Goal: Task Accomplishment & Management: Use online tool/utility

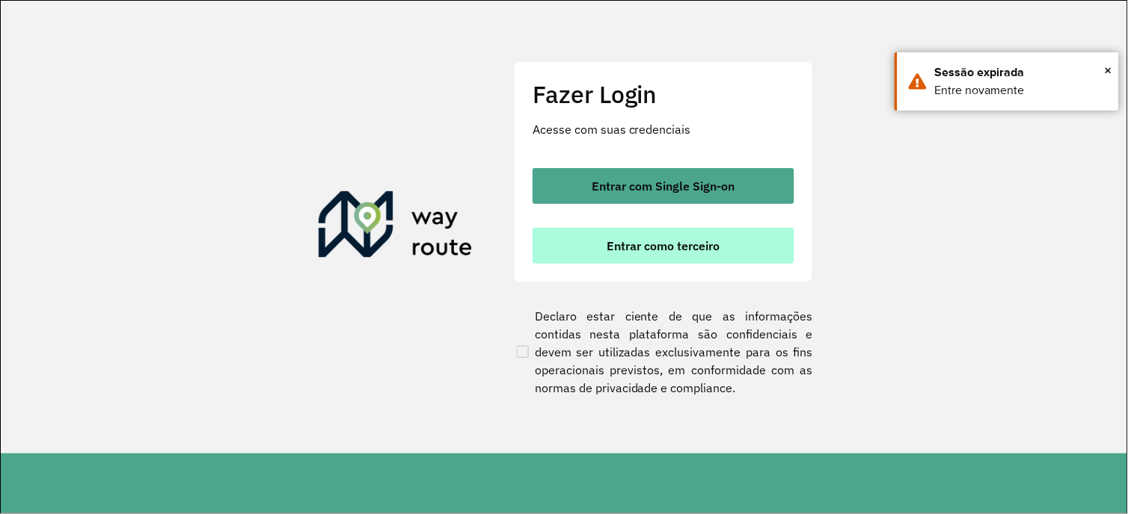
click at [682, 251] on span "Entrar como terceiro" at bounding box center [663, 246] width 113 height 12
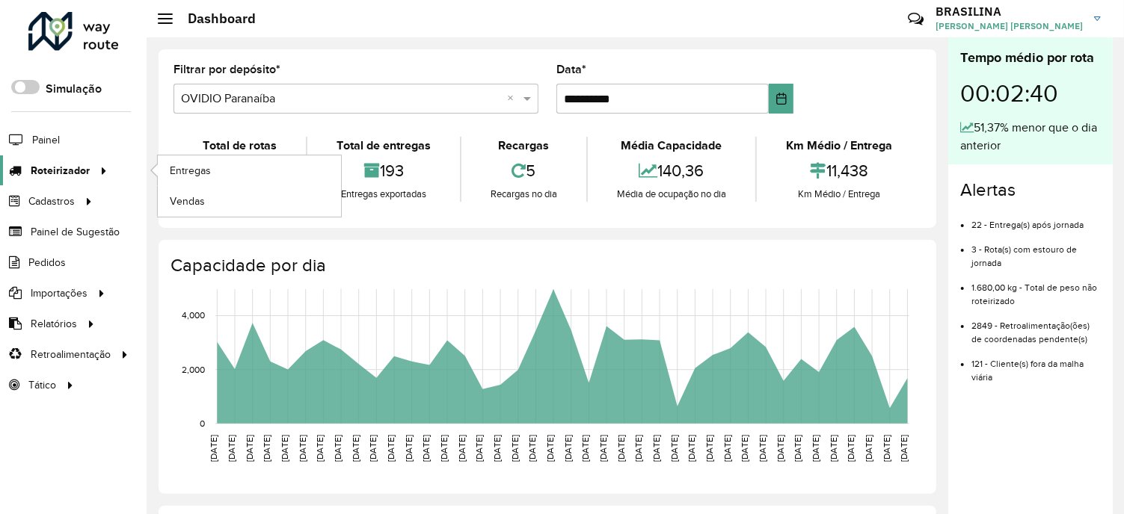
click at [72, 166] on span "Roteirizador" at bounding box center [60, 171] width 59 height 16
click at [215, 159] on link "Entregas" at bounding box center [249, 171] width 183 height 30
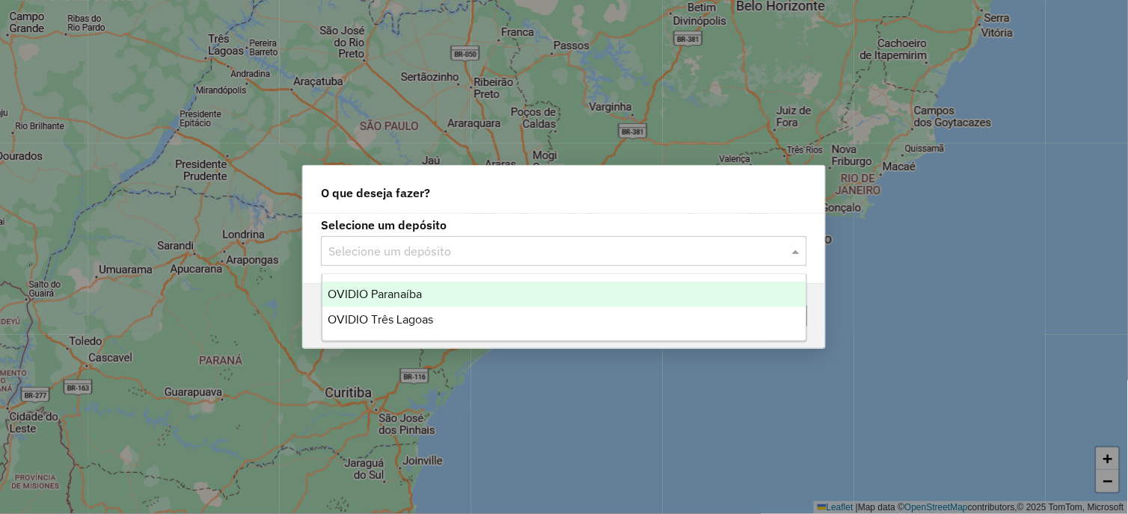
click at [556, 248] on input "text" at bounding box center [548, 252] width 441 height 18
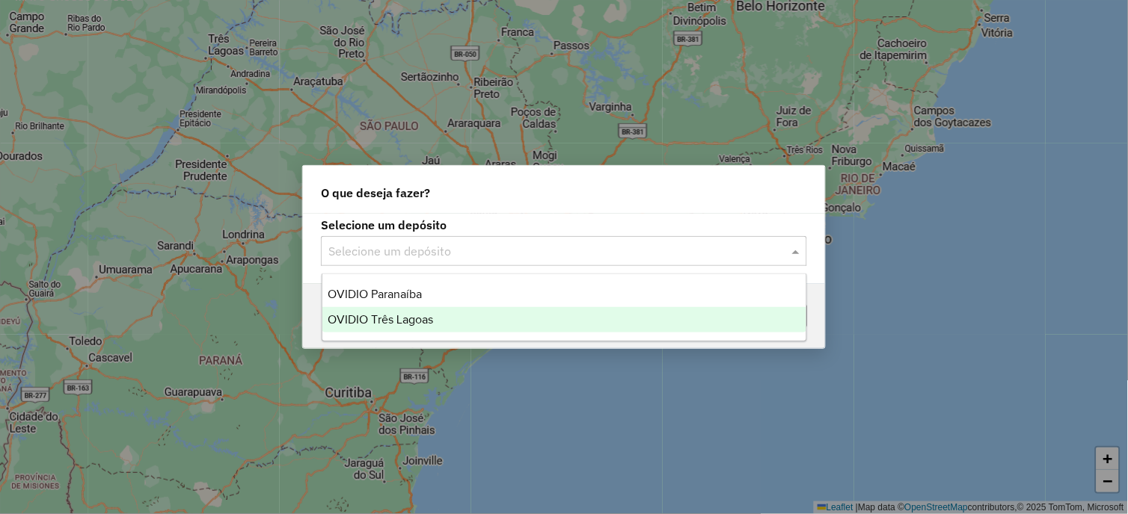
click at [459, 315] on div "OVIDIO Três Lagoas" at bounding box center [564, 319] width 485 height 25
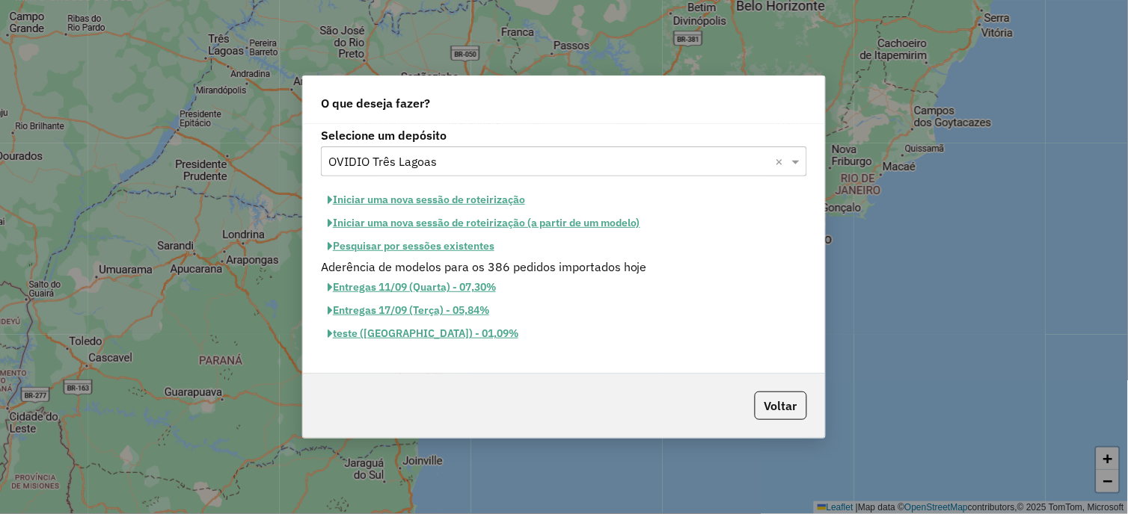
click at [484, 197] on button "Iniciar uma nova sessão de roteirização" at bounding box center [426, 199] width 211 height 23
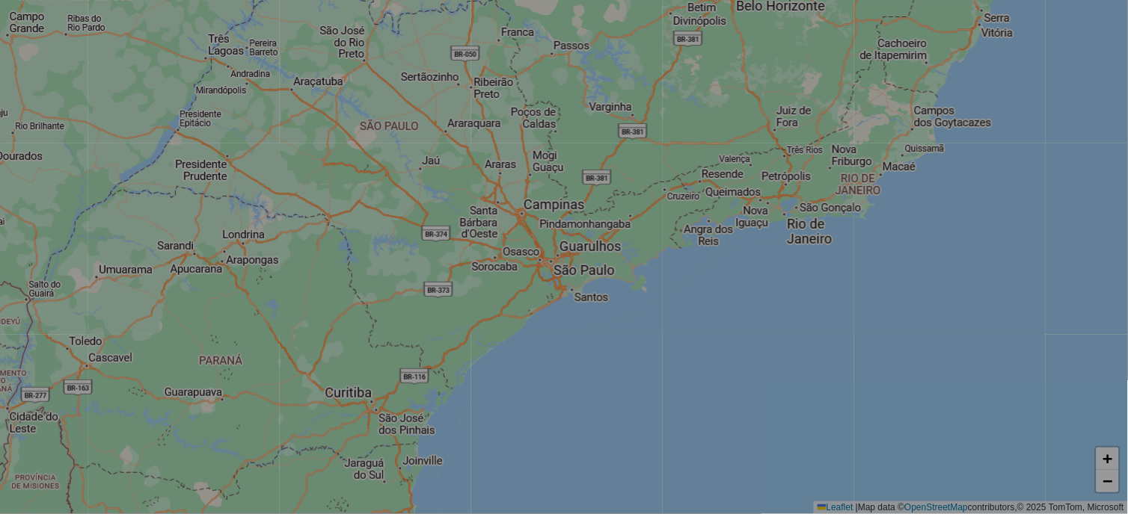
select select "*"
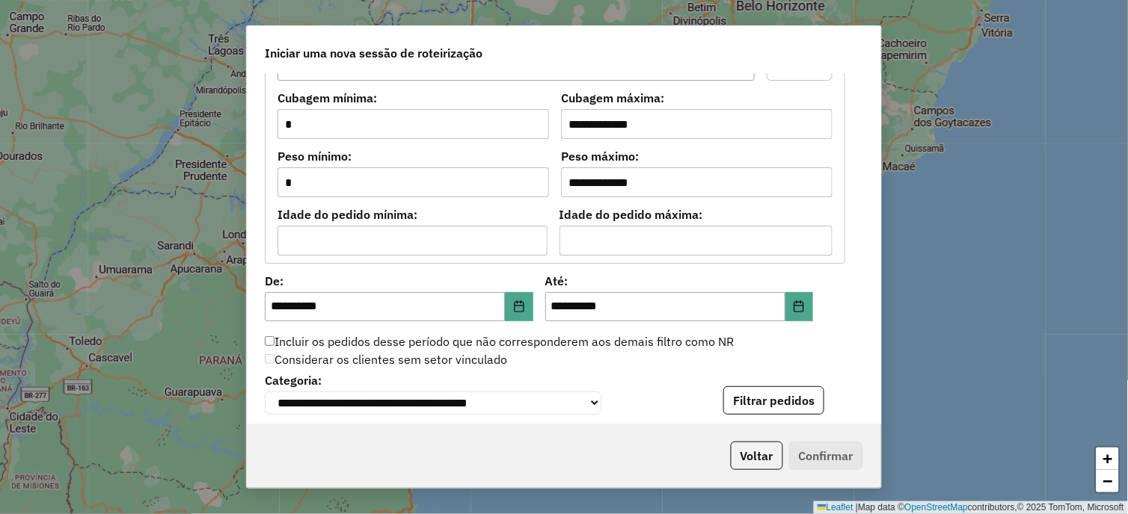
scroll to position [1543, 0]
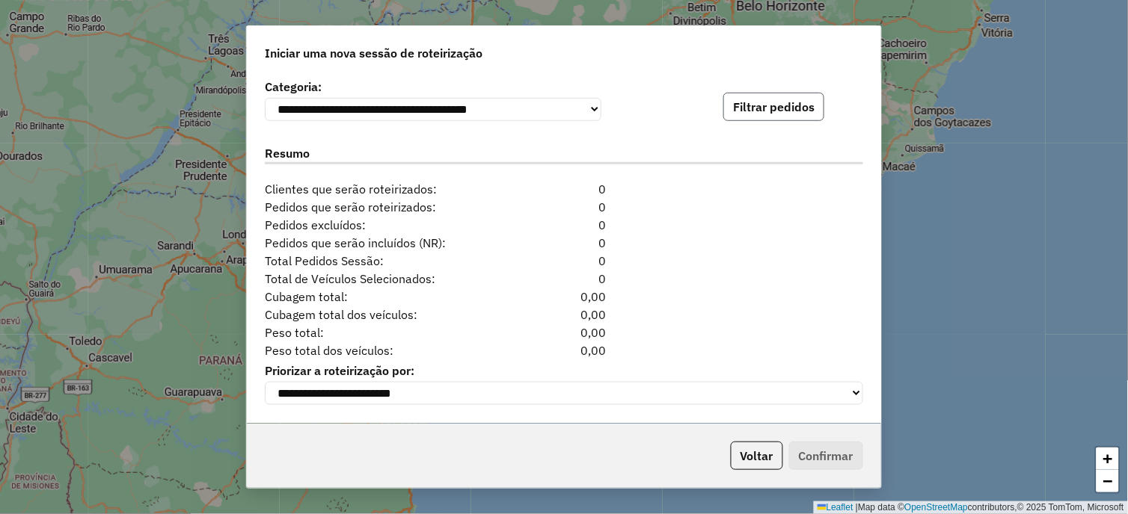
click at [781, 100] on button "Filtrar pedidos" at bounding box center [773, 107] width 101 height 28
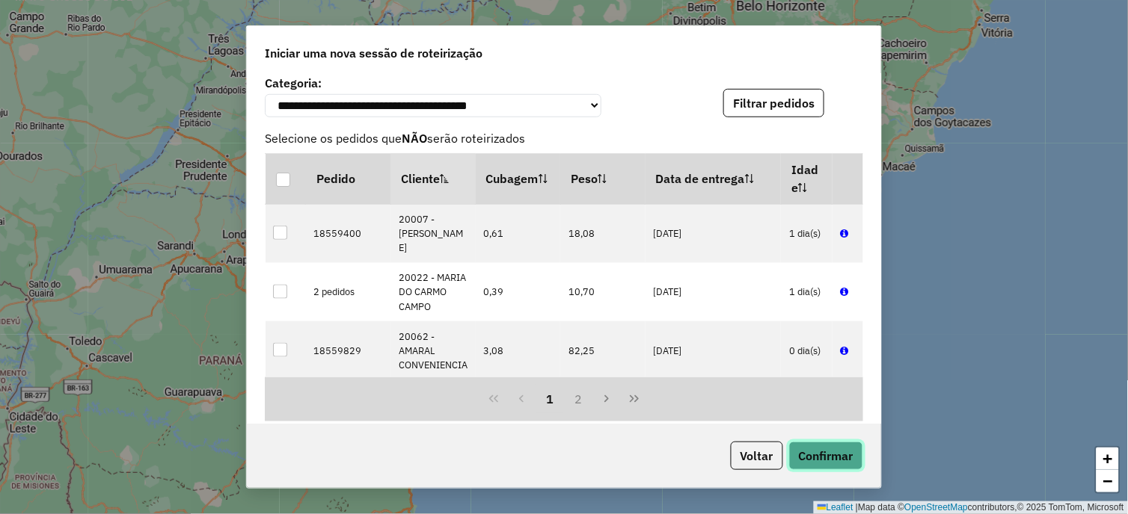
click at [823, 449] on button "Confirmar" at bounding box center [826, 456] width 74 height 28
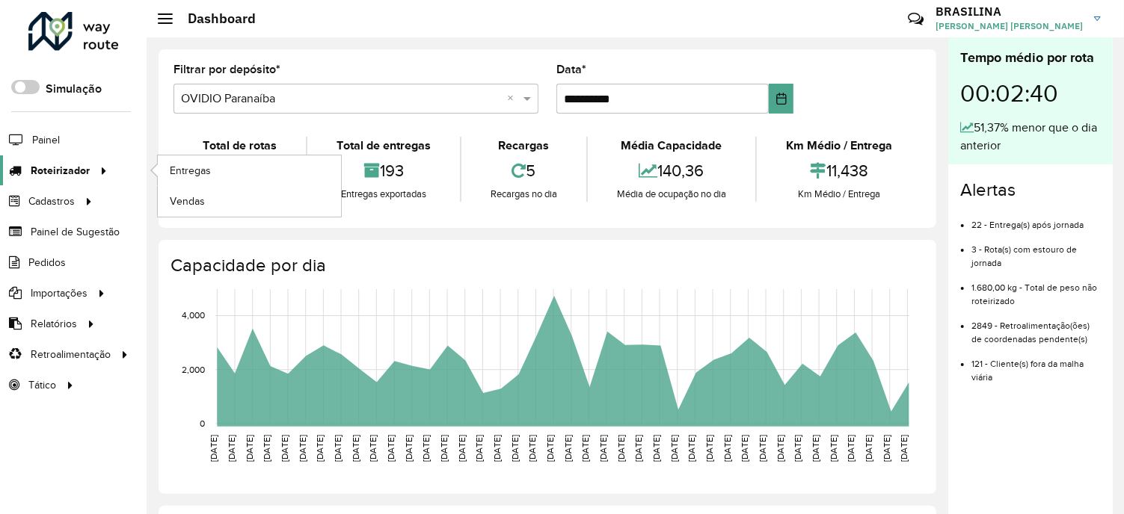
click at [70, 172] on span "Roteirizador" at bounding box center [60, 171] width 59 height 16
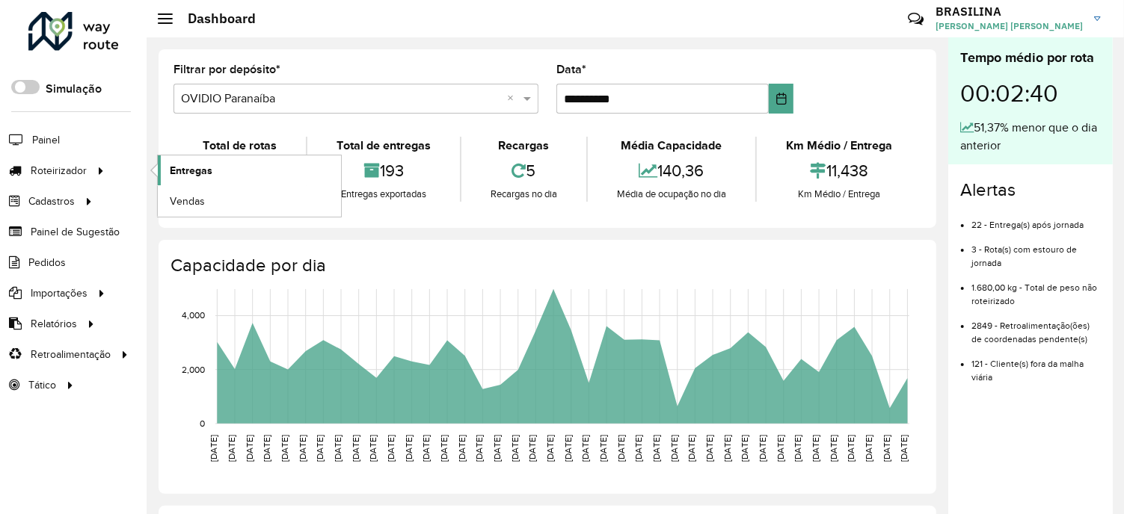
click at [209, 165] on span "Entregas" at bounding box center [191, 171] width 43 height 16
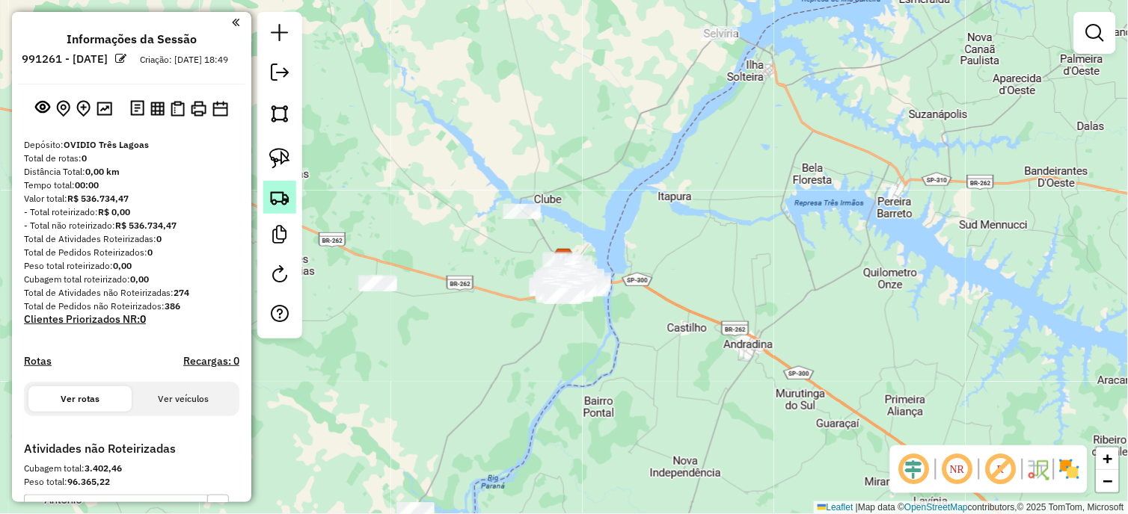
click at [279, 192] on img at bounding box center [279, 197] width 21 height 21
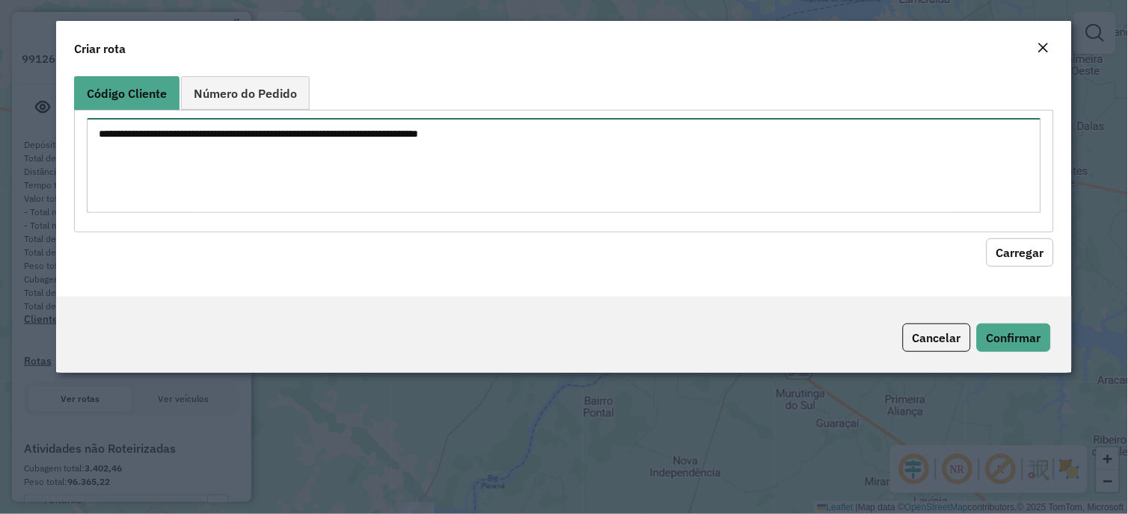
click at [322, 153] on textarea at bounding box center [563, 165] width 953 height 95
paste textarea "***** ***** ***** ***** ***** *****"
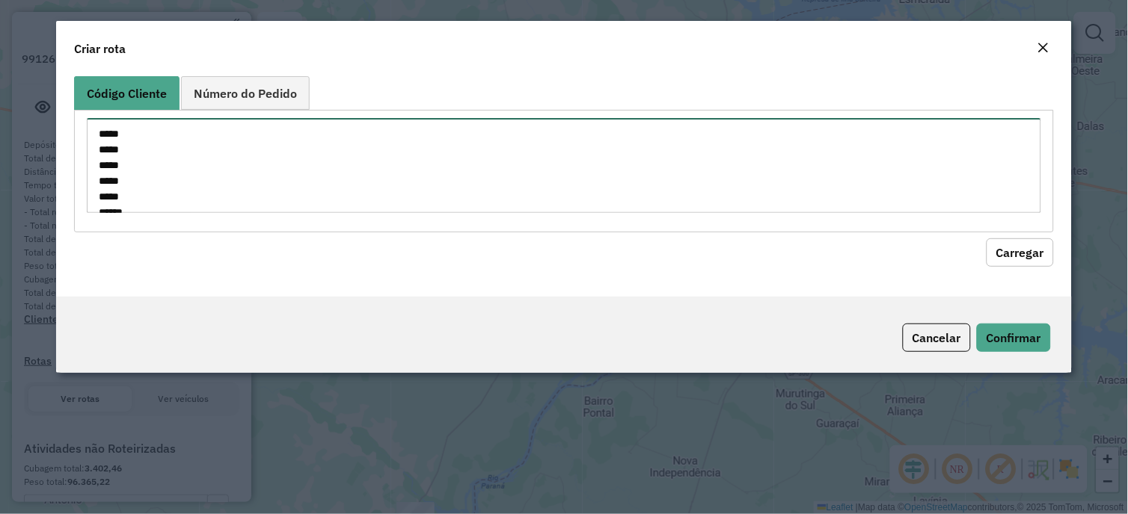
scroll to position [22, 0]
type textarea "***** ***** ***** ***** ***** *****"
click at [1023, 258] on button "Carregar" at bounding box center [1019, 253] width 67 height 28
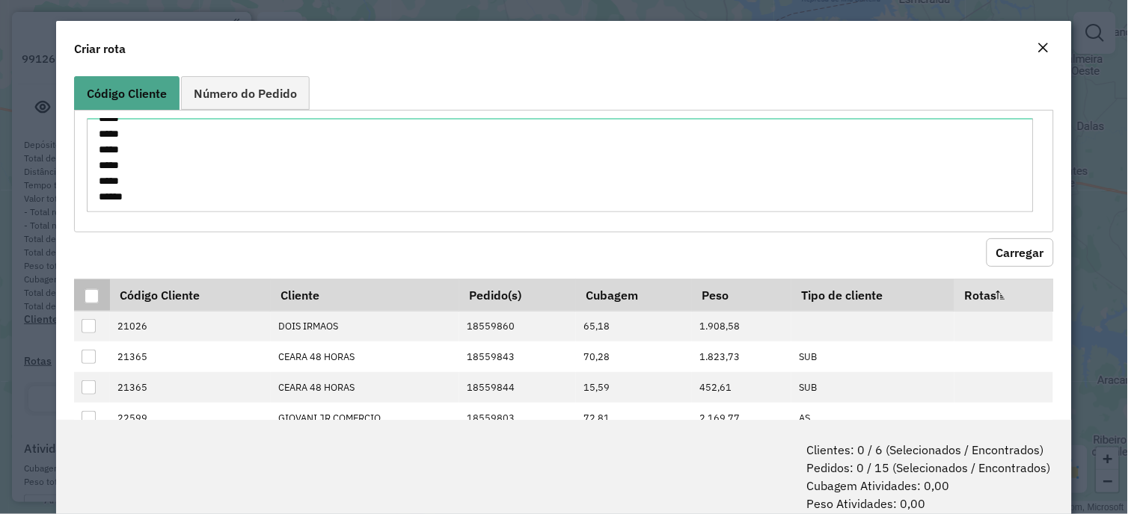
click at [86, 304] on th at bounding box center [91, 295] width 35 height 32
click at [90, 302] on div at bounding box center [92, 296] width 14 height 14
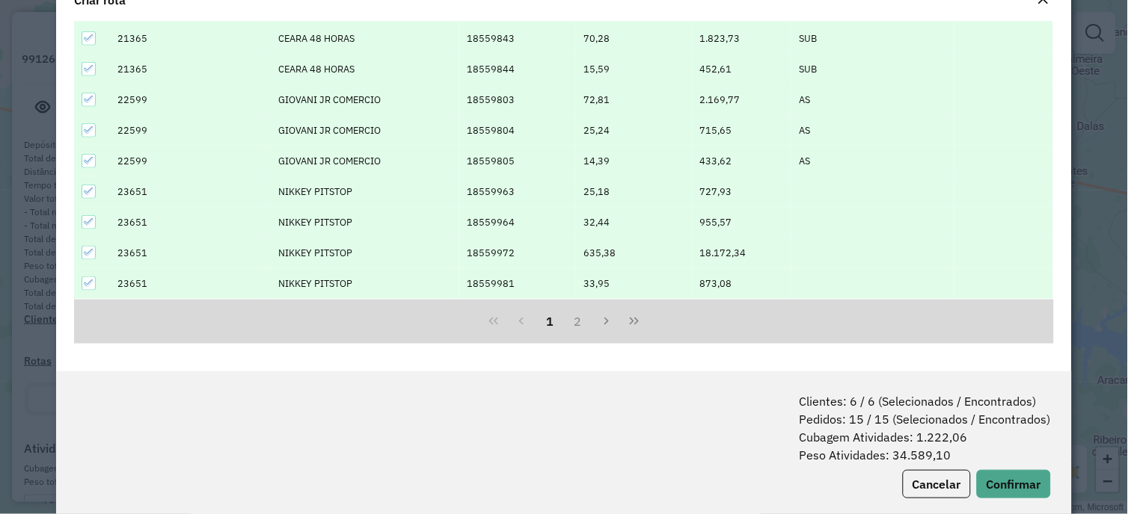
scroll to position [75, 0]
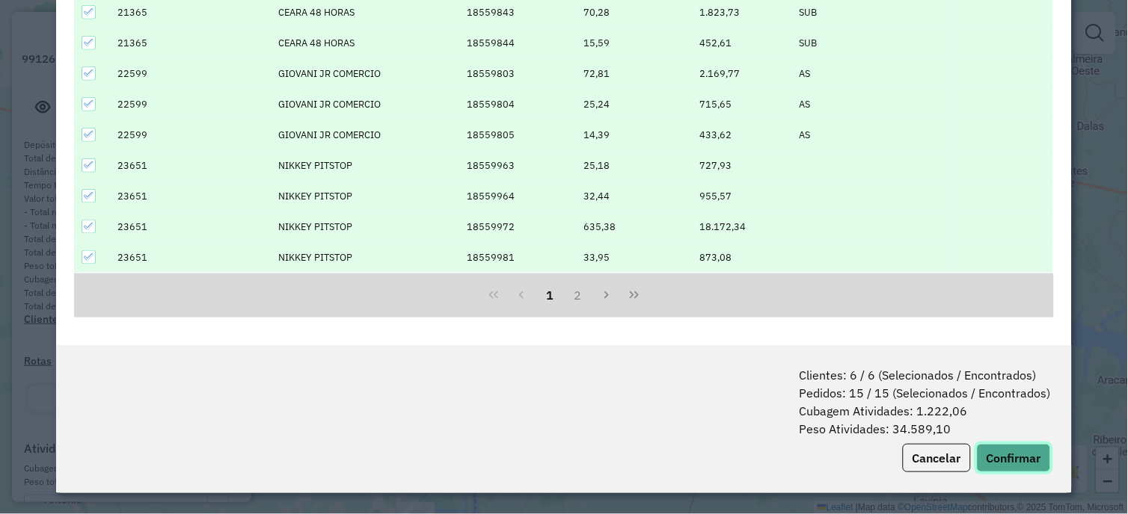
click at [1006, 461] on button "Confirmar" at bounding box center [1014, 458] width 74 height 28
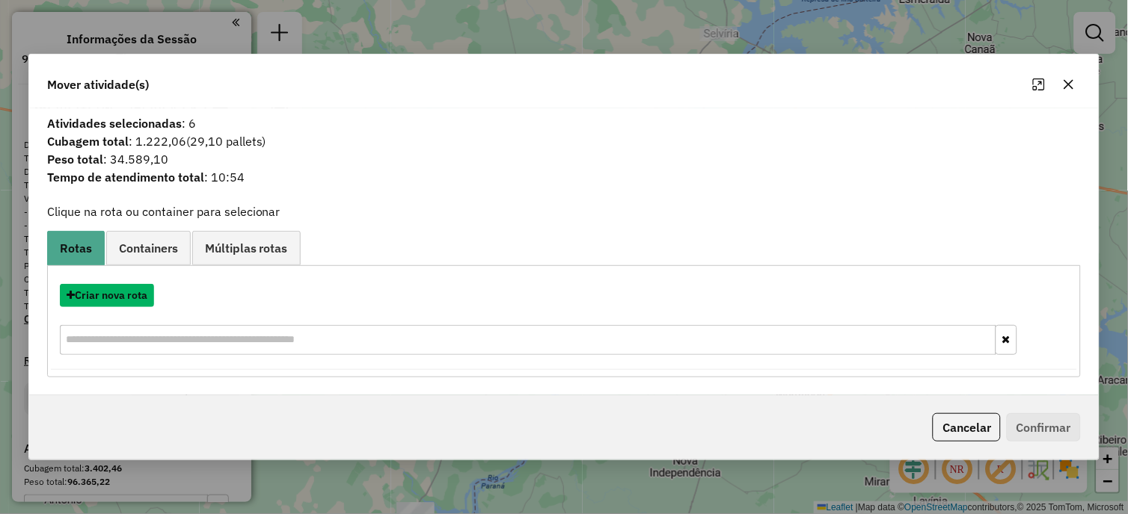
click at [126, 298] on button "Criar nova rota" at bounding box center [107, 295] width 94 height 23
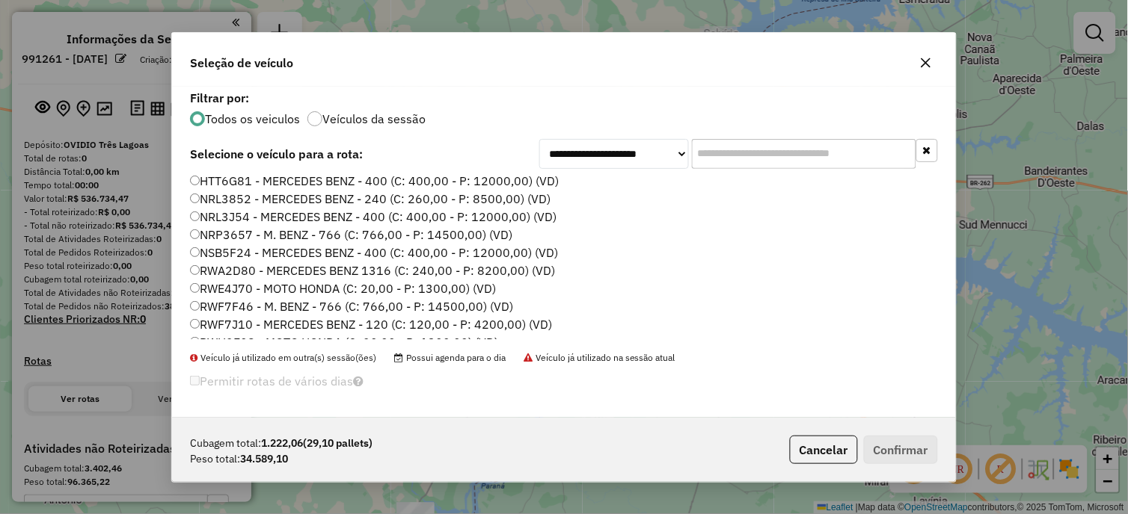
scroll to position [194, 0]
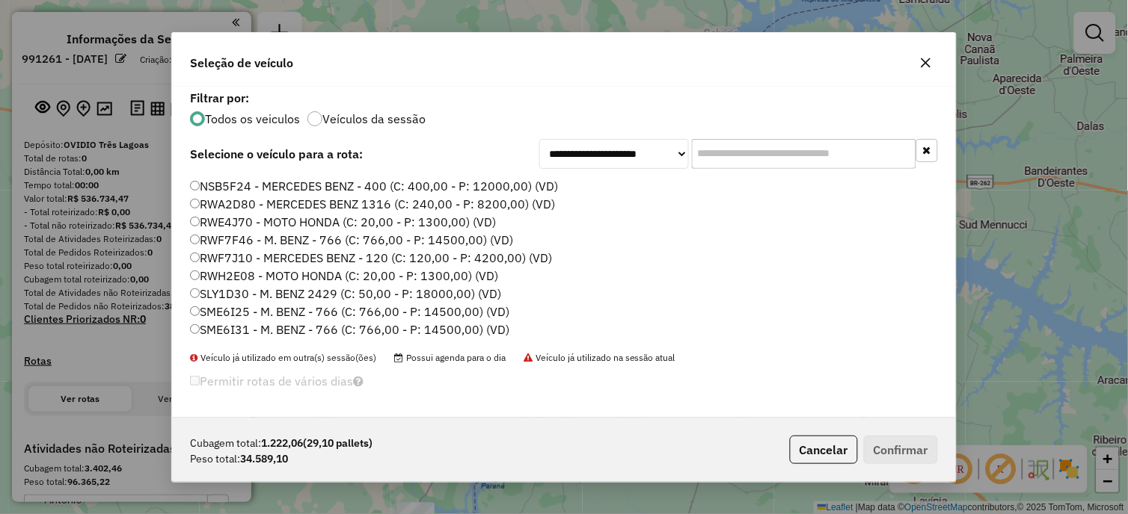
click at [253, 252] on label "RWF7J10 - MERCEDES BENZ - 120 (C: 120,00 - P: 4200,00) (VD)" at bounding box center [371, 258] width 362 height 18
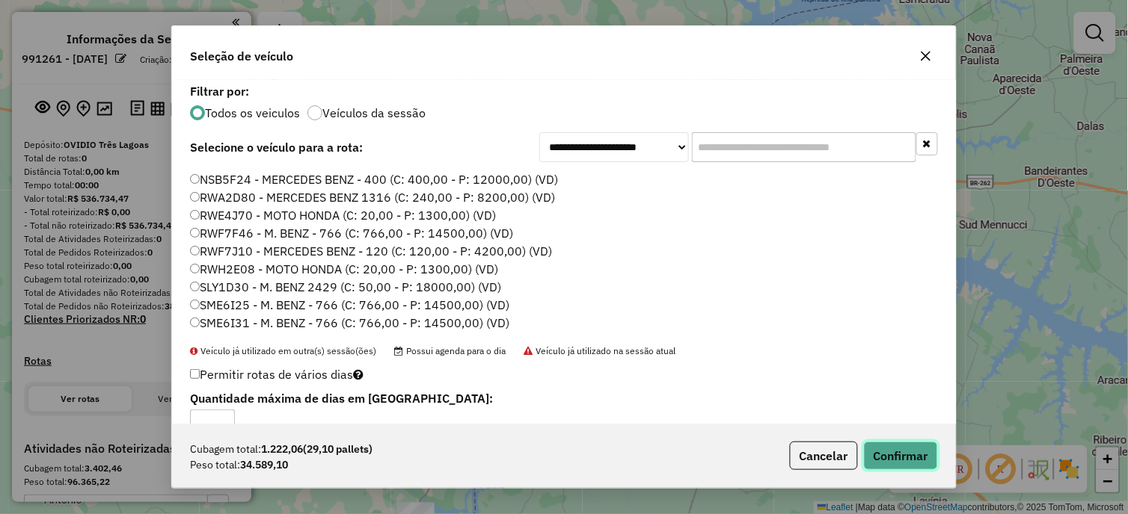
click at [910, 456] on button "Confirmar" at bounding box center [901, 456] width 74 height 28
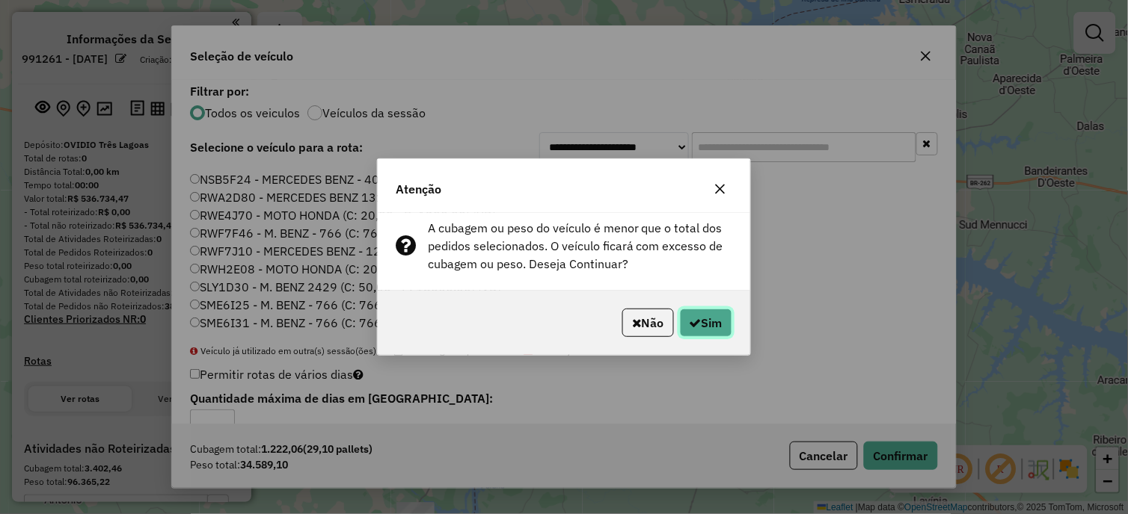
click at [712, 337] on button "Sim" at bounding box center [706, 323] width 52 height 28
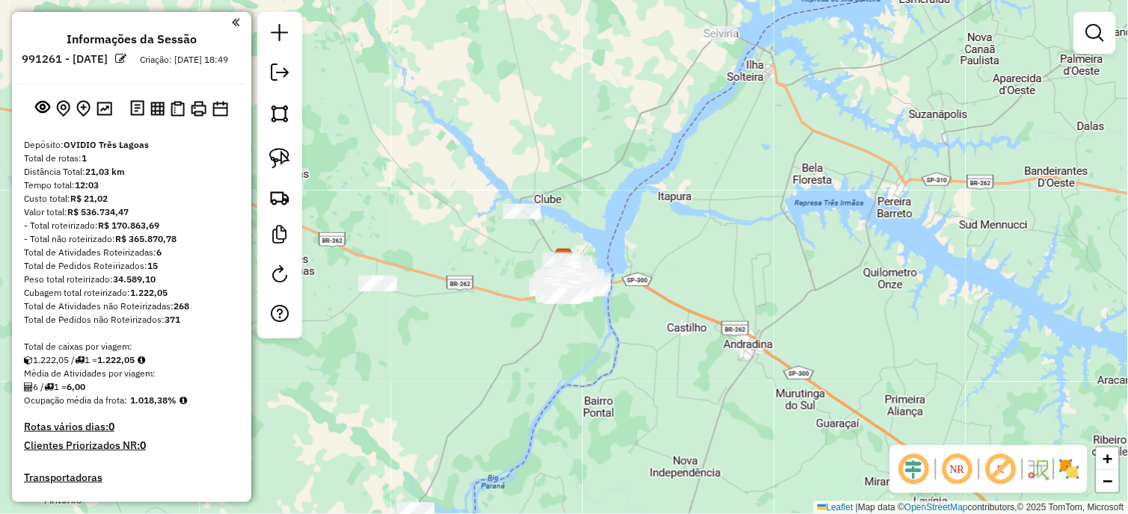
click at [955, 464] on em at bounding box center [957, 470] width 36 height 36
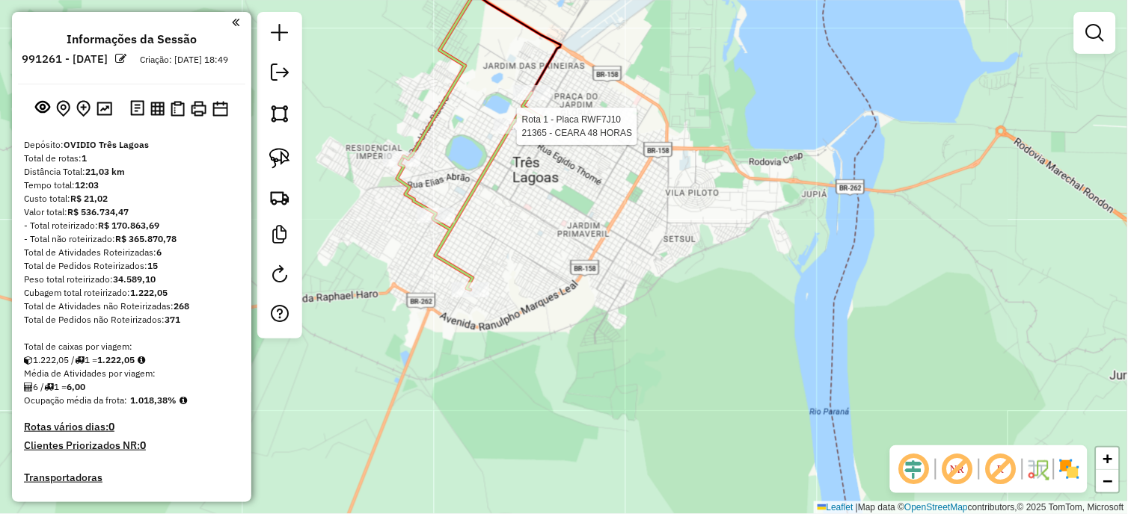
select select "**********"
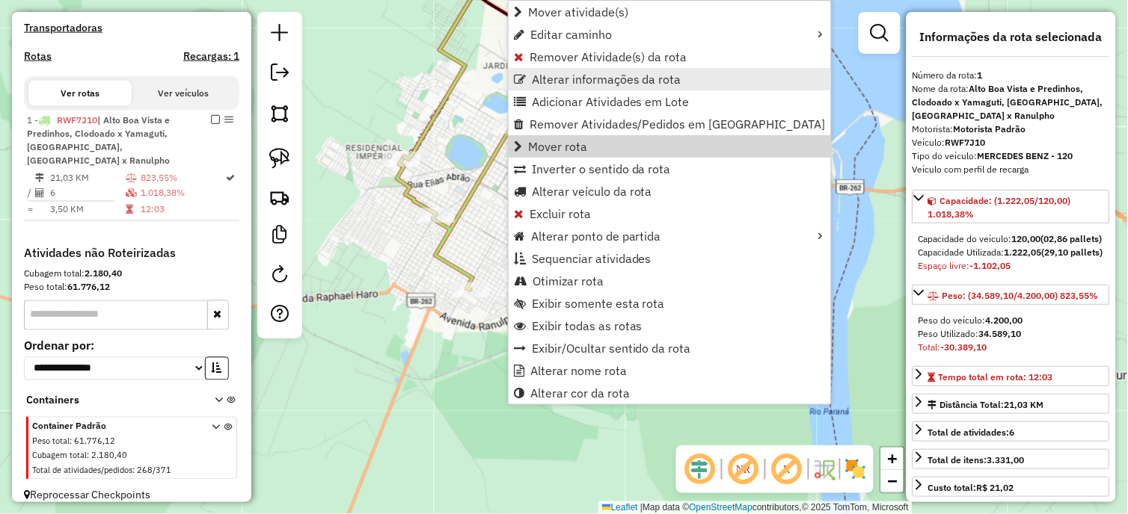
scroll to position [462, 0]
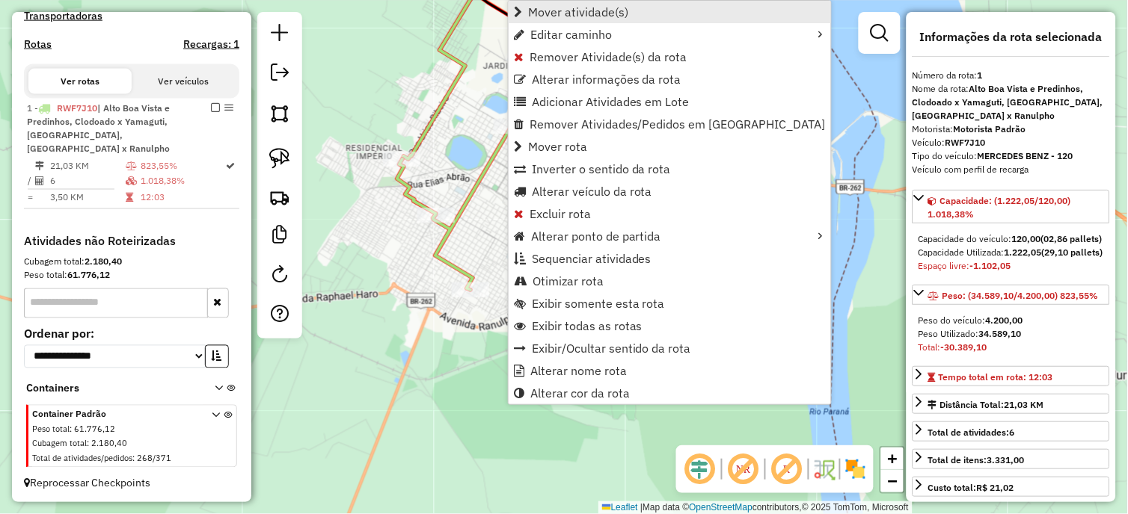
click at [585, 9] on span "Mover atividade(s)" at bounding box center [578, 12] width 100 height 12
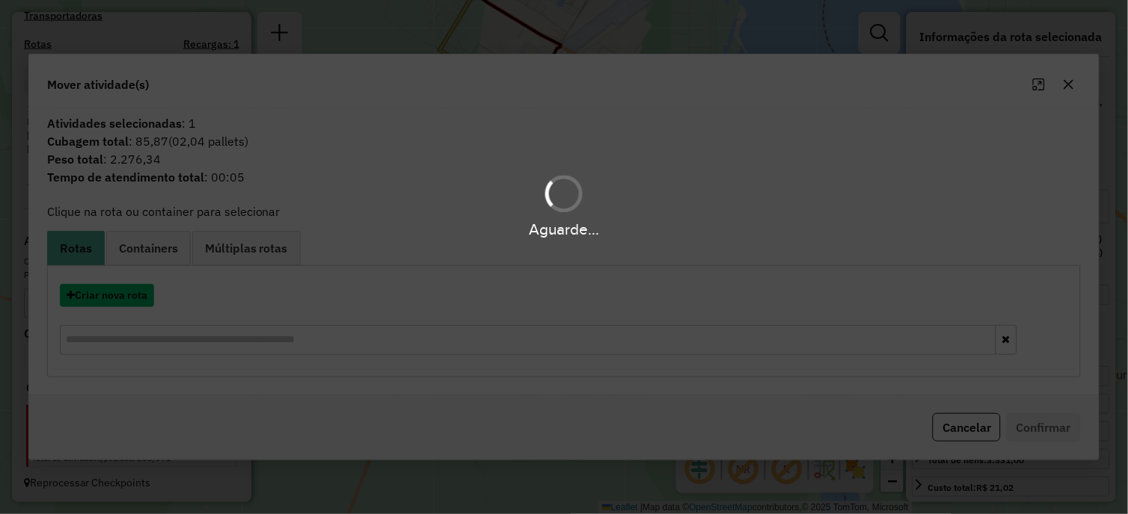
click at [140, 295] on button "Criar nova rota" at bounding box center [107, 295] width 94 height 23
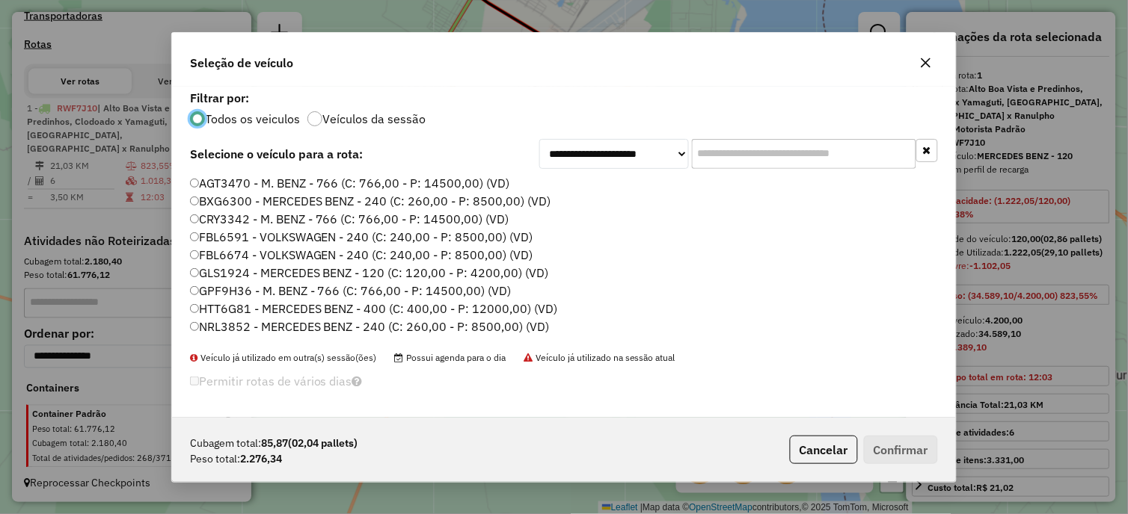
scroll to position [194, 0]
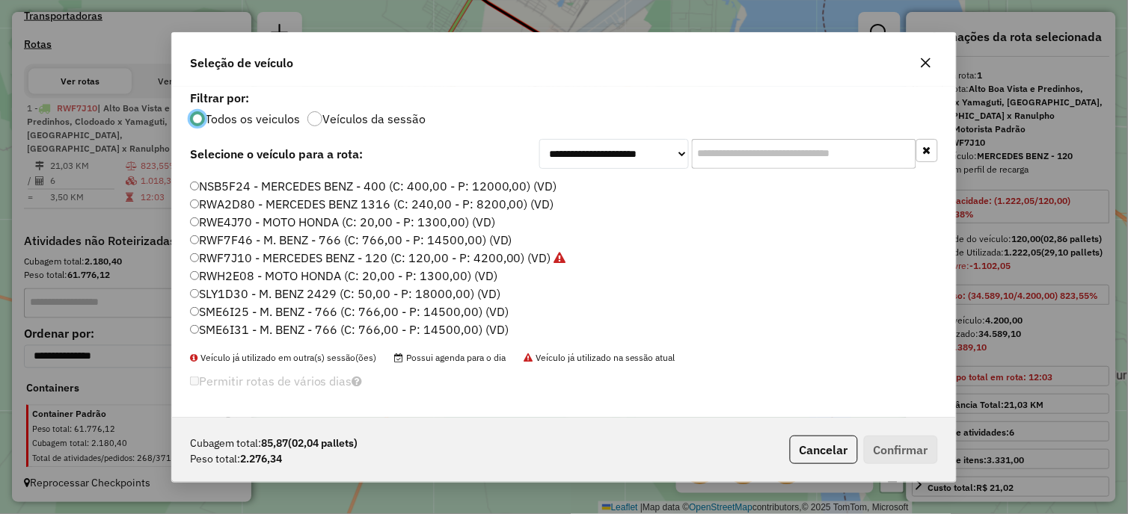
click at [255, 262] on label "RWF7J10 - MERCEDES BENZ - 120 (C: 120,00 - P: 4200,00) (VD)" at bounding box center [378, 258] width 376 height 18
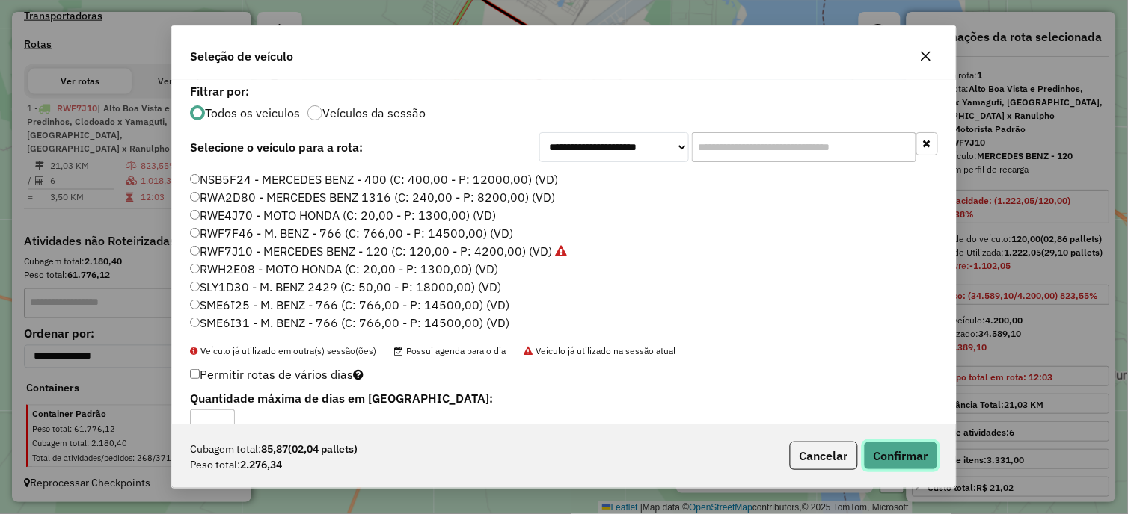
click at [894, 443] on button "Confirmar" at bounding box center [901, 456] width 74 height 28
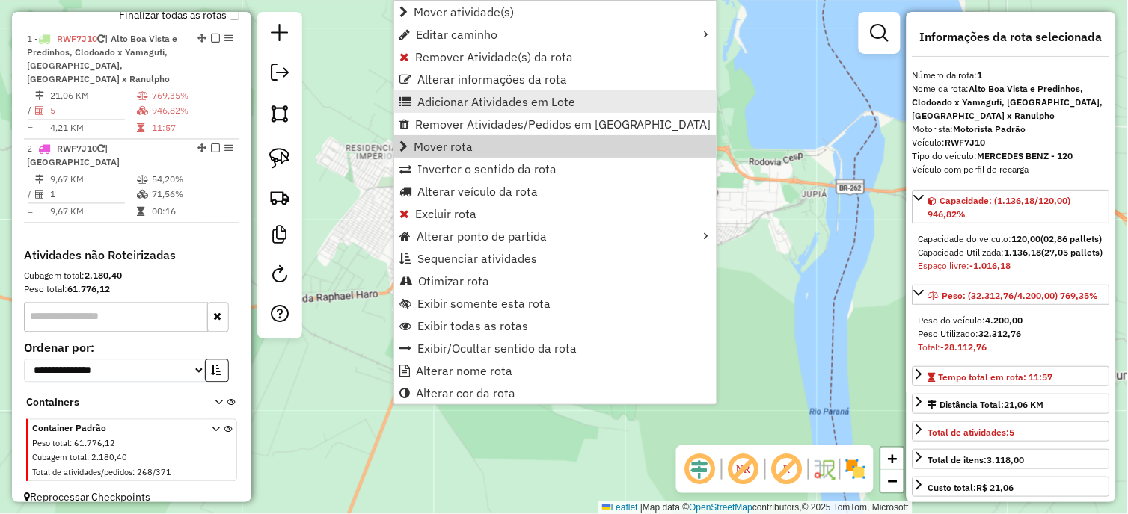
scroll to position [562, 0]
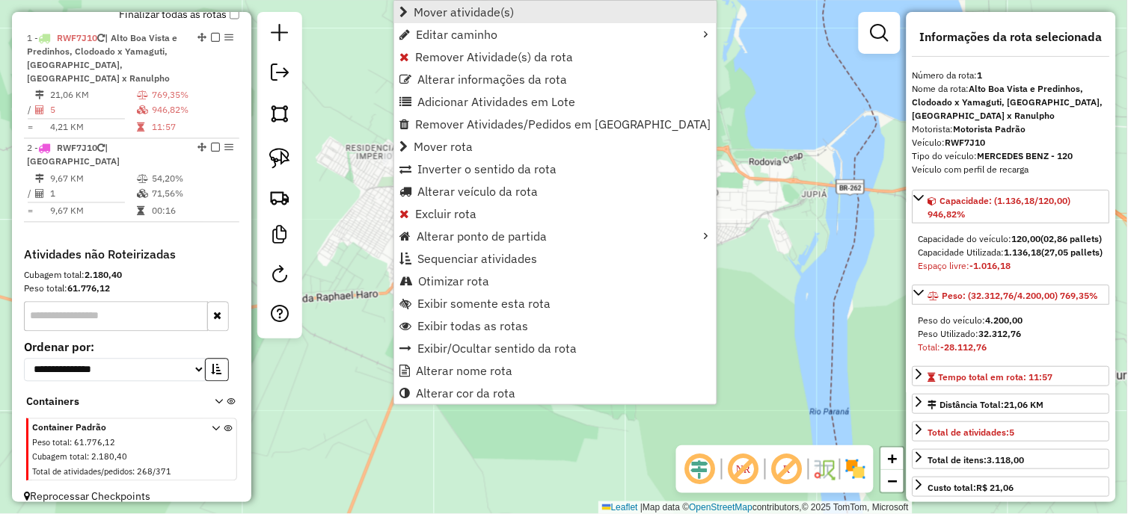
click at [479, 1] on link "Mover atividade(s)" at bounding box center [555, 12] width 322 height 22
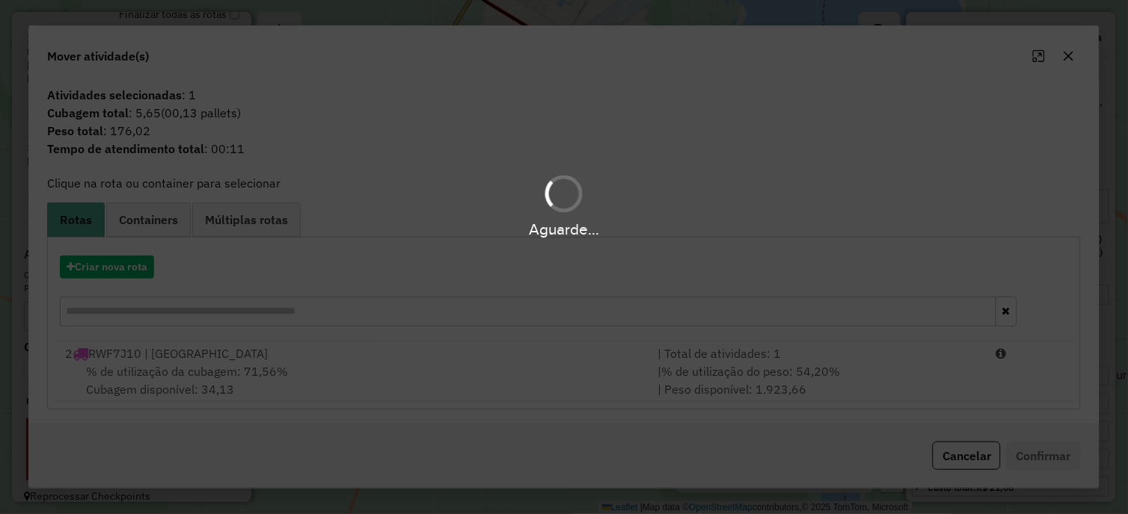
click at [129, 274] on hb-app "Aguarde... Pop-up bloqueado! Seu navegador bloqueou automáticamente a abertura …" at bounding box center [564, 257] width 1128 height 514
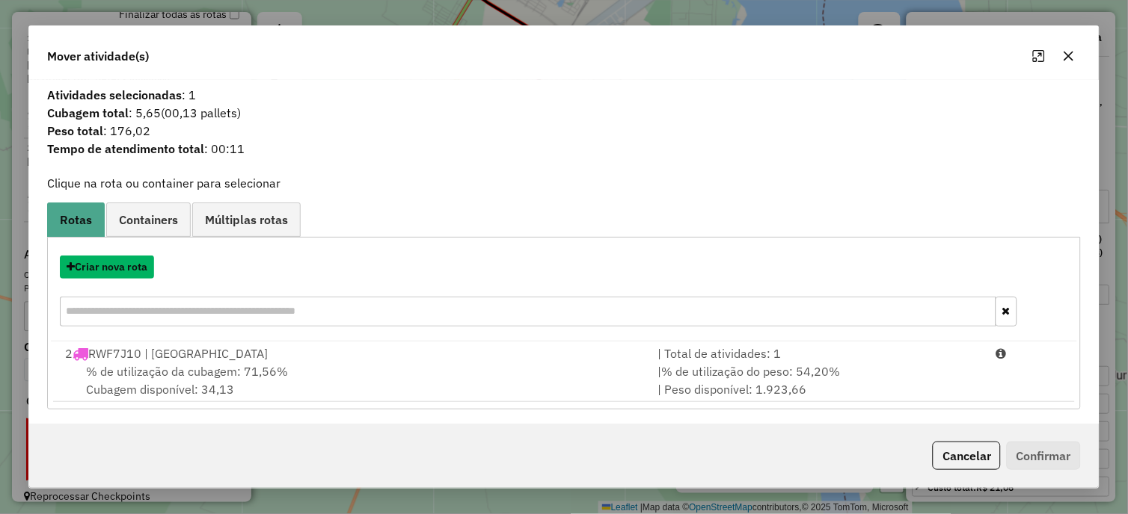
click at [129, 274] on button "Criar nova rota" at bounding box center [107, 267] width 94 height 23
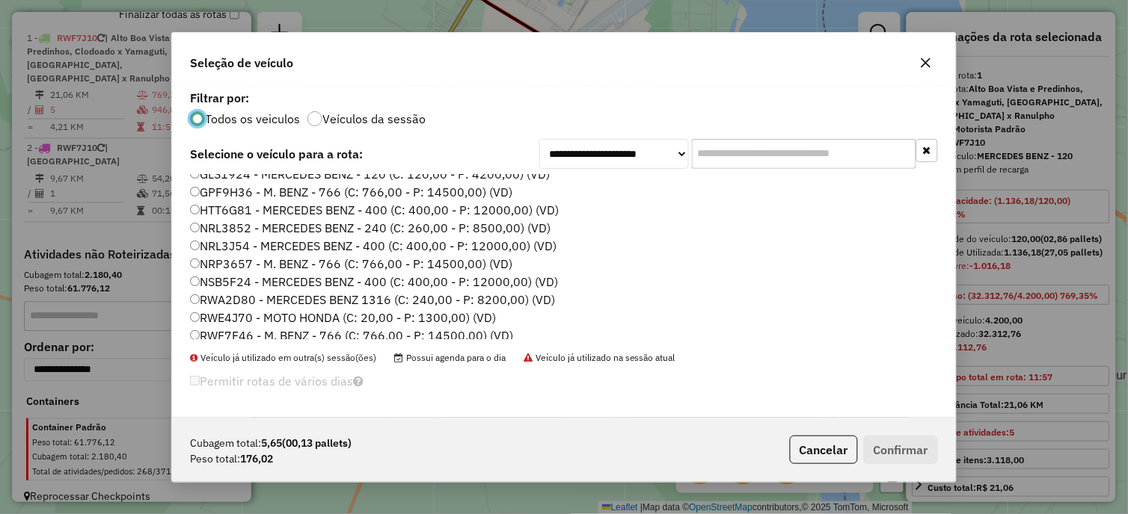
scroll to position [194, 0]
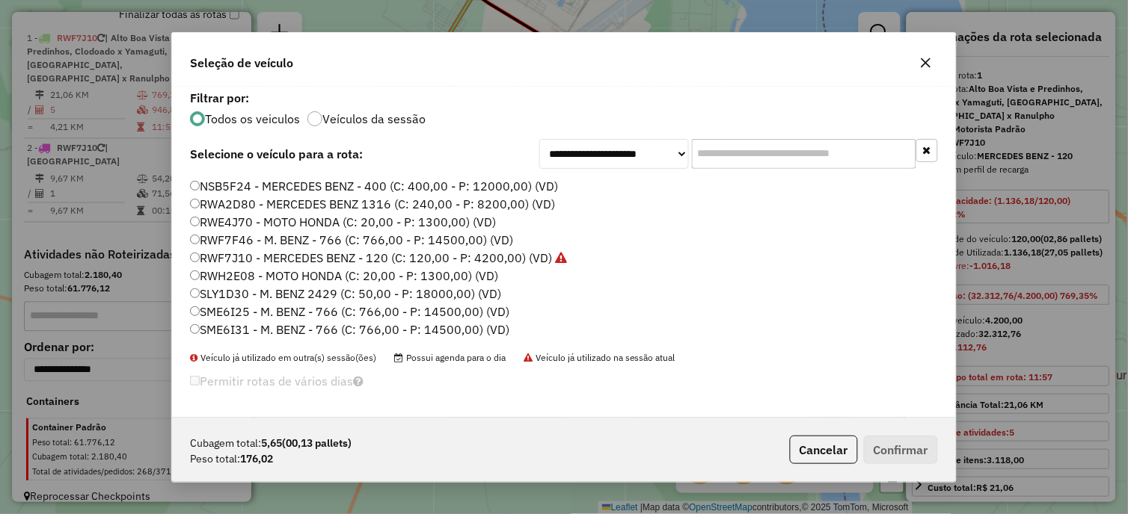
click at [254, 265] on label "RWF7J10 - MERCEDES BENZ - 120 (C: 120,00 - P: 4200,00) (VD)" at bounding box center [378, 258] width 377 height 18
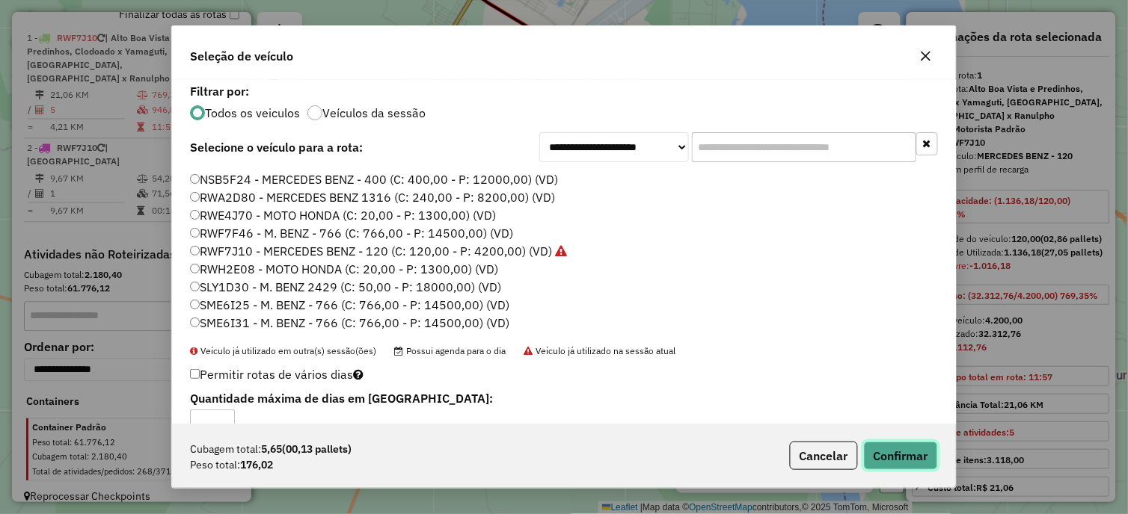
click at [930, 452] on button "Confirmar" at bounding box center [901, 456] width 74 height 28
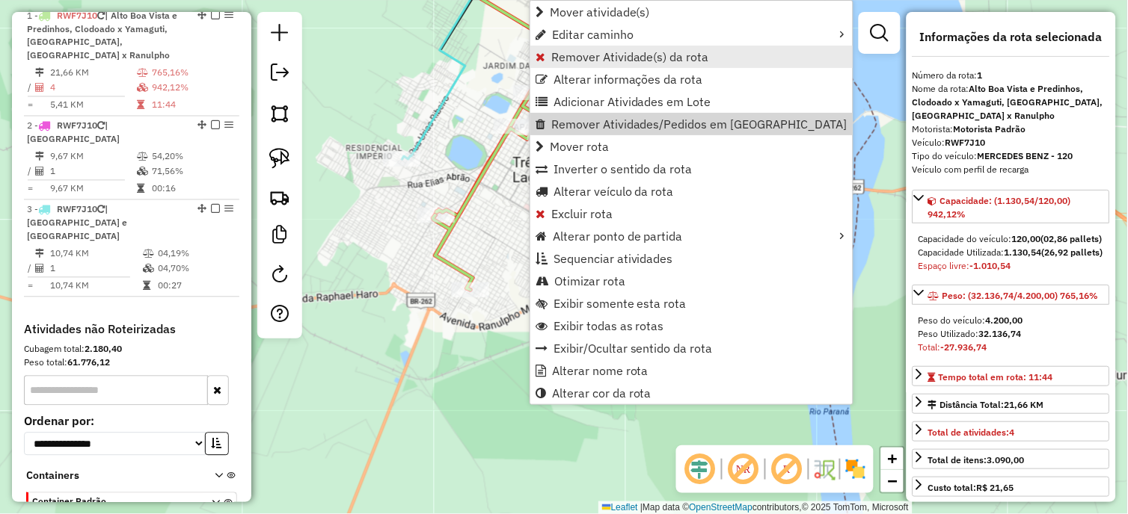
scroll to position [609, 0]
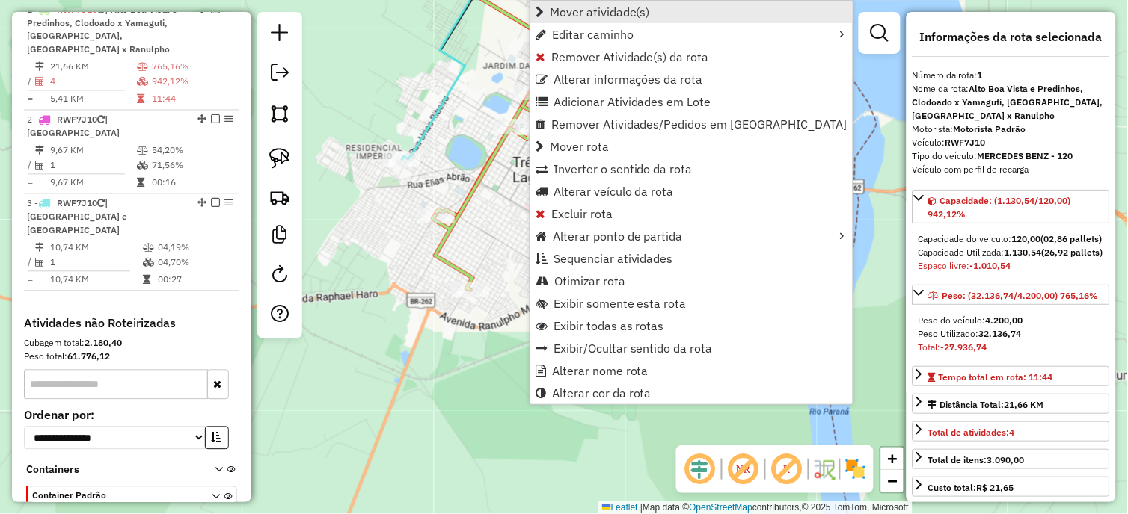
click at [624, 21] on link "Mover atividade(s)" at bounding box center [691, 12] width 322 height 22
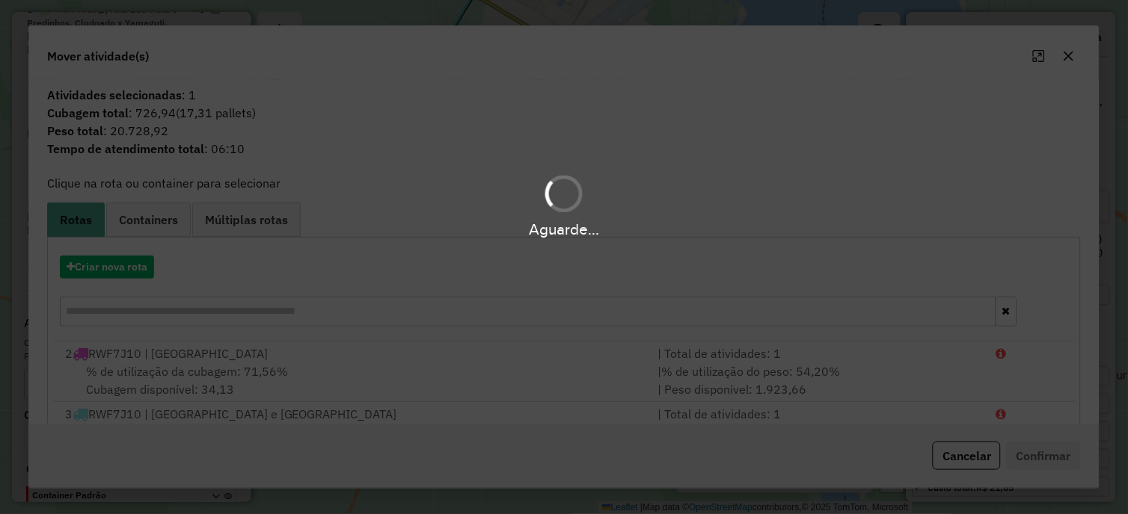
click at [111, 274] on hb-app "Aguarde... Pop-up bloqueado! Seu navegador bloqueou automáticamente a abertura …" at bounding box center [564, 257] width 1128 height 514
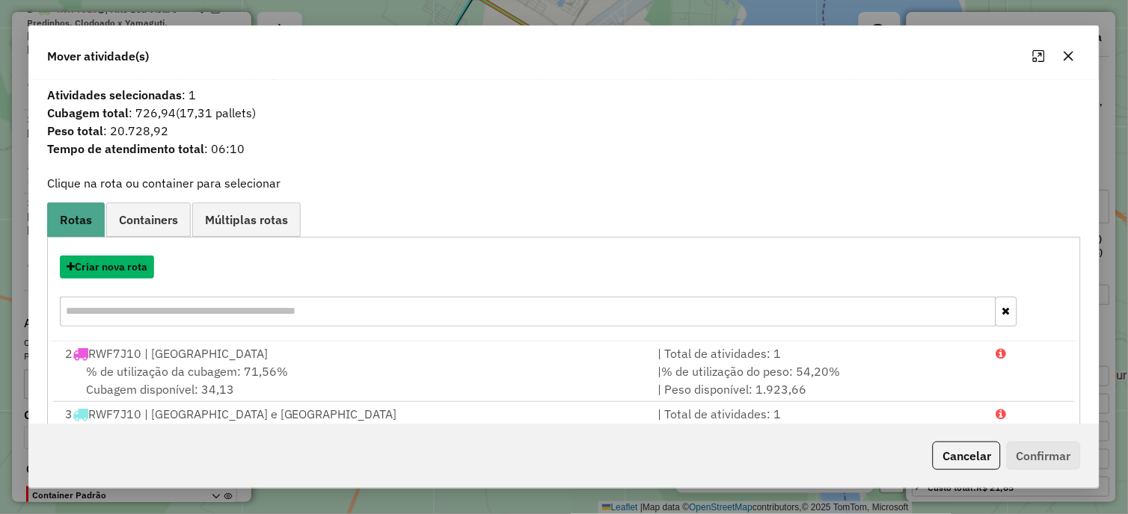
click at [111, 274] on button "Criar nova rota" at bounding box center [107, 267] width 94 height 23
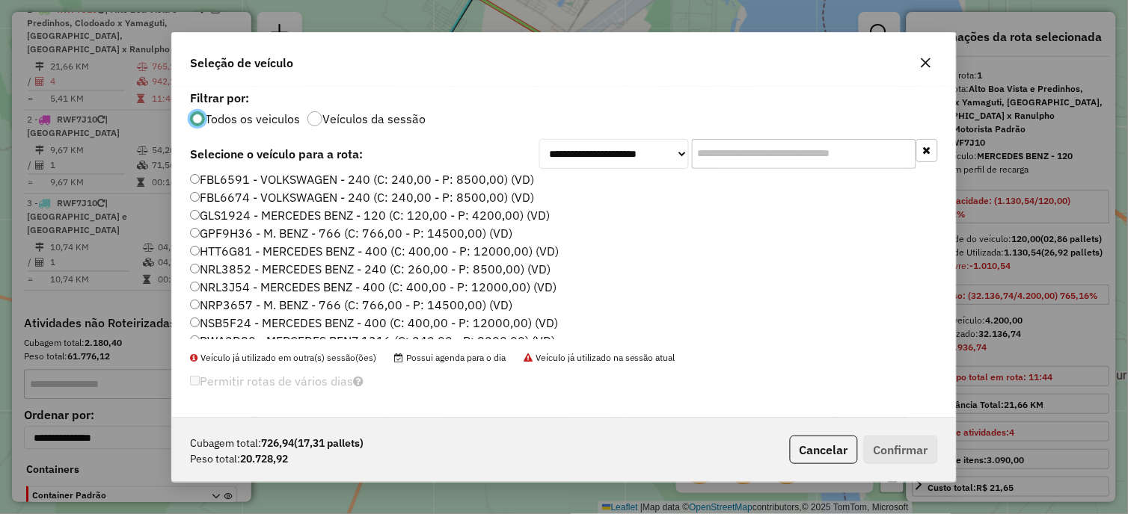
scroll to position [194, 0]
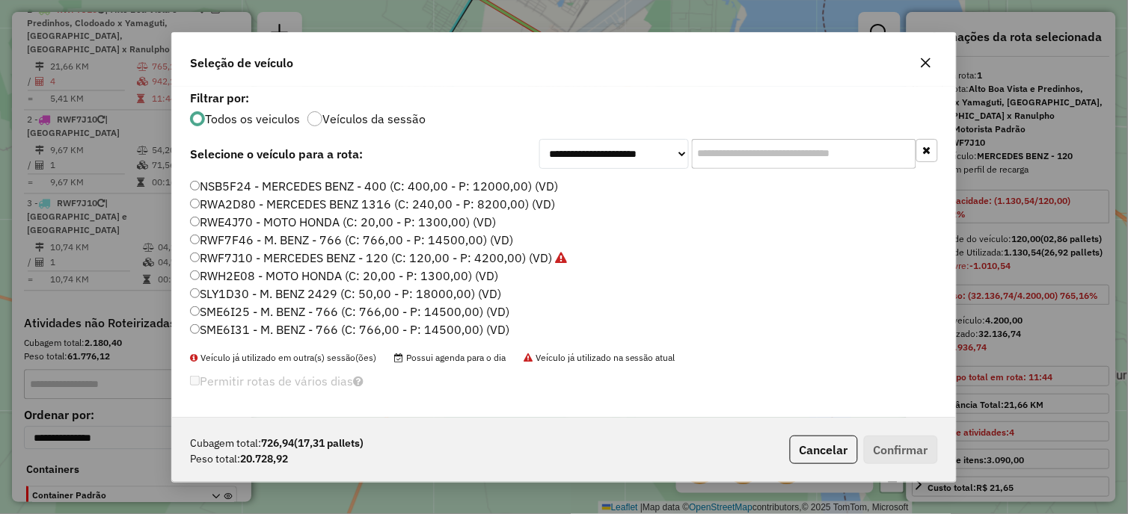
click at [264, 242] on label "RWF7F46 - M. BENZ - 766 (C: 766,00 - P: 14500,00) (VD)" at bounding box center [351, 240] width 323 height 18
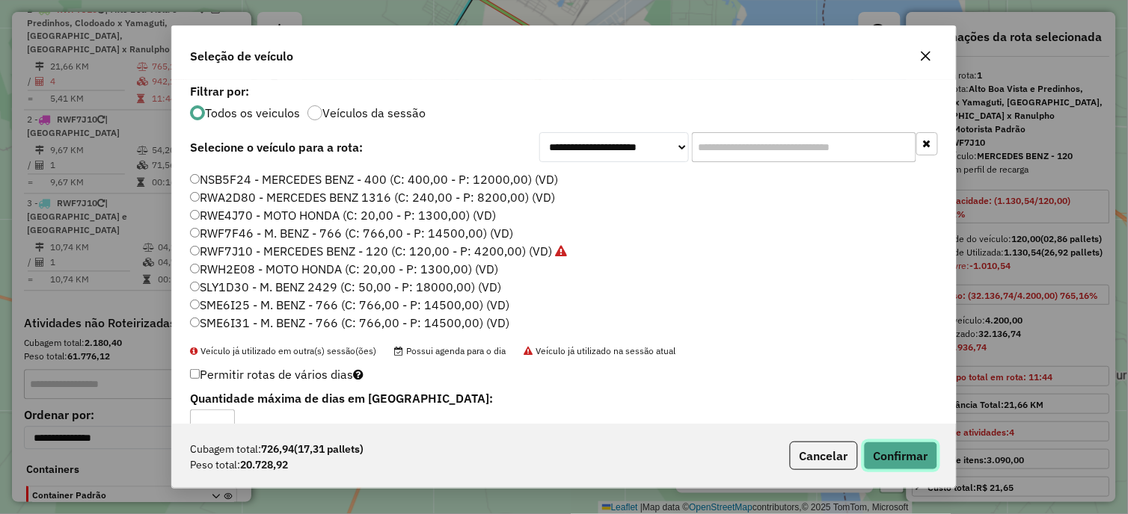
click at [905, 455] on button "Confirmar" at bounding box center [901, 456] width 74 height 28
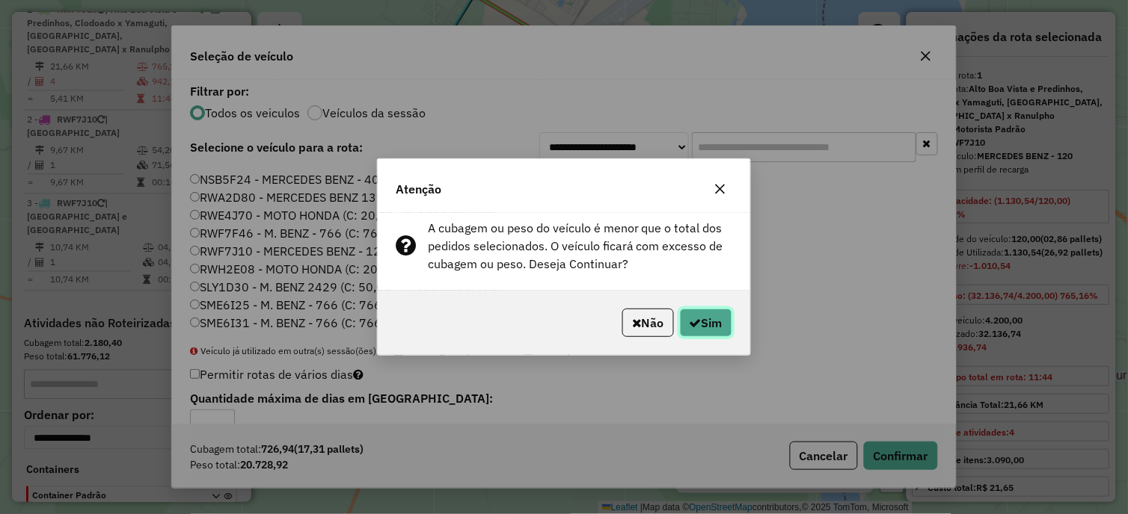
click at [730, 334] on button "Sim" at bounding box center [706, 323] width 52 height 28
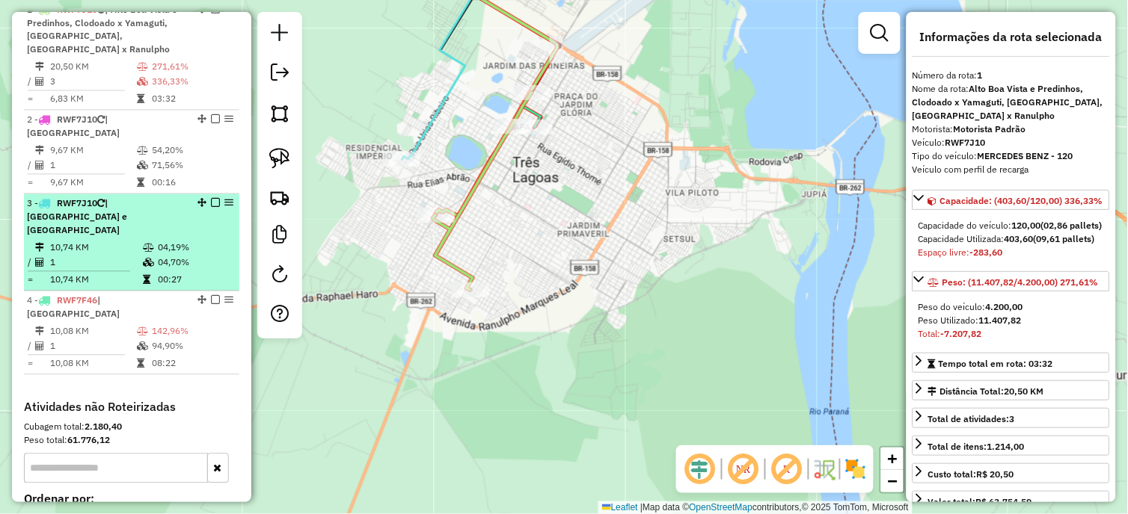
click at [211, 199] on em at bounding box center [215, 203] width 9 height 9
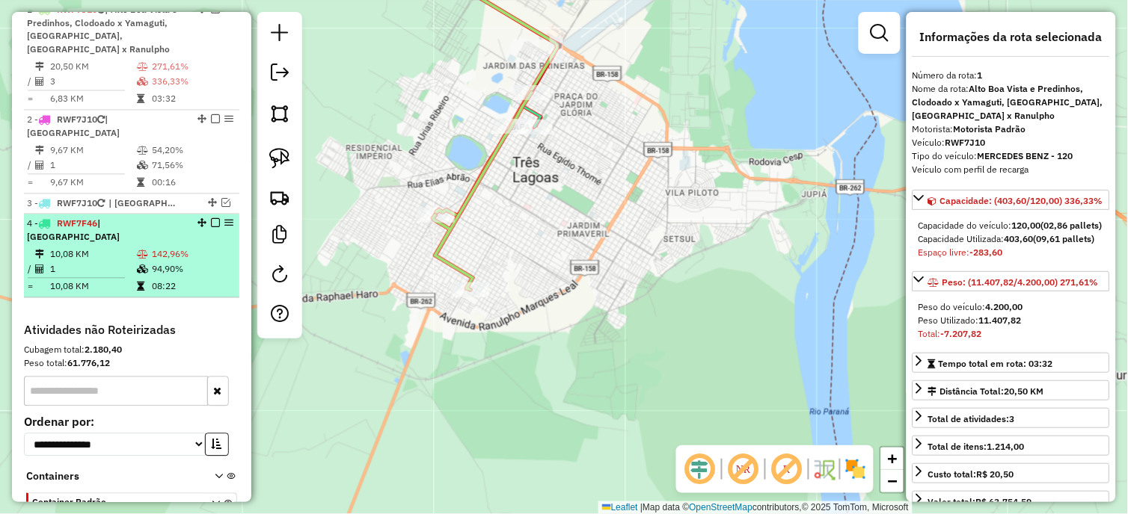
click at [212, 219] on em at bounding box center [215, 223] width 9 height 9
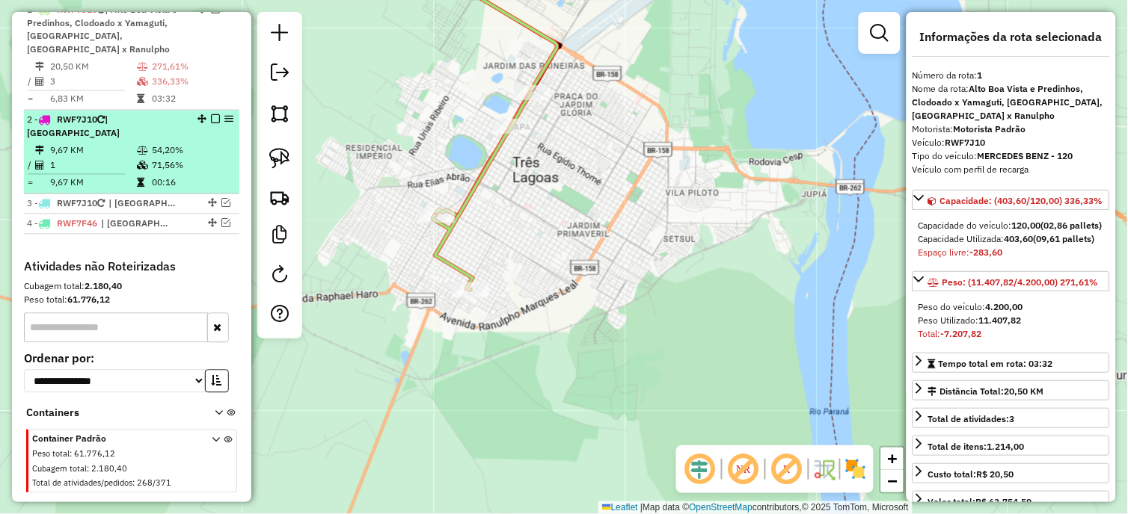
click at [211, 120] on em at bounding box center [215, 119] width 9 height 9
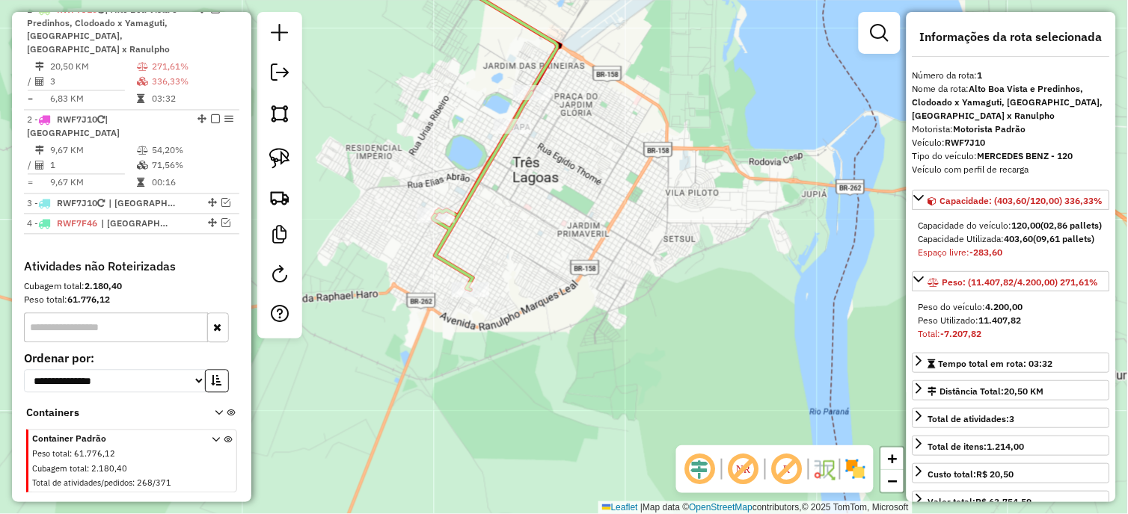
scroll to position [571, 0]
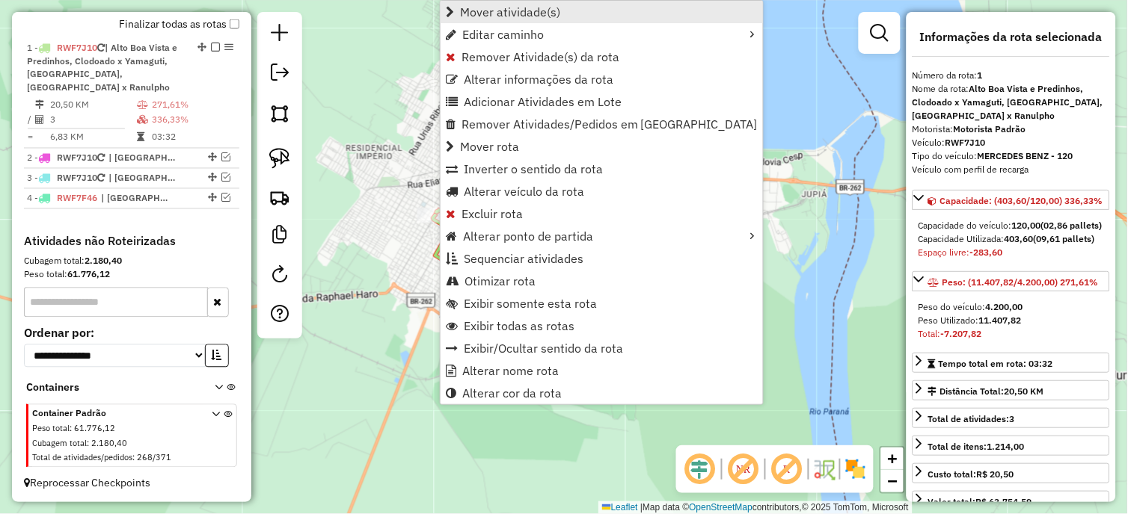
click at [516, 17] on span "Mover atividade(s)" at bounding box center [510, 12] width 100 height 12
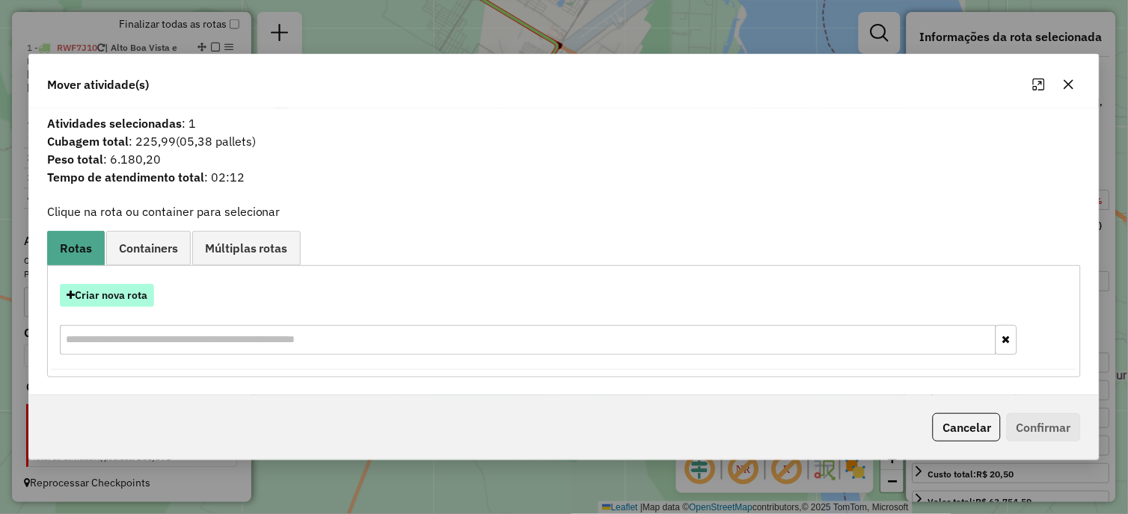
click at [130, 300] on button "Criar nova rota" at bounding box center [107, 295] width 94 height 23
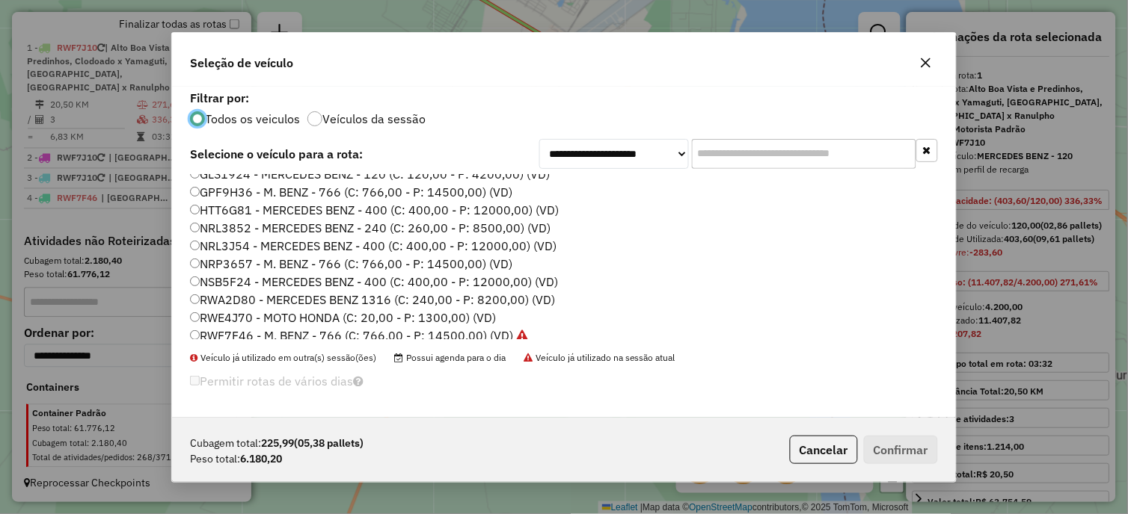
scroll to position [194, 0]
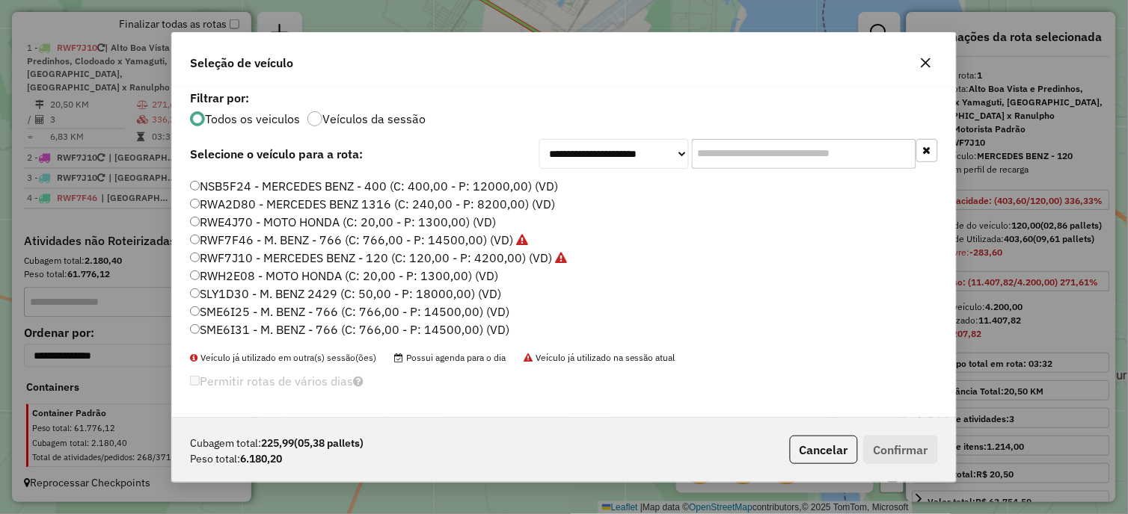
click at [266, 254] on label "RWF7J10 - MERCEDES BENZ - 120 (C: 120,00 - P: 4200,00) (VD)" at bounding box center [378, 258] width 377 height 18
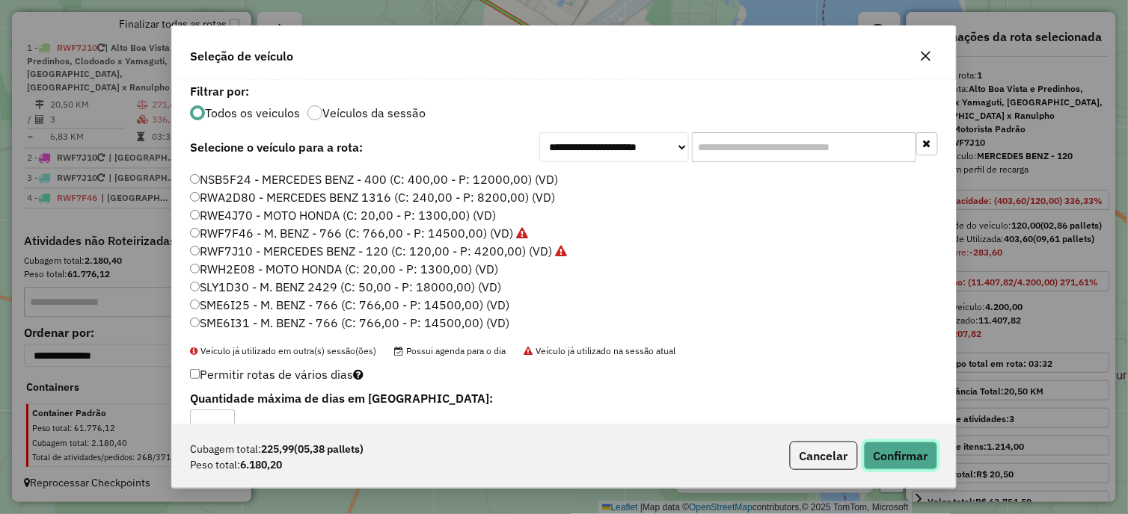
click at [892, 458] on button "Confirmar" at bounding box center [901, 456] width 74 height 28
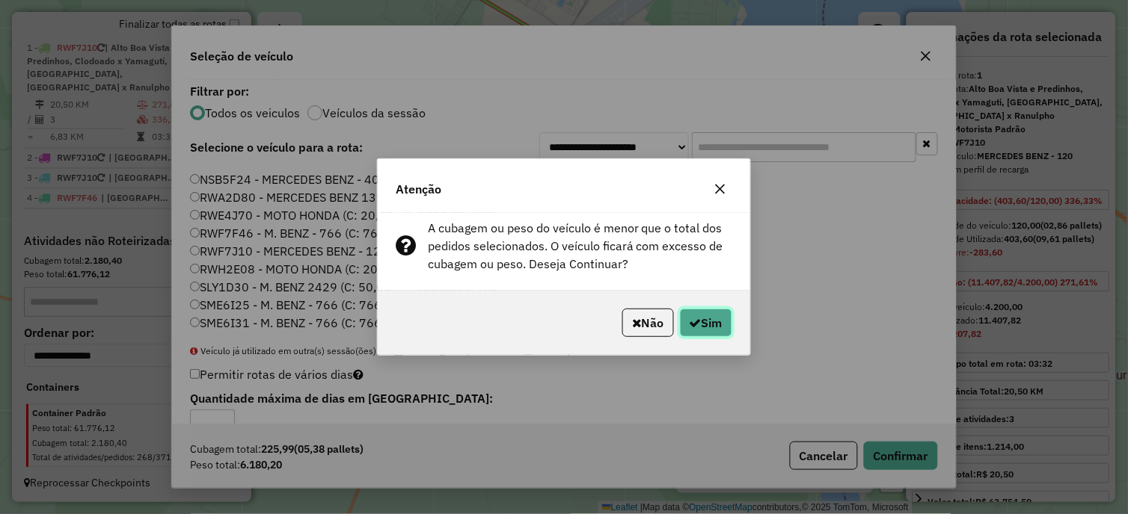
click at [711, 316] on button "Sim" at bounding box center [706, 323] width 52 height 28
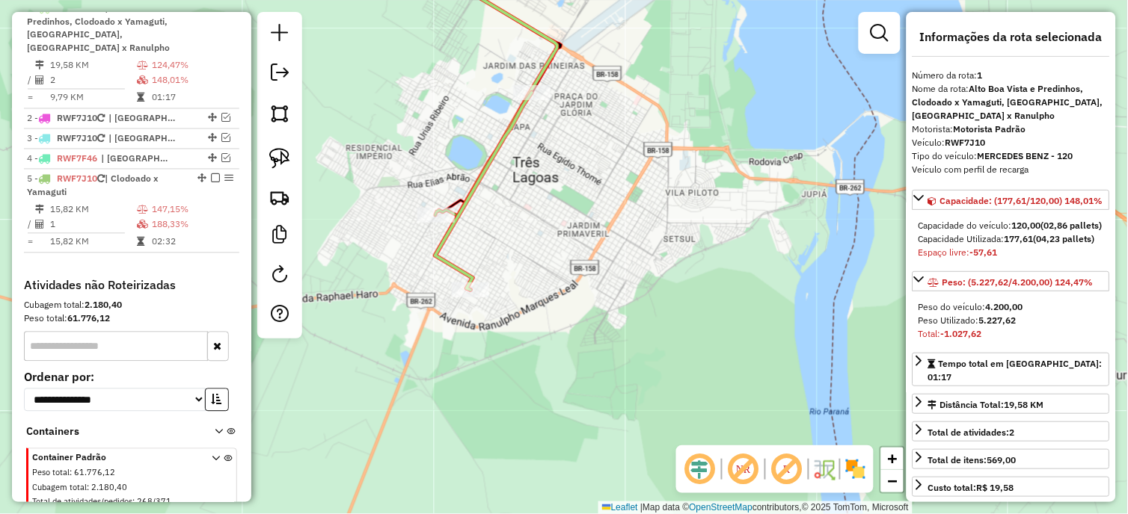
scroll to position [609, 0]
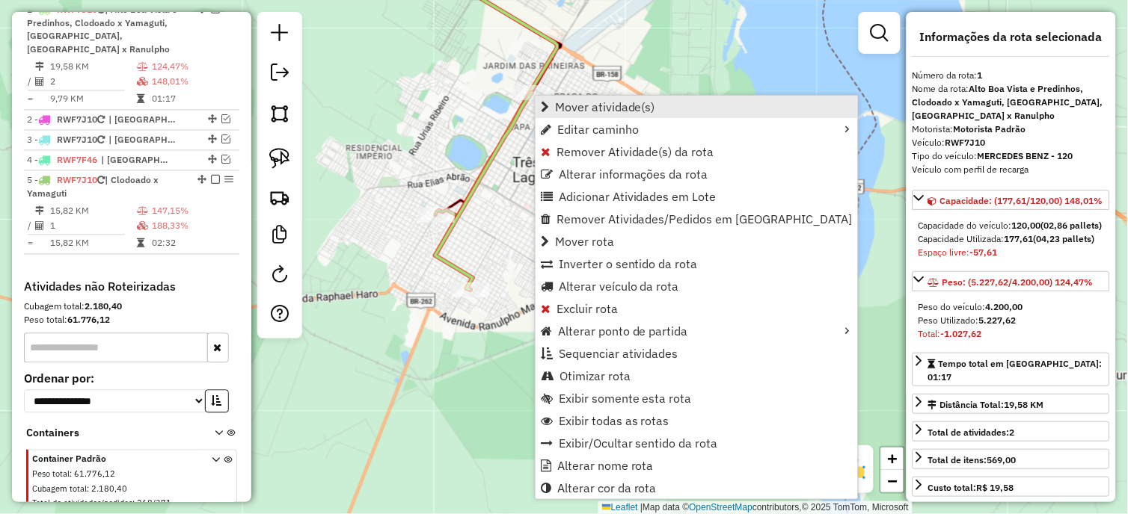
click at [600, 96] on link "Mover atividade(s)" at bounding box center [696, 107] width 322 height 22
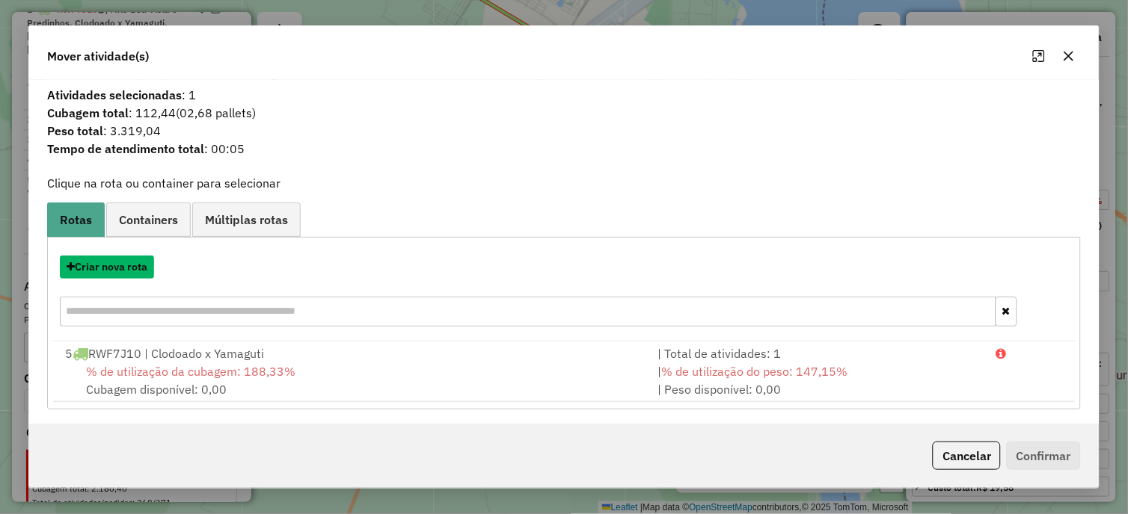
click at [135, 264] on button "Criar nova rota" at bounding box center [107, 267] width 94 height 23
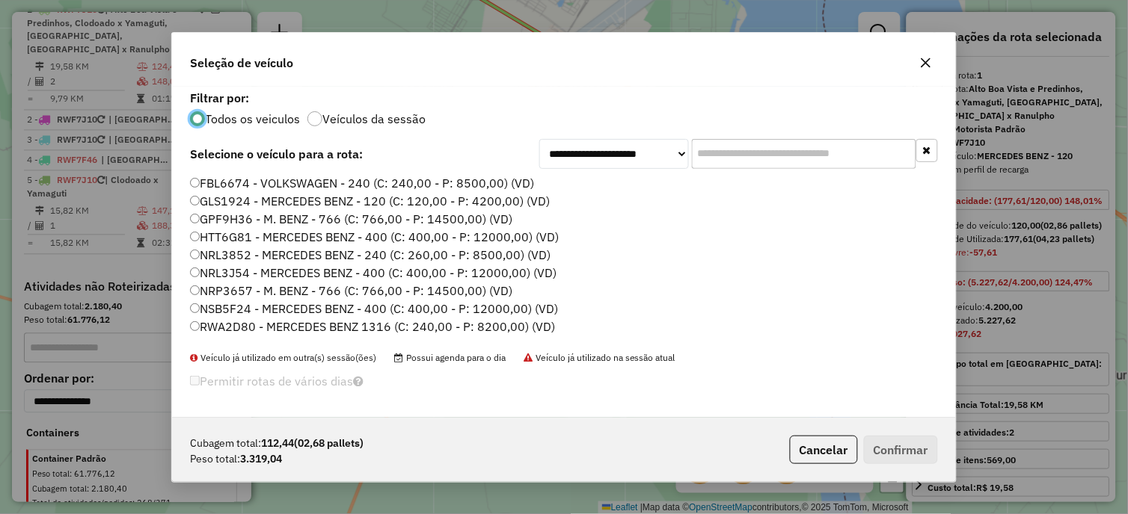
scroll to position [194, 0]
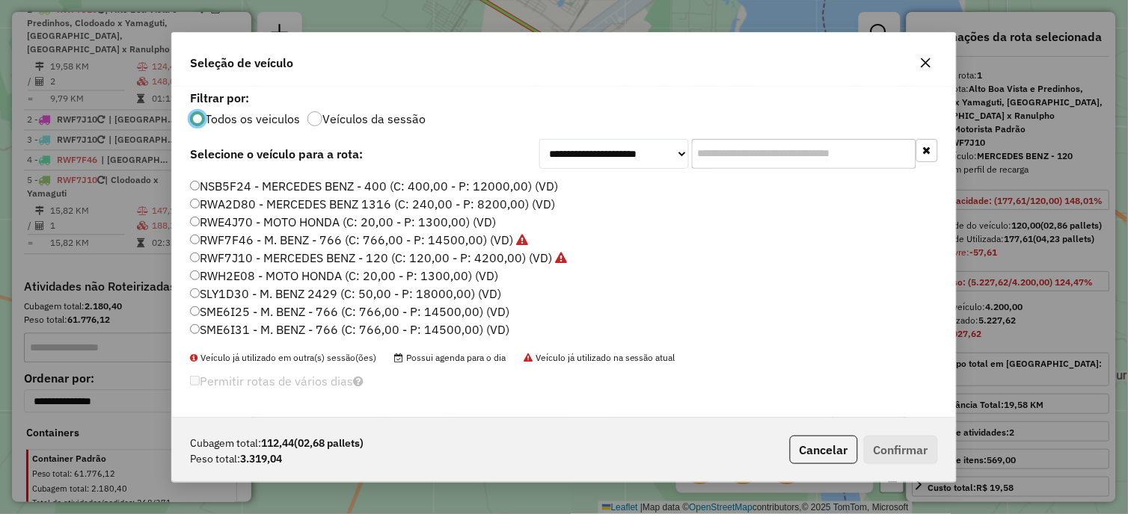
click at [251, 256] on label "RWF7J10 - MERCEDES BENZ - 120 (C: 120,00 - P: 4200,00) (VD)" at bounding box center [378, 258] width 377 height 18
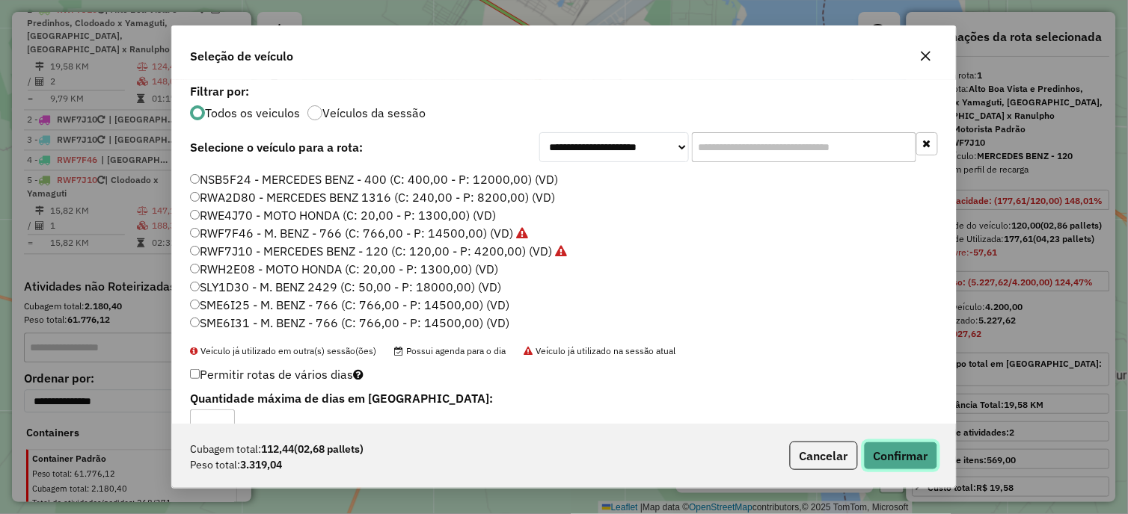
click at [930, 460] on button "Confirmar" at bounding box center [901, 456] width 74 height 28
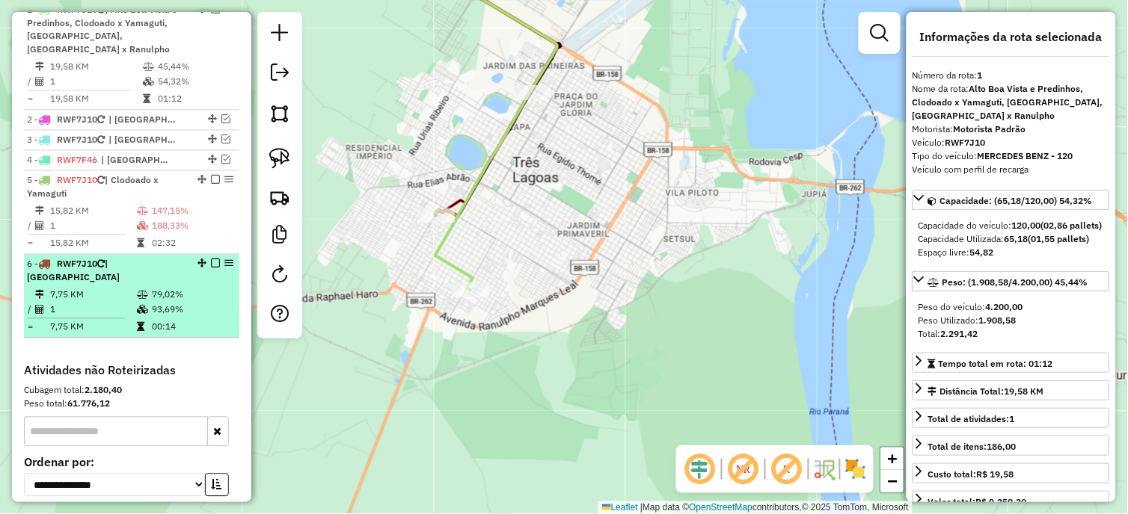
click at [213, 260] on em at bounding box center [215, 263] width 9 height 9
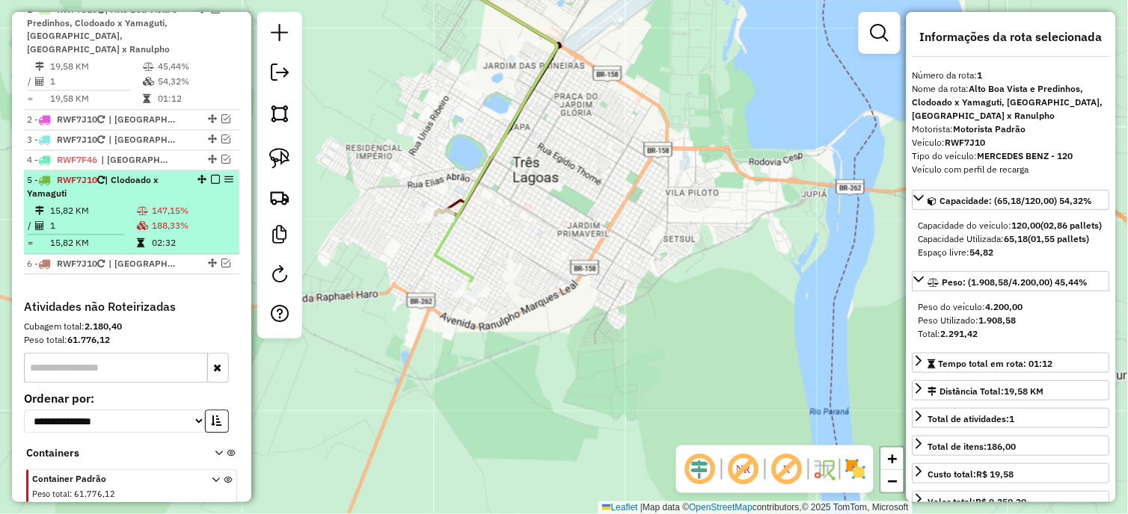
click at [212, 178] on em at bounding box center [215, 180] width 9 height 9
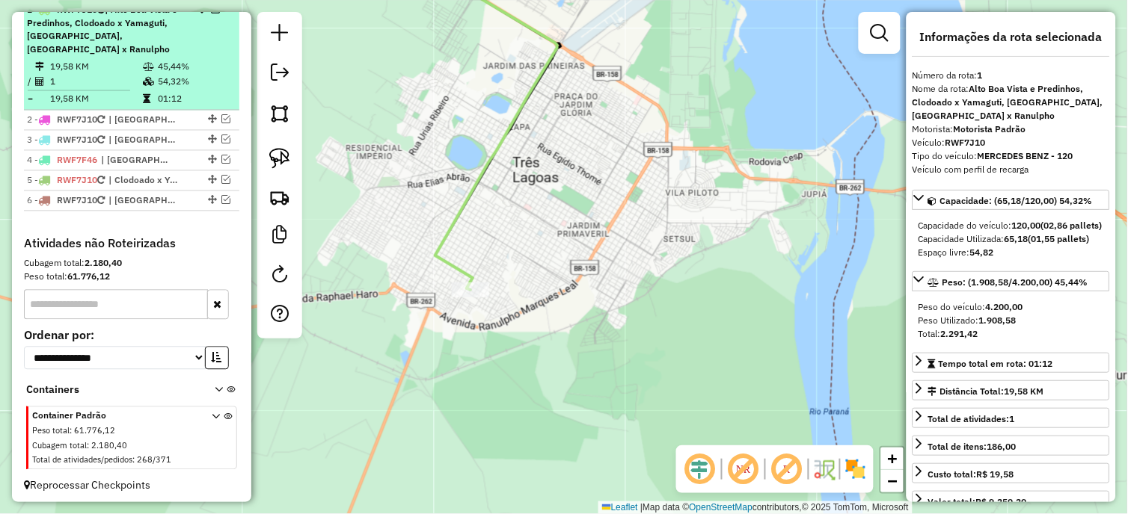
click at [70, 69] on td "19,58 KM" at bounding box center [95, 67] width 93 height 15
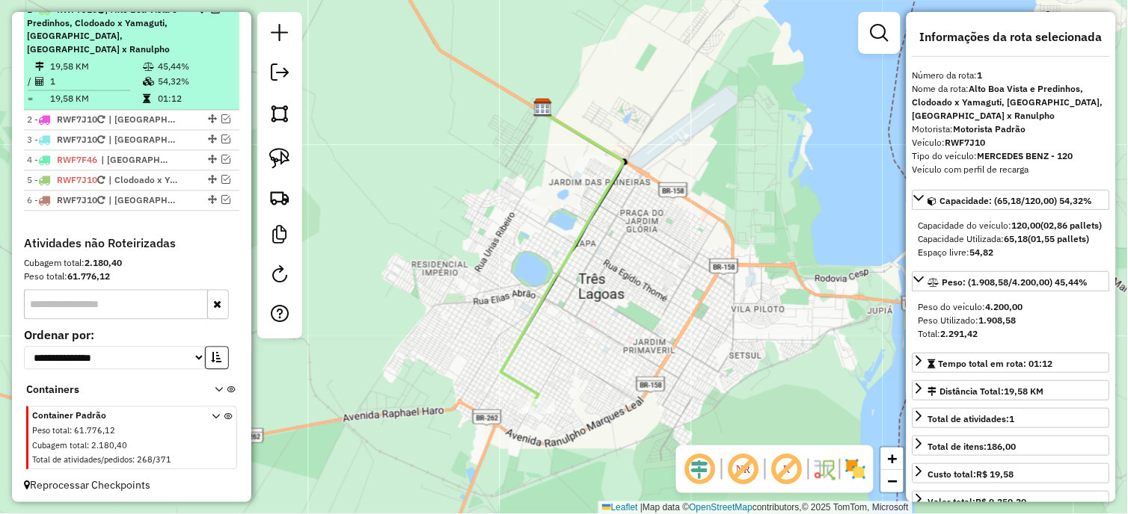
click at [211, 13] on em at bounding box center [215, 8] width 9 height 9
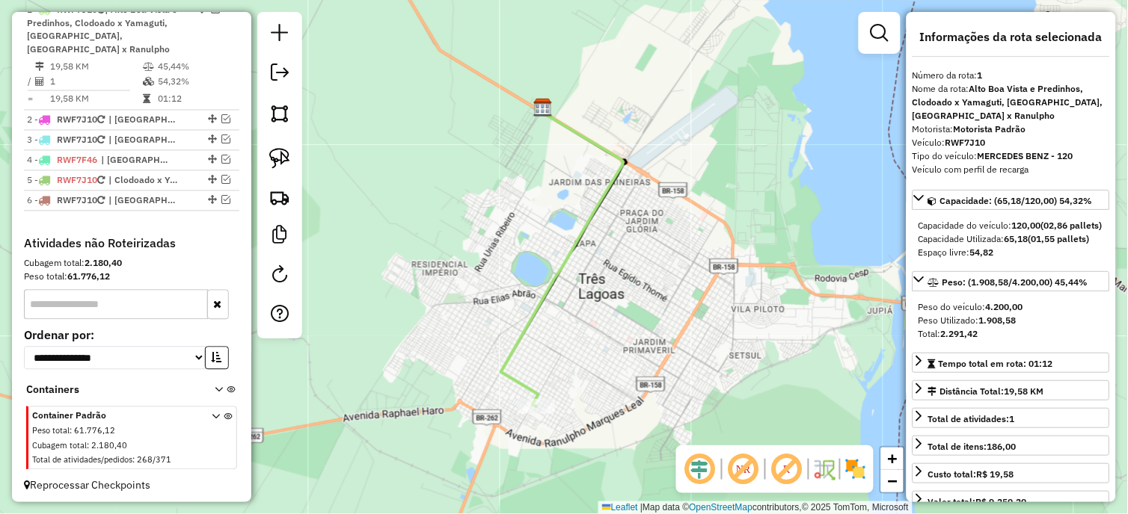
scroll to position [535, 0]
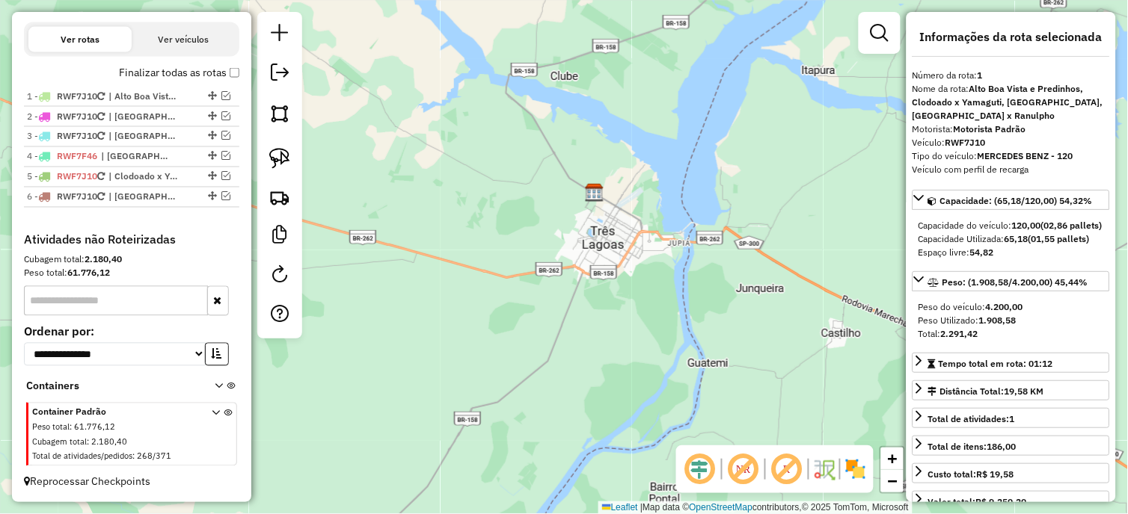
click at [739, 468] on em at bounding box center [743, 470] width 36 height 36
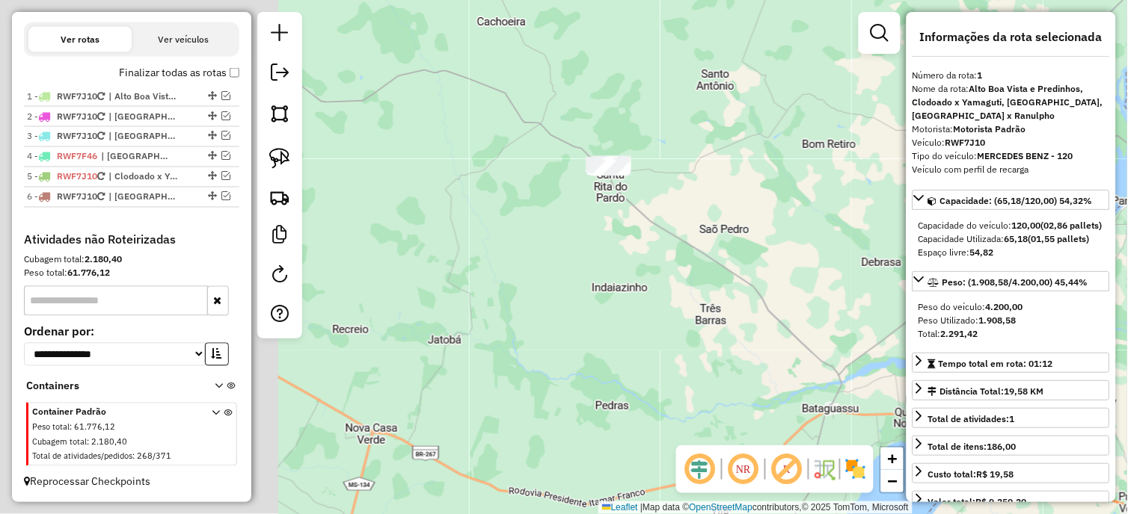
drag, startPoint x: 892, startPoint y: 271, endPoint x: 954, endPoint y: 256, distance: 64.0
click at [954, 256] on hb-router-mapa "Informações da Sessão 991261 - 19/08/2025 Criação: 18/08/2025 18:49 Depósito: O…" at bounding box center [564, 257] width 1128 height 514
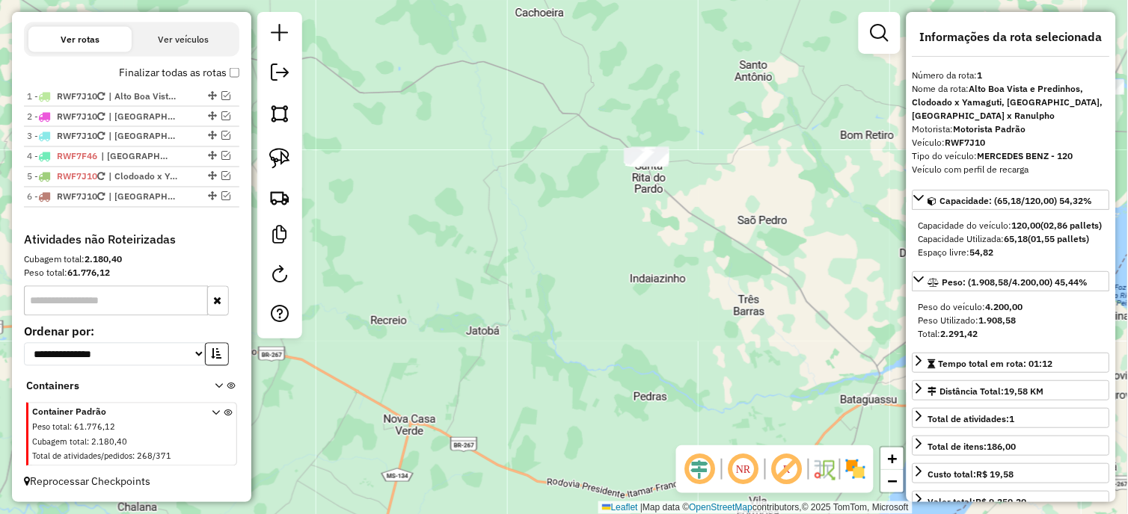
click at [283, 167] on img at bounding box center [279, 158] width 21 height 21
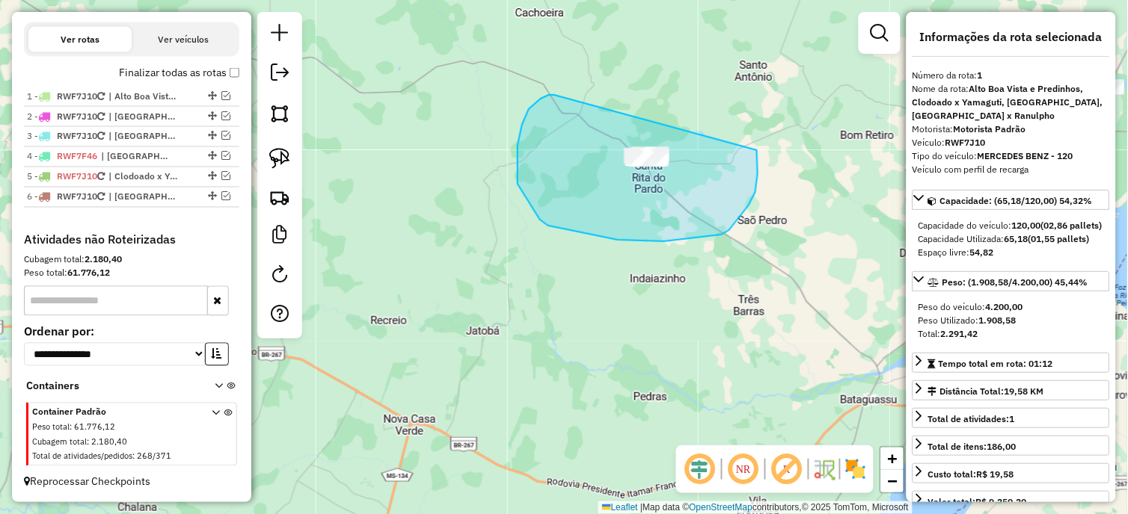
drag, startPoint x: 541, startPoint y: 99, endPoint x: 757, endPoint y: 150, distance: 222.2
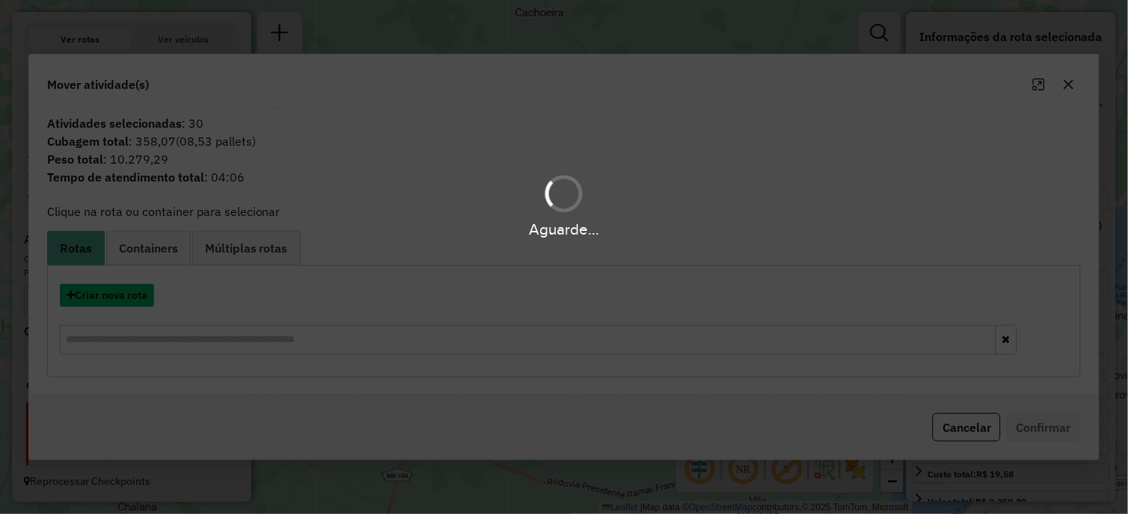
click at [127, 304] on button "Criar nova rota" at bounding box center [107, 295] width 94 height 23
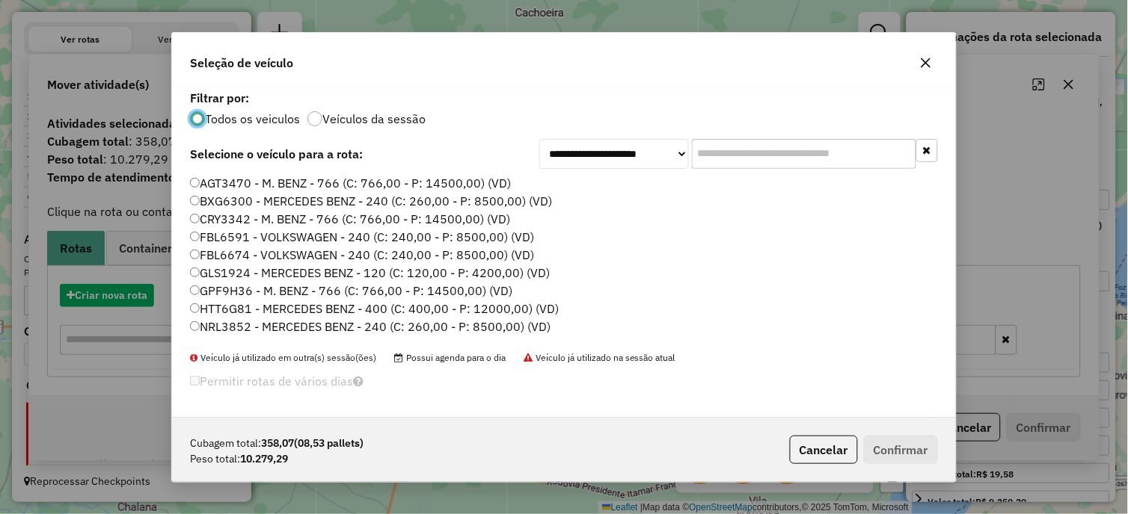
scroll to position [8, 4]
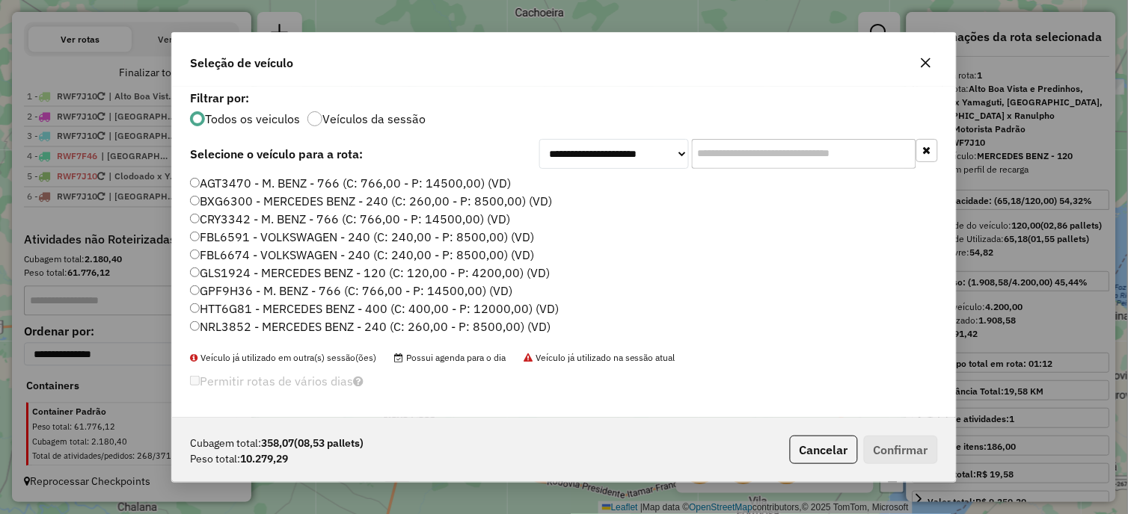
click at [132, 300] on div "**********" at bounding box center [564, 257] width 1128 height 514
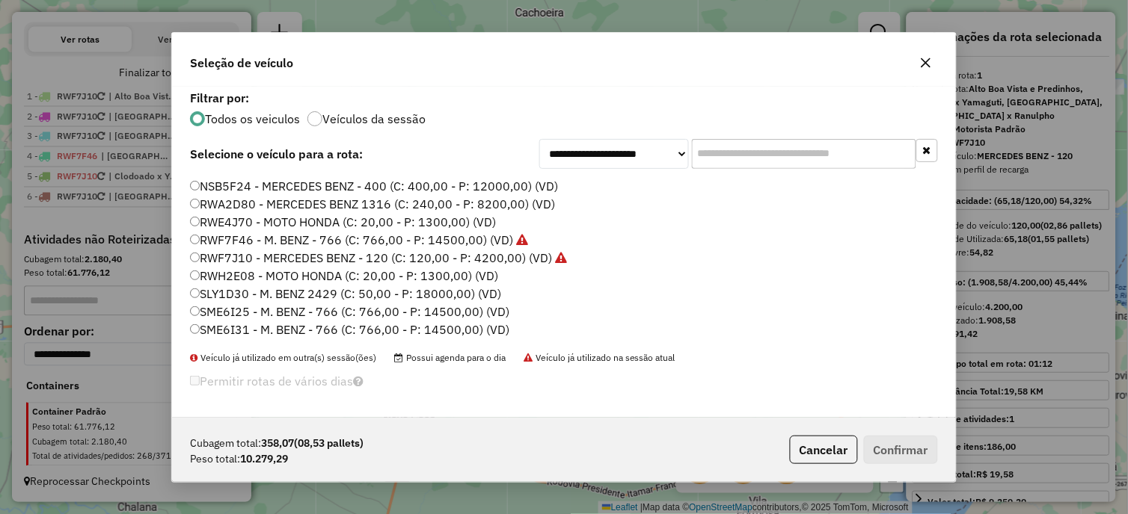
click at [248, 307] on label "SME6I25 - M. BENZ - 766 (C: 766,00 - P: 14500,00) (VD)" at bounding box center [349, 312] width 319 height 18
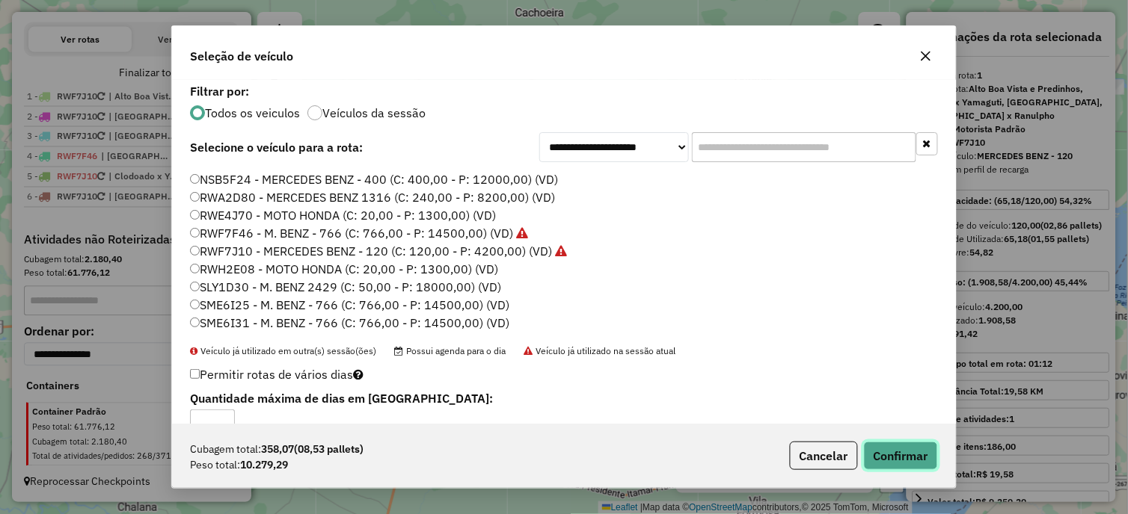
click at [876, 446] on button "Confirmar" at bounding box center [901, 456] width 74 height 28
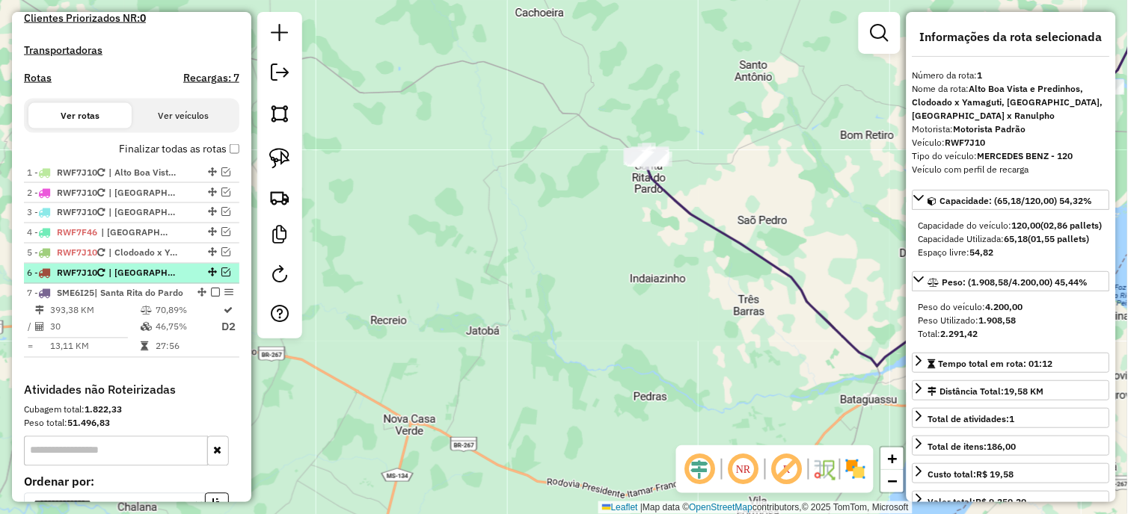
scroll to position [443, 0]
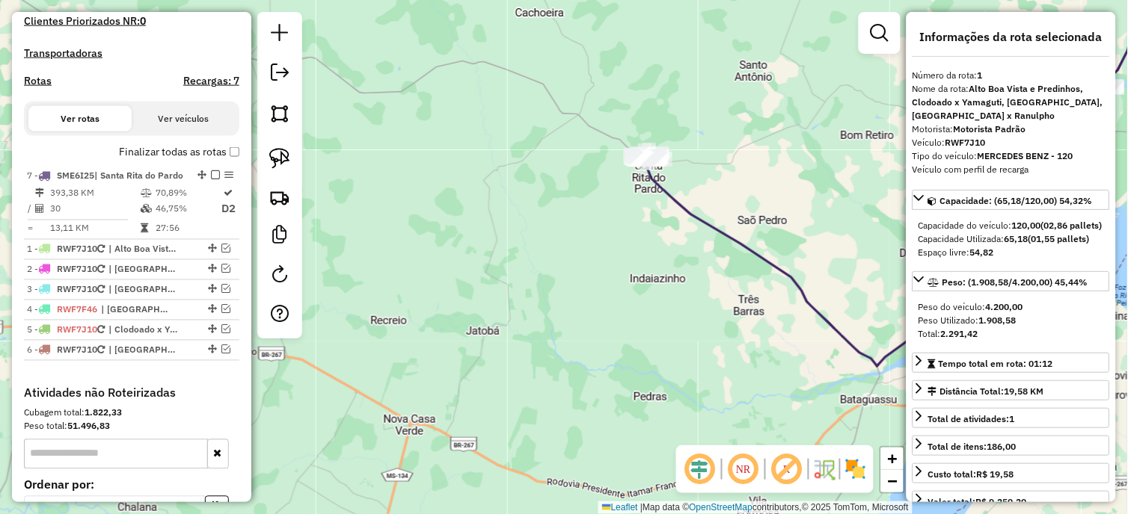
drag, startPoint x: 197, startPoint y: 308, endPoint x: 185, endPoint y: 178, distance: 130.7
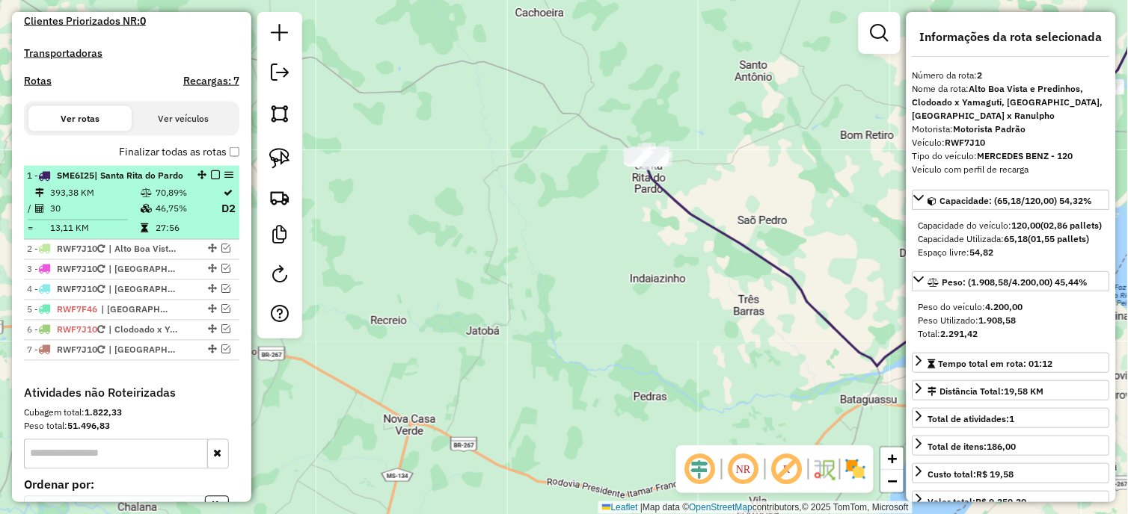
click at [85, 200] on td "393,38 KM" at bounding box center [94, 192] width 90 height 15
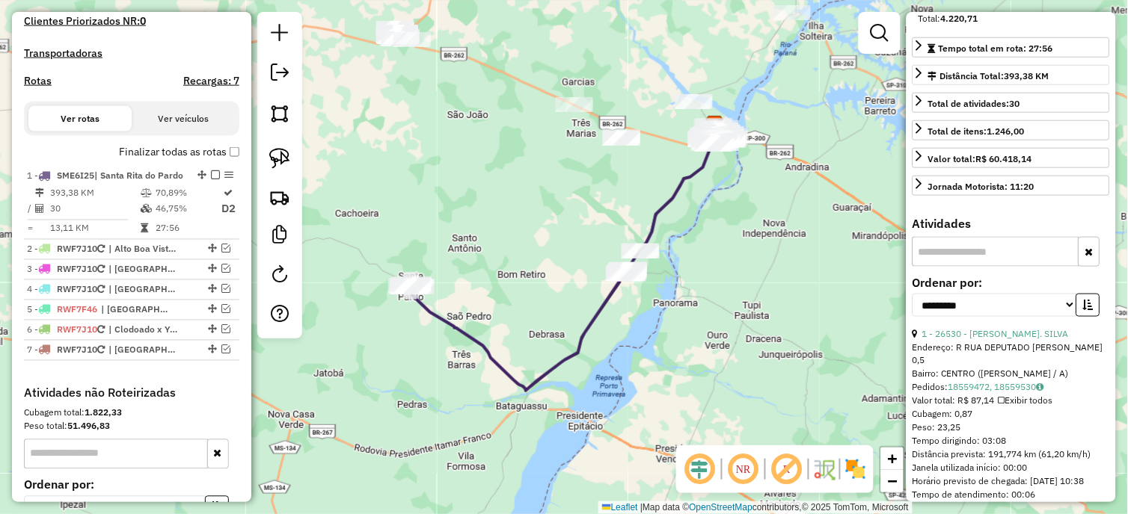
scroll to position [332, 0]
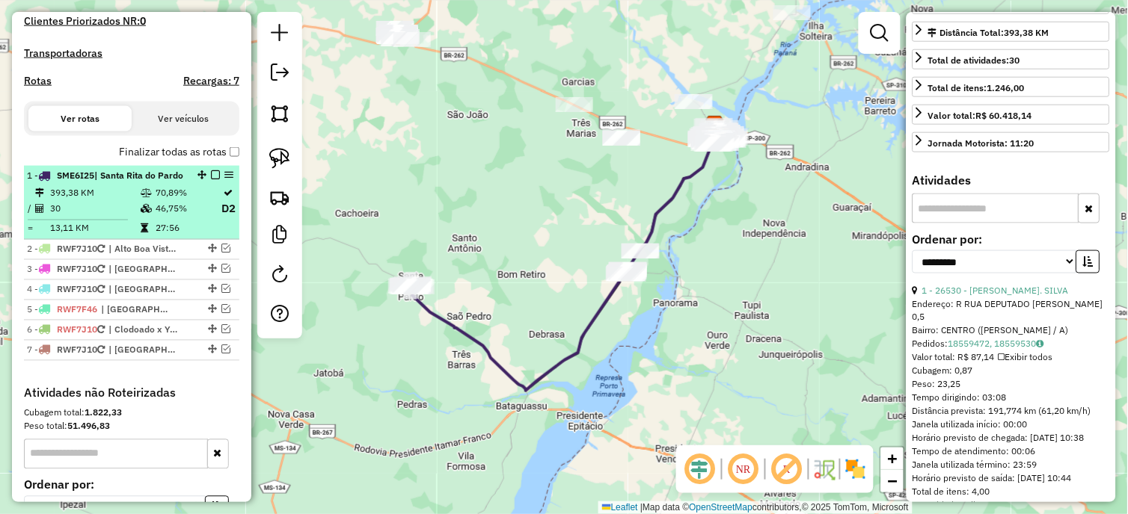
click at [213, 179] on em at bounding box center [215, 174] width 9 height 9
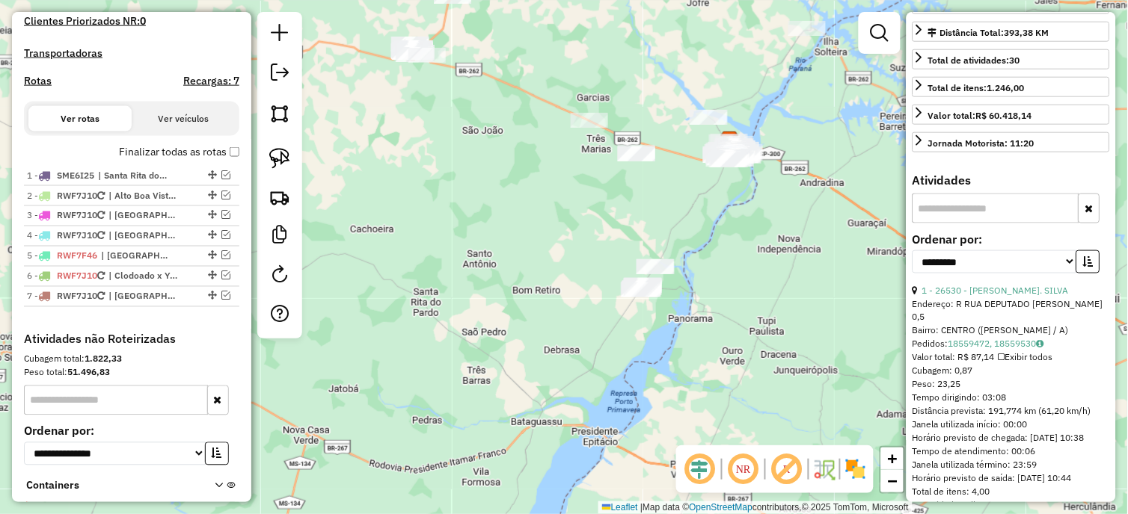
drag, startPoint x: 431, startPoint y: 266, endPoint x: 588, endPoint y: 393, distance: 202.0
click at [588, 393] on div "Janela de atendimento Grade de atendimento Capacidade Transportadoras Veículos …" at bounding box center [564, 257] width 1128 height 514
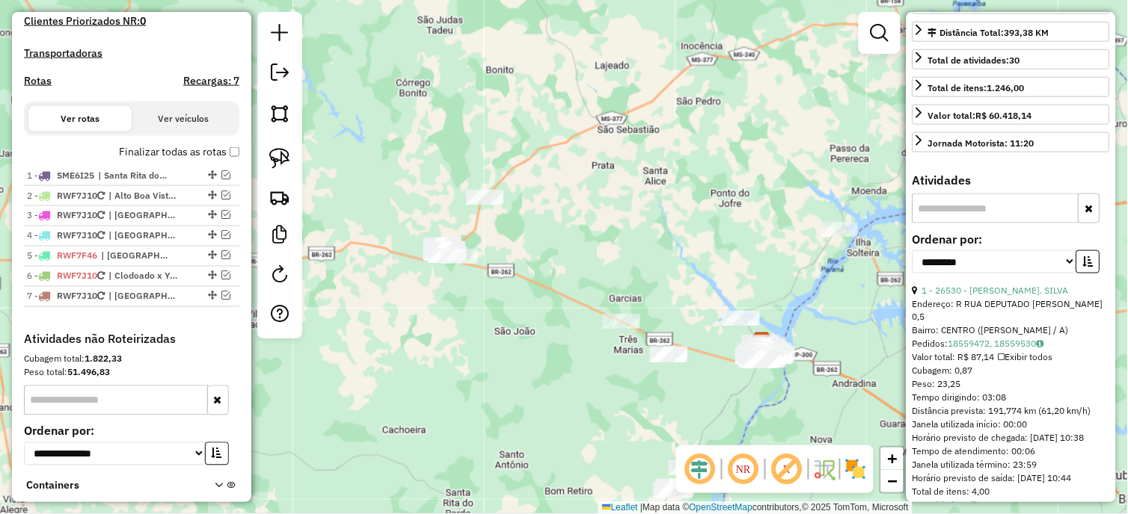
drag, startPoint x: 597, startPoint y: 345, endPoint x: 557, endPoint y: 390, distance: 60.4
click at [557, 390] on div "Janela de atendimento Grade de atendimento Capacidade Transportadoras Veículos …" at bounding box center [564, 257] width 1128 height 514
click at [292, 159] on link at bounding box center [279, 158] width 33 height 33
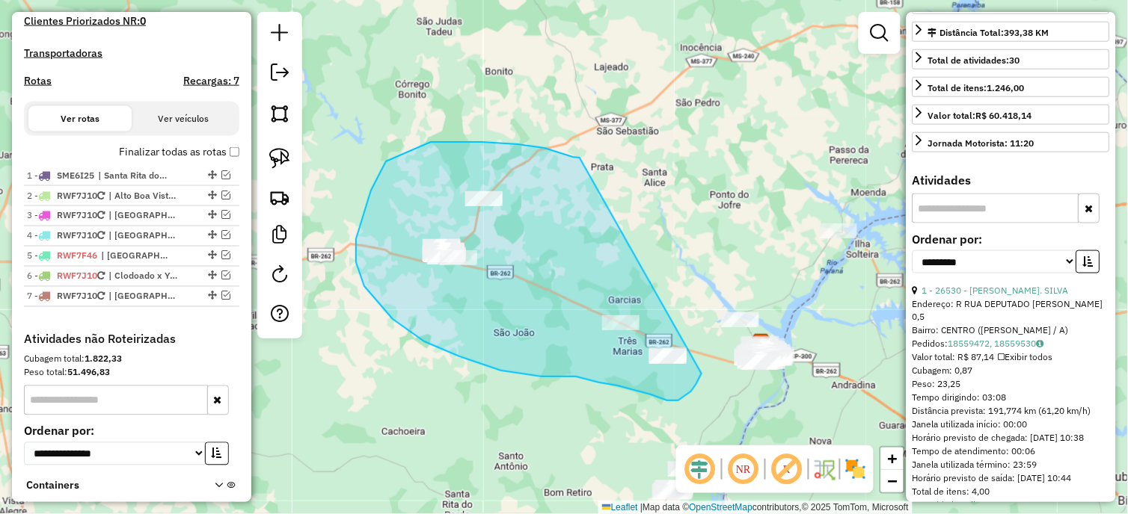
drag, startPoint x: 580, startPoint y: 158, endPoint x: 701, endPoint y: 374, distance: 248.1
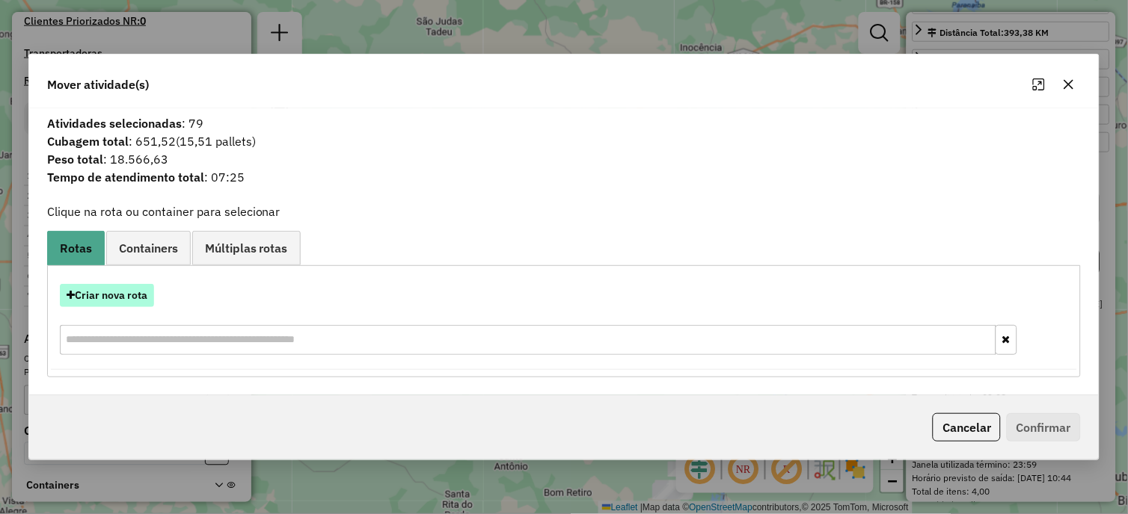
click at [116, 292] on button "Criar nova rota" at bounding box center [107, 295] width 94 height 23
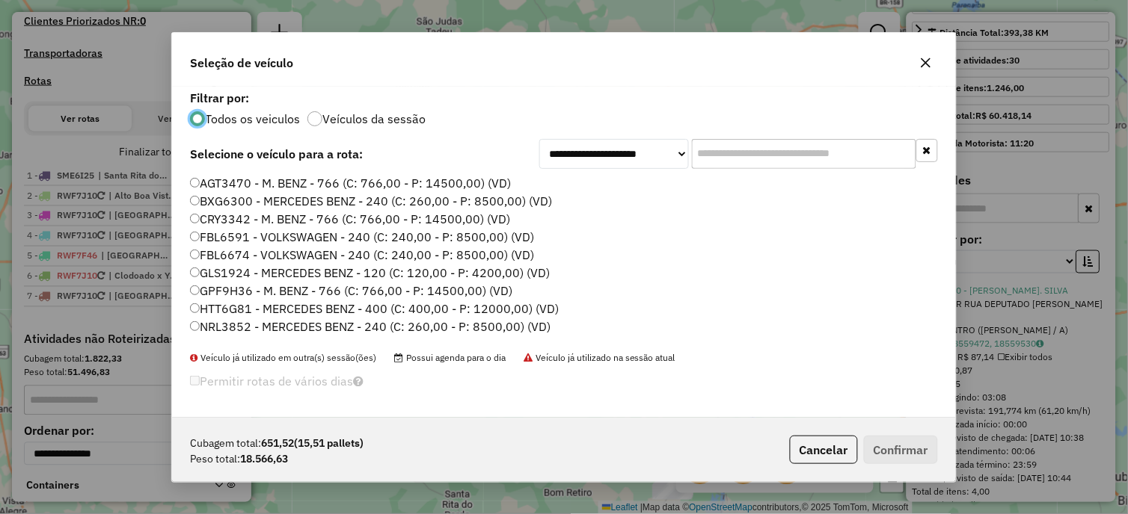
scroll to position [166, 0]
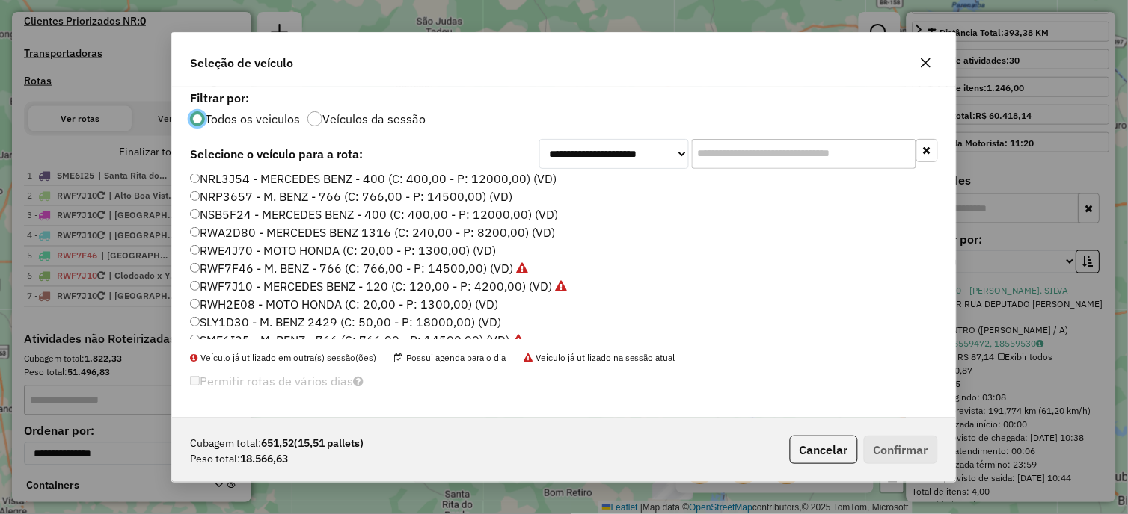
click at [264, 233] on label "RWA2D80 - MERCEDES BENZ 1316 (C: 240,00 - P: 8200,00) (VD)" at bounding box center [372, 233] width 365 height 18
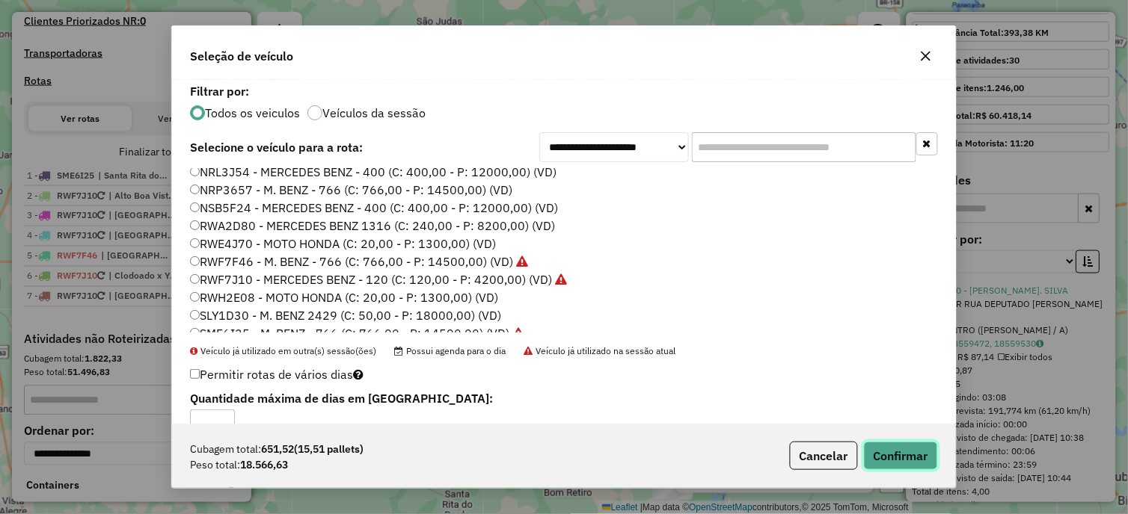
click at [885, 461] on button "Confirmar" at bounding box center [901, 456] width 74 height 28
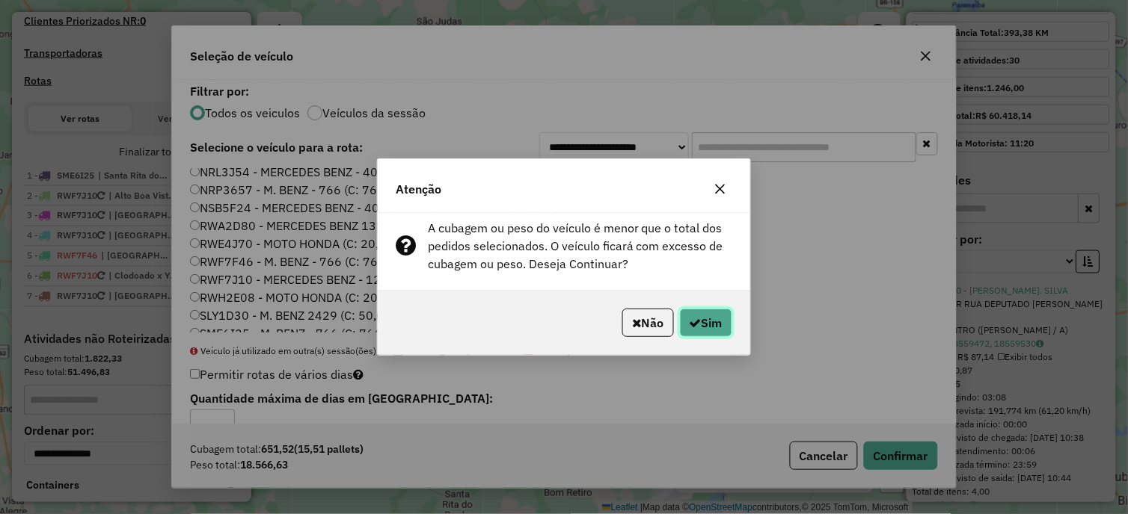
click at [688, 313] on button "Sim" at bounding box center [706, 323] width 52 height 28
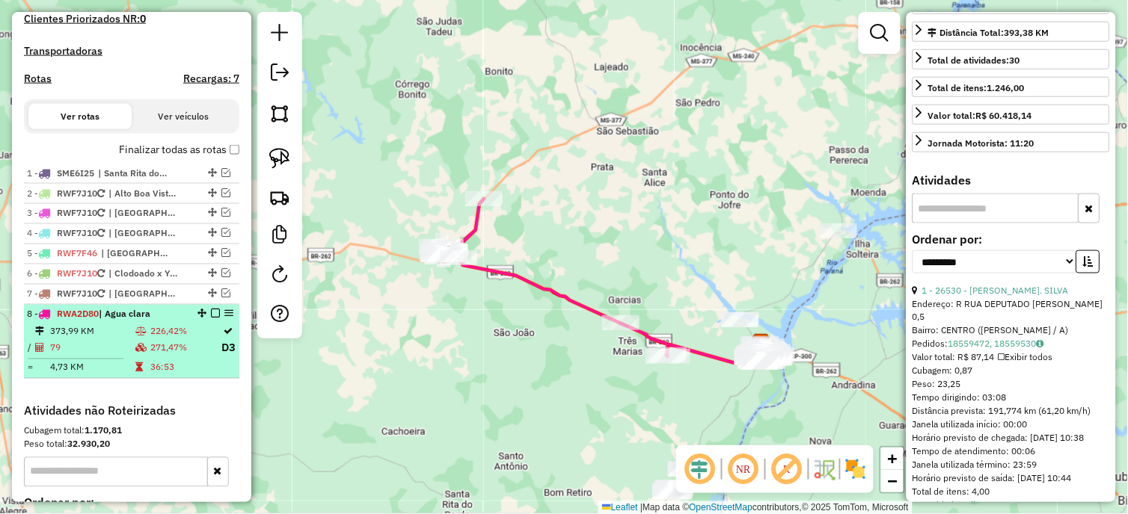
scroll to position [443, 0]
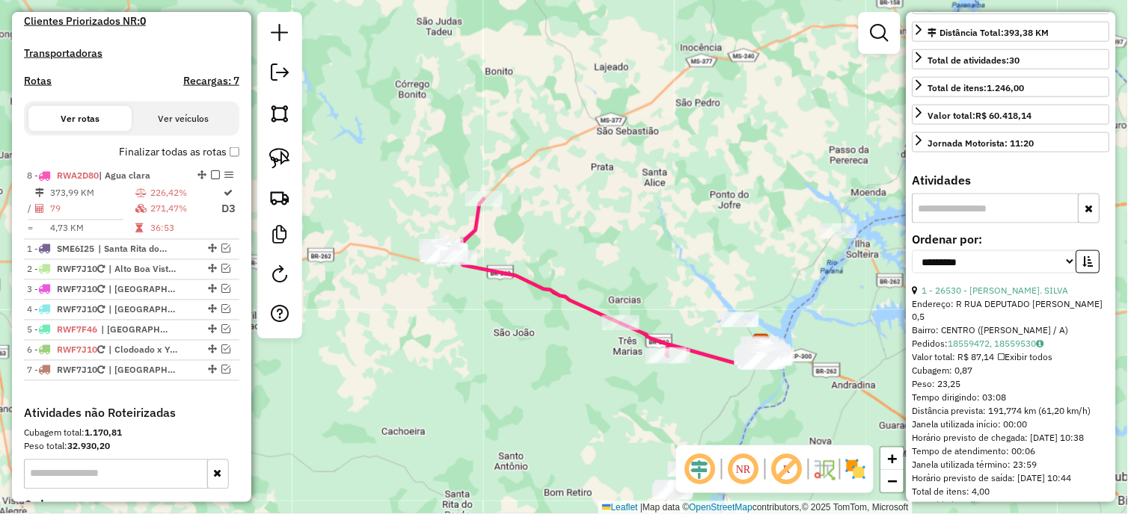
drag, startPoint x: 197, startPoint y: 328, endPoint x: 173, endPoint y: 182, distance: 147.0
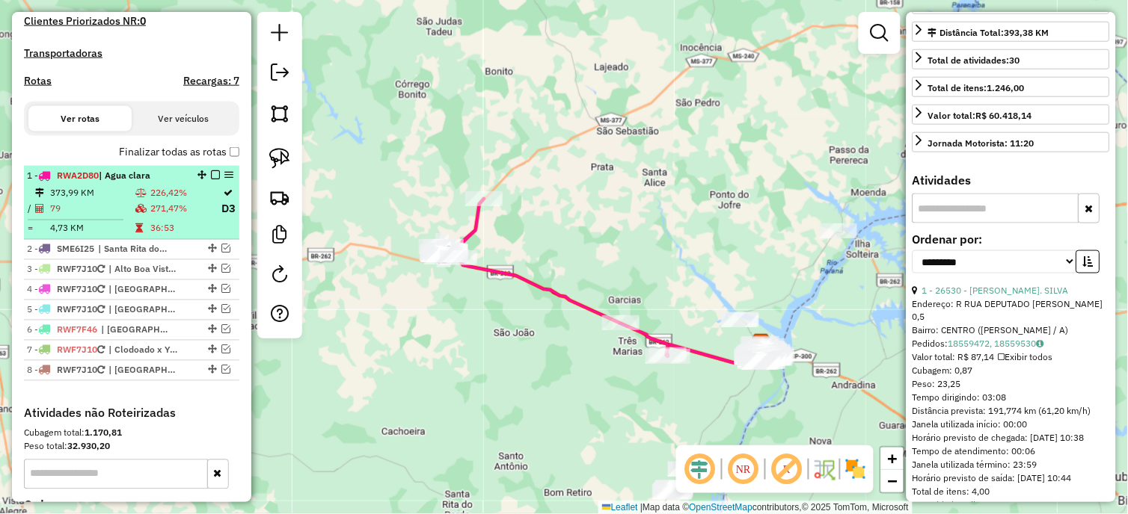
click at [139, 213] on td at bounding box center [142, 209] width 15 height 19
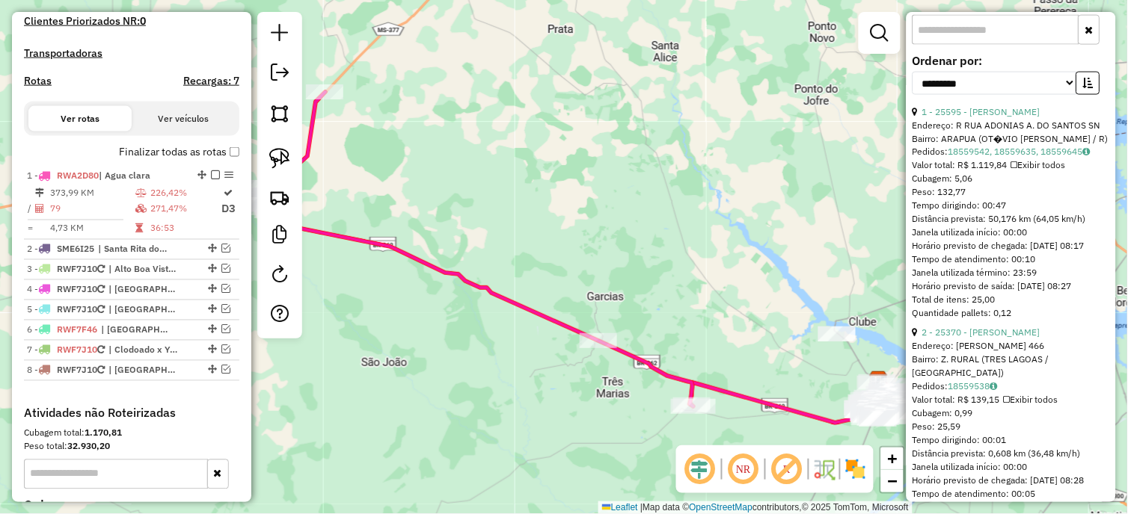
scroll to position [498, 0]
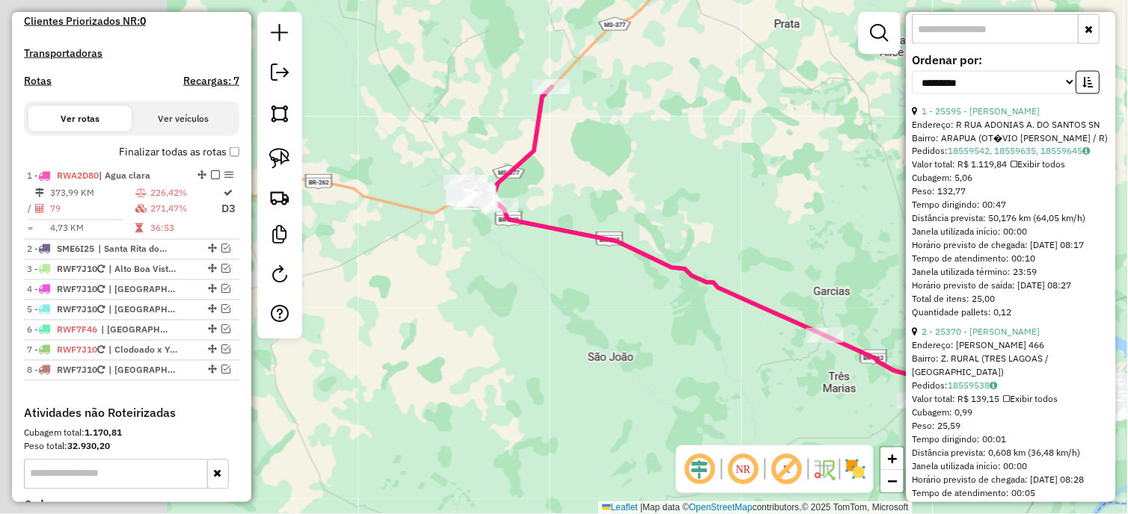
drag, startPoint x: 621, startPoint y: 215, endPoint x: 867, endPoint y: 212, distance: 246.1
click at [867, 212] on div "Janela de atendimento Grade de atendimento Capacidade Transportadoras Veículos …" at bounding box center [564, 257] width 1128 height 514
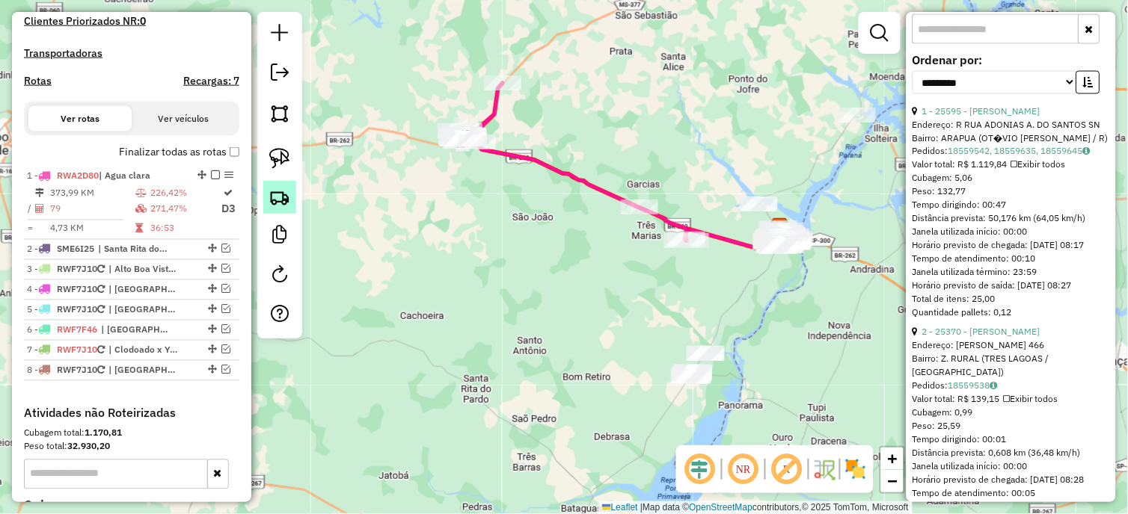
click at [281, 184] on link at bounding box center [279, 197] width 33 height 33
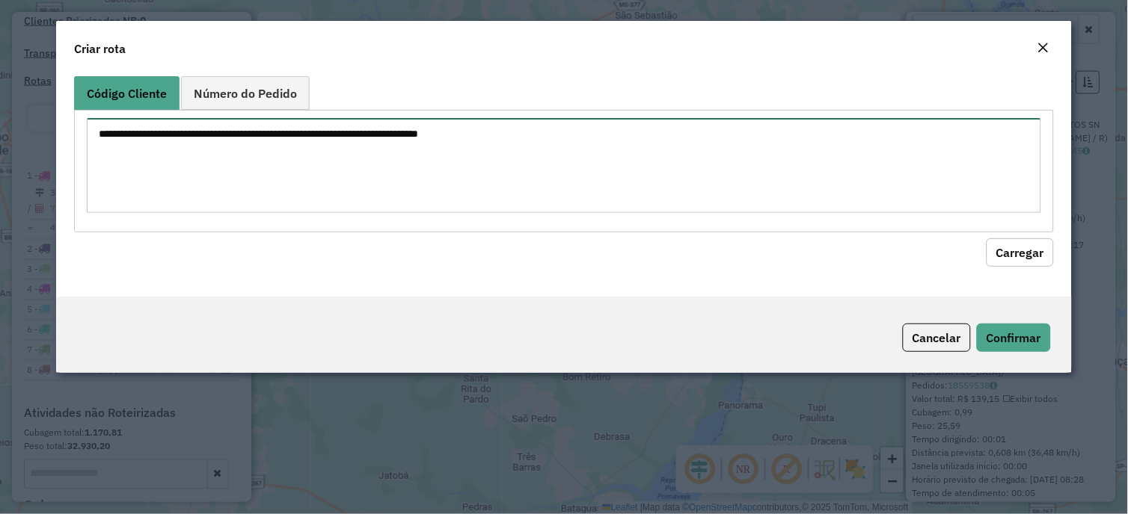
click at [359, 138] on textarea at bounding box center [563, 165] width 953 height 95
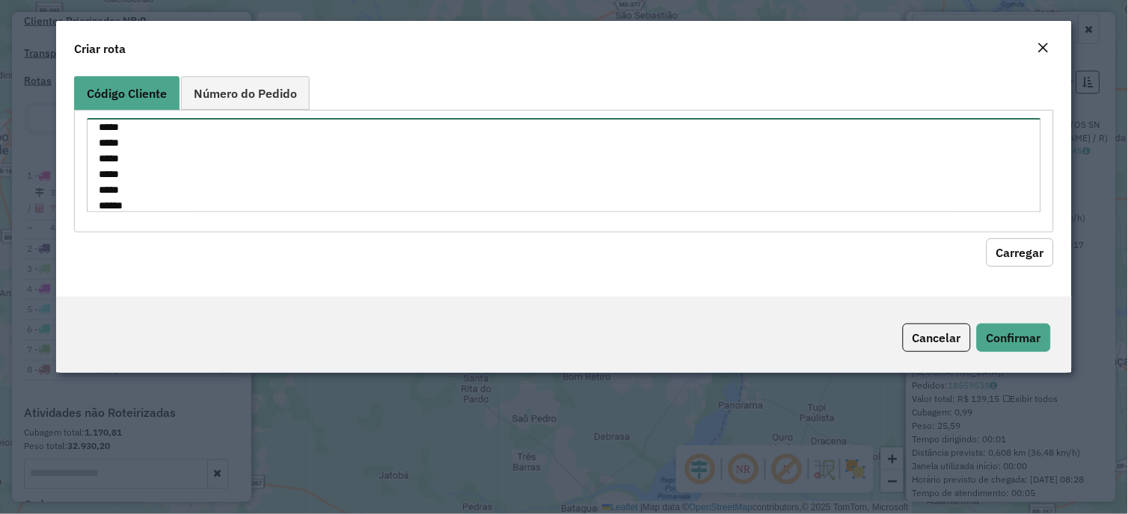
scroll to position [54, 0]
type textarea "***** ***** ***** ***** ***** ***** ***** ***** *****"
click at [1007, 248] on button "Carregar" at bounding box center [1019, 253] width 67 height 28
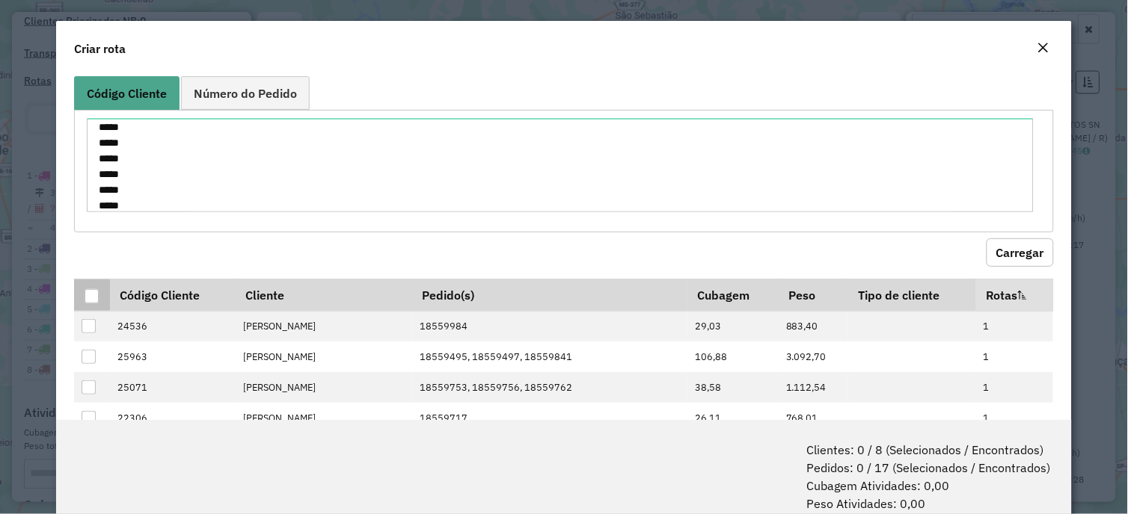
drag, startPoint x: 90, startPoint y: 304, endPoint x: 97, endPoint y: 292, distance: 13.7
click at [93, 303] on th at bounding box center [91, 295] width 35 height 32
click at [97, 292] on div at bounding box center [92, 296] width 14 height 14
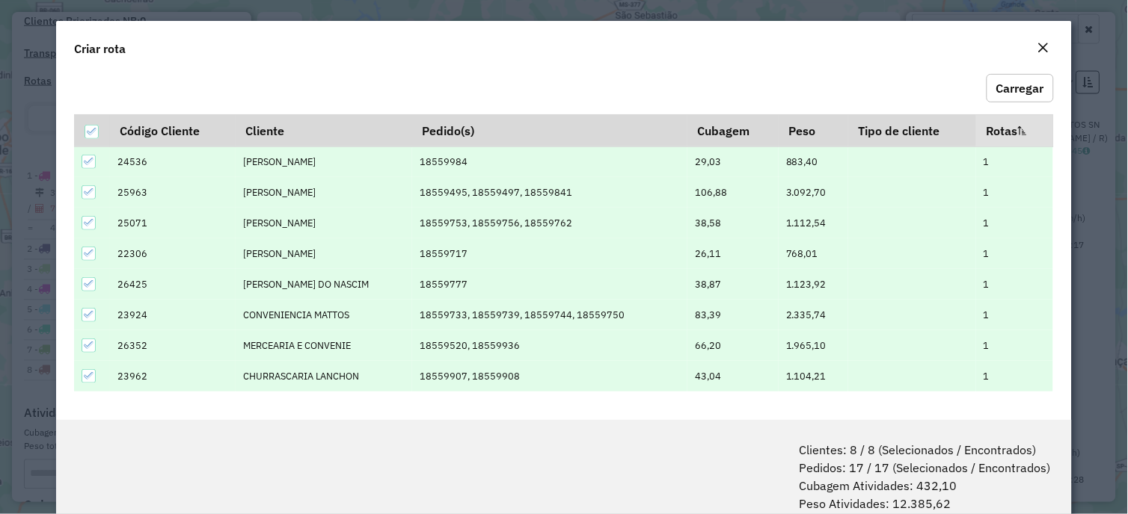
scroll to position [75, 0]
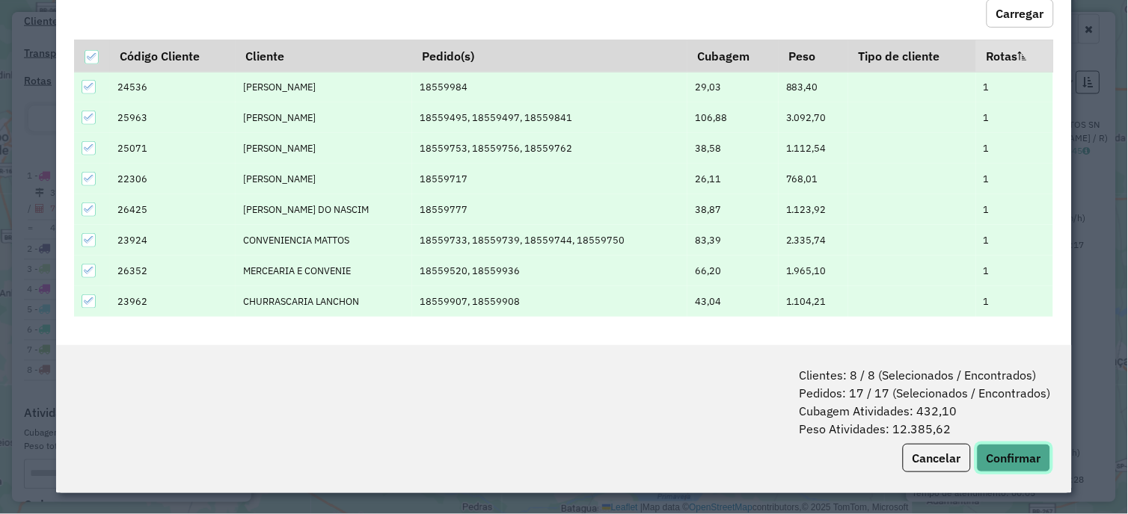
click at [1011, 467] on button "Confirmar" at bounding box center [1014, 458] width 74 height 28
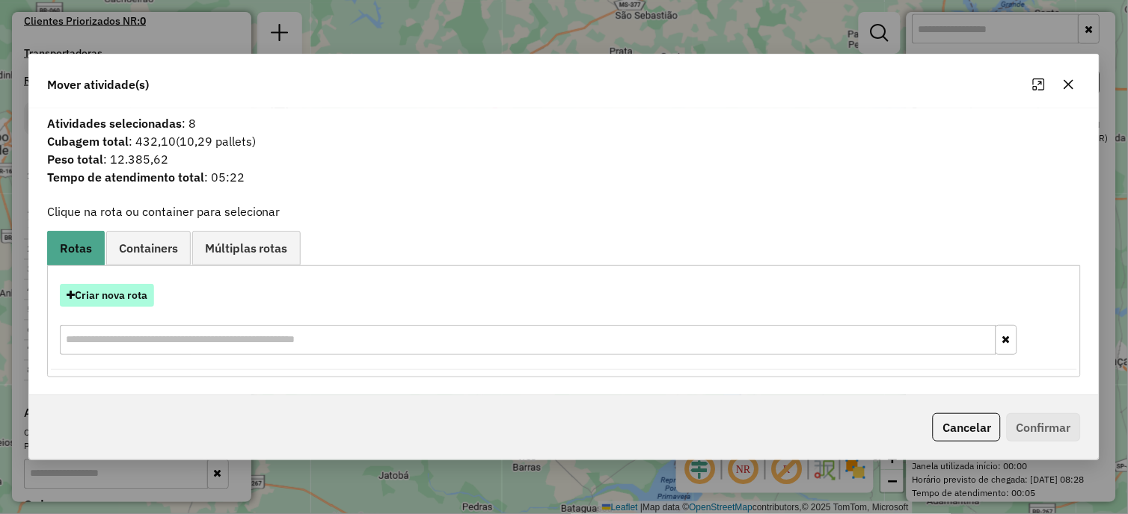
click at [141, 304] on button "Criar nova rota" at bounding box center [107, 295] width 94 height 23
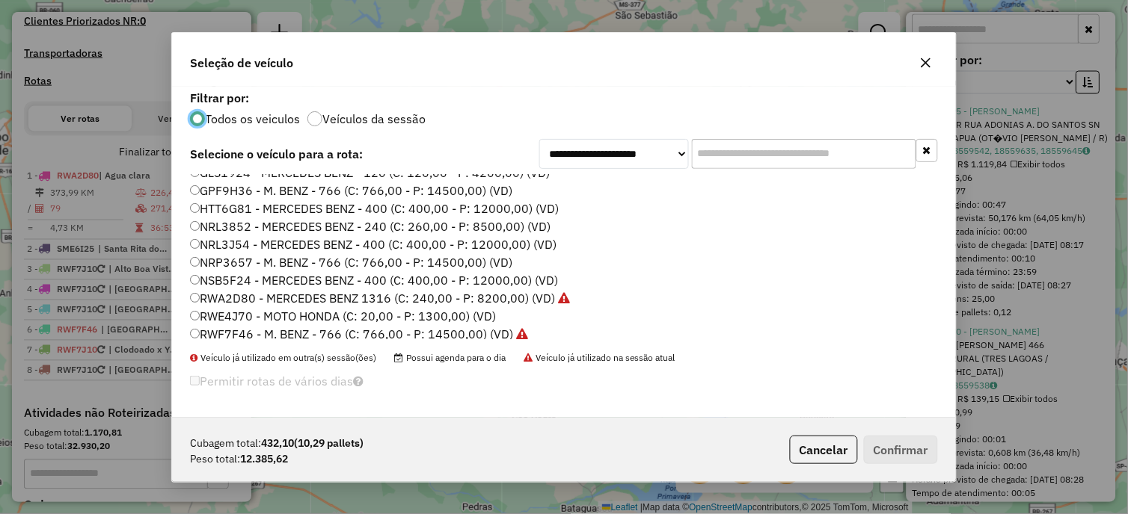
scroll to position [194, 0]
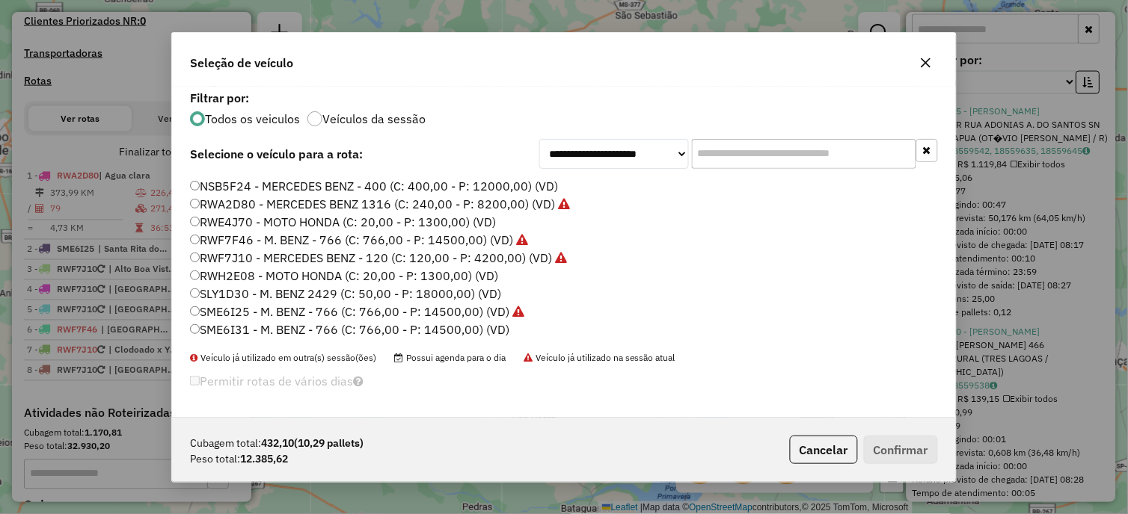
click at [255, 239] on label "RWF7F46 - M. BENZ - 766 (C: 766,00 - P: 14500,00) (VD)" at bounding box center [359, 240] width 338 height 18
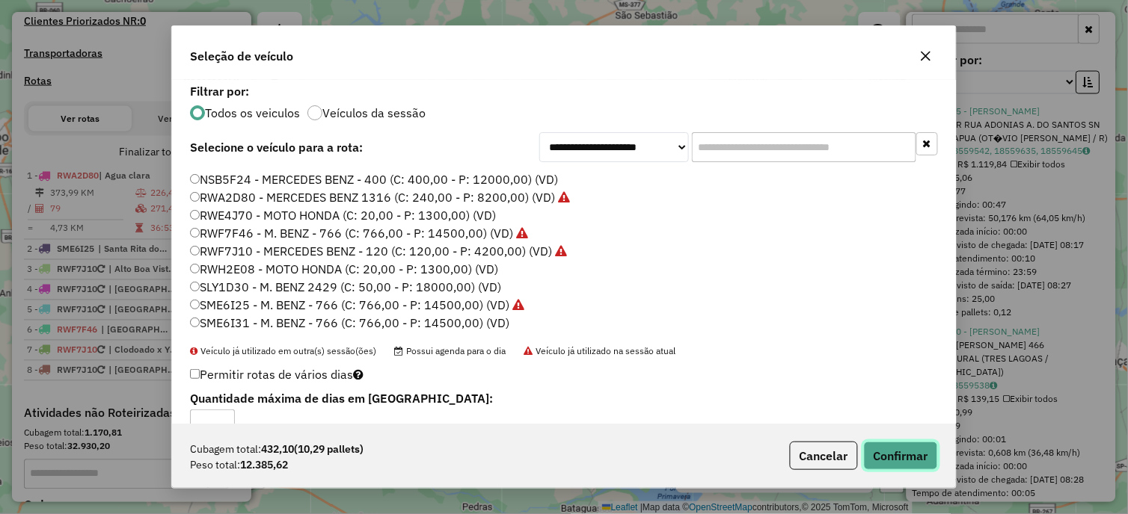
click at [914, 450] on button "Confirmar" at bounding box center [901, 456] width 74 height 28
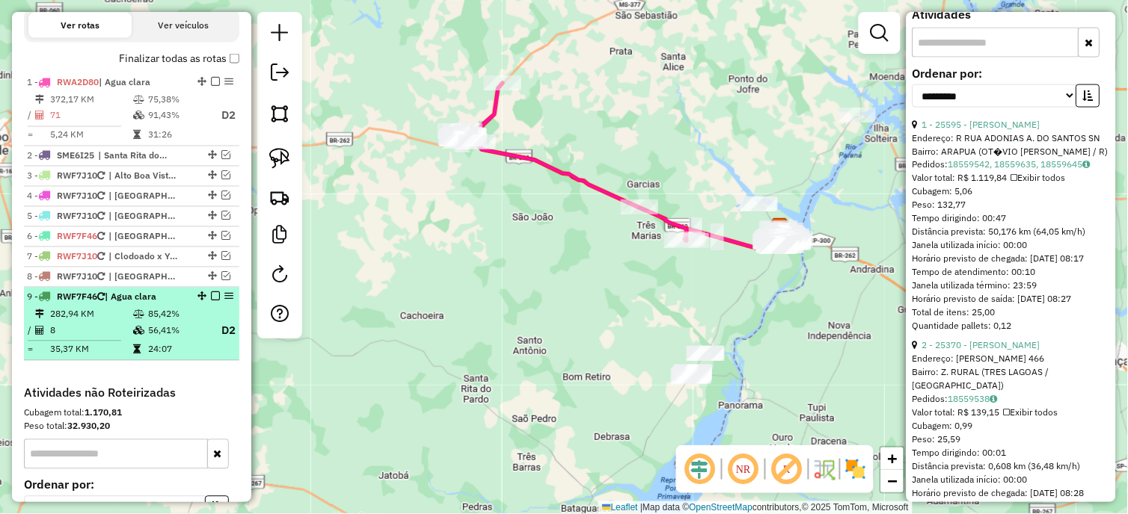
scroll to position [443, 0]
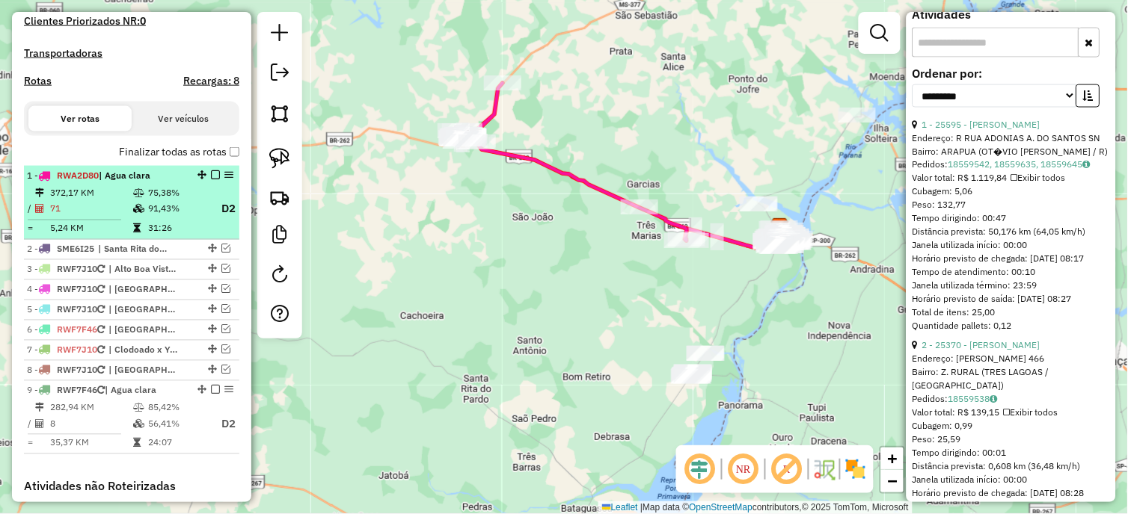
click at [126, 196] on li "1 - RWA2D80 | Agua clara 372,17 KM 75,38% / 71 91,43% D2 = 5,24 KM 31:26" at bounding box center [131, 203] width 215 height 74
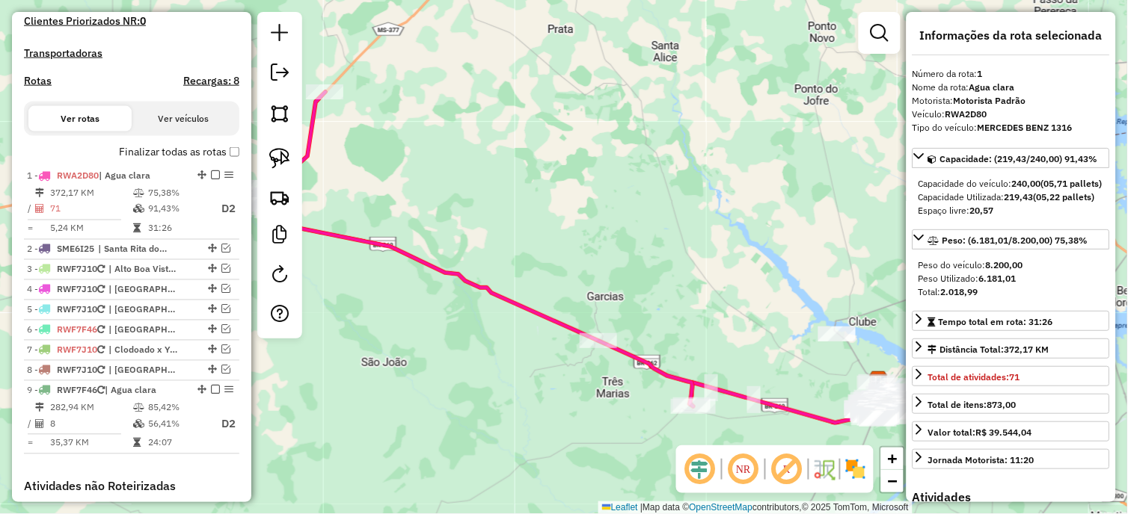
scroll to position [0, 0]
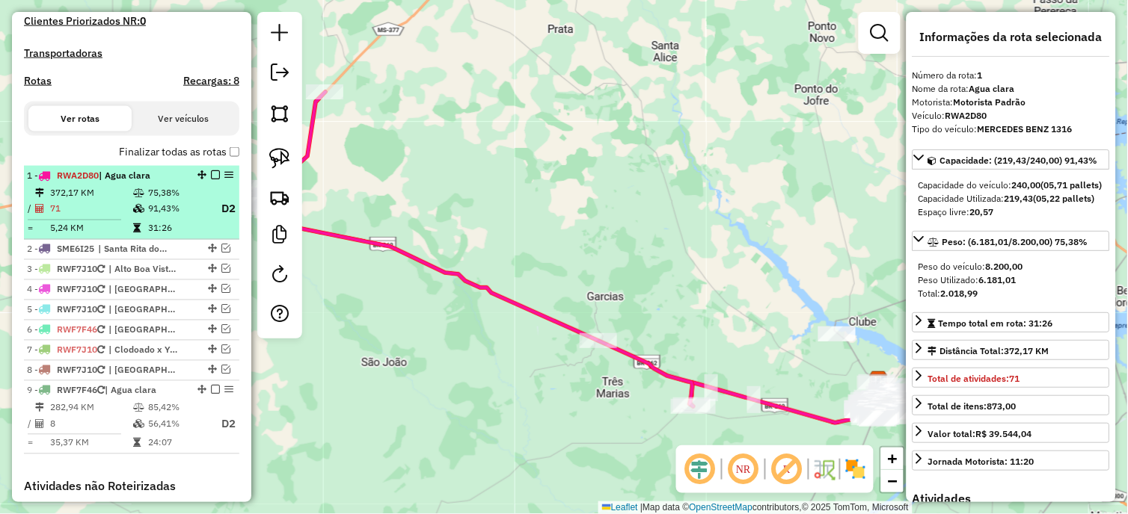
click at [212, 179] on em at bounding box center [215, 174] width 9 height 9
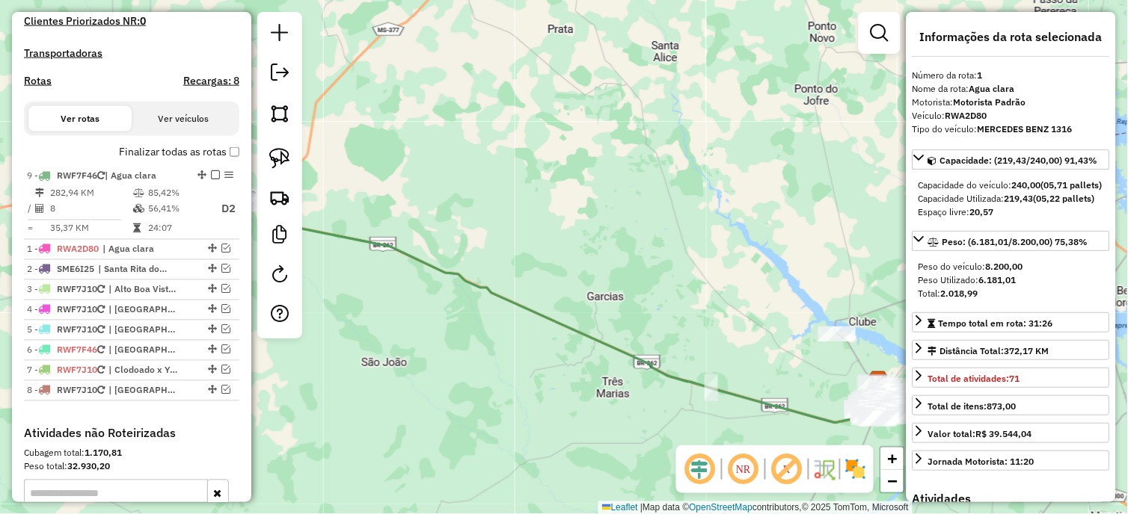
drag, startPoint x: 194, startPoint y: 346, endPoint x: 174, endPoint y: 178, distance: 169.5
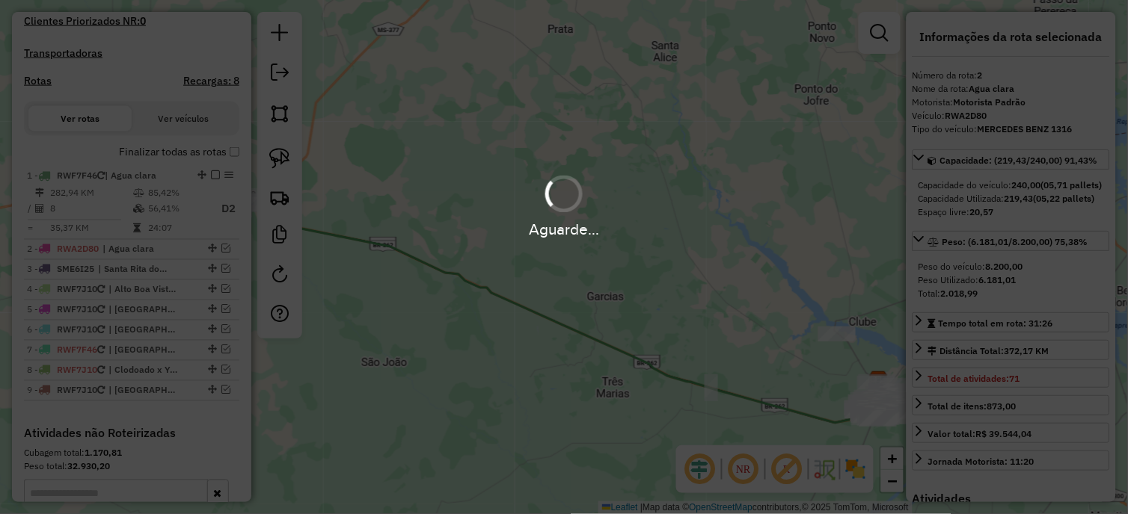
click at [150, 211] on div "Aguarde..." at bounding box center [564, 205] width 1128 height 71
click at [150, 211] on hb-app "Aguarde... Pop-up bloqueado! Seu navegador bloqueou automáticamente a abertura …" at bounding box center [564, 257] width 1128 height 514
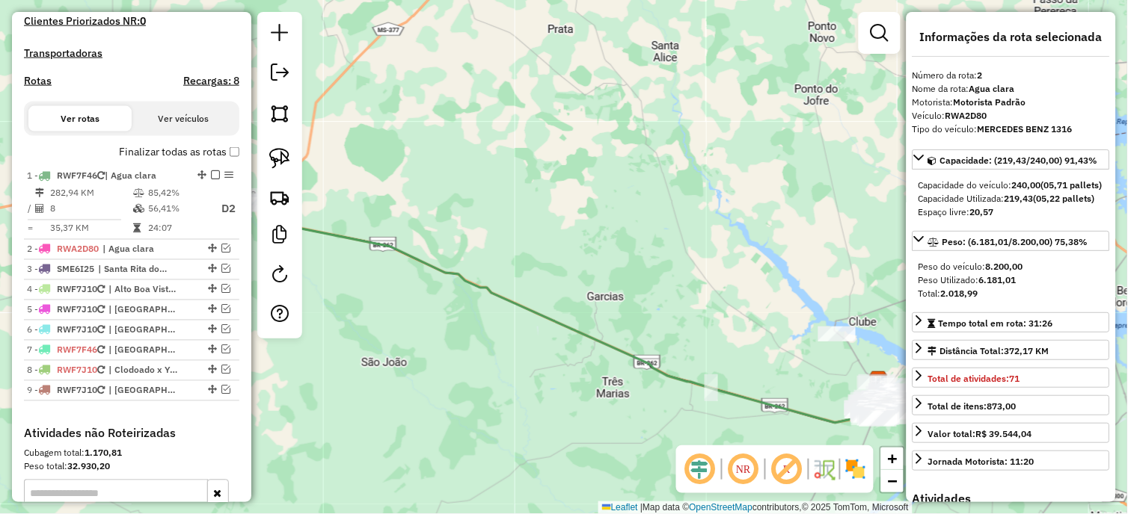
click at [150, 200] on td "85,42%" at bounding box center [177, 192] width 60 height 15
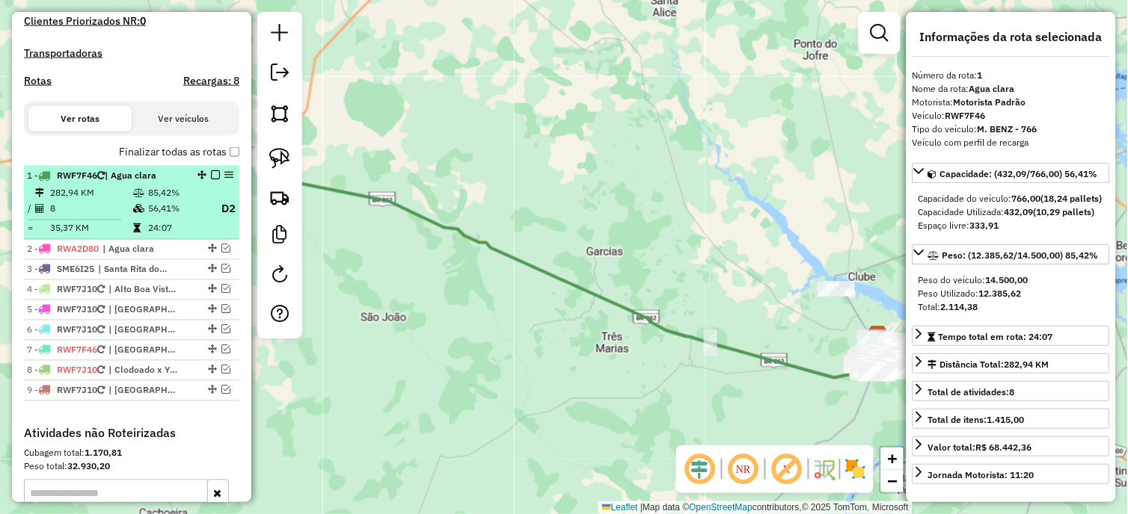
click at [150, 200] on td "85,42%" at bounding box center [177, 192] width 60 height 15
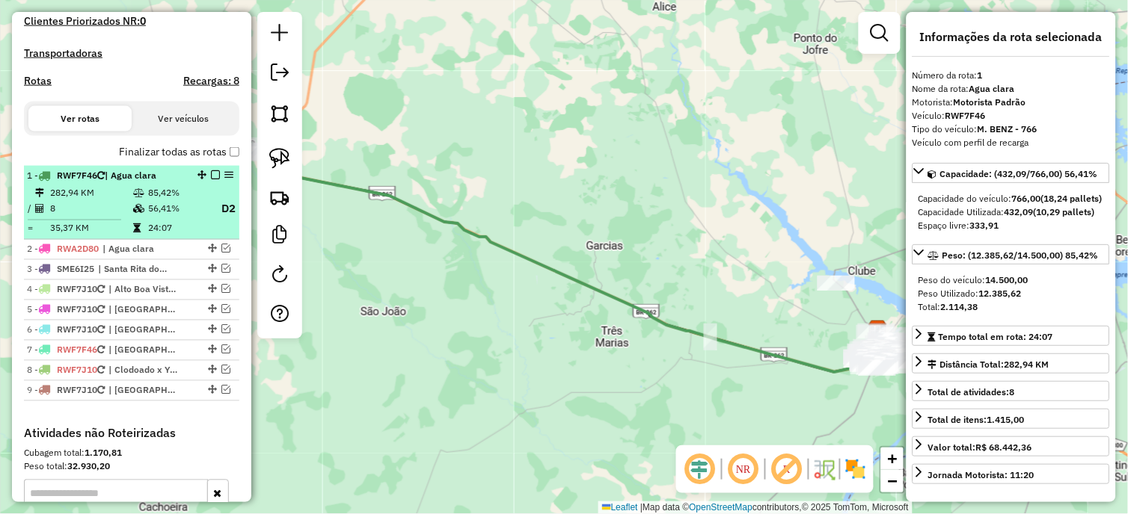
drag, startPoint x: 150, startPoint y: 211, endPoint x: 212, endPoint y: 187, distance: 65.8
click at [212, 179] on em at bounding box center [215, 174] width 9 height 9
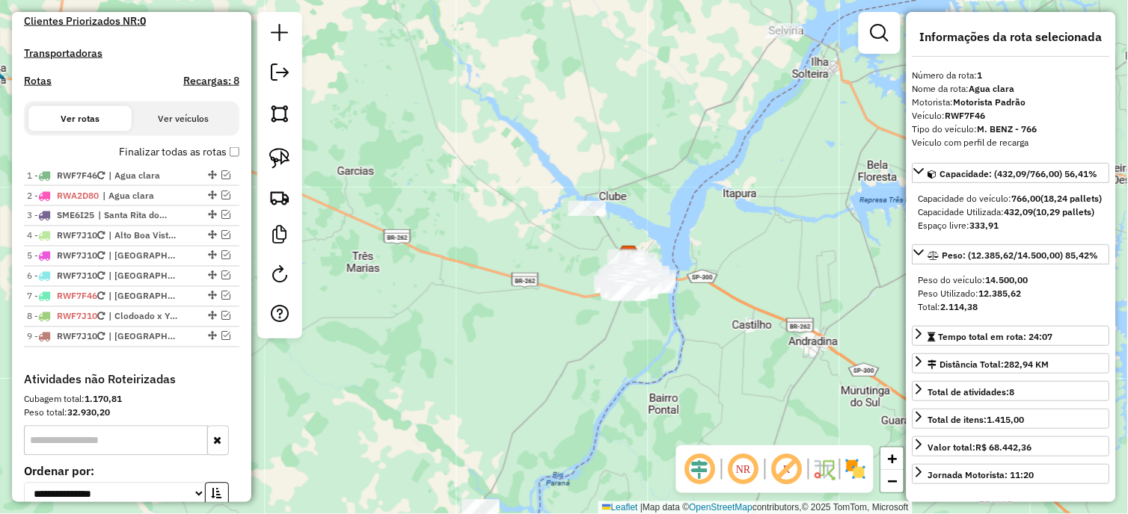
drag, startPoint x: 536, startPoint y: 397, endPoint x: 600, endPoint y: 177, distance: 229.1
click at [600, 177] on div "Janela de atendimento Grade de atendimento Capacidade Transportadoras Veículos …" at bounding box center [564, 257] width 1128 height 514
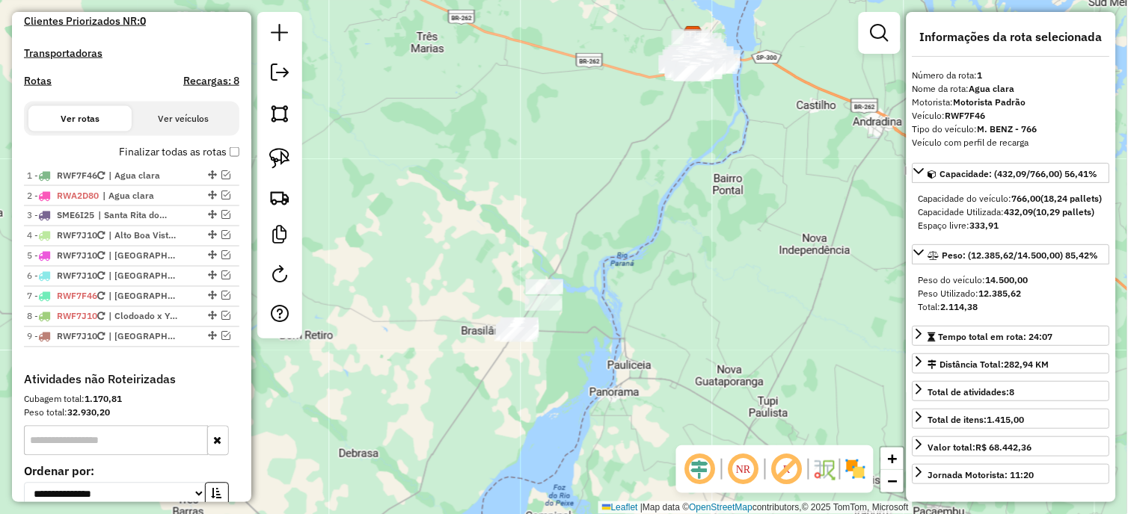
drag, startPoint x: 563, startPoint y: 295, endPoint x: 440, endPoint y: 475, distance: 217.8
click at [525, 311] on div at bounding box center [543, 303] width 37 height 15
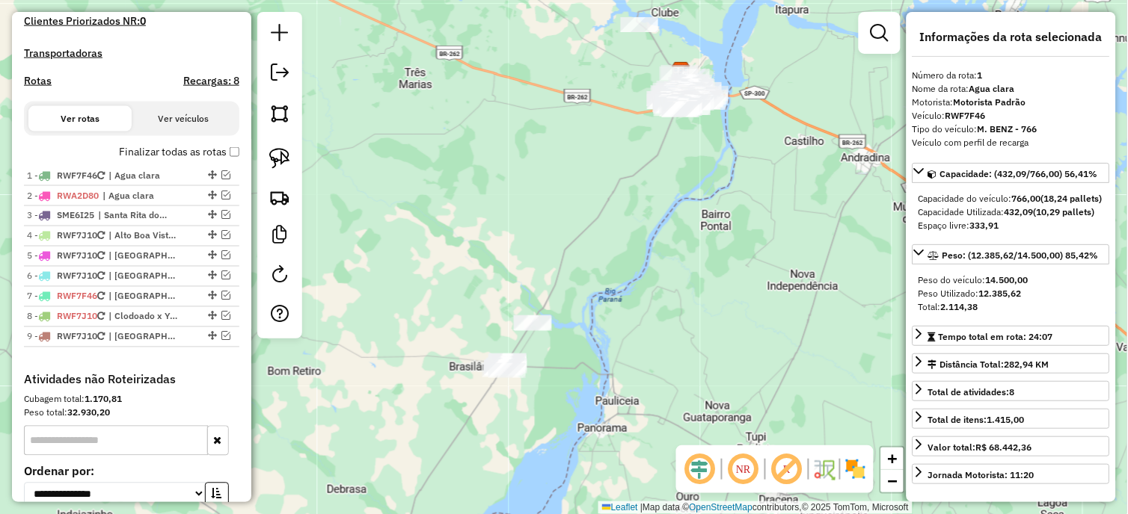
drag, startPoint x: 722, startPoint y: 206, endPoint x: 585, endPoint y: 453, distance: 282.8
click at [585, 453] on div "Janela de atendimento Grade de atendimento Capacidade Transportadoras Veículos …" at bounding box center [564, 257] width 1128 height 514
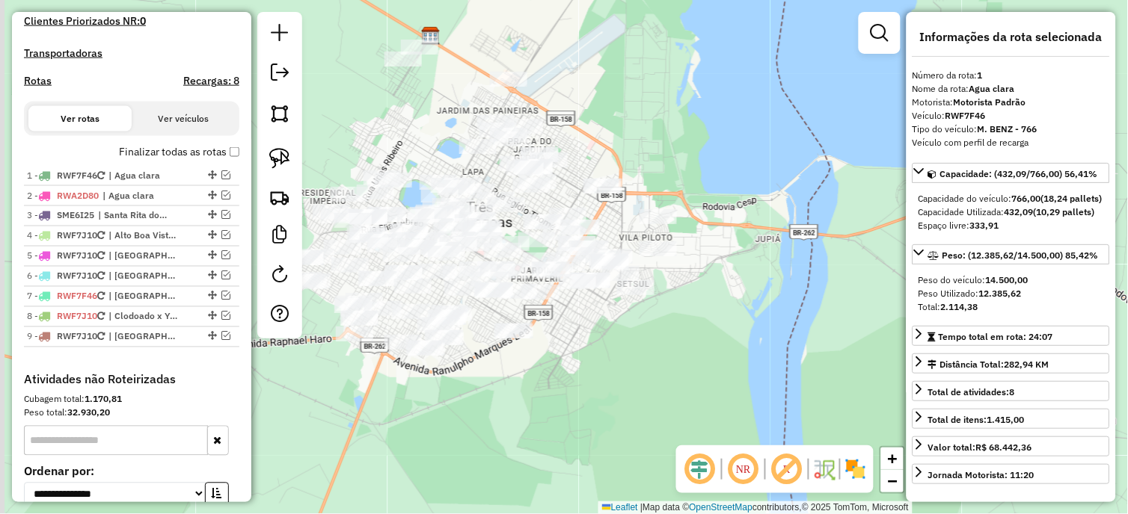
click at [562, 374] on div "Janela de atendimento Grade de atendimento Capacidade Transportadoras Veículos …" at bounding box center [564, 257] width 1128 height 514
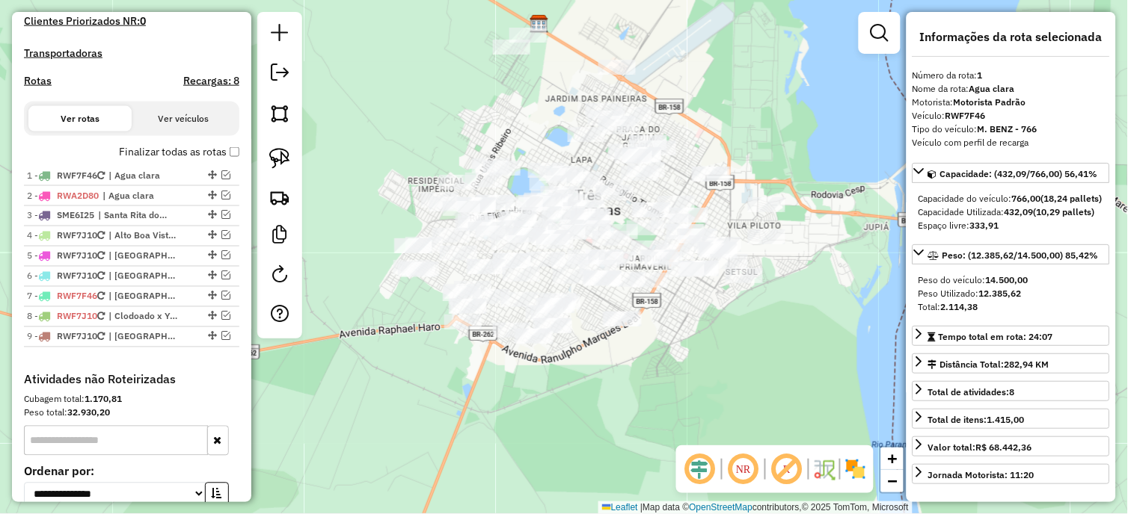
click at [774, 378] on div "Janela de atendimento Grade de atendimento Capacidade Transportadoras Veículos …" at bounding box center [564, 257] width 1128 height 514
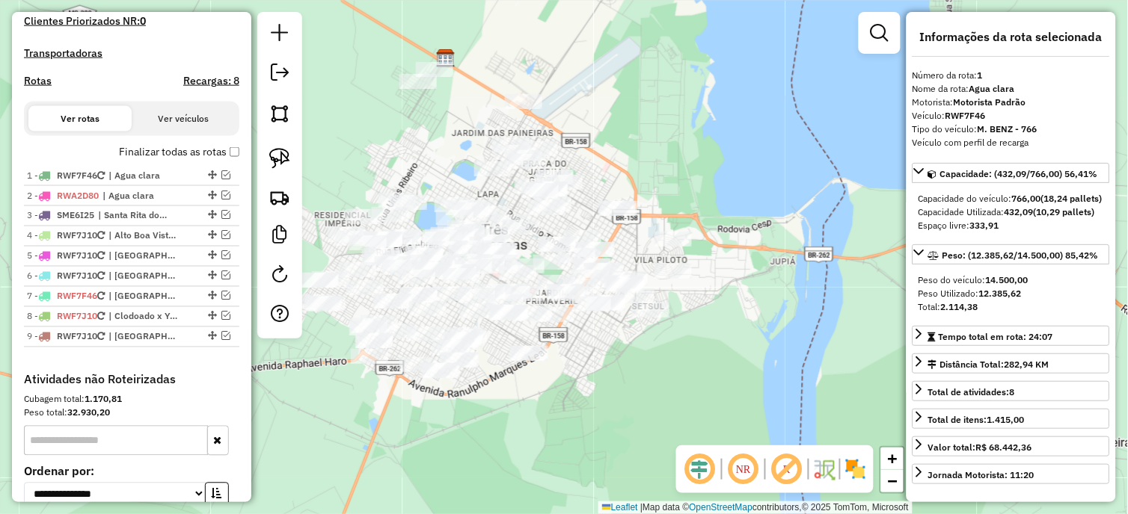
drag, startPoint x: 741, startPoint y: 382, endPoint x: 632, endPoint y: 353, distance: 113.0
click at [632, 353] on div "Janela de atendimento Grade de atendimento Capacidade Transportadoras Veículos …" at bounding box center [564, 257] width 1128 height 514
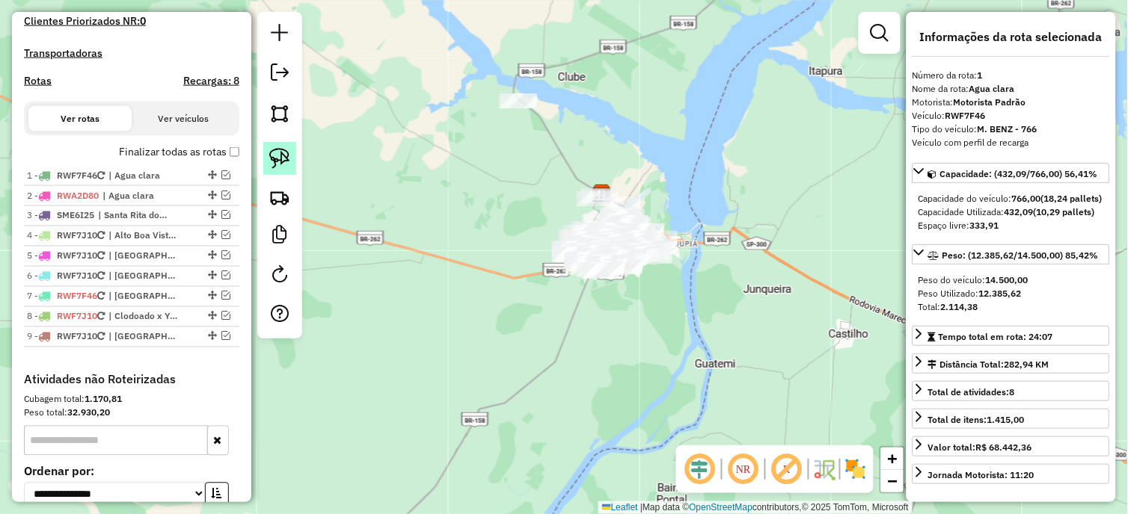
click at [277, 159] on img at bounding box center [279, 158] width 21 height 21
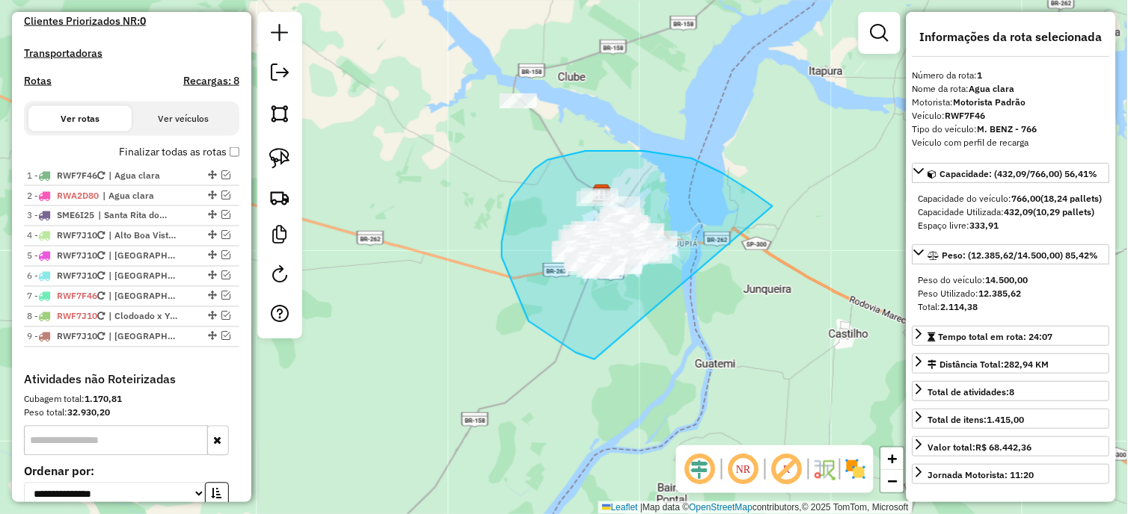
drag, startPoint x: 772, startPoint y: 206, endPoint x: 615, endPoint y: 363, distance: 221.6
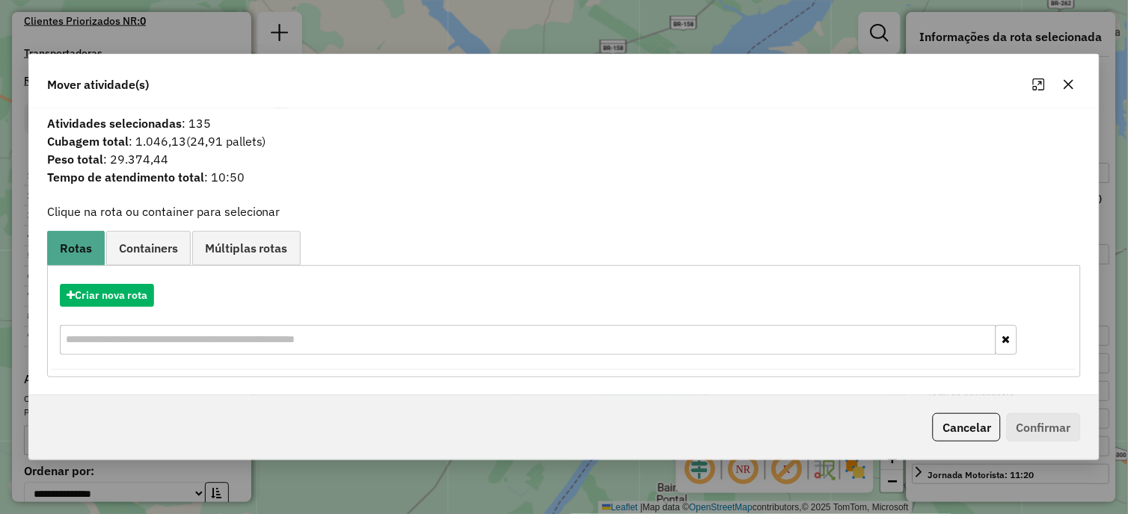
drag, startPoint x: 1068, startPoint y: 79, endPoint x: 1048, endPoint y: 87, distance: 21.5
click at [1069, 79] on icon "button" at bounding box center [1069, 85] width 12 height 12
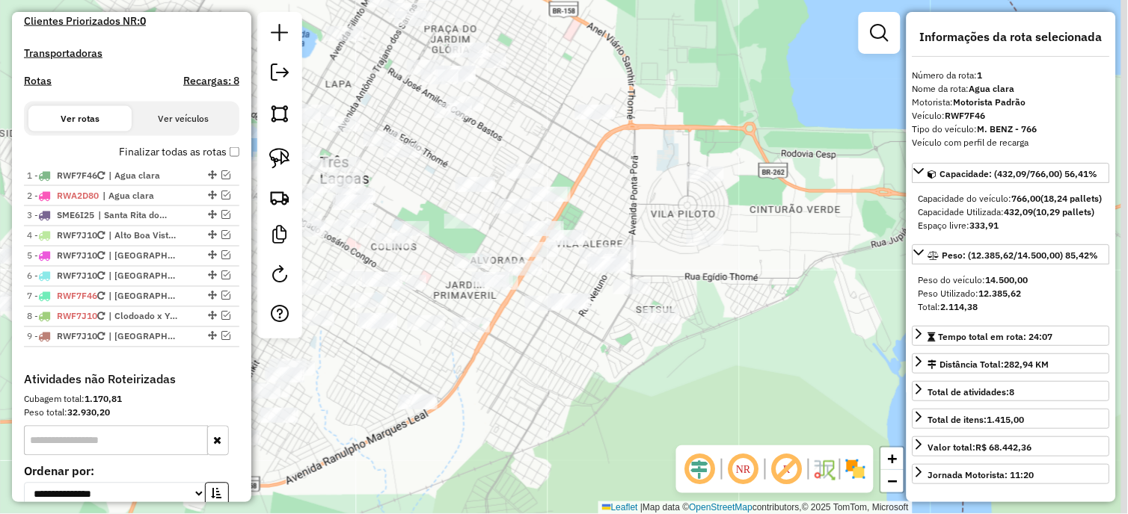
drag, startPoint x: 742, startPoint y: 322, endPoint x: 637, endPoint y: 375, distance: 117.0
click at [639, 375] on div "Janela de atendimento Grade de atendimento Capacidade Transportadoras Veículos …" at bounding box center [564, 257] width 1128 height 514
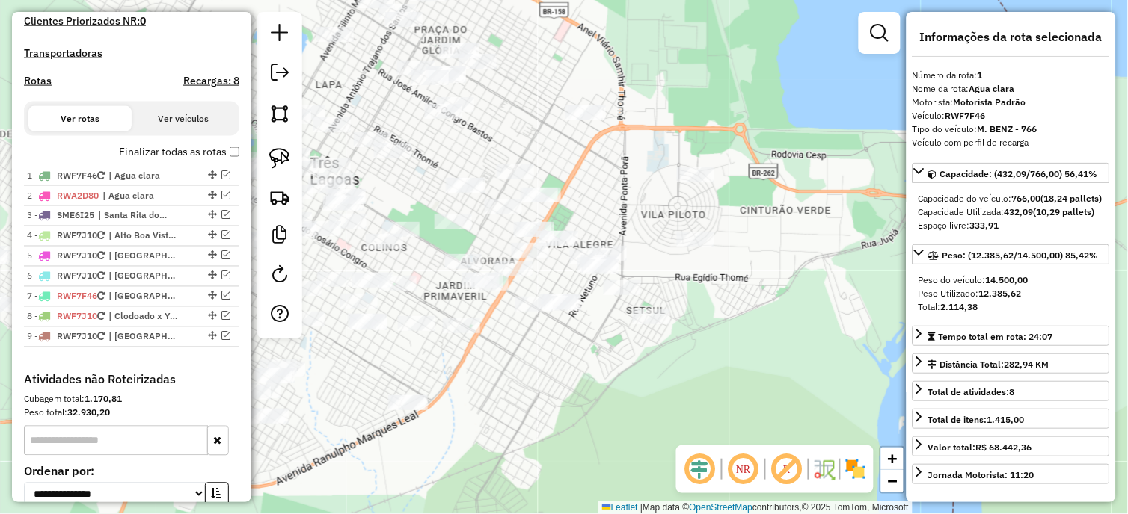
drag, startPoint x: 273, startPoint y: 159, endPoint x: 601, endPoint y: 242, distance: 338.4
click at [274, 159] on img at bounding box center [279, 158] width 21 height 21
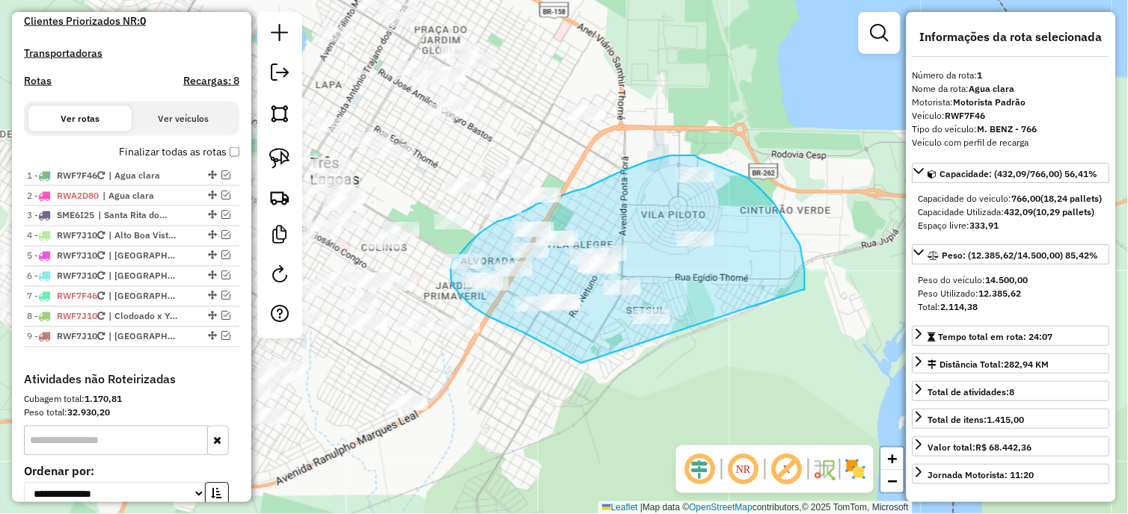
drag, startPoint x: 802, startPoint y: 290, endPoint x: 581, endPoint y: 363, distance: 233.2
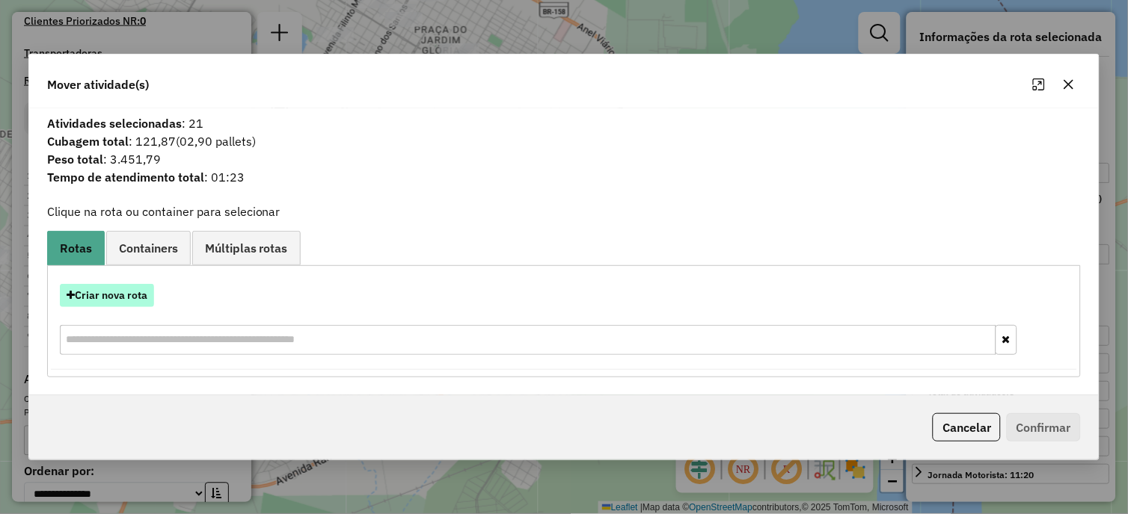
click at [130, 301] on button "Criar nova rota" at bounding box center [107, 295] width 94 height 23
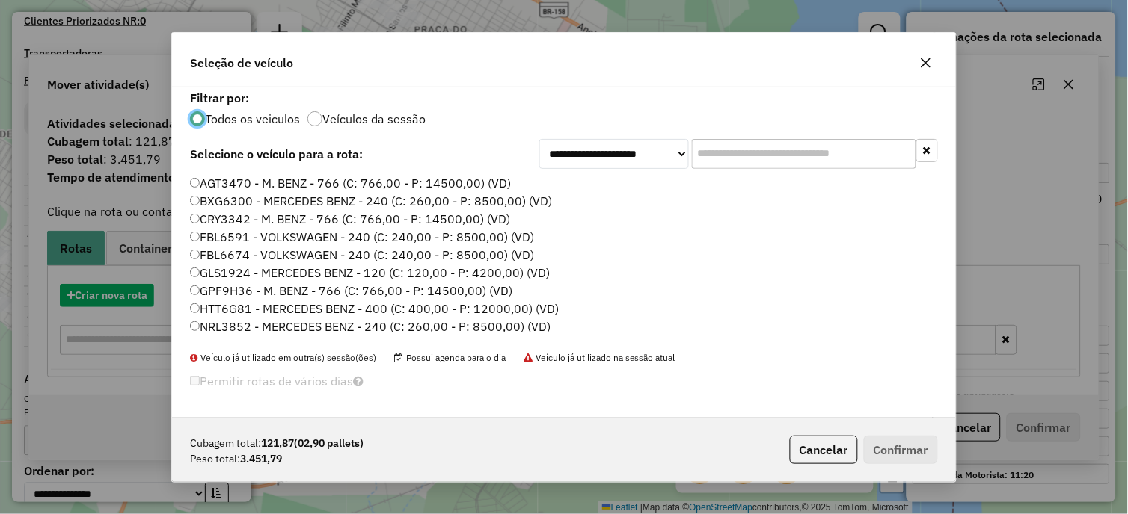
scroll to position [8, 4]
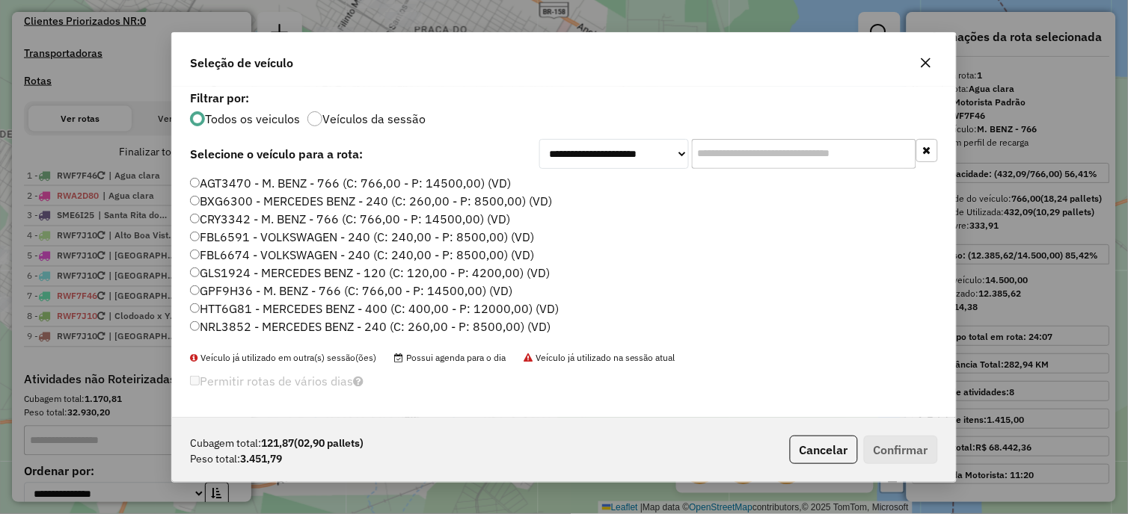
click at [256, 248] on label "FBL6674 - VOLKSWAGEN - 240 (C: 240,00 - P: 8500,00) (VD)" at bounding box center [362, 255] width 344 height 18
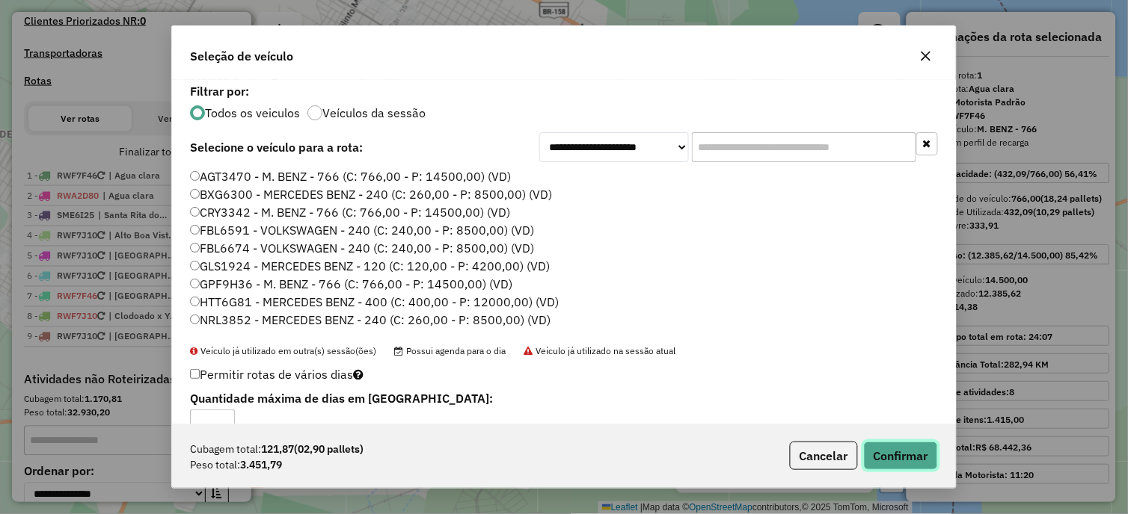
click at [887, 458] on button "Confirmar" at bounding box center [901, 456] width 74 height 28
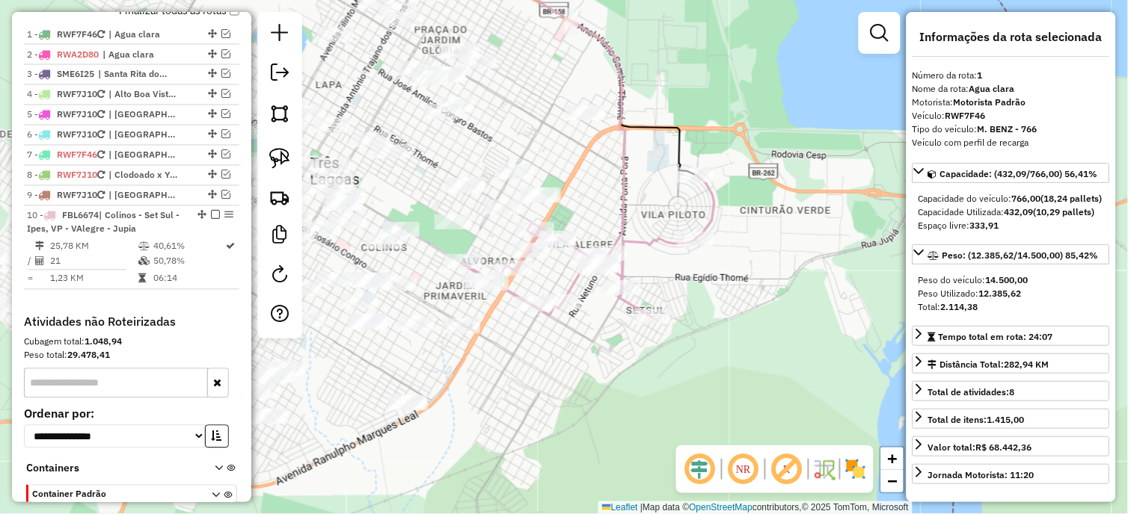
scroll to position [609, 0]
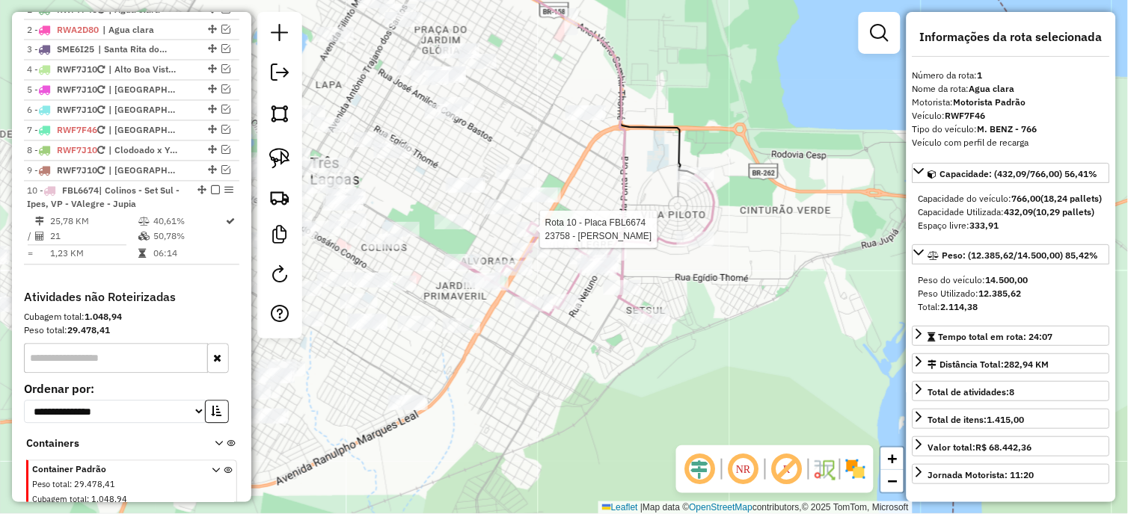
click at [535, 237] on div at bounding box center [535, 229] width 37 height 15
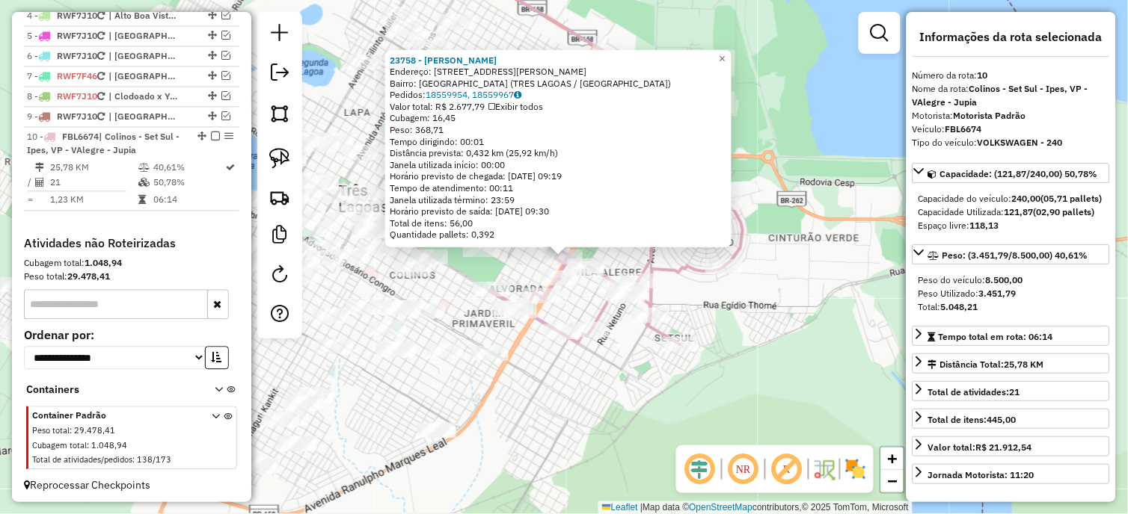
scroll to position [679, 0]
click at [637, 367] on div "23758 - GETULIO VARGAS FALCO Endereço: AV RANULPHO MARQUES LEAL 1065 1605 Bairr…" at bounding box center [564, 257] width 1128 height 514
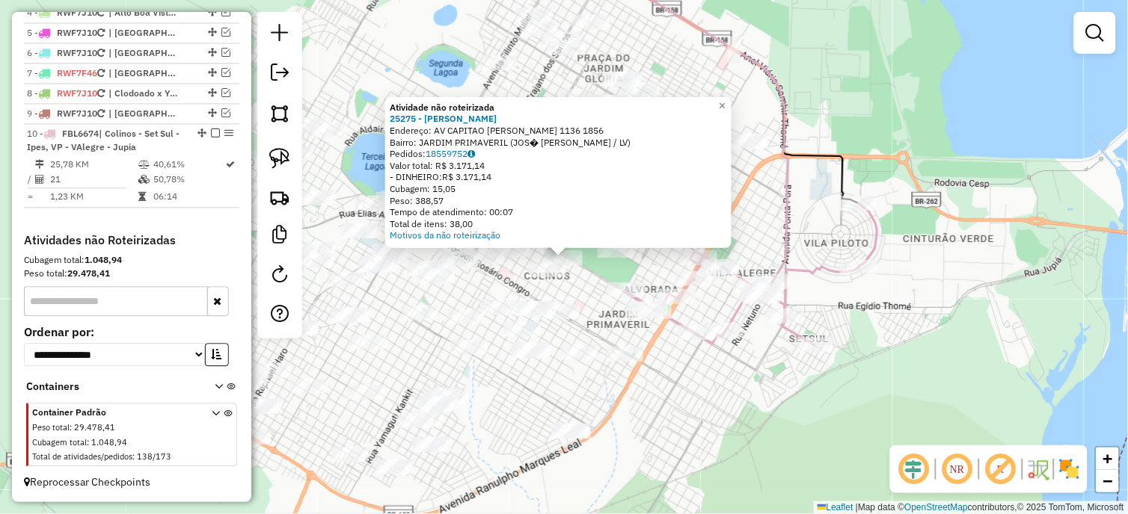
click at [573, 272] on div "Atividade não roteirizada 25275 - JOSE ALFREDO SILVA S Endereço: AV CAPITAO OLI…" at bounding box center [564, 257] width 1128 height 514
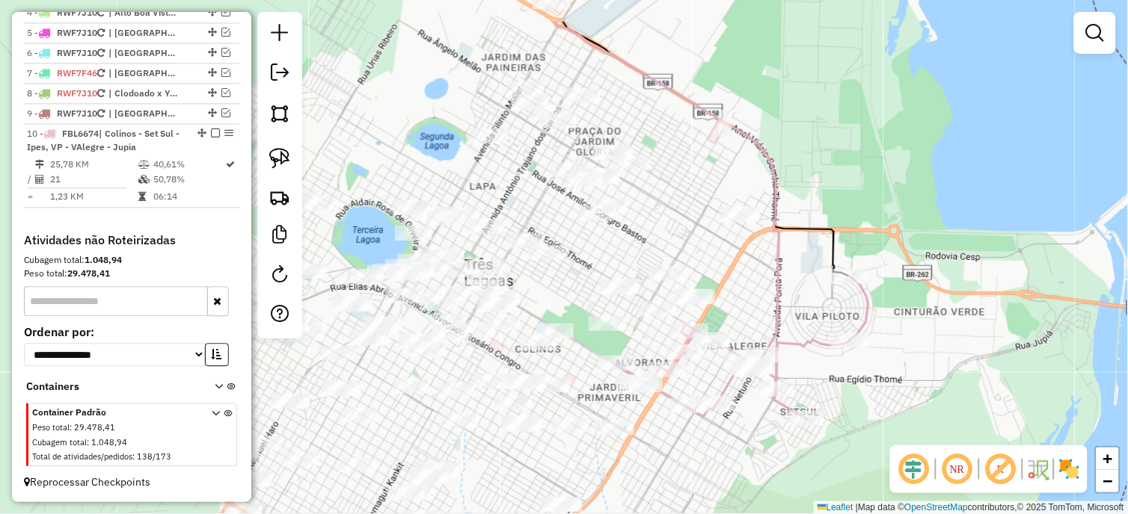
drag, startPoint x: 578, startPoint y: 269, endPoint x: 568, endPoint y: 344, distance: 75.4
click at [568, 344] on div "Janela de atendimento Grade de atendimento Capacidade Transportadoras Veículos …" at bounding box center [564, 257] width 1128 height 514
click at [285, 165] on img at bounding box center [279, 158] width 21 height 21
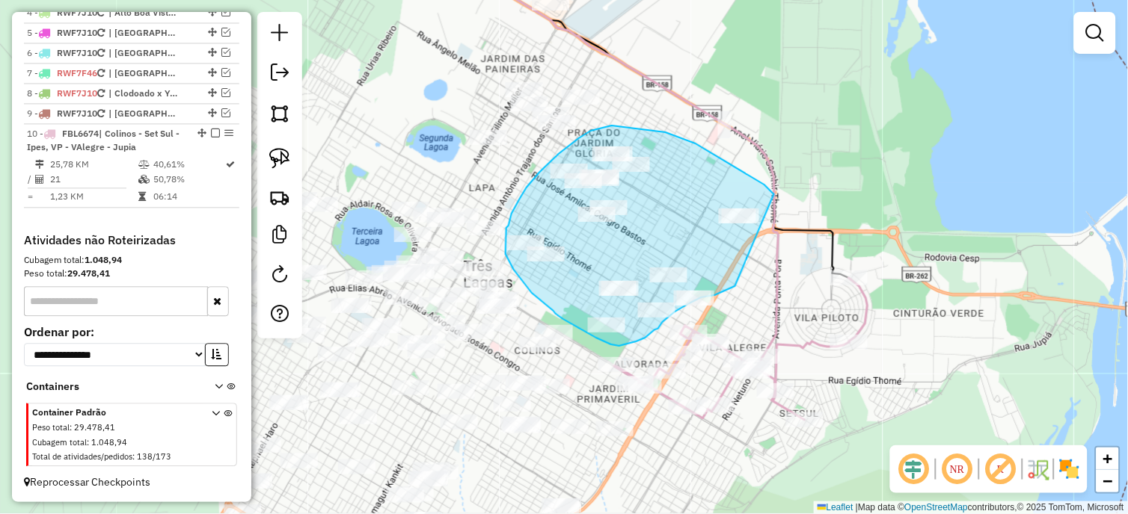
drag, startPoint x: 774, startPoint y: 194, endPoint x: 736, endPoint y: 286, distance: 98.9
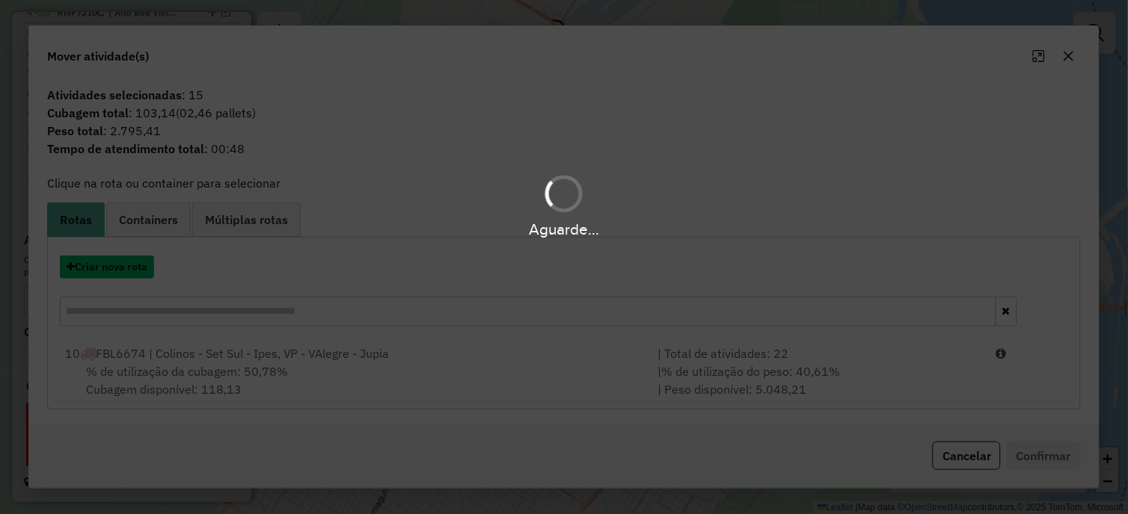
click at [130, 270] on button "Criar nova rota" at bounding box center [107, 267] width 94 height 23
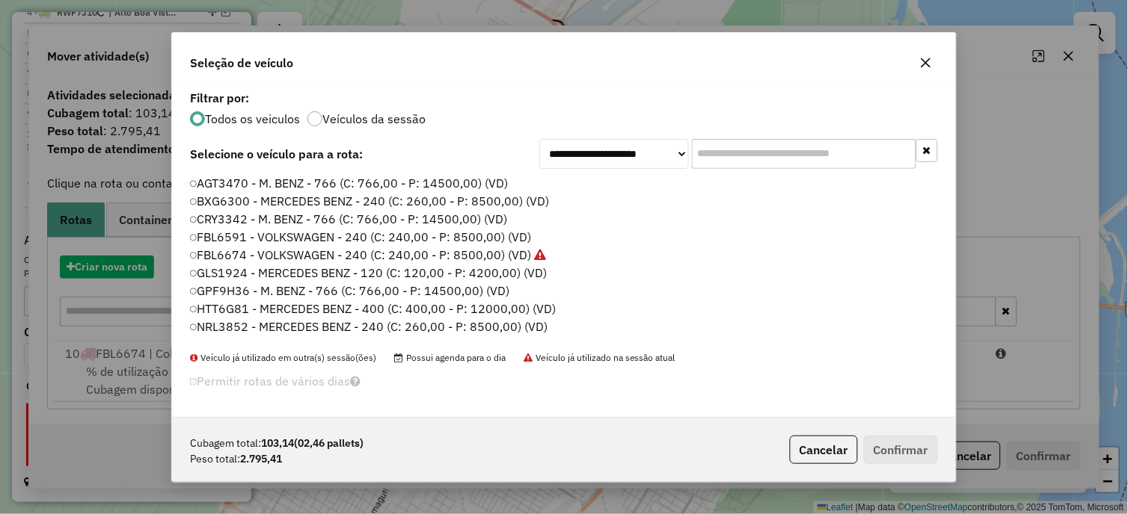
scroll to position [8, 4]
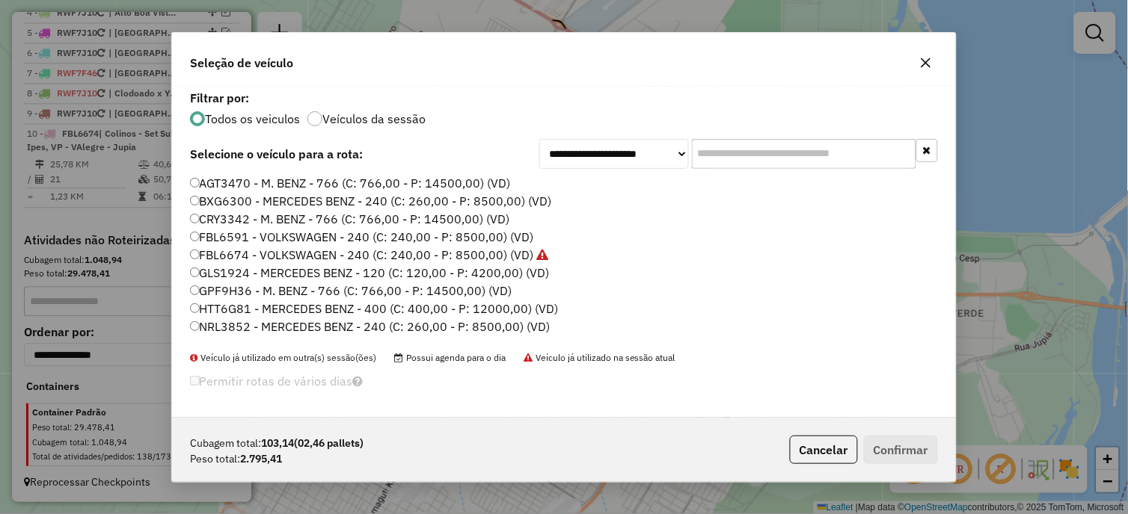
click at [212, 242] on label "FBL6591 - VOLKSWAGEN - 240 (C: 240,00 - P: 8500,00) (VD)" at bounding box center [362, 237] width 344 height 18
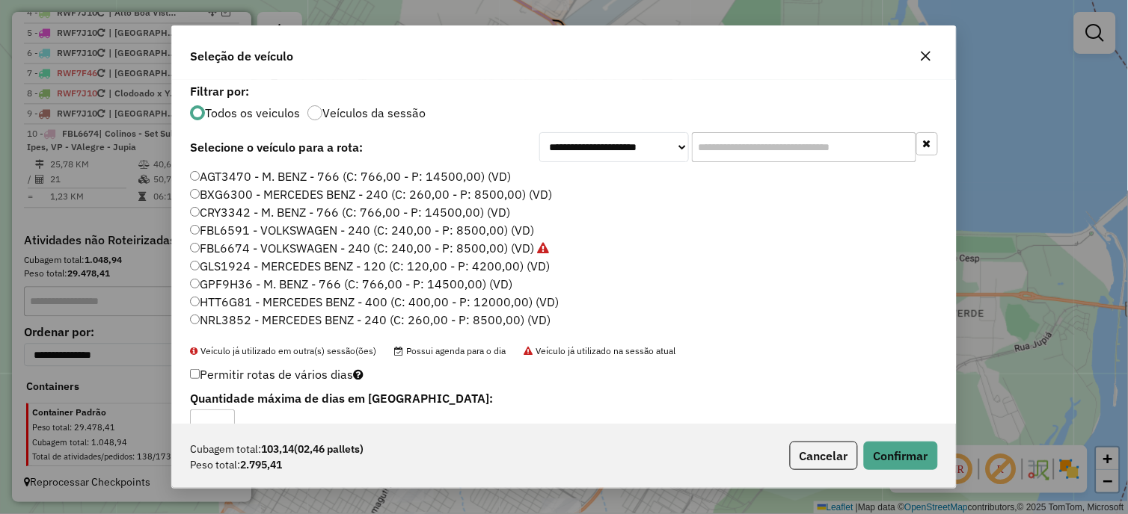
click at [941, 457] on div "Cubagem total: 103,14 (02,46 pallets) Peso total: 2.795,41 Cancelar Confirmar" at bounding box center [564, 456] width 784 height 64
click at [903, 465] on button "Confirmar" at bounding box center [901, 456] width 74 height 28
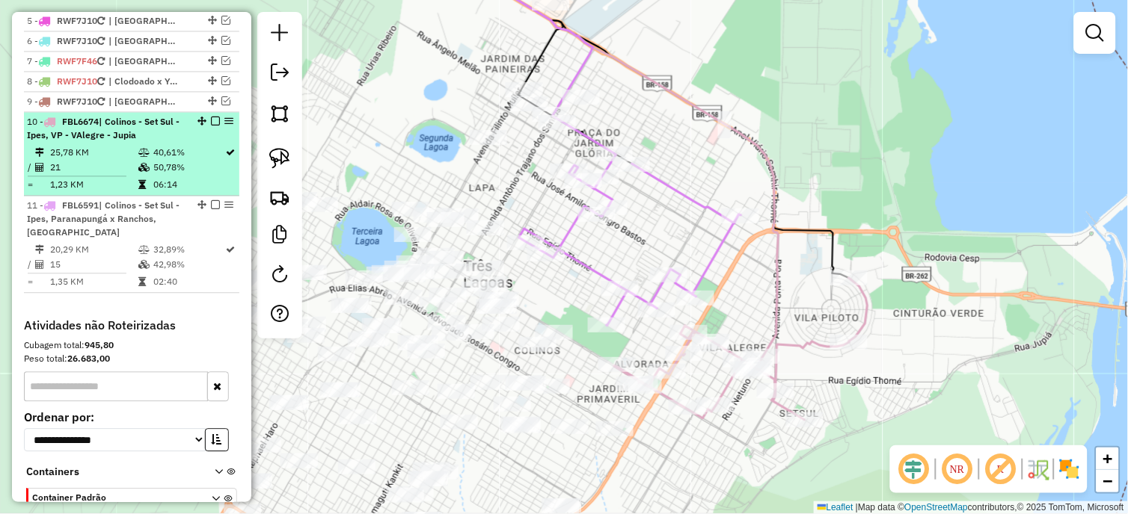
click at [212, 156] on li "10 - FBL6674 | Colinos - Set Sul - Ipes, VP - VAlegre - Jupia 25,78 KM 40,61% /…" at bounding box center [131, 154] width 215 height 84
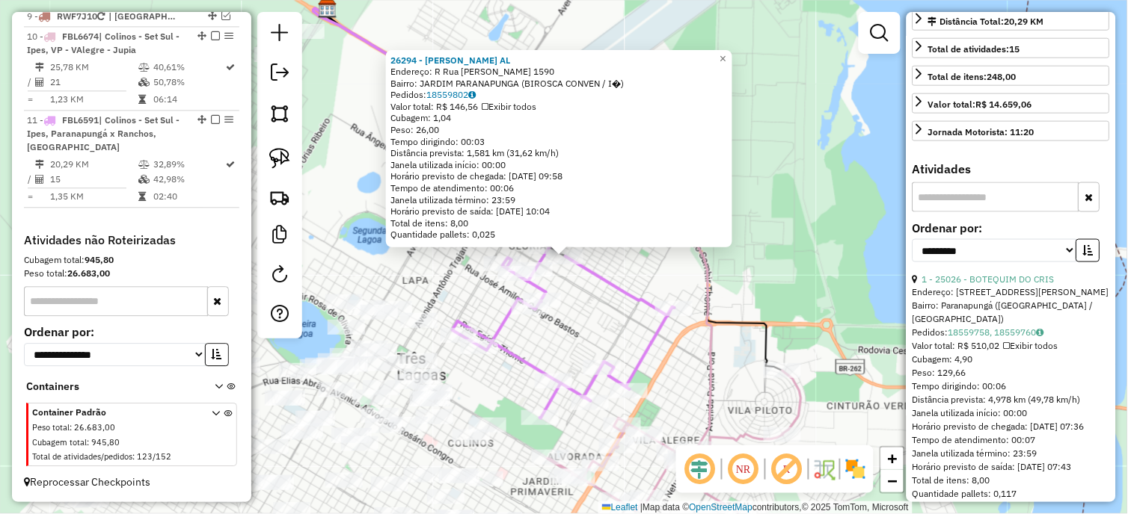
scroll to position [415, 0]
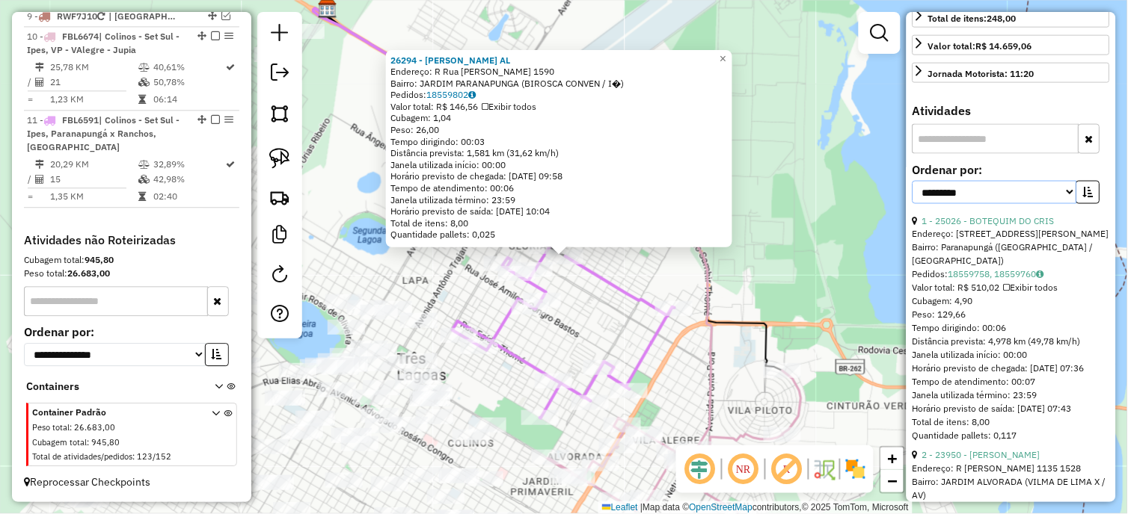
drag, startPoint x: 1007, startPoint y: 208, endPoint x: 1004, endPoint y: 218, distance: 10.2
click at [1007, 204] on select "**********" at bounding box center [994, 192] width 165 height 23
select select "*********"
click at [912, 193] on select "**********" at bounding box center [994, 192] width 165 height 23
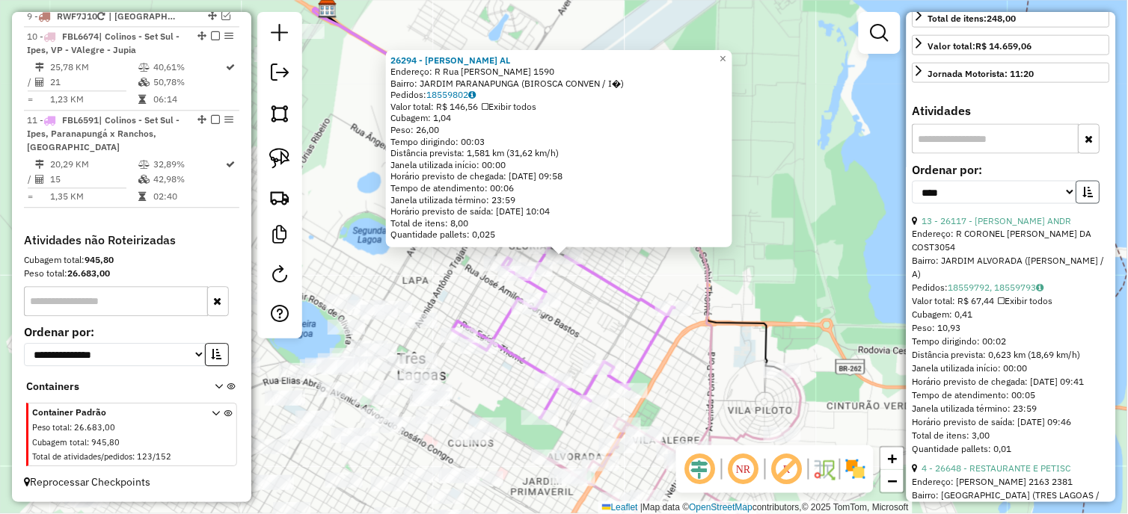
click at [1087, 197] on icon "button" at bounding box center [1088, 192] width 10 height 10
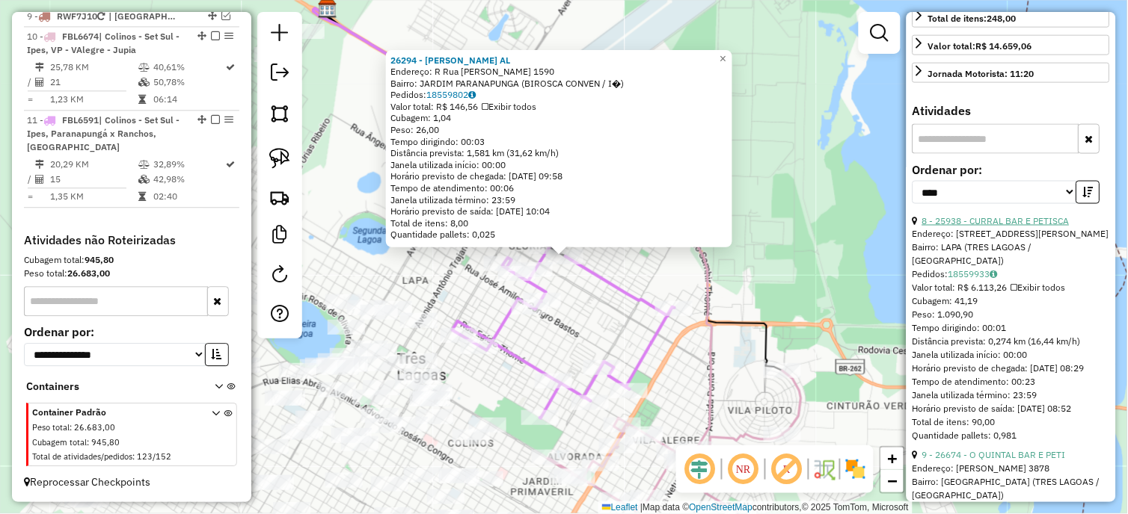
click at [1022, 227] on link "8 - 25938 - CURRAL BAR E PETISCA" at bounding box center [995, 220] width 147 height 11
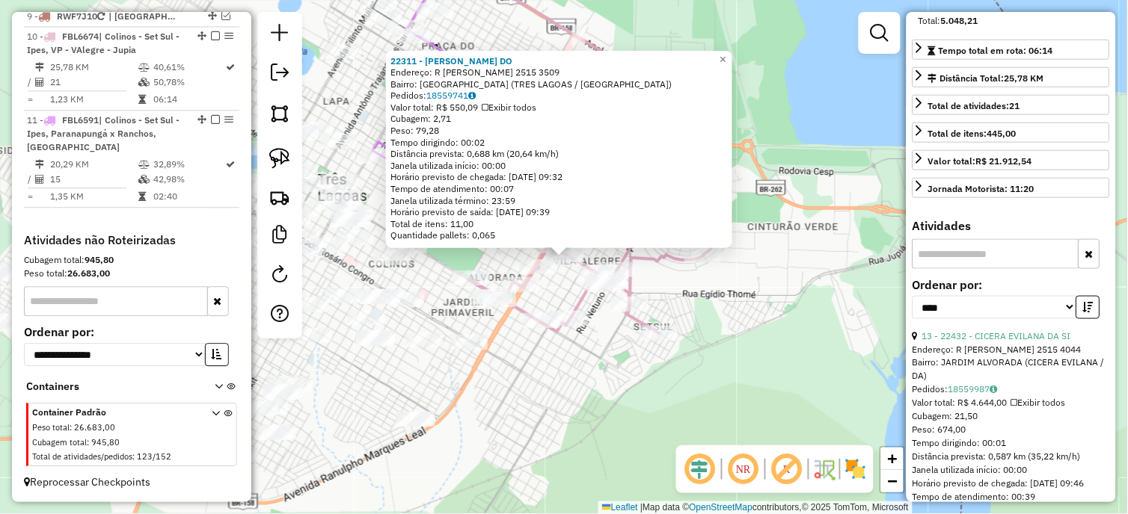
scroll to position [83, 0]
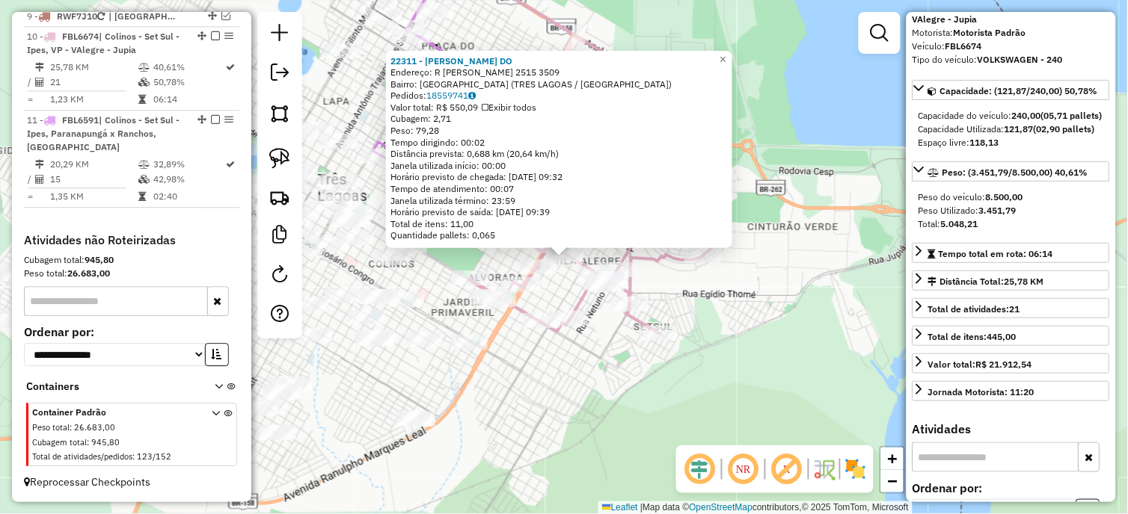
click at [858, 382] on div "22311 - SEBASTIAO PEREIRA DO Endereço: R EGIDIO THOME 2515 3509 Bairro: JARDIM …" at bounding box center [564, 257] width 1128 height 514
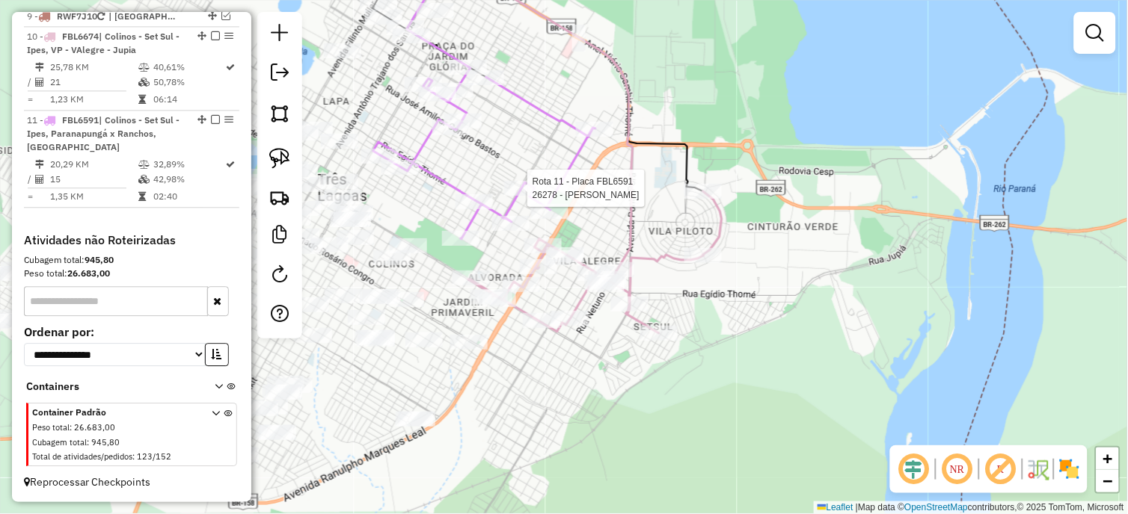
select select "*********"
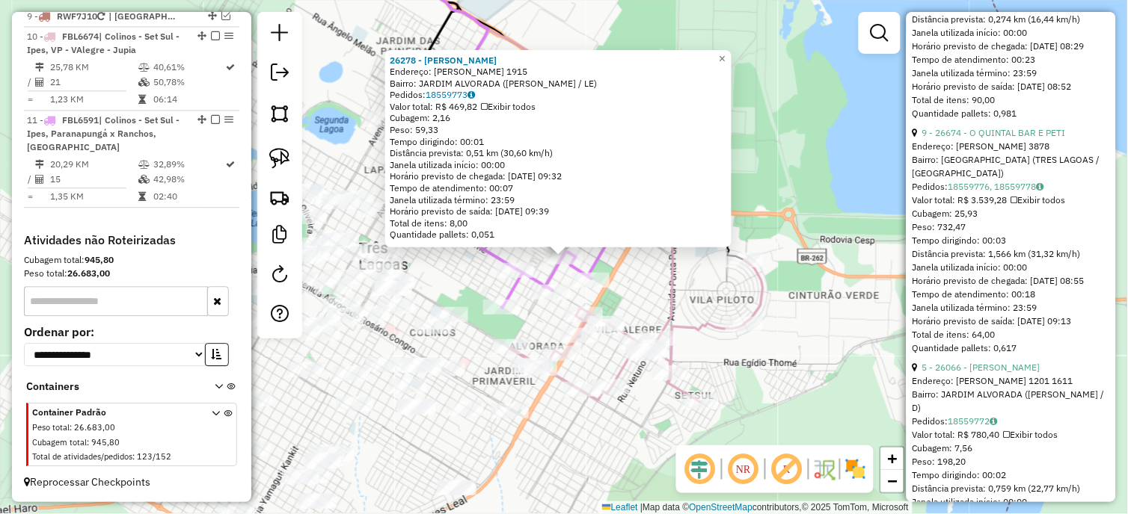
scroll to position [748, 0]
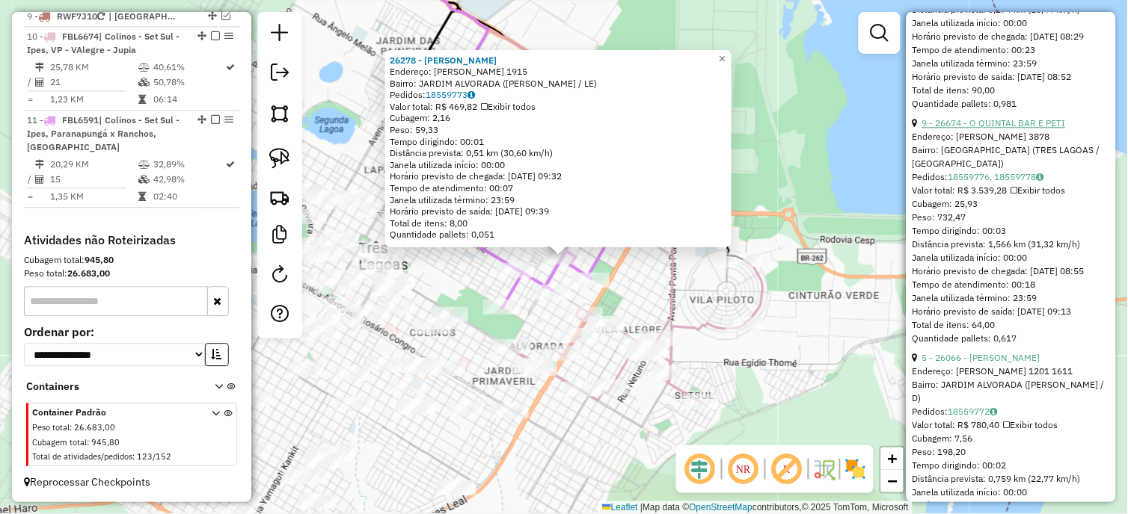
click at [1021, 129] on link "9 - 26674 - O QUINTAL BAR E PETI" at bounding box center [994, 122] width 144 height 11
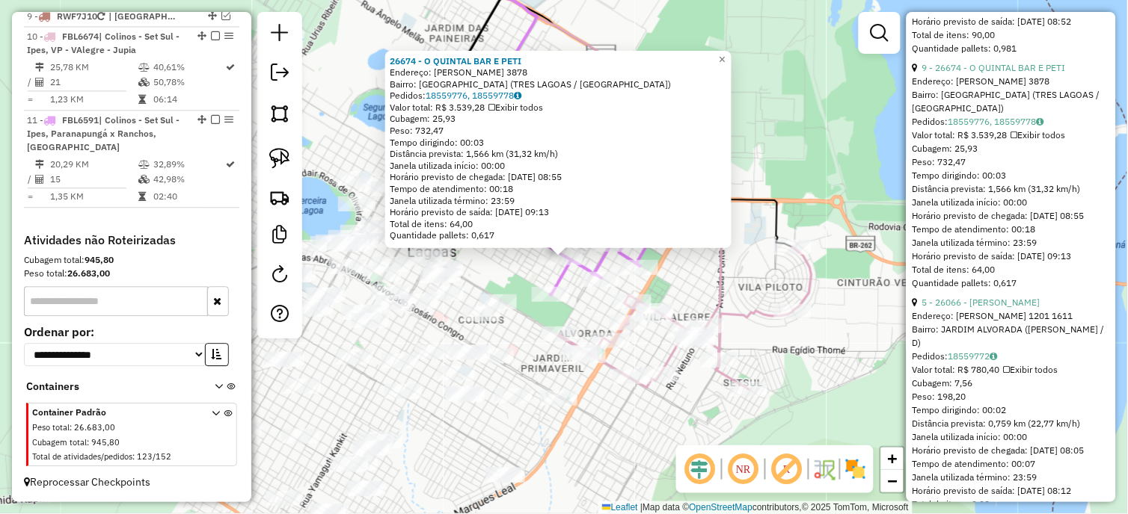
scroll to position [831, 0]
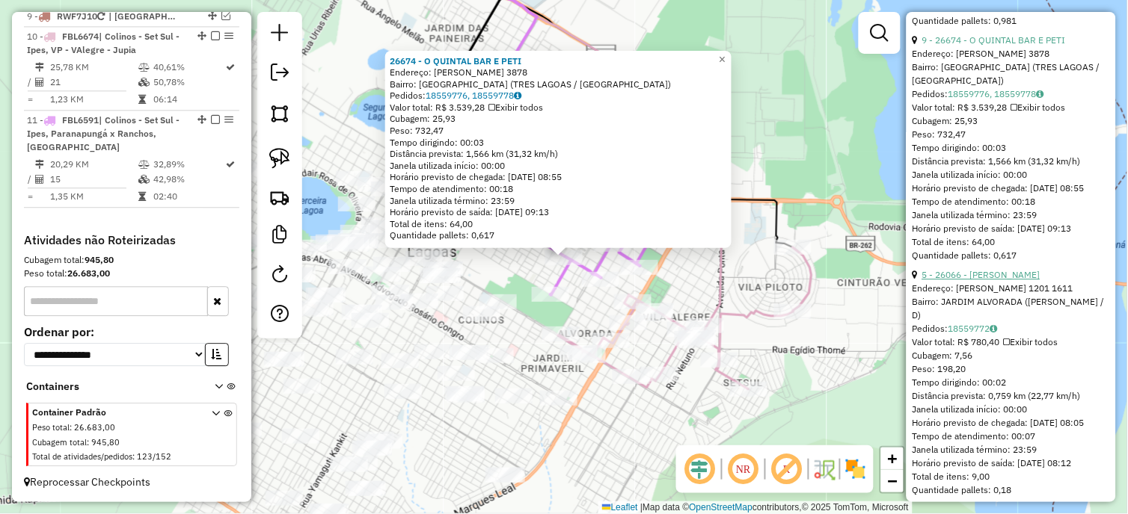
click at [998, 280] on link "5 - 26066 - NELSON ELEANDRO DIAS" at bounding box center [981, 274] width 118 height 11
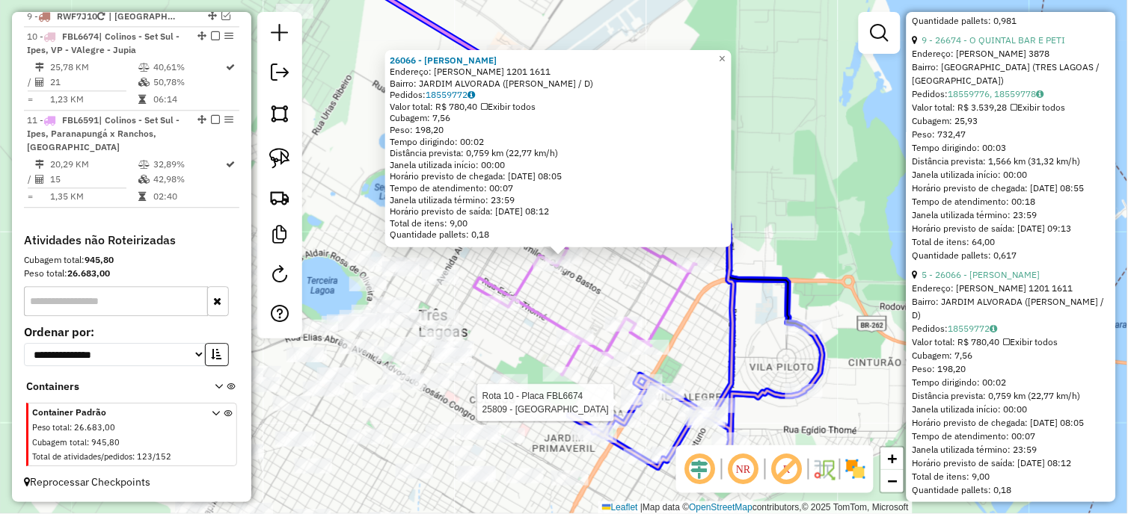
click at [827, 410] on div at bounding box center [827, 410] width 0 height 0
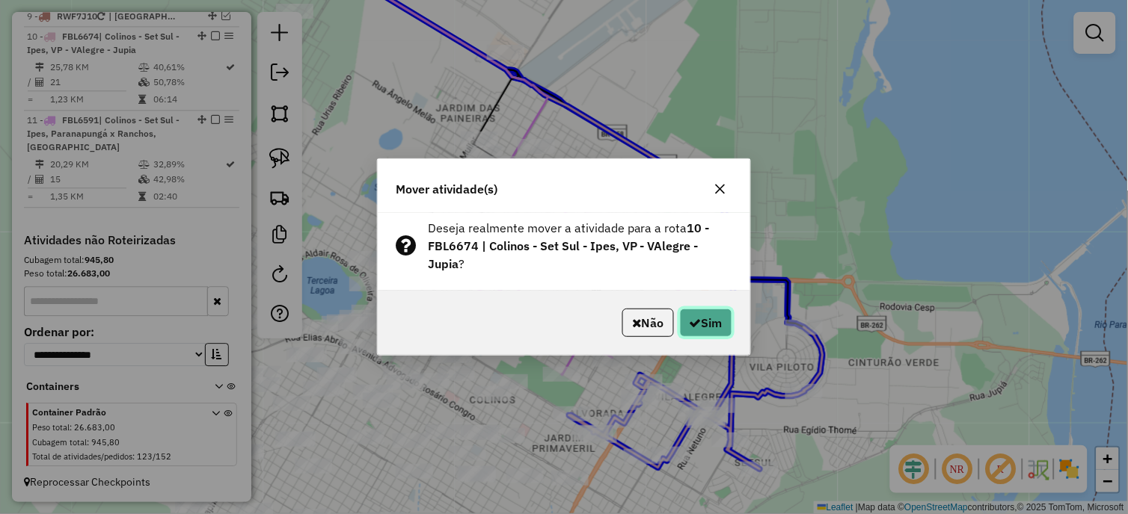
click at [697, 327] on icon "button" at bounding box center [695, 323] width 12 height 12
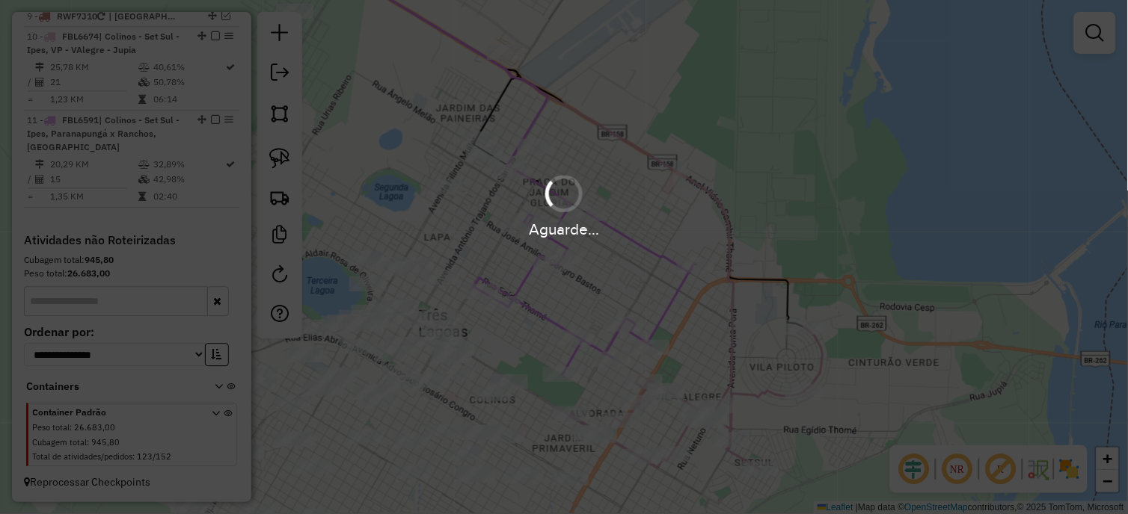
click at [697, 327] on div "Aguarde..." at bounding box center [564, 257] width 1128 height 514
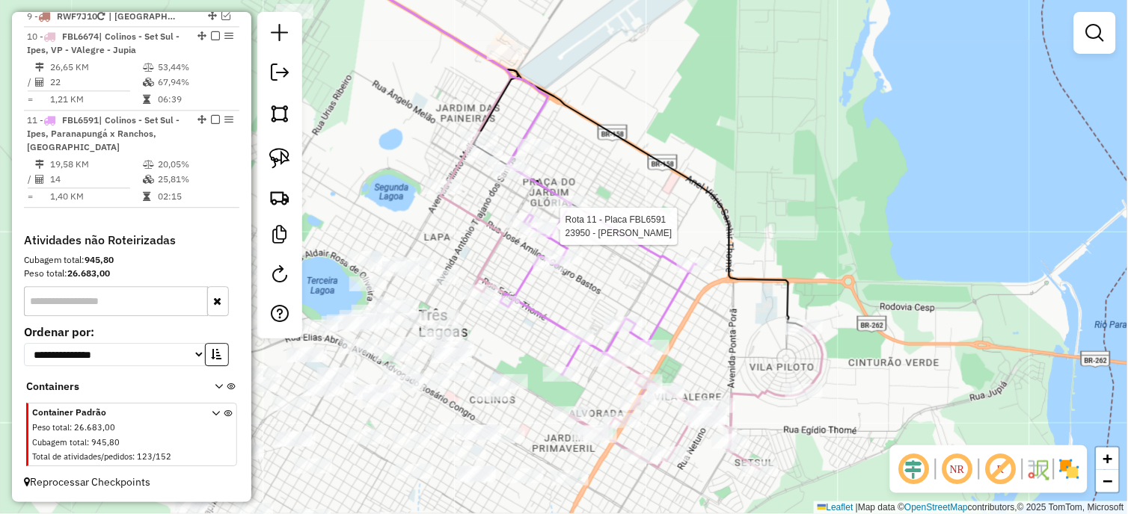
select select "*********"
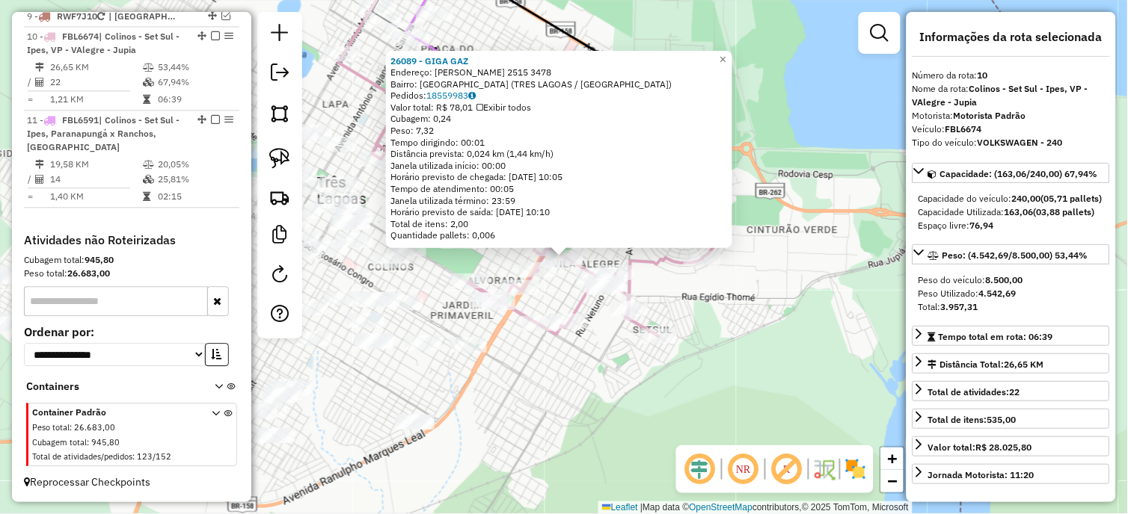
click at [571, 395] on div "26089 - GIGA GAZ Endereço: EGIDIO THOME 2515 3478 Bairro: JARDIM ALVORADA (TRES…" at bounding box center [564, 257] width 1128 height 514
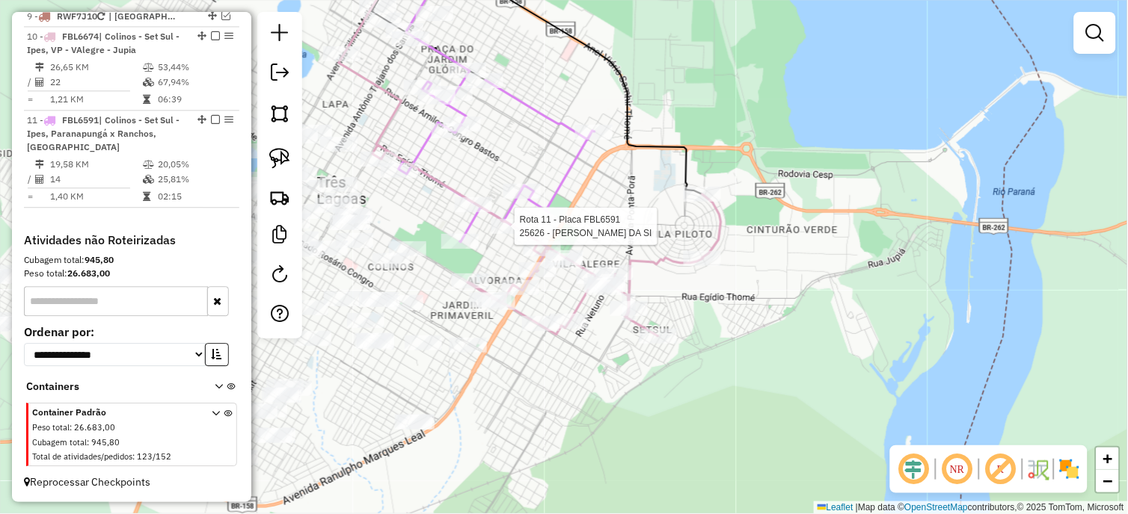
select select "*********"
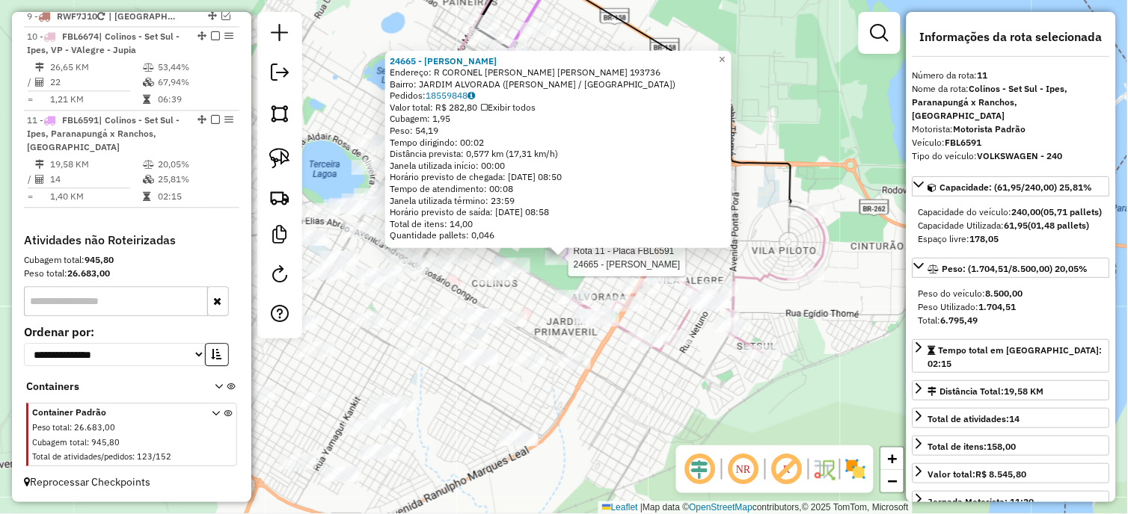
click at [574, 265] on div at bounding box center [563, 258] width 37 height 15
click at [684, 251] on div "24665 - AURO GONCALVES VASCO Endereço: R CORONEL JOAO G. DE OLIVEIRA 193736 Bai…" at bounding box center [564, 257] width 1128 height 514
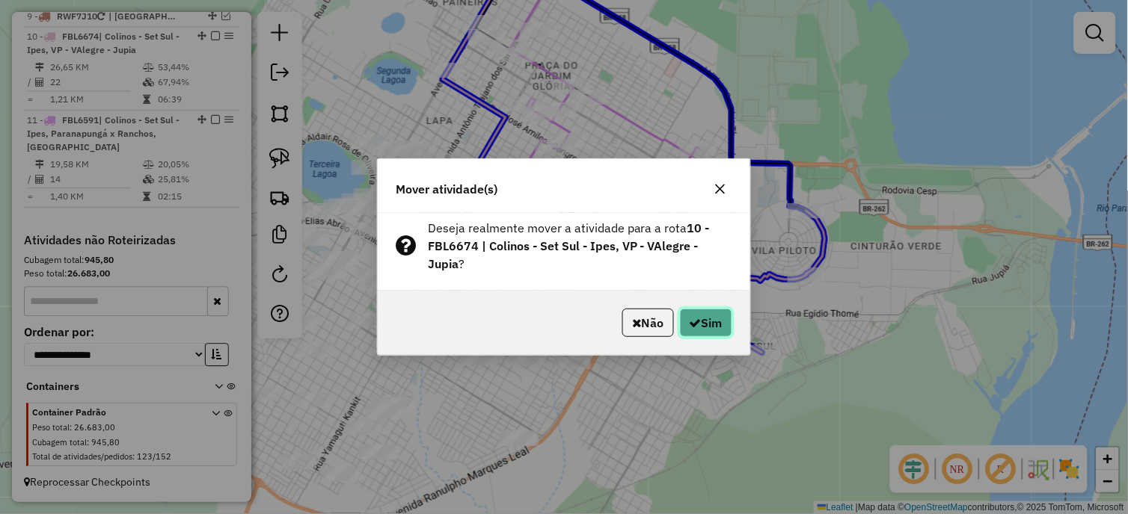
click at [684, 320] on button "Sim" at bounding box center [706, 323] width 52 height 28
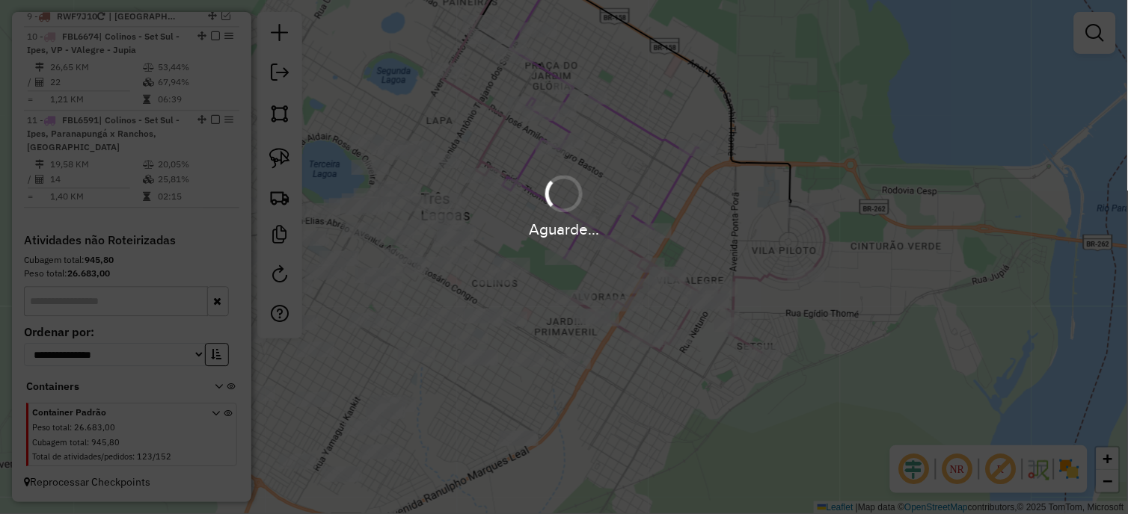
click at [684, 320] on div "Aguarde..." at bounding box center [564, 257] width 1128 height 514
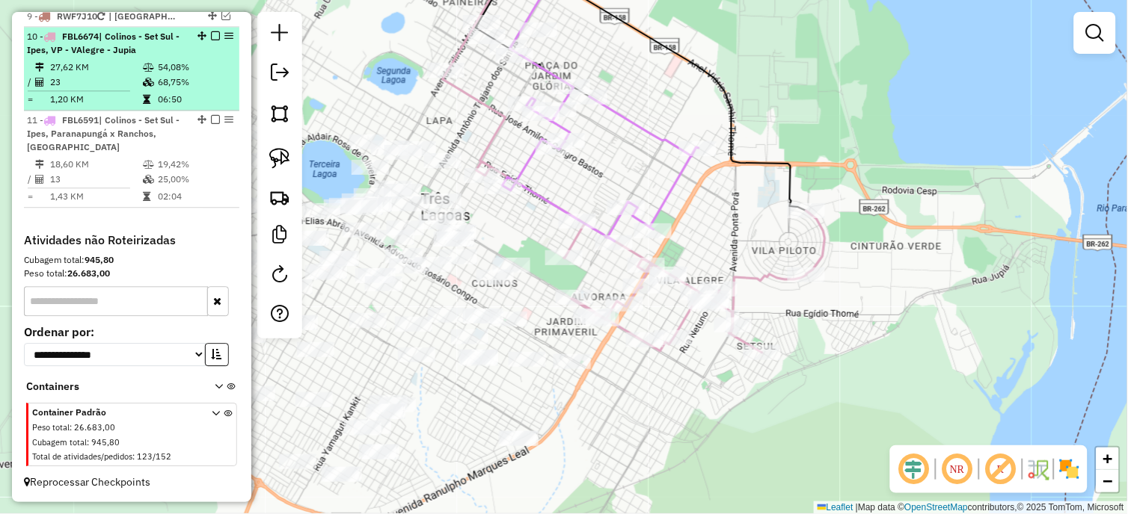
click at [211, 39] on em at bounding box center [215, 35] width 9 height 9
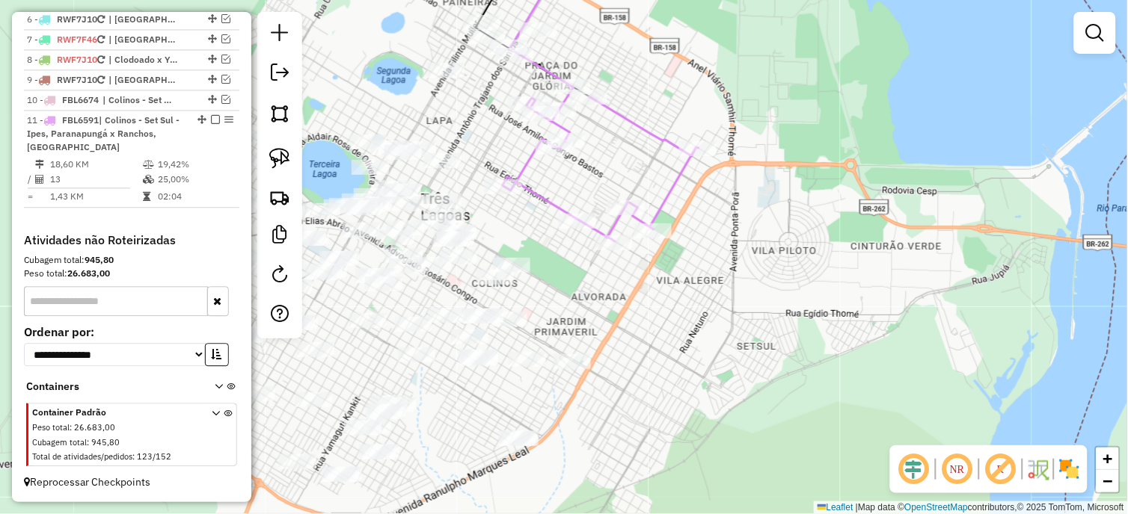
scroll to position [713, 0]
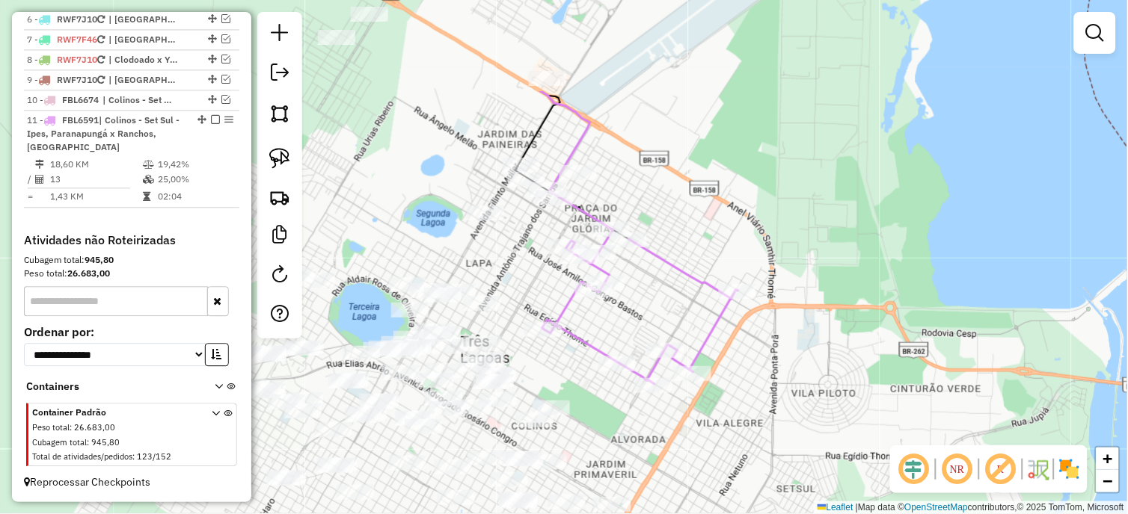
drag, startPoint x: 459, startPoint y: 165, endPoint x: 488, endPoint y: 284, distance: 122.4
click at [488, 284] on div "Janela de atendimento Grade de atendimento Capacidade Transportadoras Veículos …" at bounding box center [564, 257] width 1128 height 514
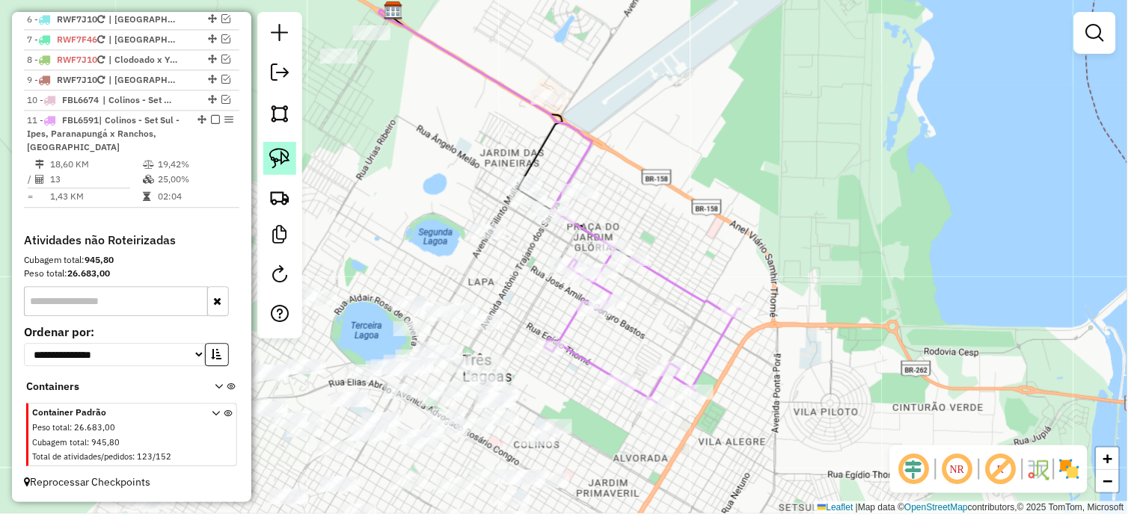
click at [282, 158] on img at bounding box center [279, 158] width 21 height 21
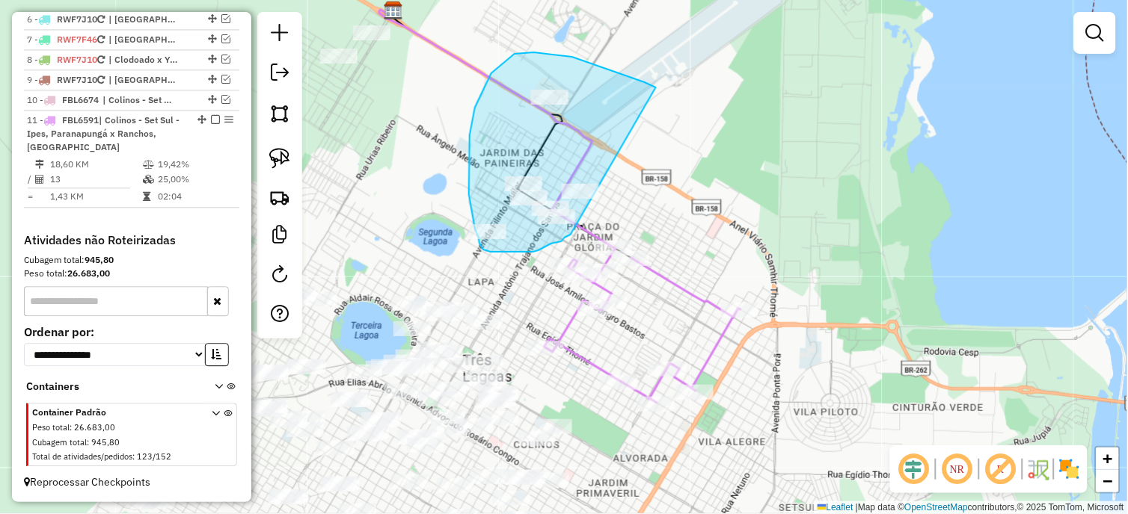
drag, startPoint x: 656, startPoint y: 87, endPoint x: 571, endPoint y: 235, distance: 170.2
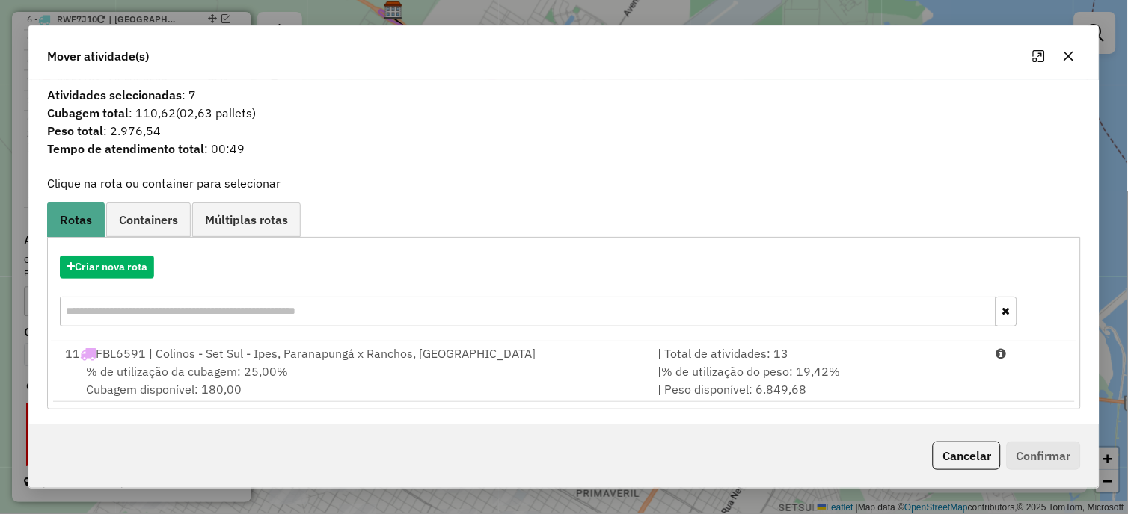
click at [266, 374] on span "% de utilização da cubagem: 25,00%" at bounding box center [187, 371] width 202 height 15
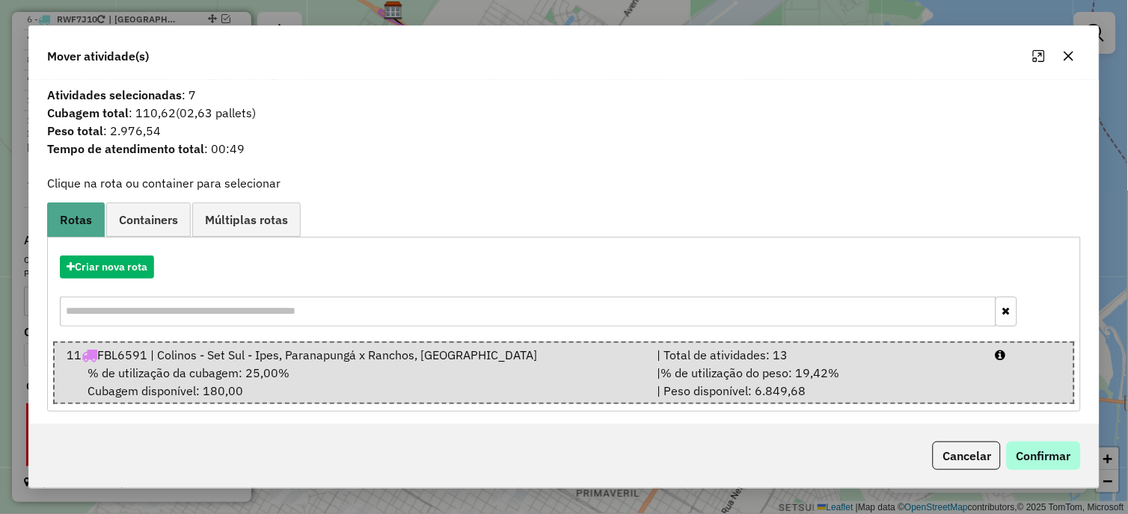
drag, startPoint x: 1083, startPoint y: 471, endPoint x: 1070, endPoint y: 468, distance: 13.1
click at [1074, 470] on div "Cancelar Confirmar" at bounding box center [564, 456] width 1070 height 64
click at [1050, 457] on button "Confirmar" at bounding box center [1044, 456] width 74 height 28
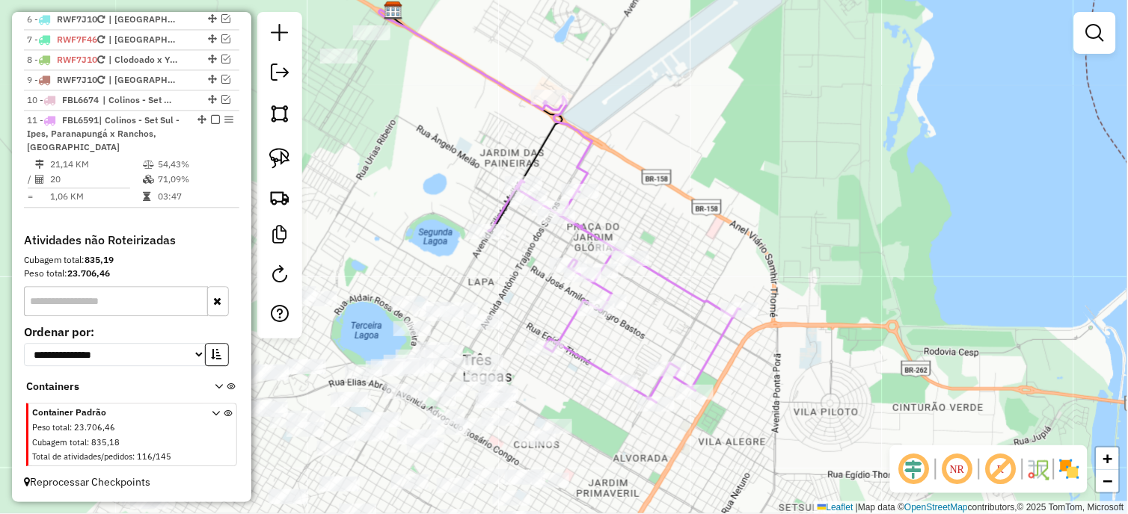
select select "*********"
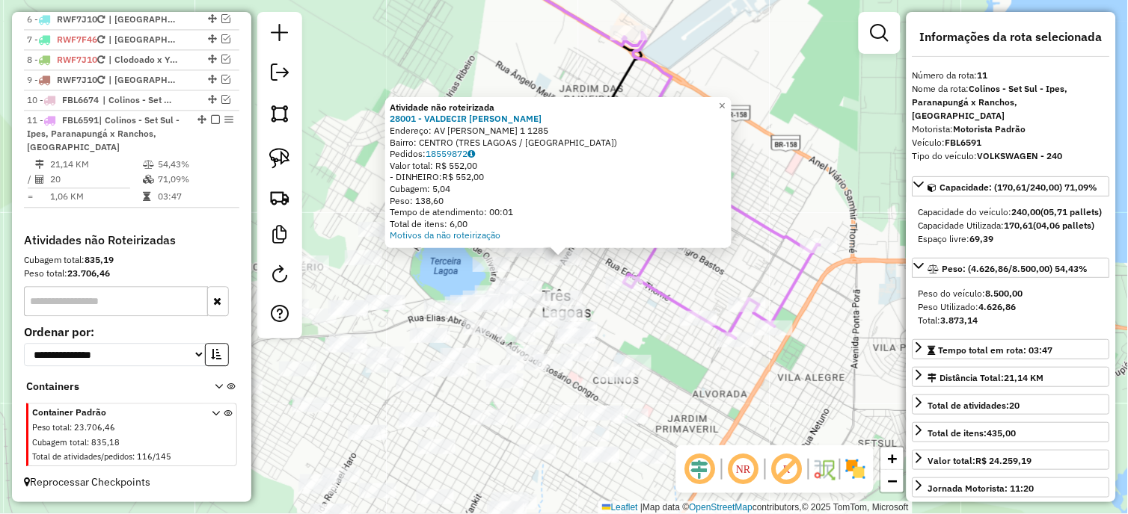
click at [654, 322] on div "Atividade não roteirizada 28001 - VALDECIR LUIZ COLLET Endereço: AV ANTONIO TRA…" at bounding box center [564, 257] width 1128 height 514
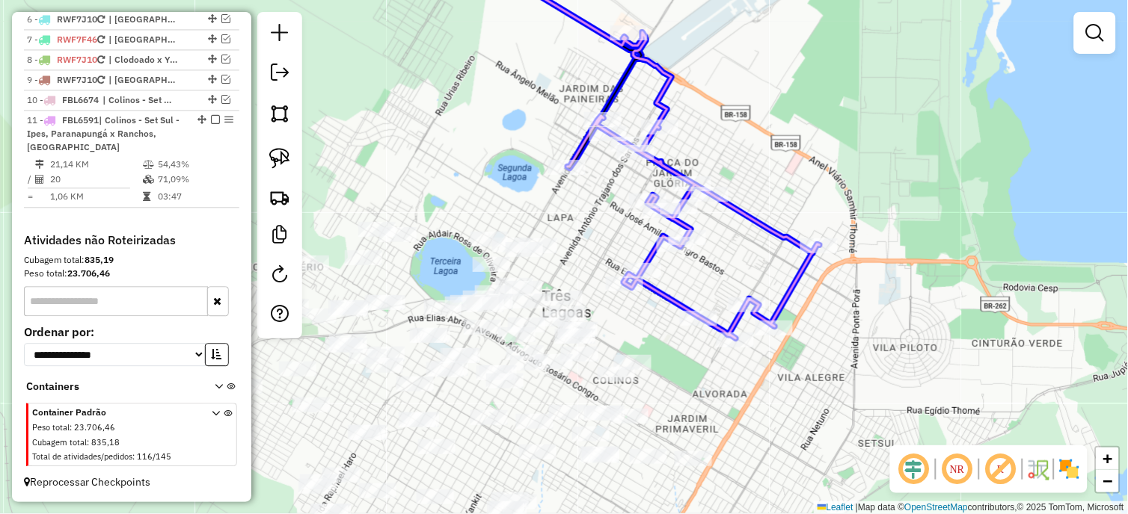
drag, startPoint x: 568, startPoint y: 267, endPoint x: 646, endPoint y: 278, distance: 78.6
click at [646, 278] on div at bounding box center [642, 270] width 37 height 15
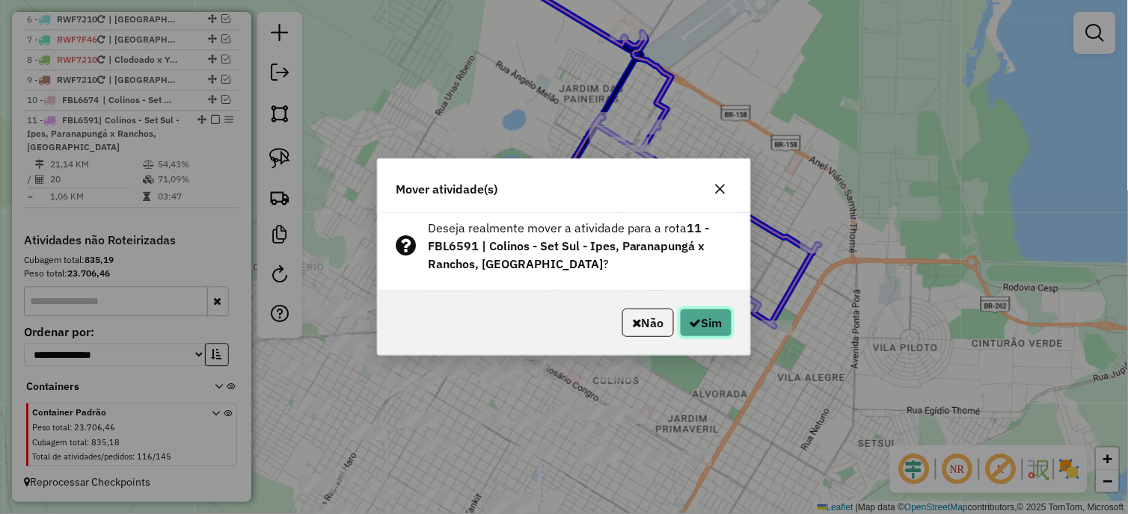
click at [707, 319] on button "Sim" at bounding box center [706, 323] width 52 height 28
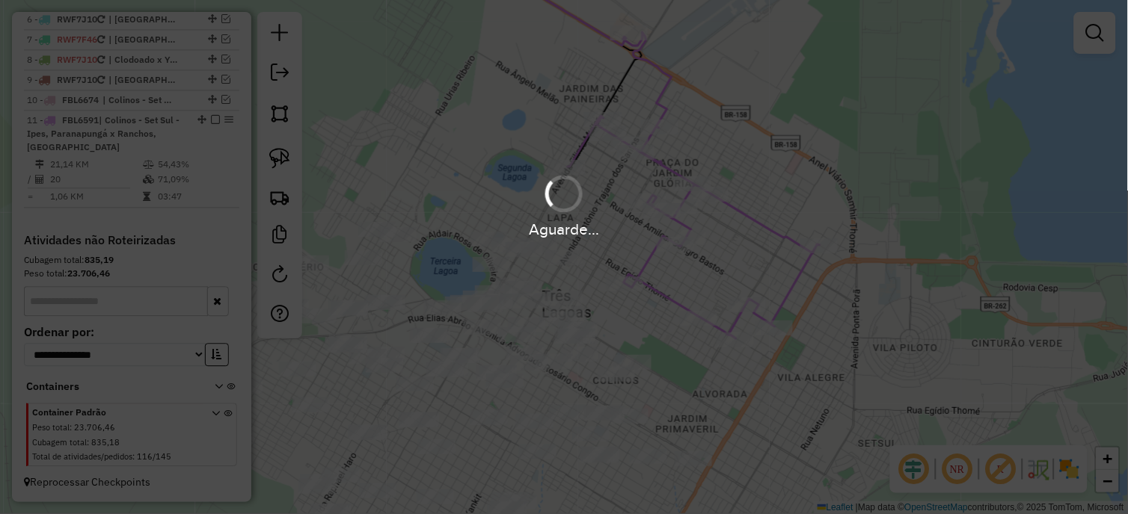
click at [707, 319] on div "Aguarde..." at bounding box center [564, 257] width 1128 height 514
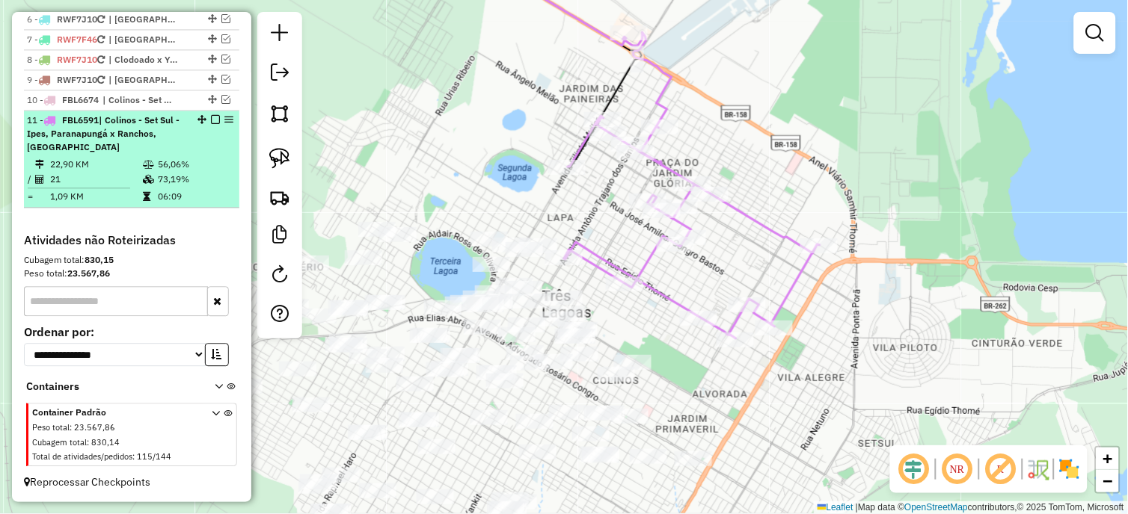
click at [217, 162] on td "56,06%" at bounding box center [195, 164] width 76 height 15
select select "*********"
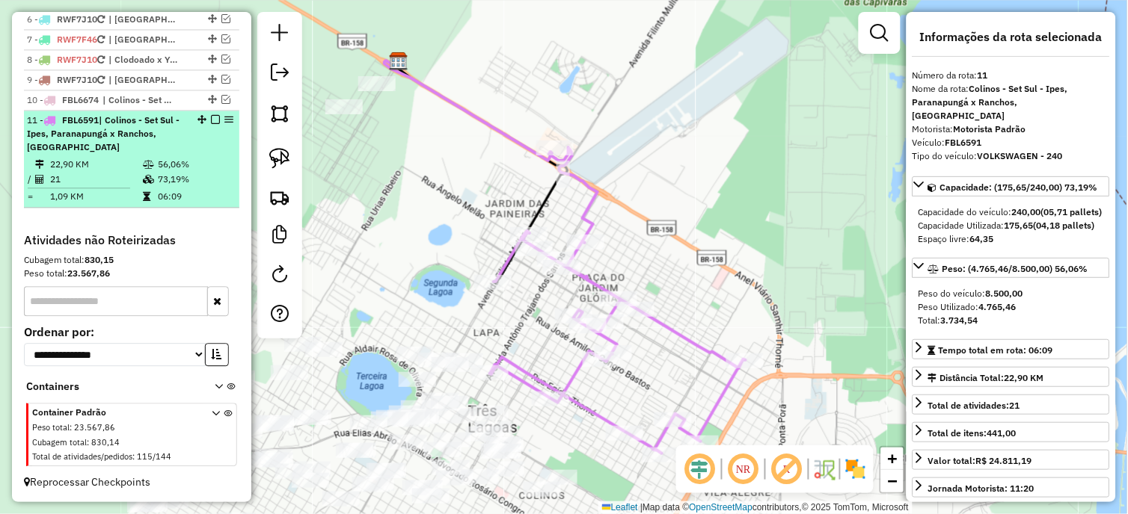
click at [211, 120] on em at bounding box center [215, 119] width 9 height 9
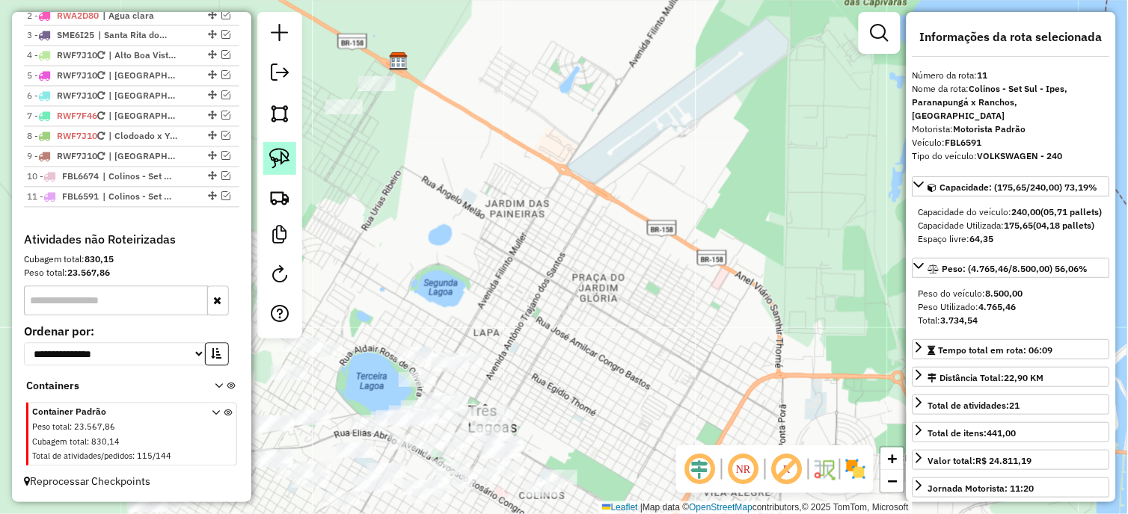
scroll to position [636, 0]
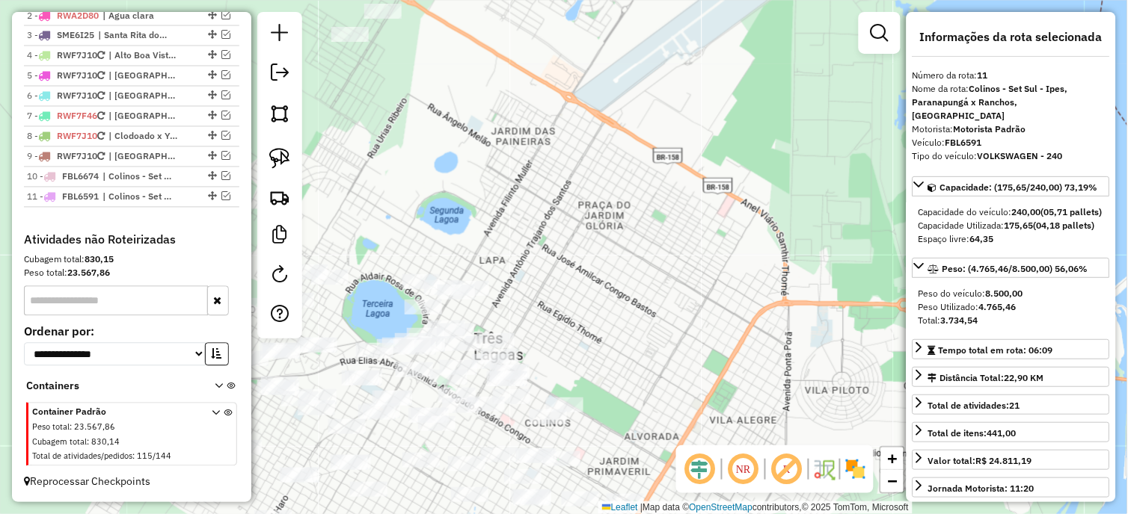
drag, startPoint x: 417, startPoint y: 284, endPoint x: 430, endPoint y: 187, distance: 98.0
click at [419, 159] on div "Janela de atendimento Grade de atendimento Capacidade Transportadoras Veículos …" at bounding box center [564, 257] width 1128 height 514
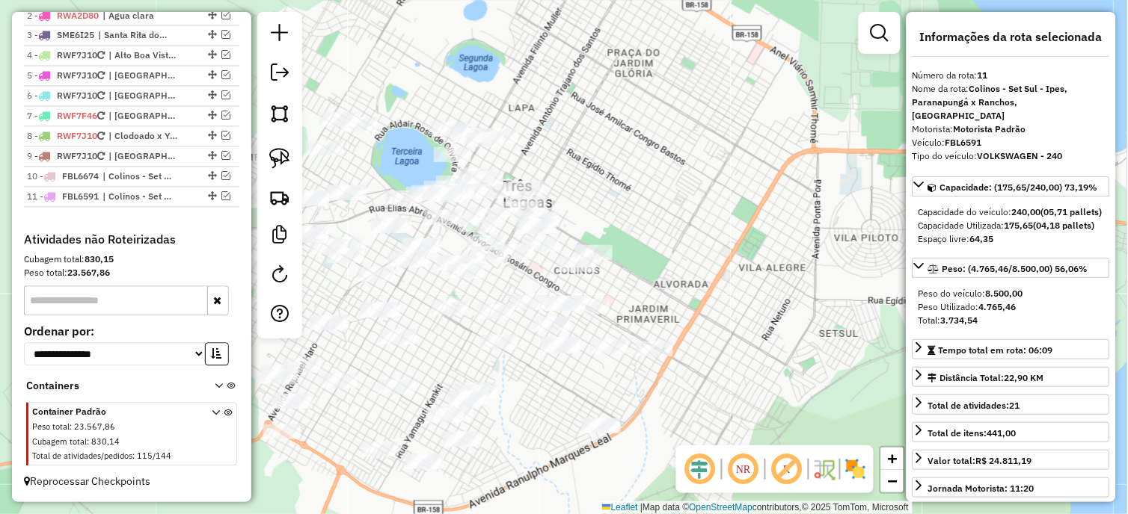
drag, startPoint x: 618, startPoint y: 256, endPoint x: 617, endPoint y: 248, distance: 7.5
click at [622, 240] on div "Janela de atendimento Grade de atendimento Capacidade Transportadoras Veículos …" at bounding box center [564, 257] width 1128 height 514
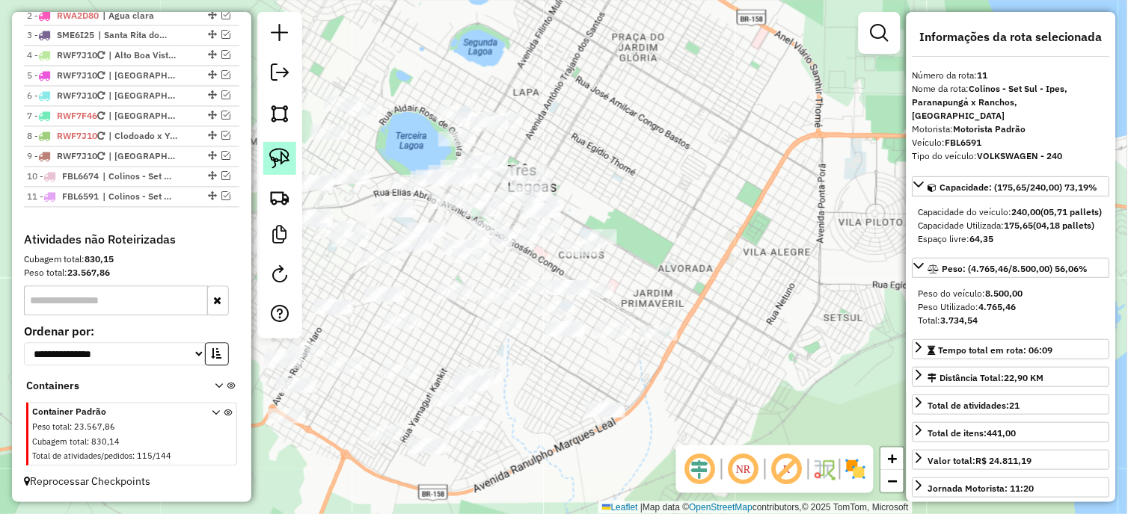
drag, startPoint x: 286, startPoint y: 156, endPoint x: 711, endPoint y: 277, distance: 441.9
click at [286, 157] on img at bounding box center [279, 158] width 21 height 21
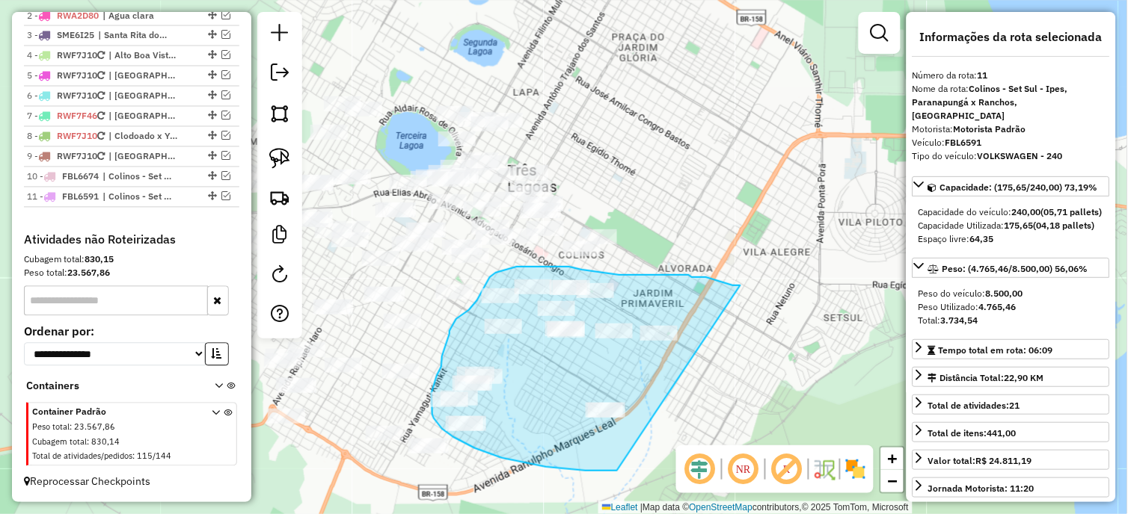
drag, startPoint x: 740, startPoint y: 286, endPoint x: 617, endPoint y: 471, distance: 222.8
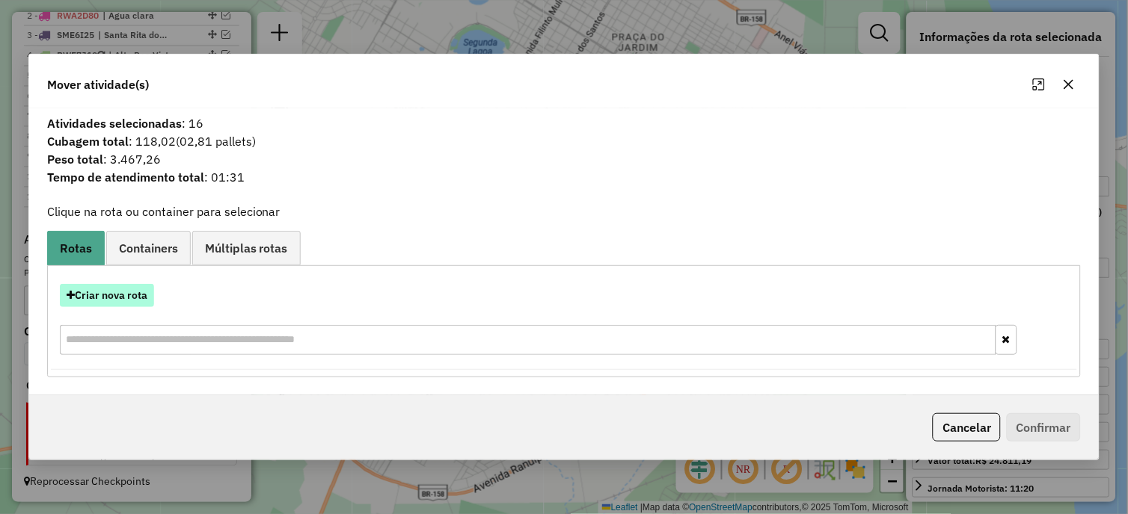
click at [129, 301] on button "Criar nova rota" at bounding box center [107, 295] width 94 height 23
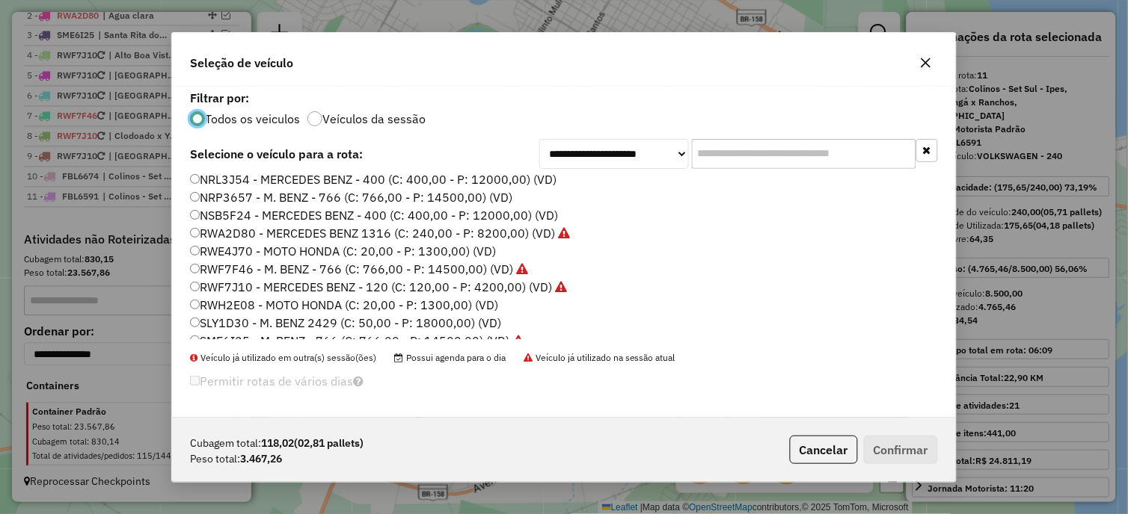
scroll to position [166, 0]
click at [249, 211] on label "NSB5F24 - MERCEDES BENZ - 400 (C: 400,00 - P: 12000,00) (VD)" at bounding box center [374, 215] width 368 height 18
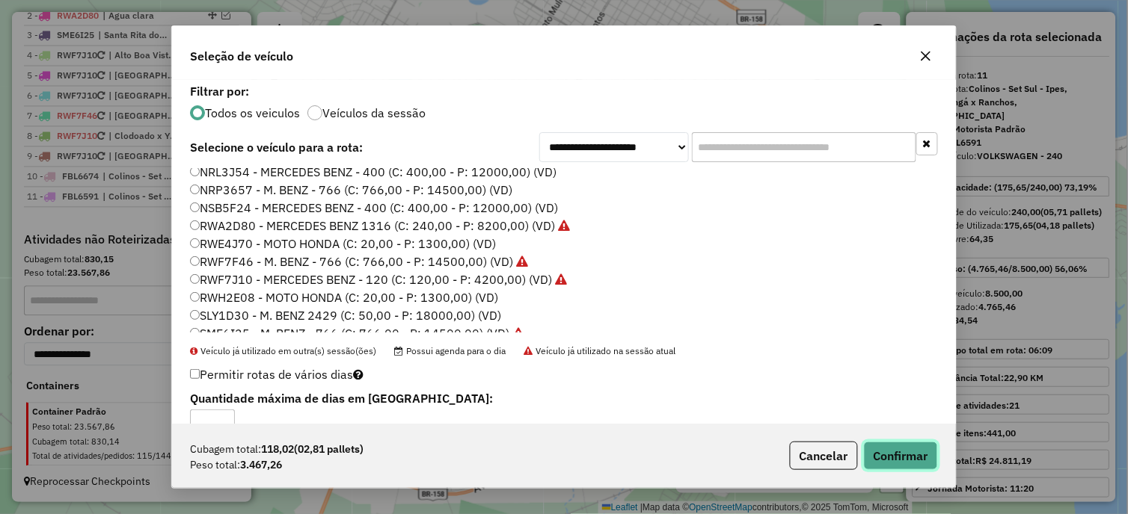
click at [878, 469] on button "Confirmar" at bounding box center [901, 456] width 74 height 28
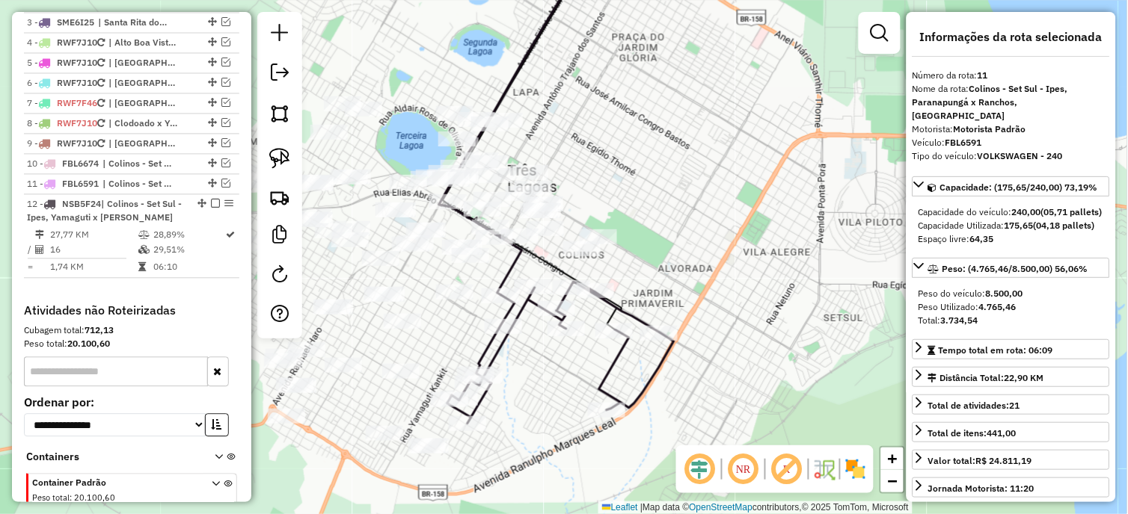
scroll to position [720, 0]
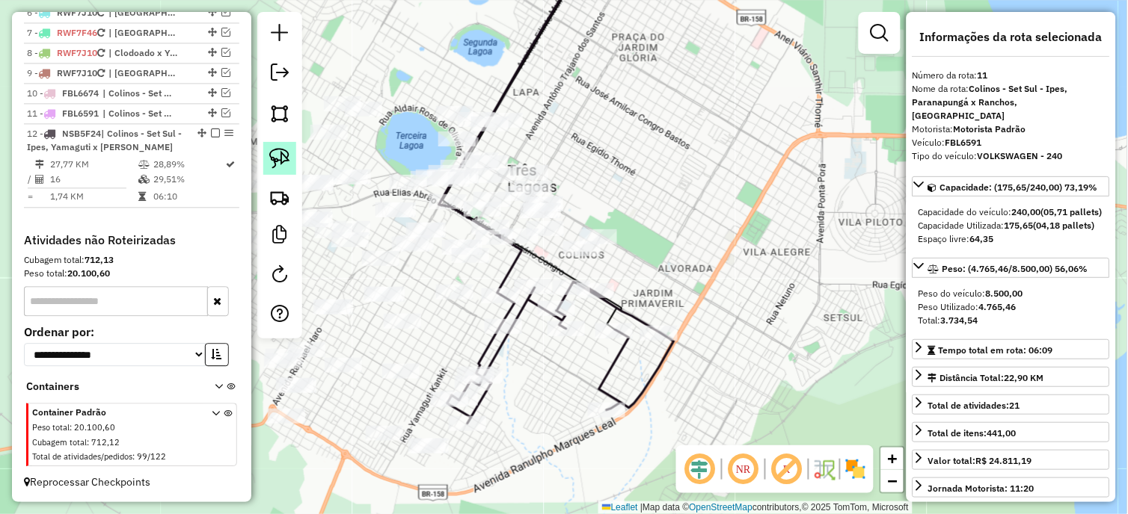
drag, startPoint x: 277, startPoint y: 165, endPoint x: 471, endPoint y: 364, distance: 278.2
click at [278, 165] on img at bounding box center [279, 158] width 21 height 21
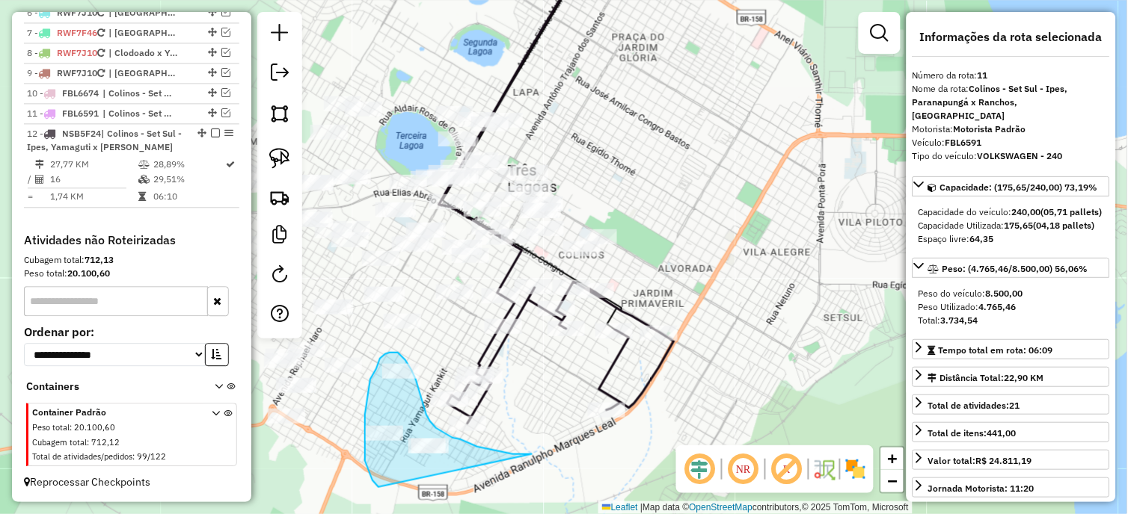
drag, startPoint x: 480, startPoint y: 447, endPoint x: 387, endPoint y: 494, distance: 104.3
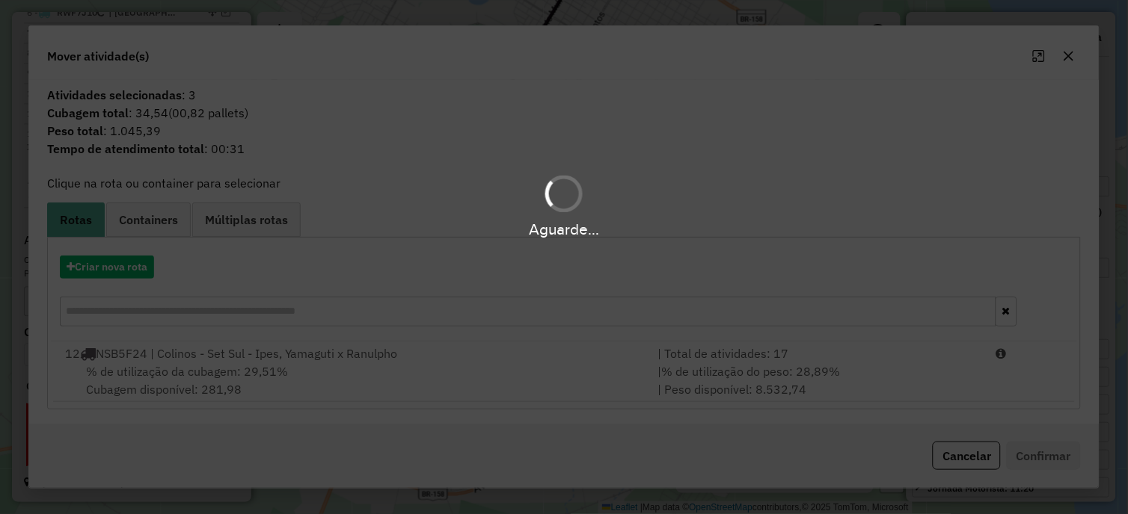
click at [226, 397] on hb-app "Aguarde... Pop-up bloqueado! Seu navegador bloqueou automáticamente a abertura …" at bounding box center [564, 257] width 1128 height 514
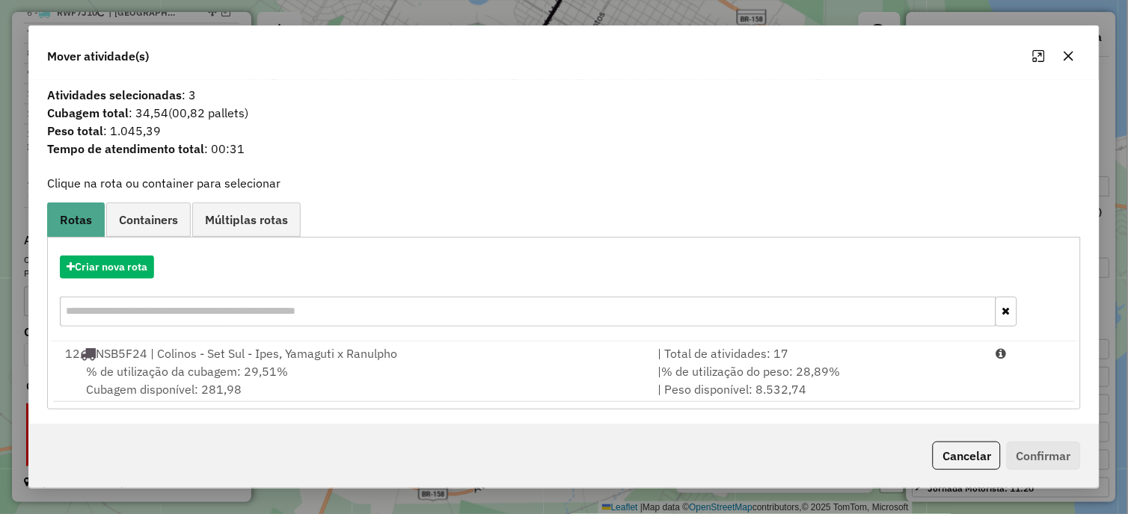
click at [226, 397] on div "% de utilização da cubagem: 29,51% Cubagem disponível: 281,98" at bounding box center [352, 381] width 593 height 36
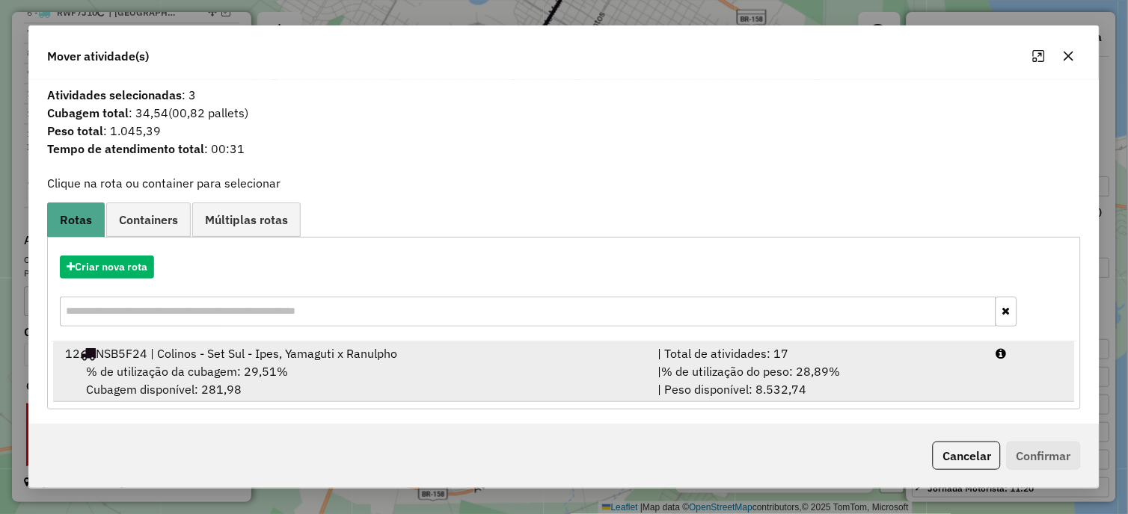
click at [227, 397] on div "% de utilização da cubagem: 29,51% Cubagem disponível: 281,98" at bounding box center [352, 381] width 593 height 36
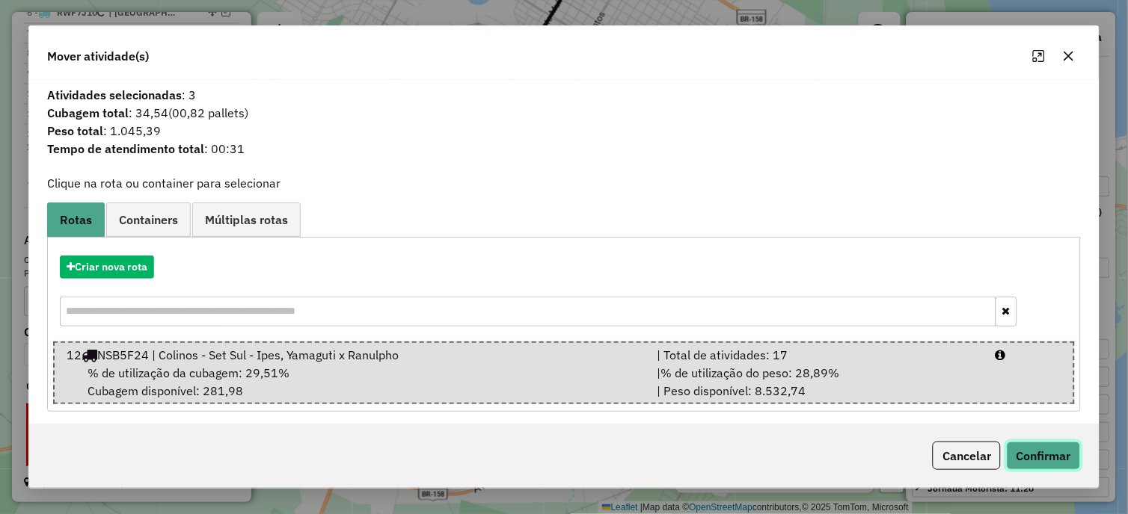
click at [1045, 470] on button "Confirmar" at bounding box center [1044, 456] width 74 height 28
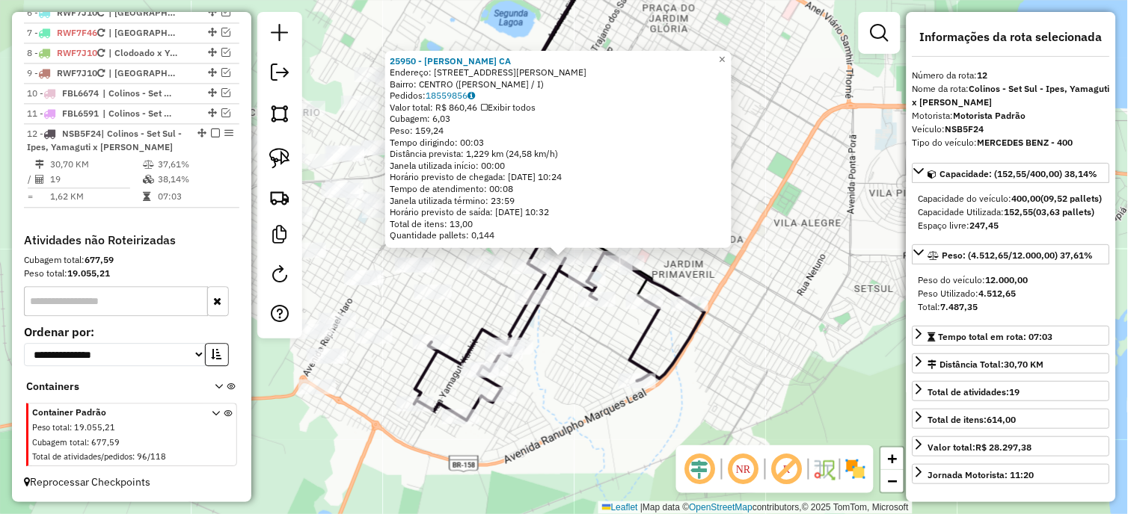
click at [782, 325] on div "25950 - JULIO CESAR SILVA CA Endereço: R EGIDIO THOME 1 1200 Bairro: CENTRO (WE…" at bounding box center [564, 257] width 1128 height 514
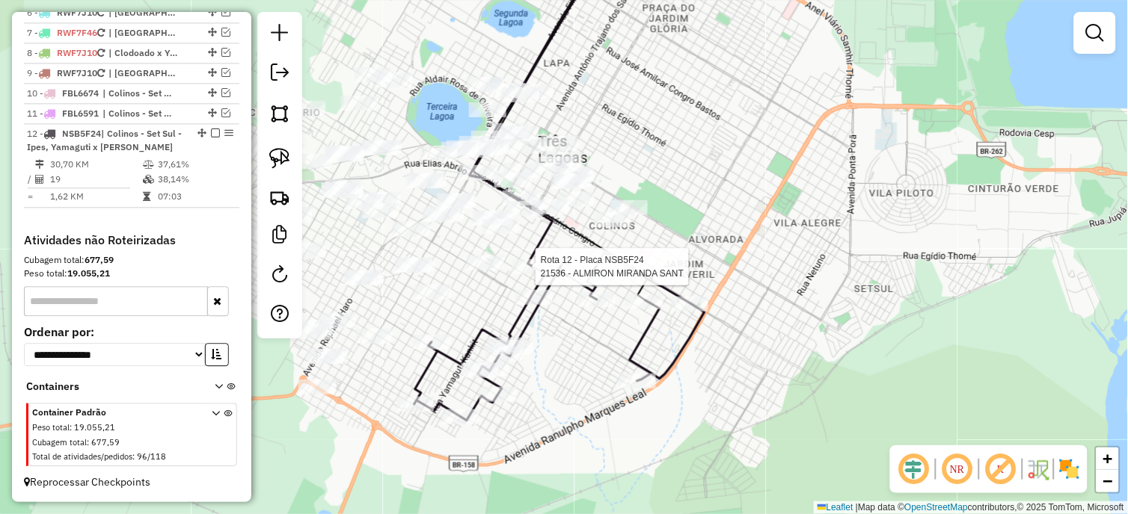
select select "*********"
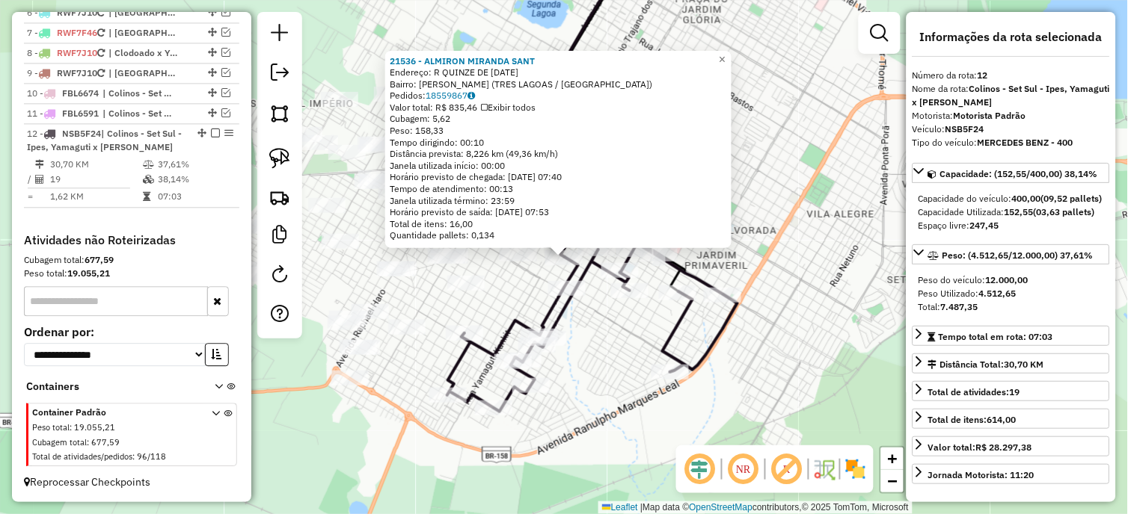
click at [624, 360] on div "21536 - ALMIRON MIRANDA SANT Endereço: R QUINZE DE JUNHO 1178 Bairro: SANTOS DU…" at bounding box center [564, 257] width 1128 height 514
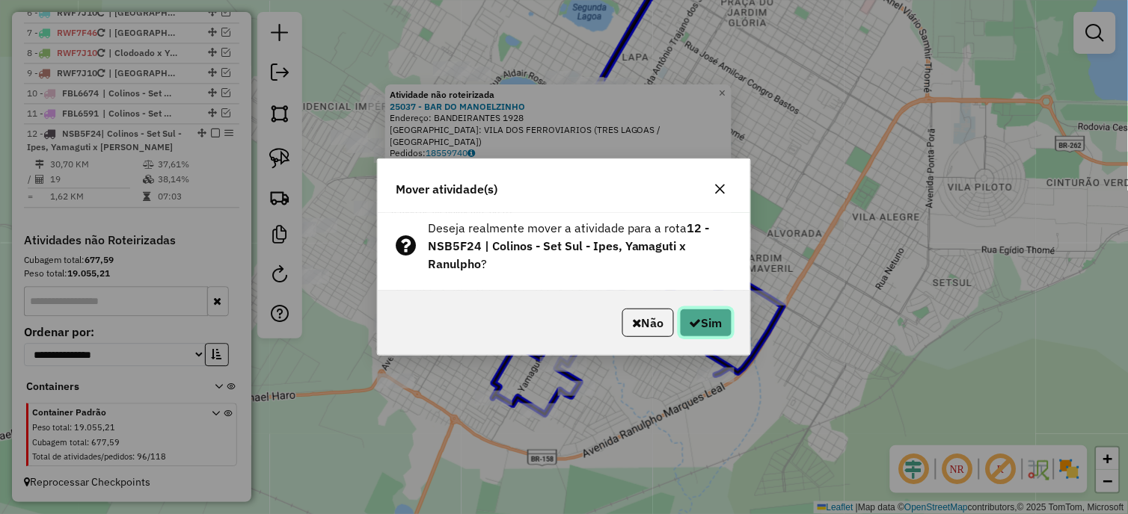
click at [708, 318] on button "Sim" at bounding box center [706, 323] width 52 height 28
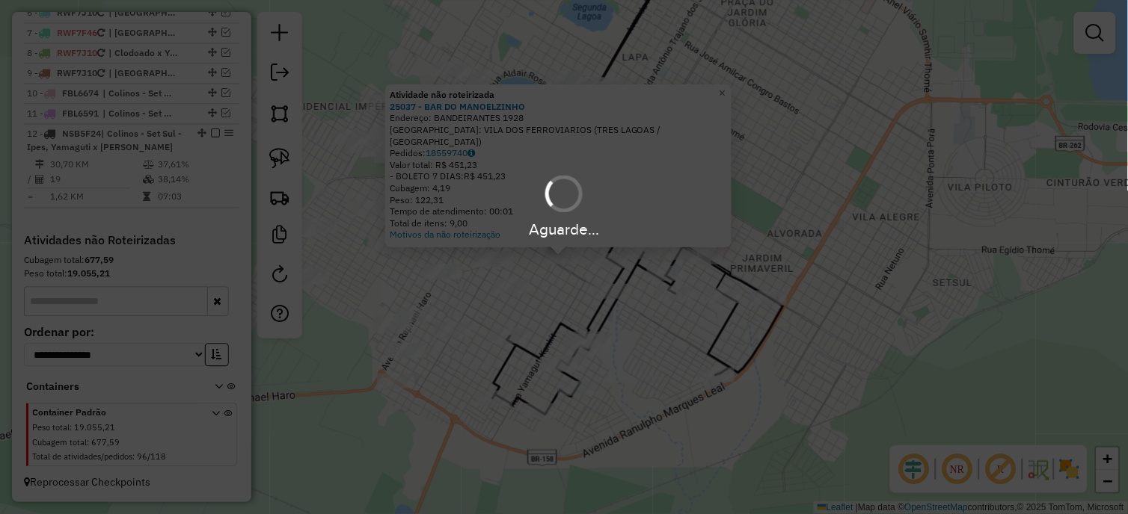
click at [708, 318] on div "Aguarde..." at bounding box center [564, 257] width 1128 height 514
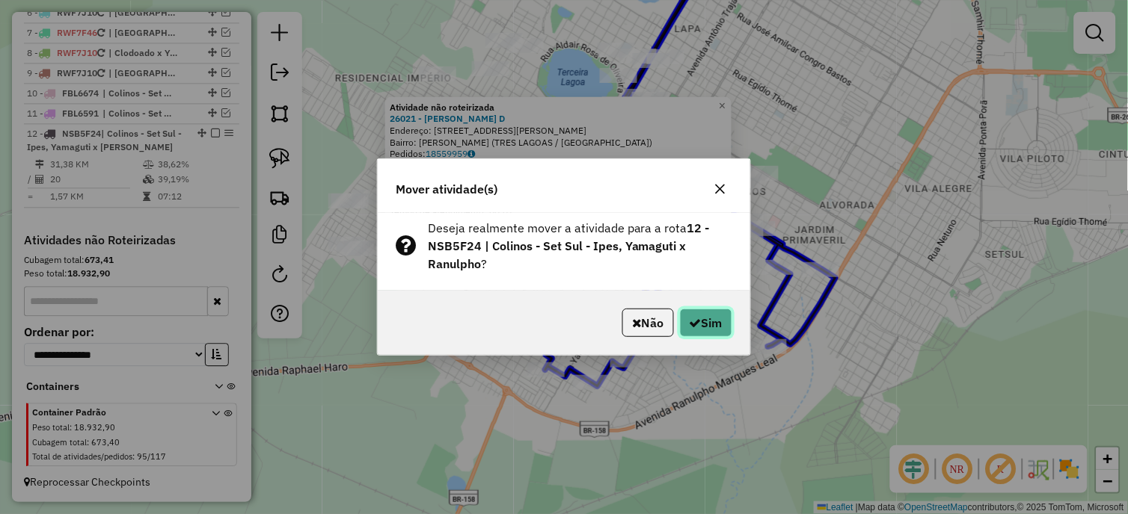
click at [715, 329] on button "Sim" at bounding box center [706, 323] width 52 height 28
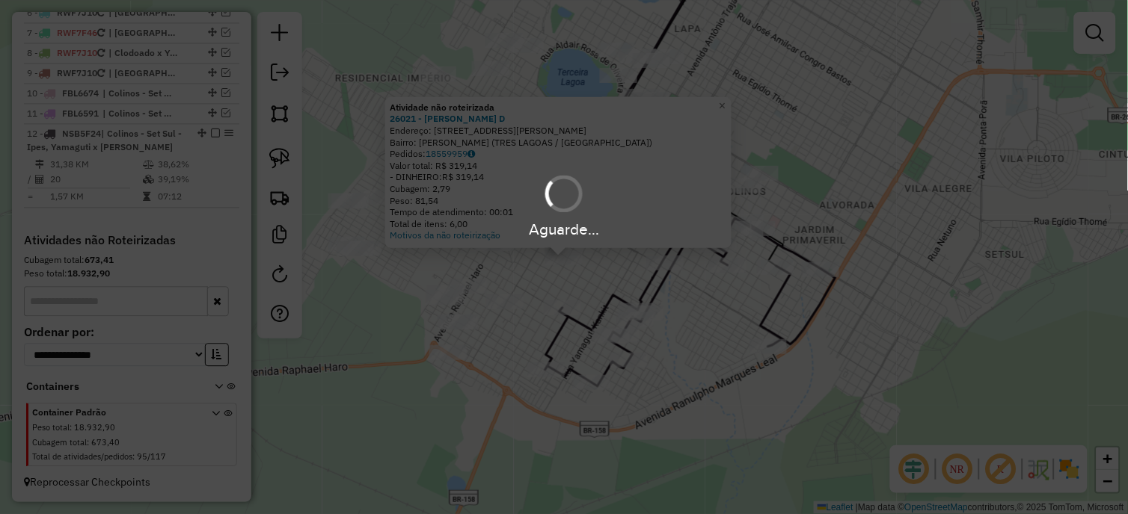
click at [715, 329] on div "Aguarde..." at bounding box center [564, 257] width 1128 height 514
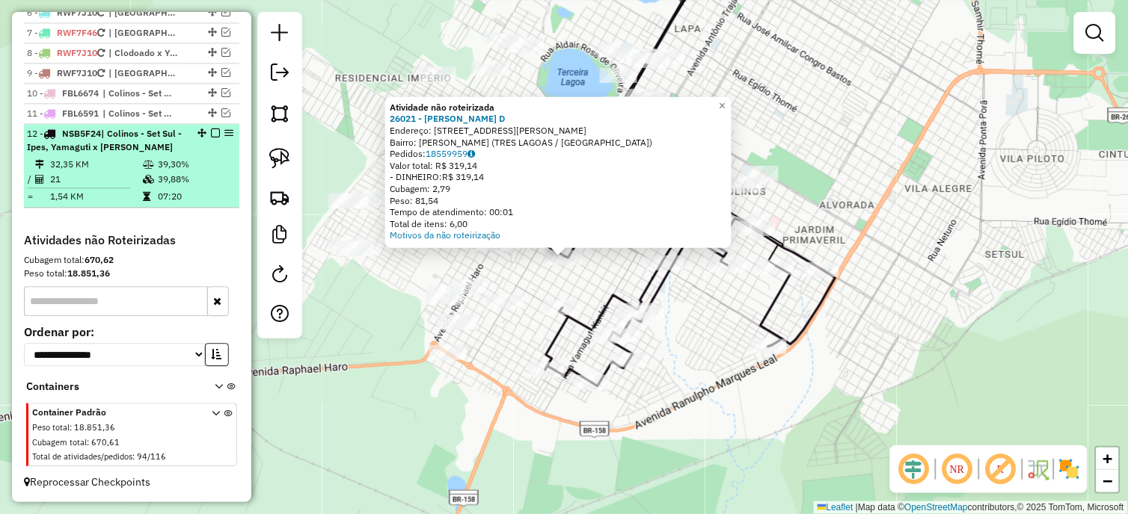
click at [157, 182] on td "39,88%" at bounding box center [195, 179] width 76 height 15
select select "*********"
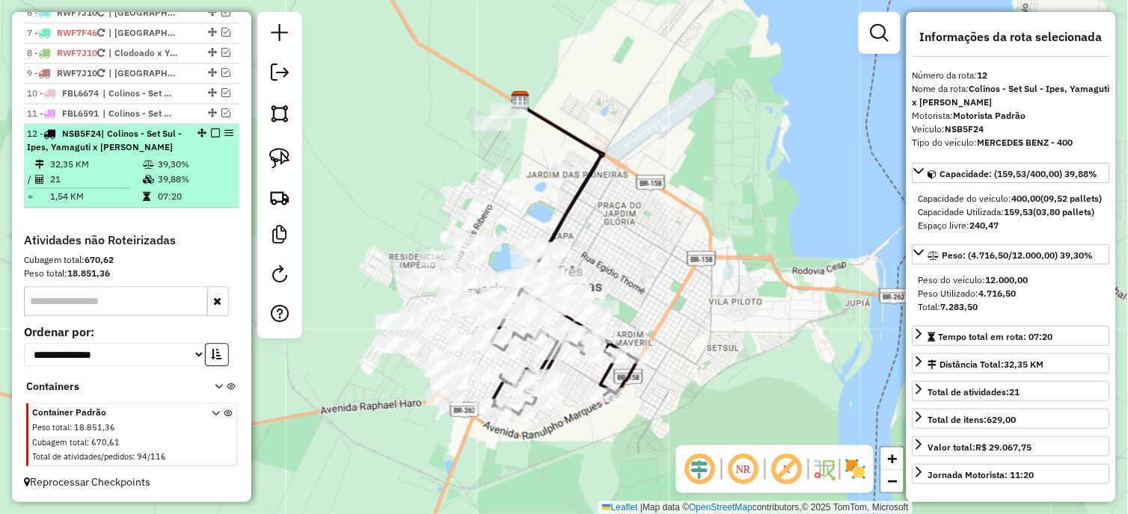
click at [211, 133] on em at bounding box center [215, 133] width 9 height 9
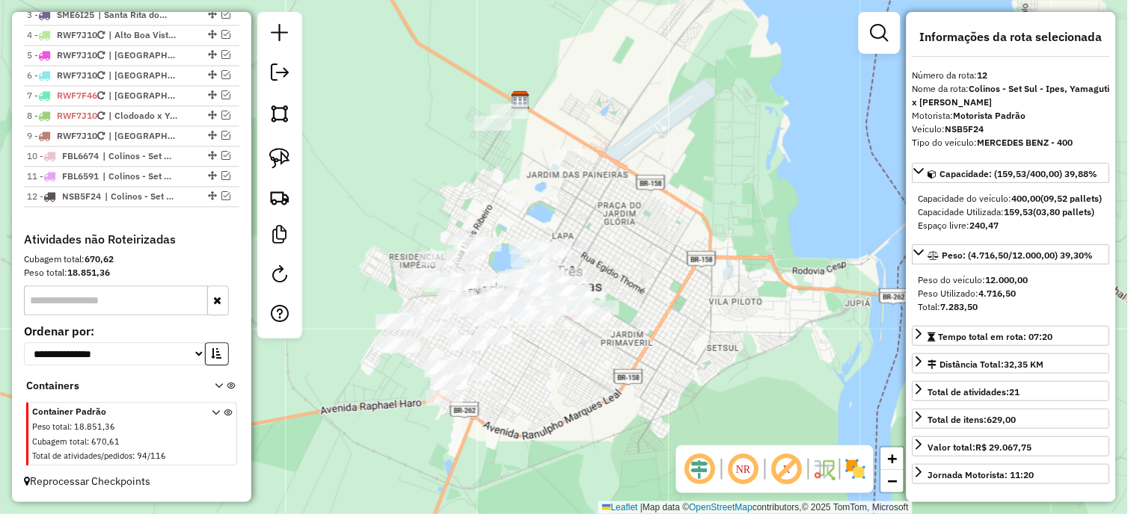
scroll to position [656, 0]
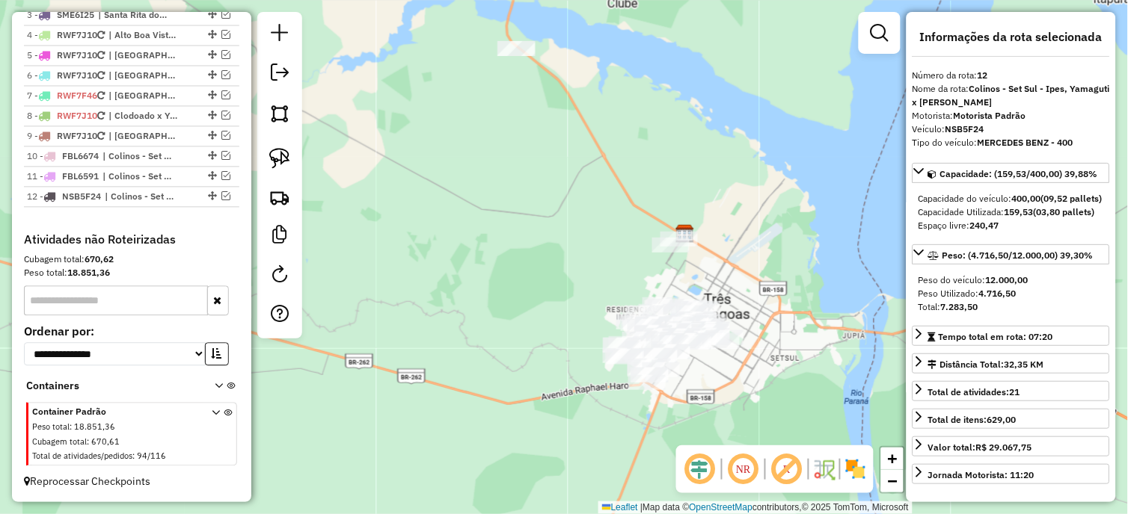
drag, startPoint x: 566, startPoint y: 157, endPoint x: 729, endPoint y: 191, distance: 166.6
click at [729, 191] on div "Janela de atendimento Grade de atendimento Capacidade Transportadoras Veículos …" at bounding box center [564, 257] width 1128 height 514
click at [279, 173] on link at bounding box center [279, 158] width 33 height 33
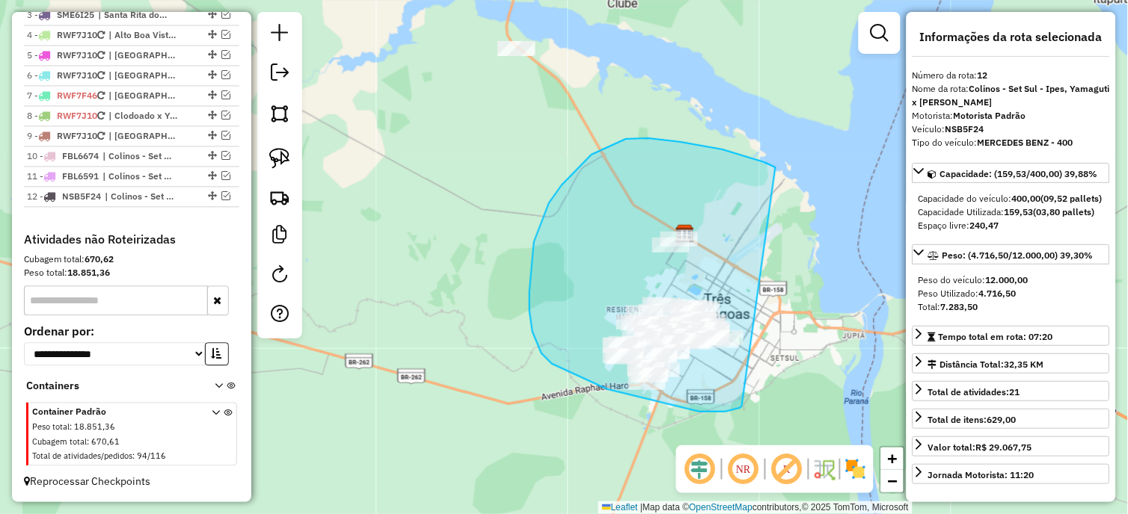
drag, startPoint x: 680, startPoint y: 142, endPoint x: 742, endPoint y: 407, distance: 271.7
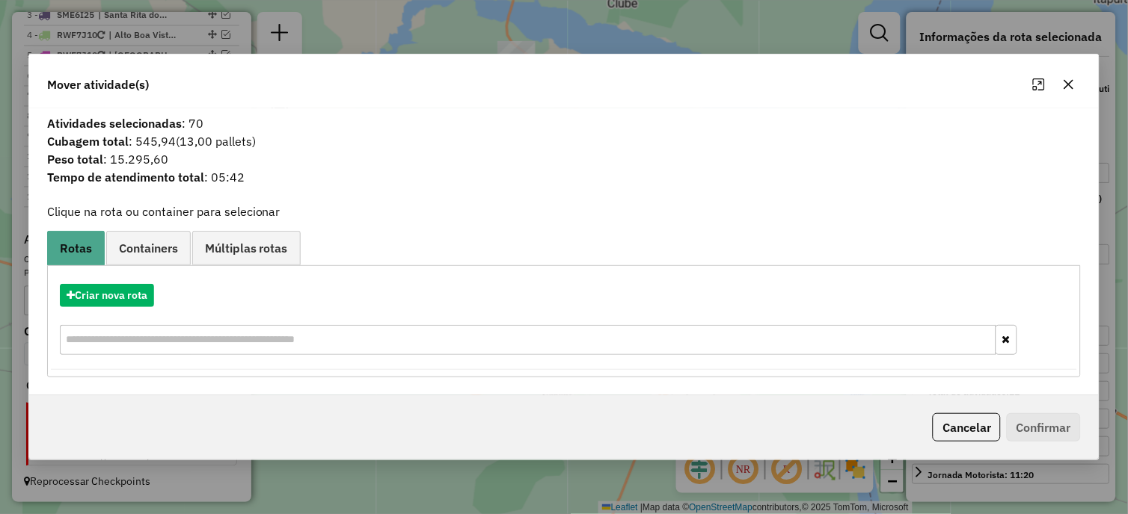
click at [1066, 73] on button "button" at bounding box center [1069, 85] width 24 height 24
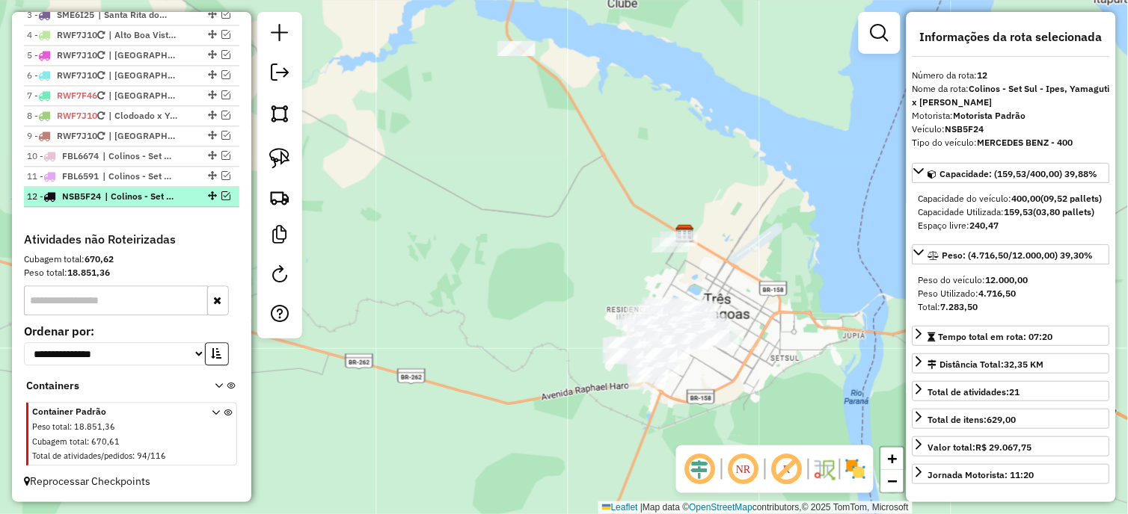
click at [221, 197] on em at bounding box center [225, 196] width 9 height 9
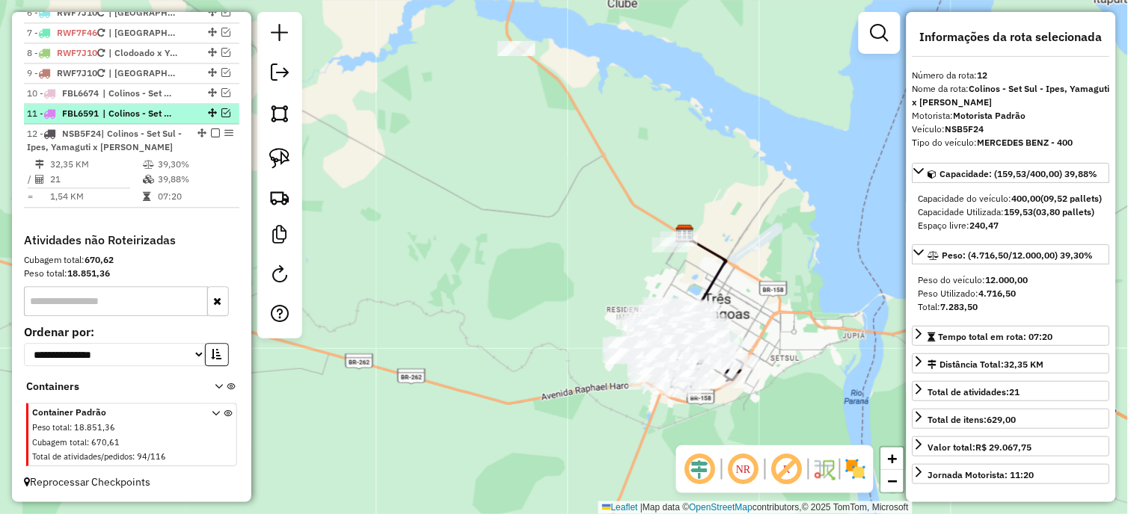
click at [221, 112] on em at bounding box center [225, 112] width 9 height 9
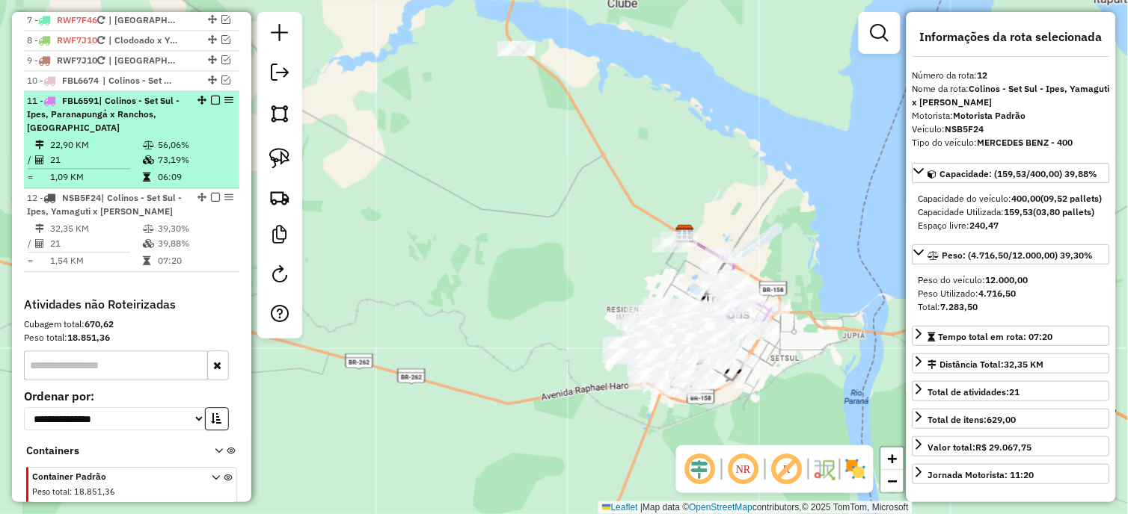
scroll to position [776, 0]
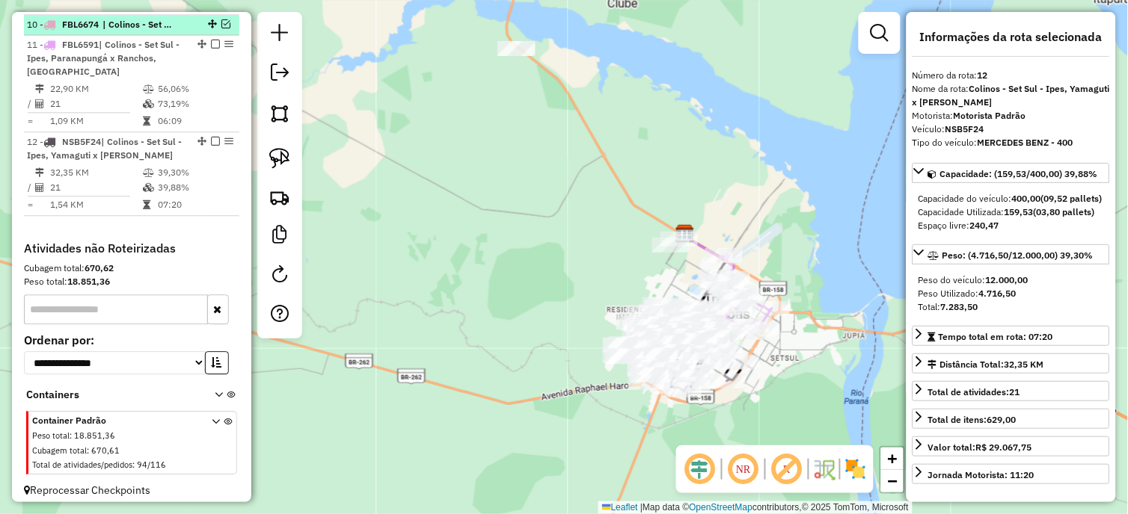
click at [221, 28] on em at bounding box center [225, 23] width 9 height 9
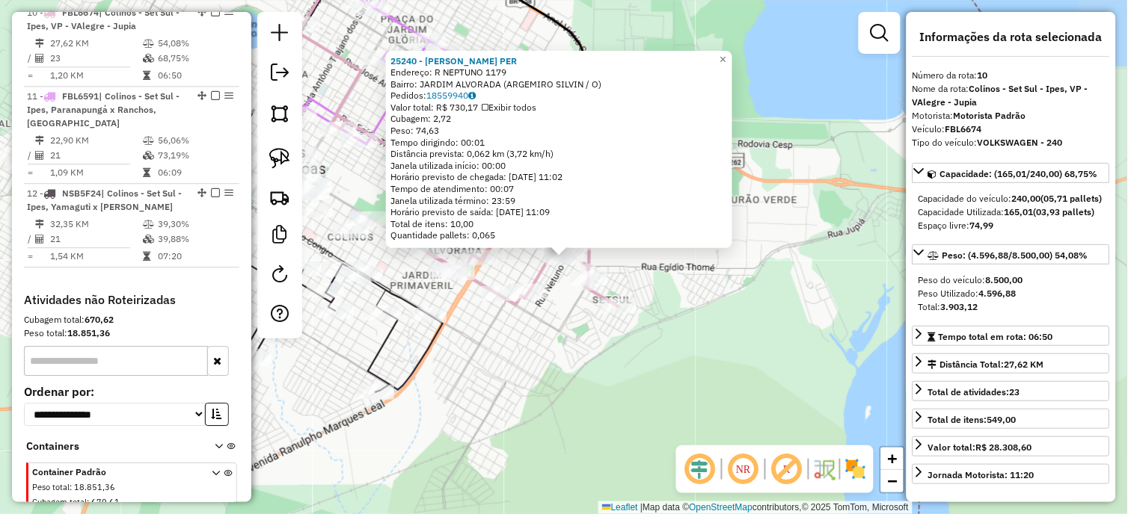
scroll to position [793, 0]
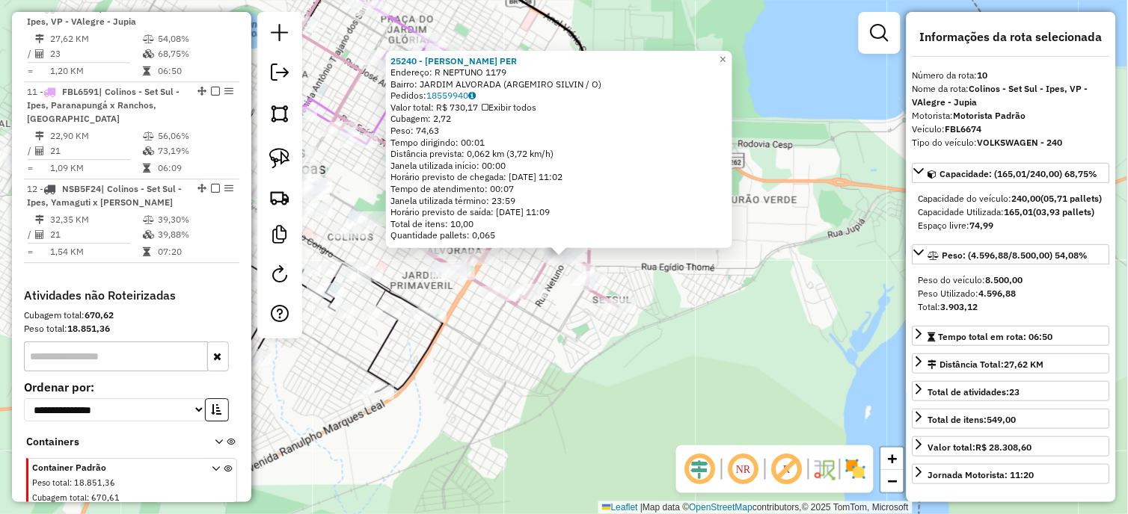
click at [497, 396] on div "Rota 12 - Placa NSB5F24 25950 - JULIO CESAR SILVA CA Rota 12 - Placa NSB5F24 26…" at bounding box center [564, 257] width 1128 height 514
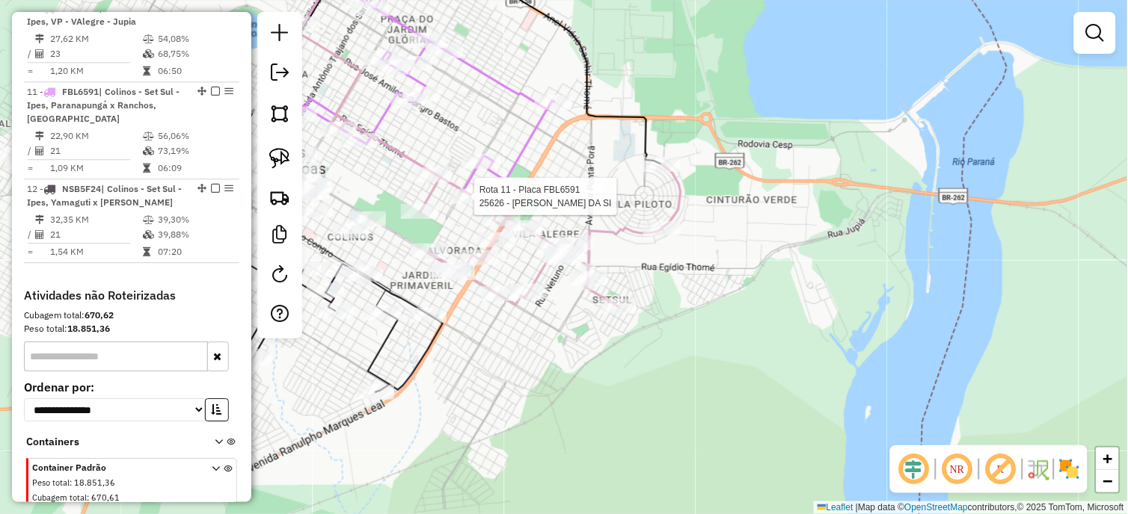
select select "*********"
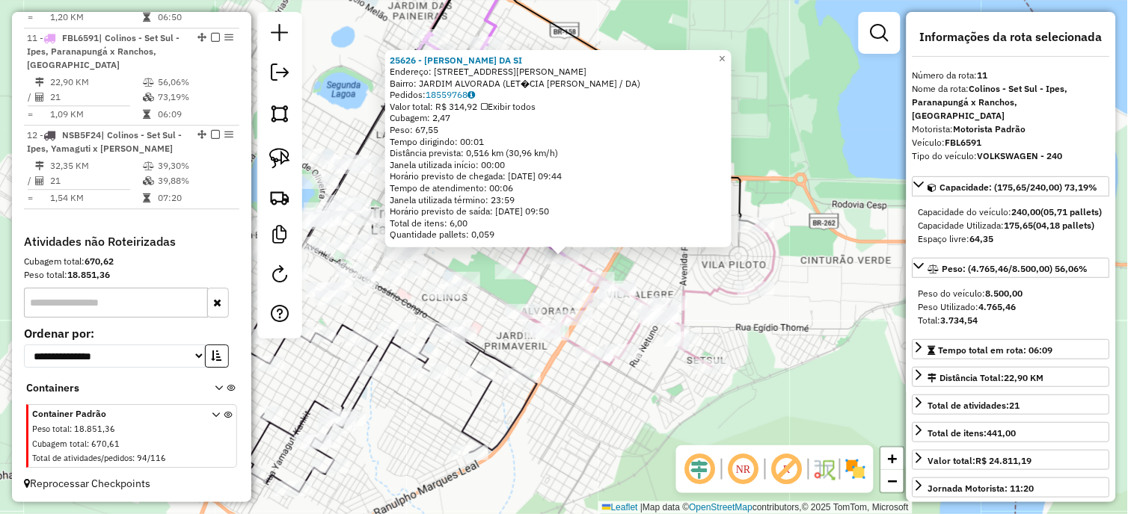
scroll to position [861, 0]
click at [662, 274] on div "25626 - LETICIA MENDES DA SI Endereço: R EGIDIO THOME 2515 2680 Bairro: JARDIM …" at bounding box center [564, 257] width 1128 height 514
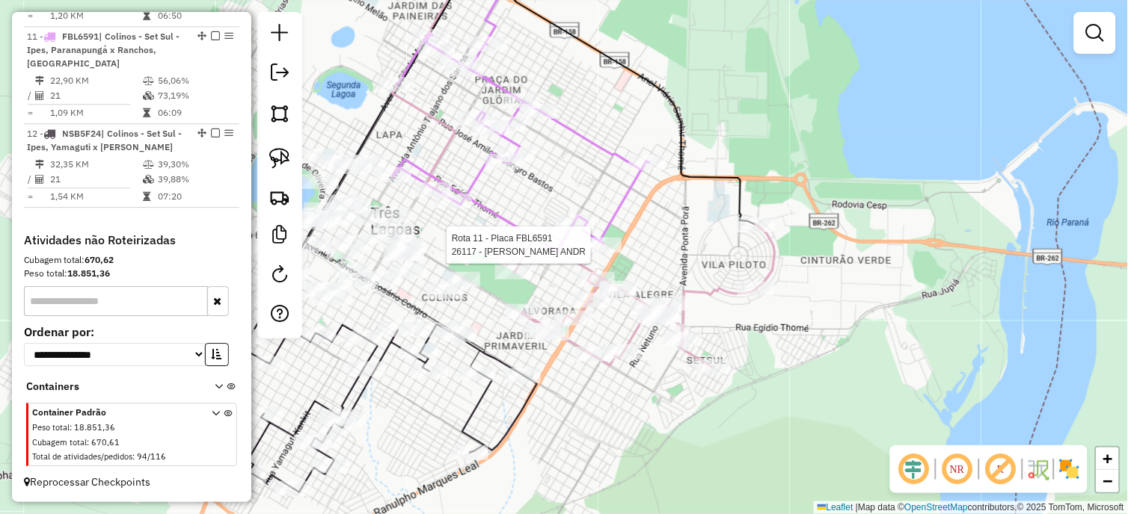
select select "*********"
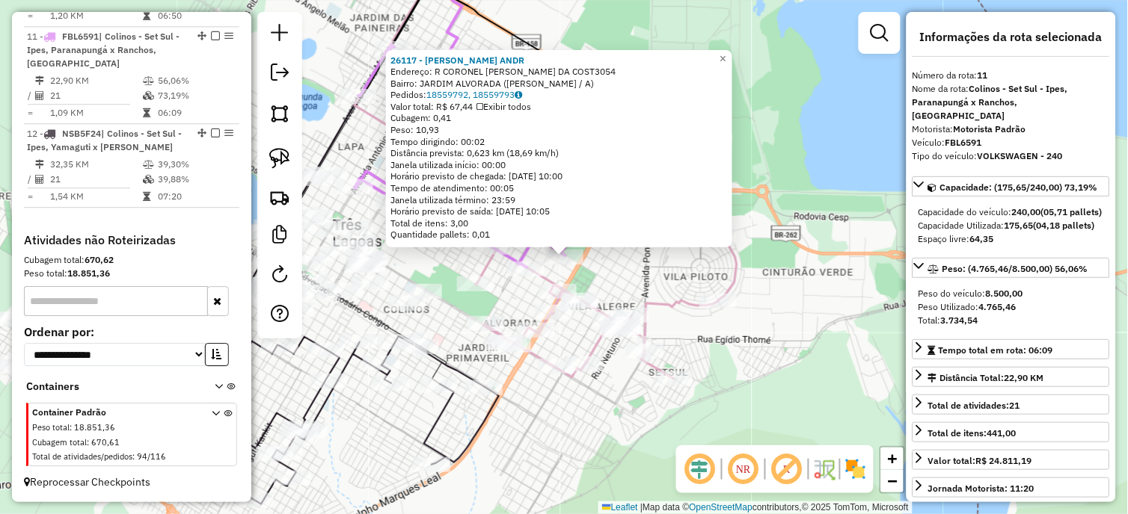
click at [615, 284] on div "26117 - FELIPE MONTEIRO ANDR Endereço: R CORONEL AUGUSTO CORREA DA COST3054 Bai…" at bounding box center [564, 257] width 1128 height 514
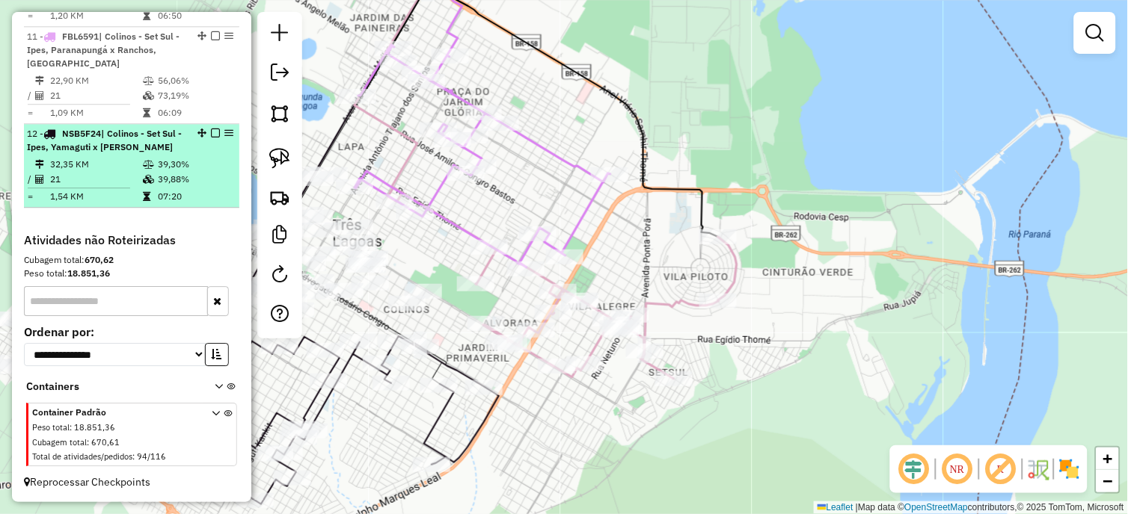
scroll to position [778, 0]
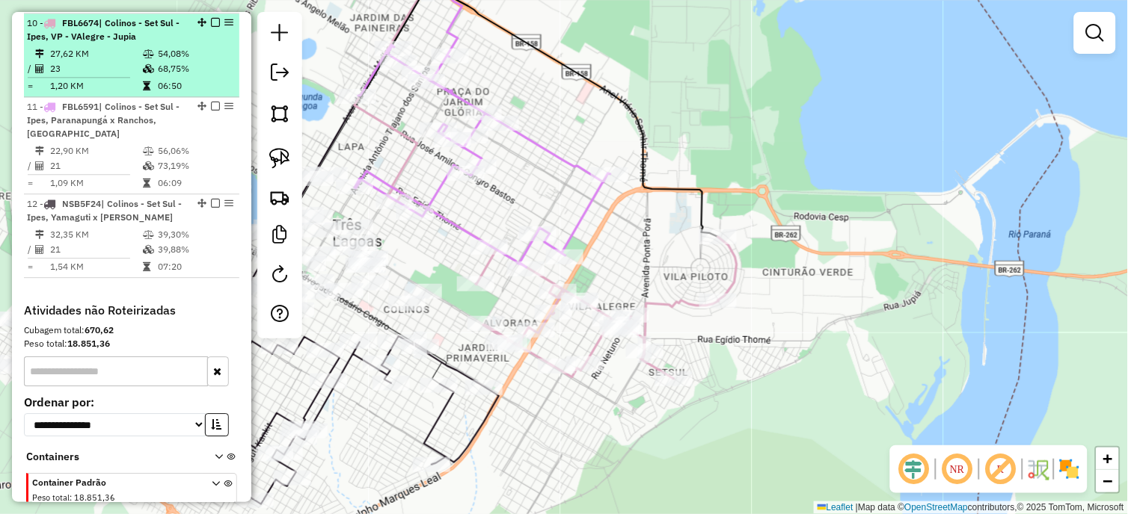
click at [211, 27] on em at bounding box center [215, 22] width 9 height 9
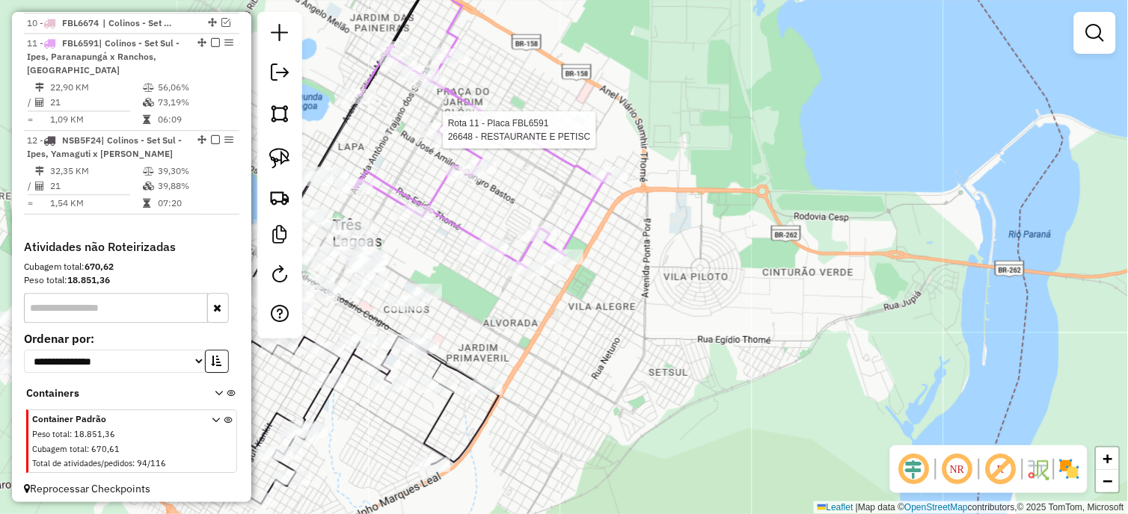
select select "*********"
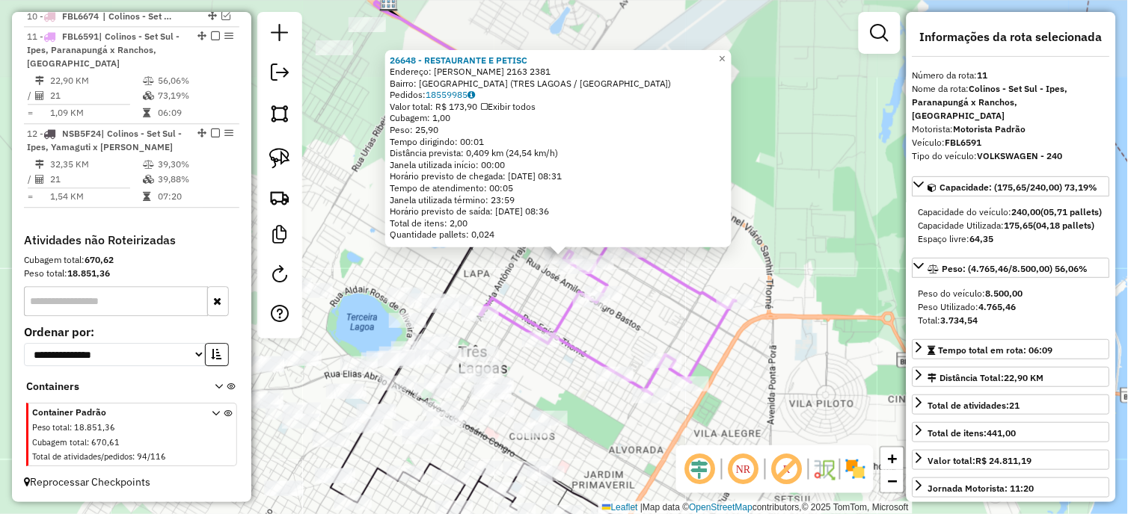
scroll to position [796, 0]
click at [609, 432] on div "26648 - RESTAURANTE E PETISC Endereço: MARIO ELVIRO MANCINE 2163 2381 Bairro: S…" at bounding box center [564, 257] width 1128 height 514
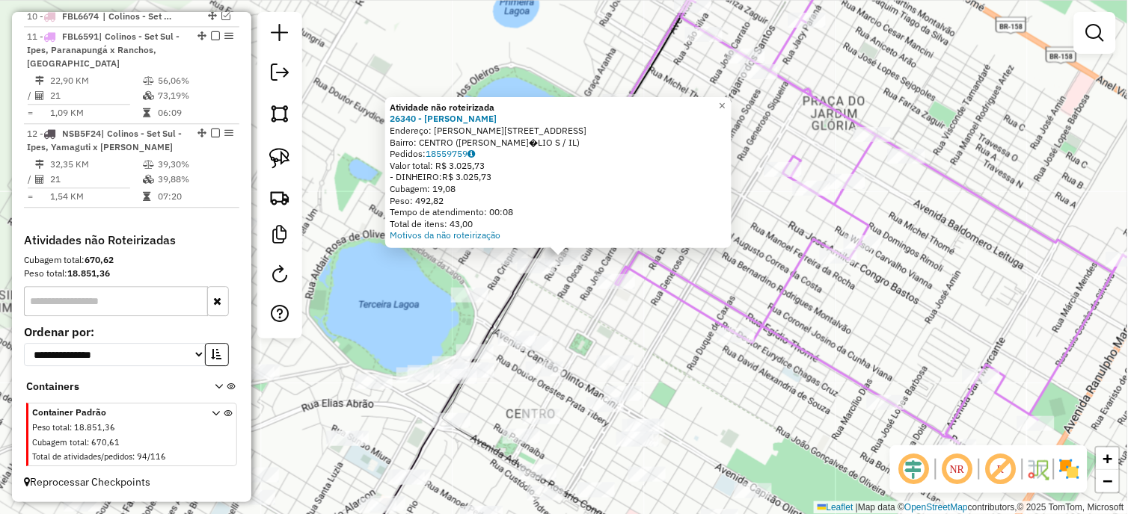
click at [558, 295] on div "Atividade não roteirizada 26340 - EMANUEL JULIO SILVA Endereço: R JOAO SILVA 10…" at bounding box center [564, 257] width 1128 height 514
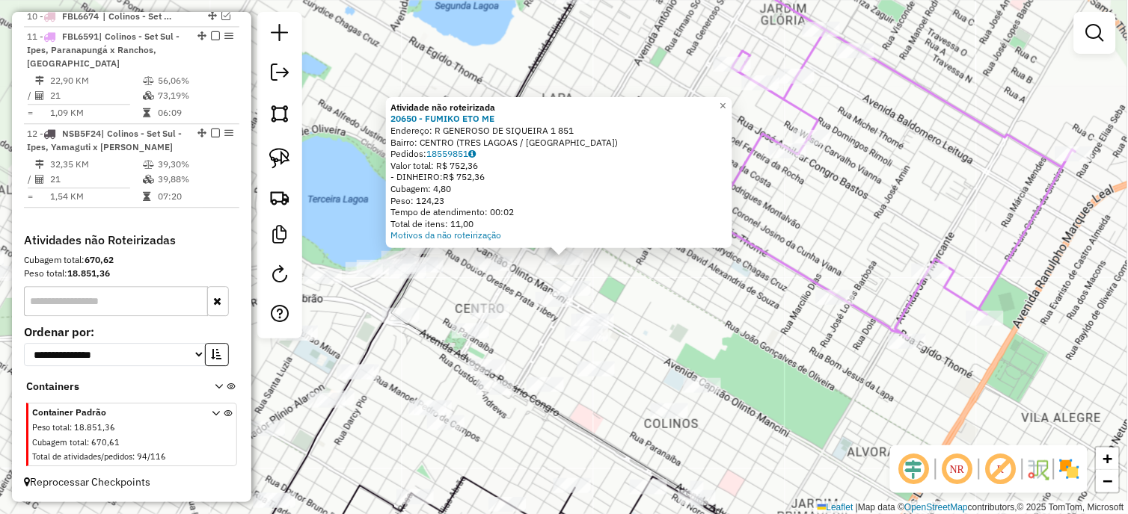
click at [658, 328] on div "Atividade não roteirizada 20650 - FUMIKO ETO ME Endereço: R GENEROSO DE SIQUEIR…" at bounding box center [564, 257] width 1128 height 514
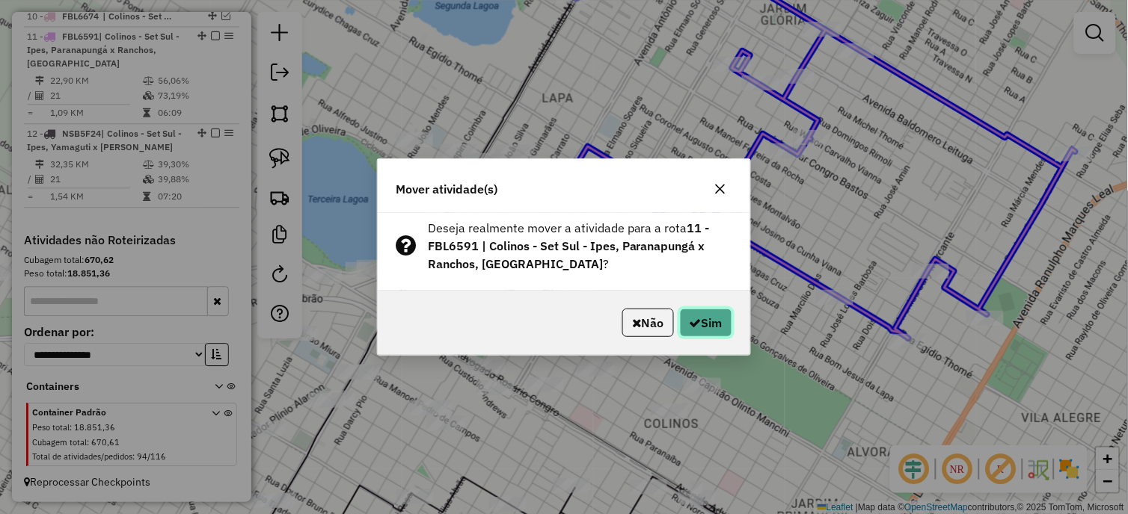
click at [698, 315] on button "Sim" at bounding box center [706, 323] width 52 height 28
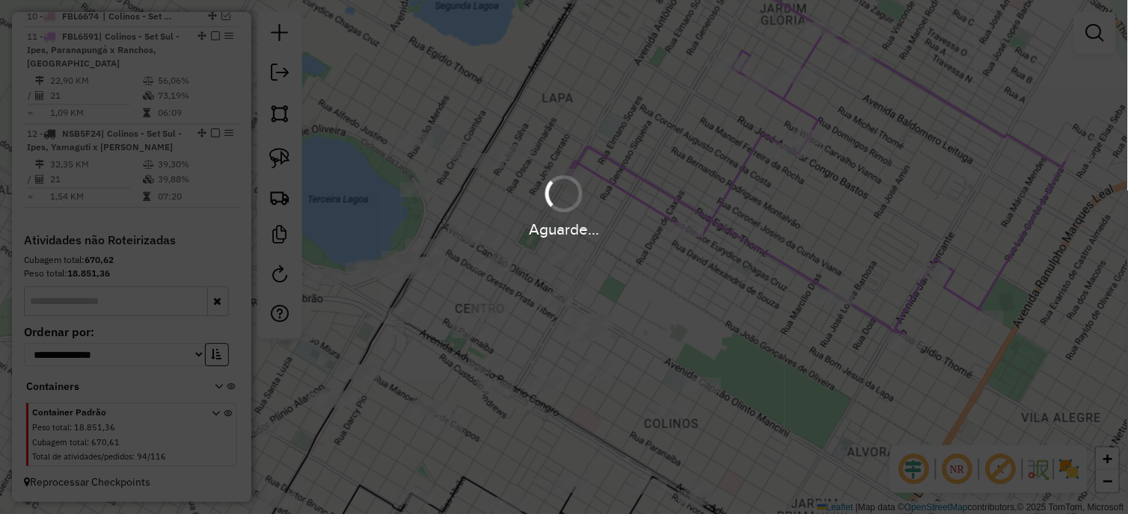
click at [698, 315] on div "Aguarde..." at bounding box center [564, 257] width 1128 height 514
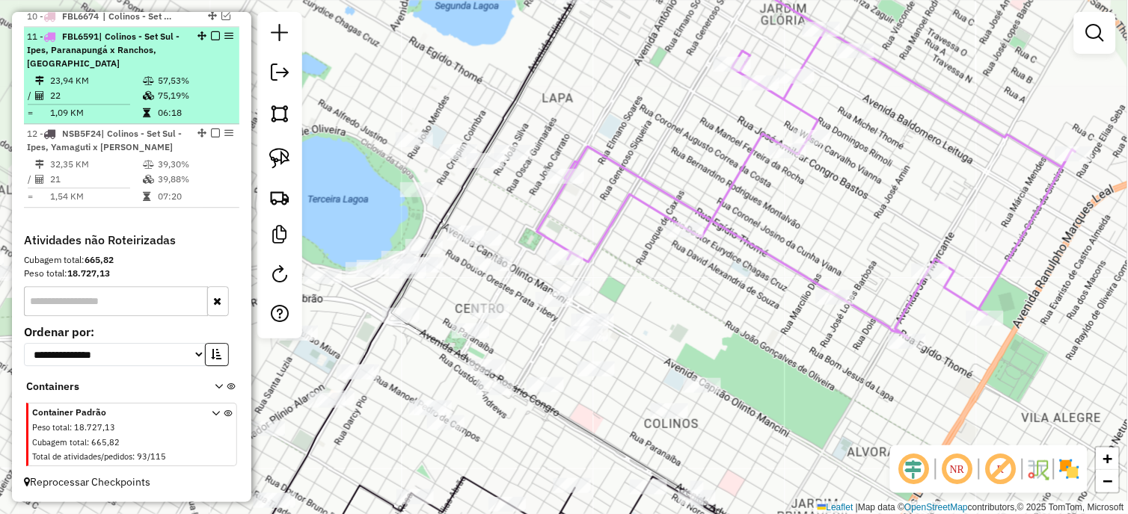
click at [211, 34] on em at bounding box center [215, 35] width 9 height 9
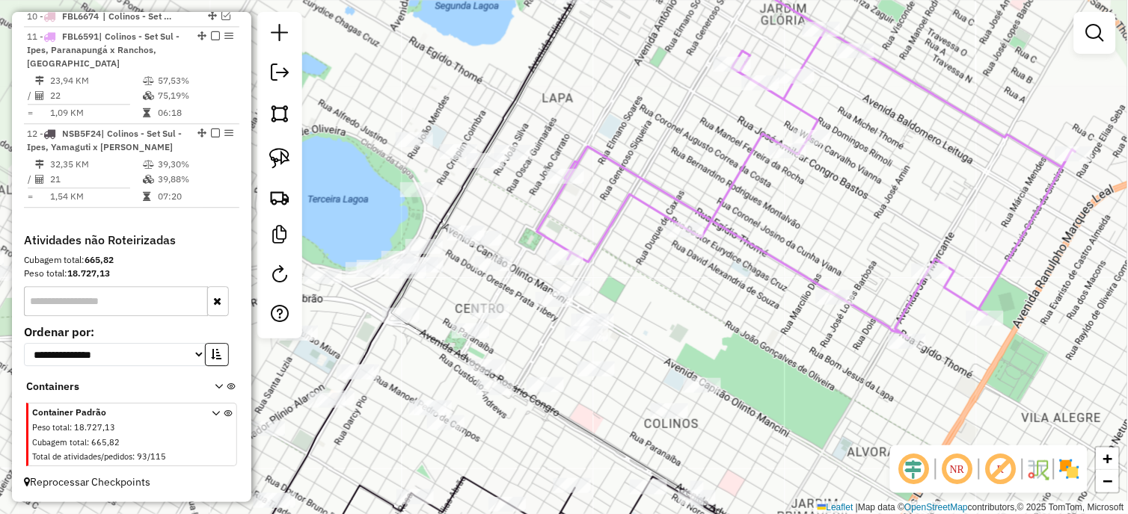
scroll to position [720, 0]
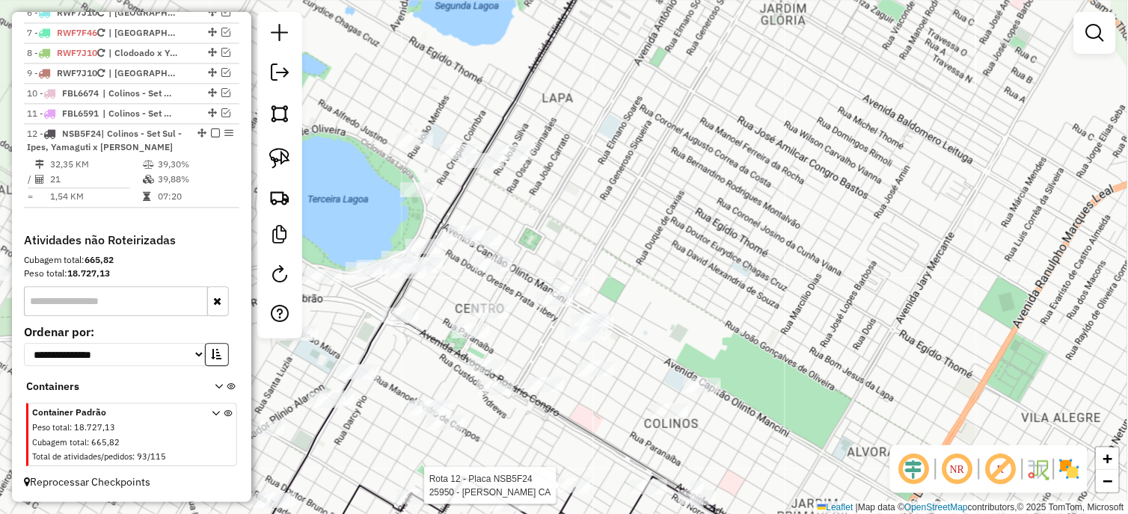
select select "*********"
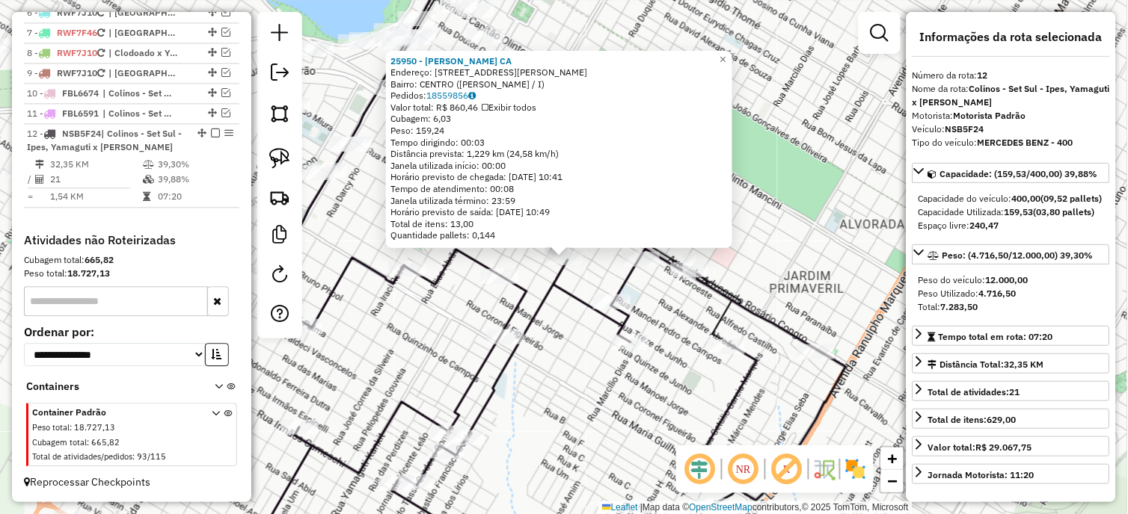
click at [677, 377] on div "25950 - JULIO CESAR SILVA CA Endereço: R EGIDIO THOME 1 1200 Bairro: CENTRO (WE…" at bounding box center [564, 257] width 1128 height 514
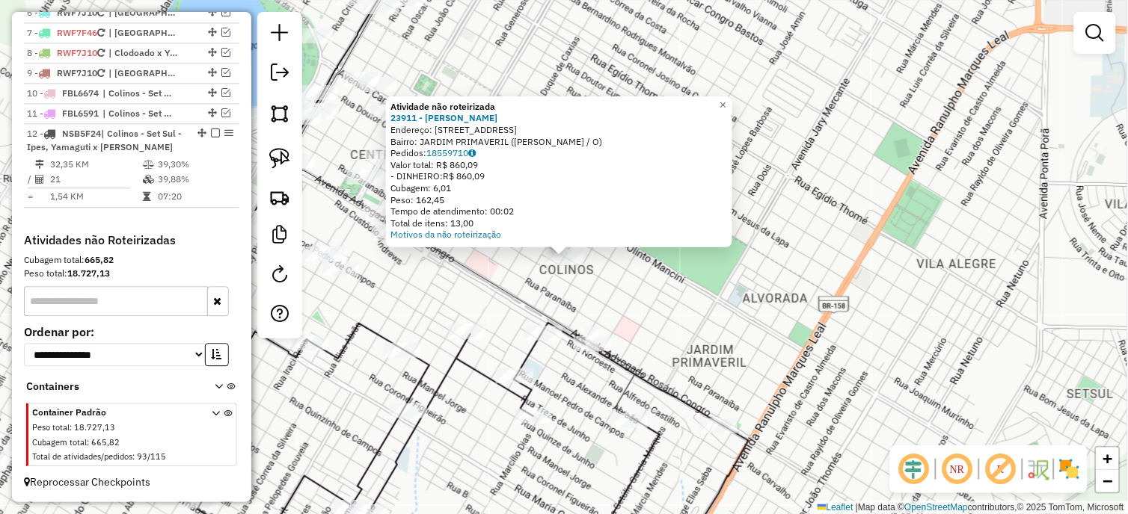
click at [623, 284] on div "Atividade não roteirizada 23911 - ELAINE CRISTINA OLIV Endereço: R DE VISCONDE …" at bounding box center [564, 257] width 1128 height 514
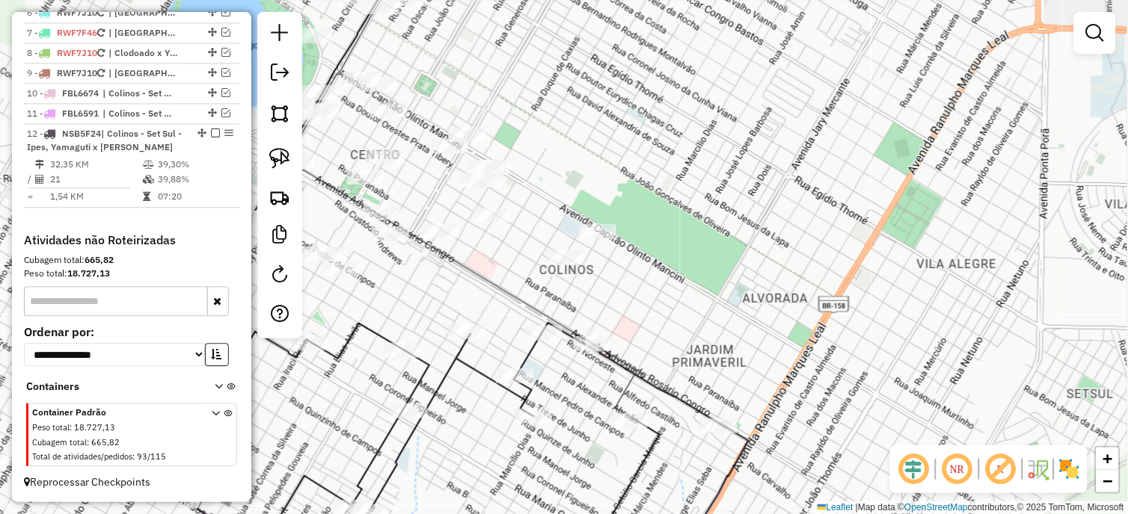
click at [594, 239] on div at bounding box center [597, 231] width 37 height 15
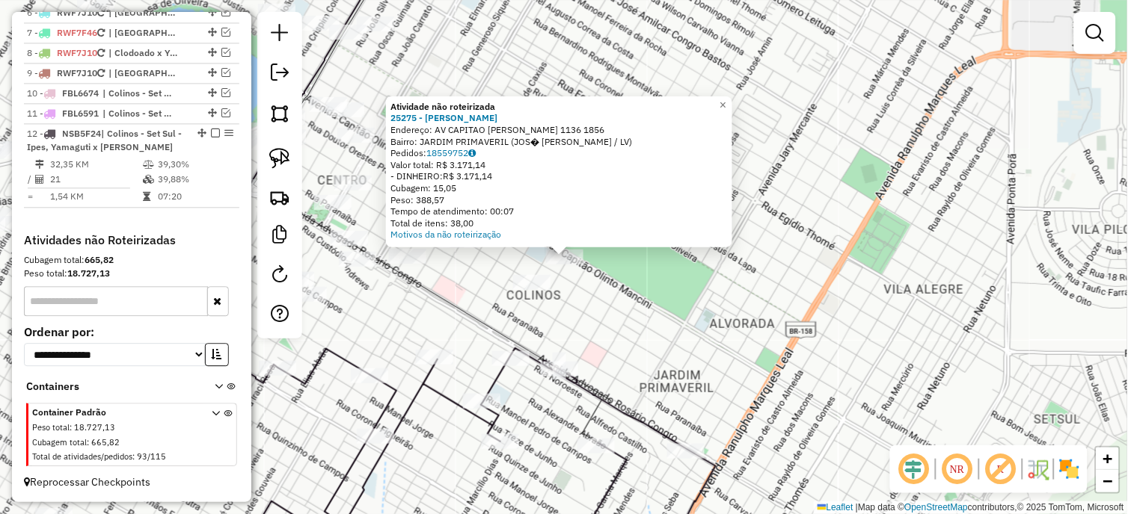
click at [595, 262] on div "Atividade não roteirizada 25275 - JOSE ALFREDO SILVA S Endereço: AV CAPITAO OLI…" at bounding box center [564, 257] width 1128 height 514
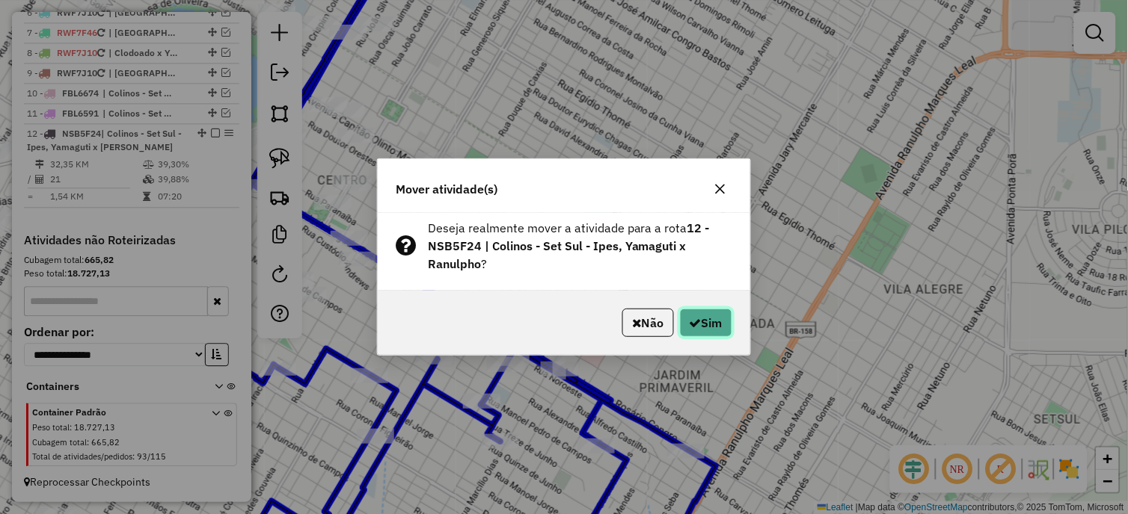
click at [713, 330] on button "Sim" at bounding box center [706, 323] width 52 height 28
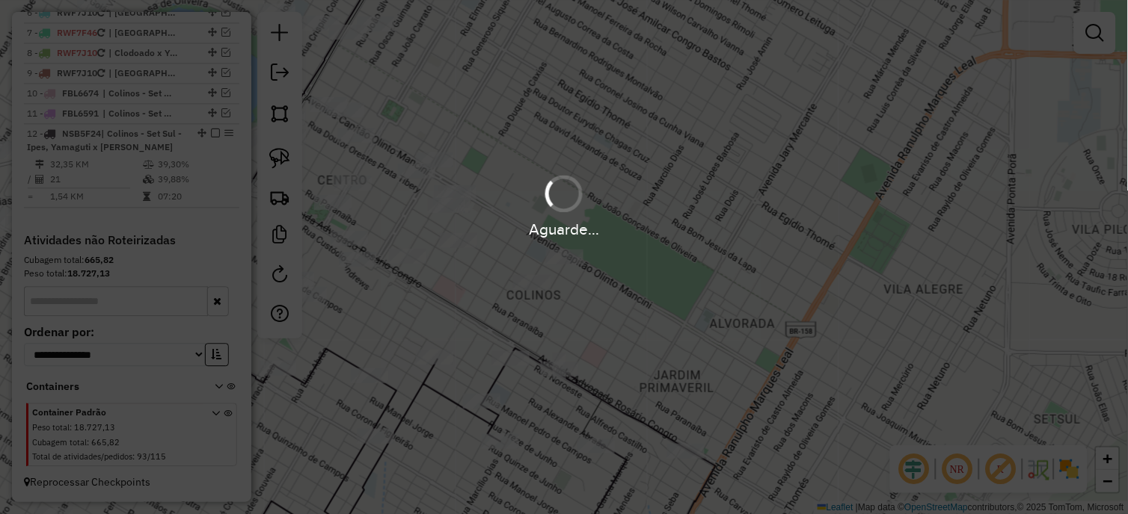
click at [713, 330] on div "Aguarde..." at bounding box center [564, 257] width 1128 height 514
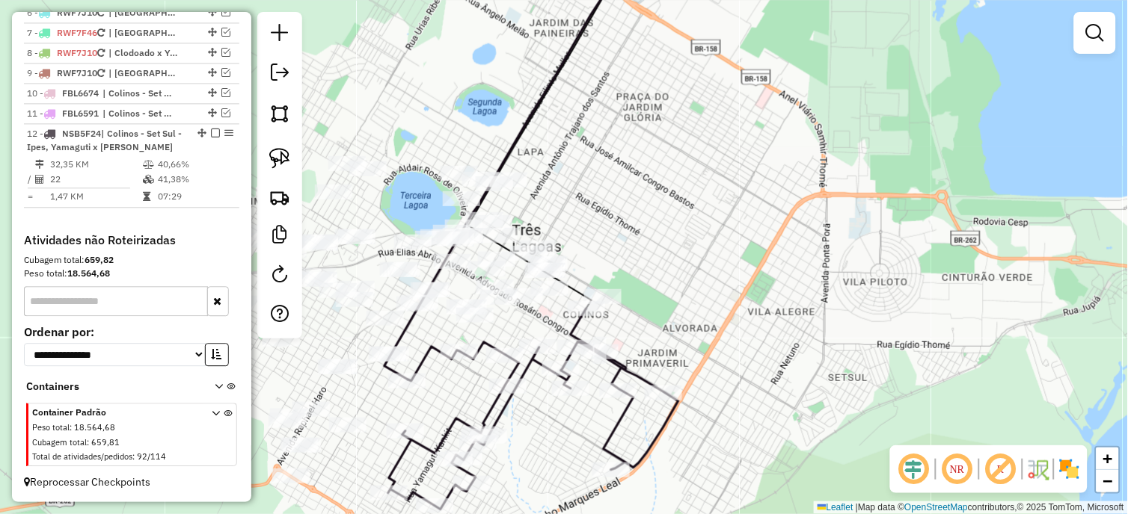
drag, startPoint x: 449, startPoint y: 407, endPoint x: 460, endPoint y: 316, distance: 91.8
click at [479, 309] on div "Janela de atendimento Grade de atendimento Capacidade Transportadoras Veículos …" at bounding box center [564, 257] width 1128 height 514
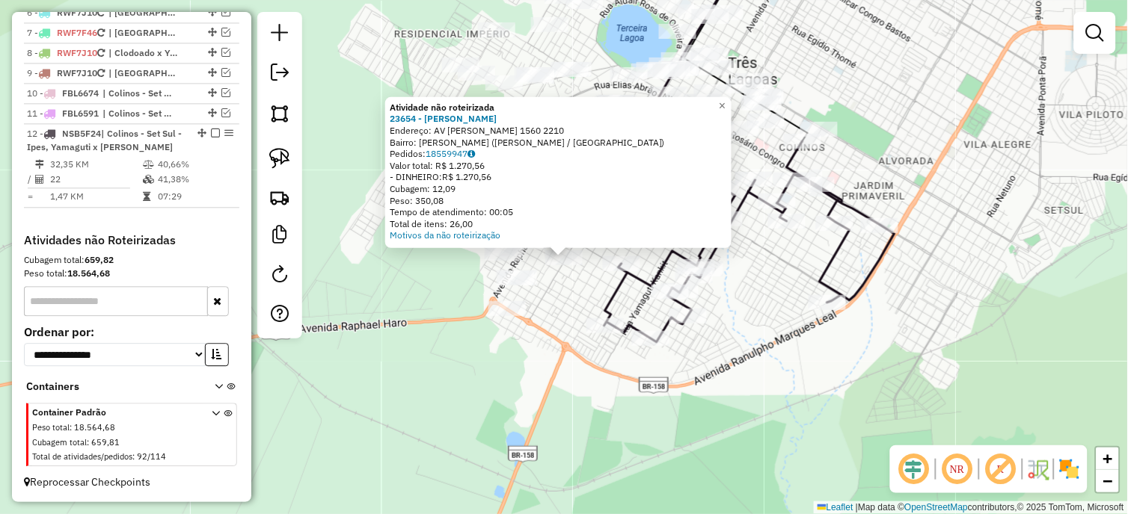
click at [597, 287] on div "Atividade não roteirizada 23654 - EDI CARLOS GARCIA Endereço: AV CLODOALDO GARC…" at bounding box center [564, 257] width 1128 height 514
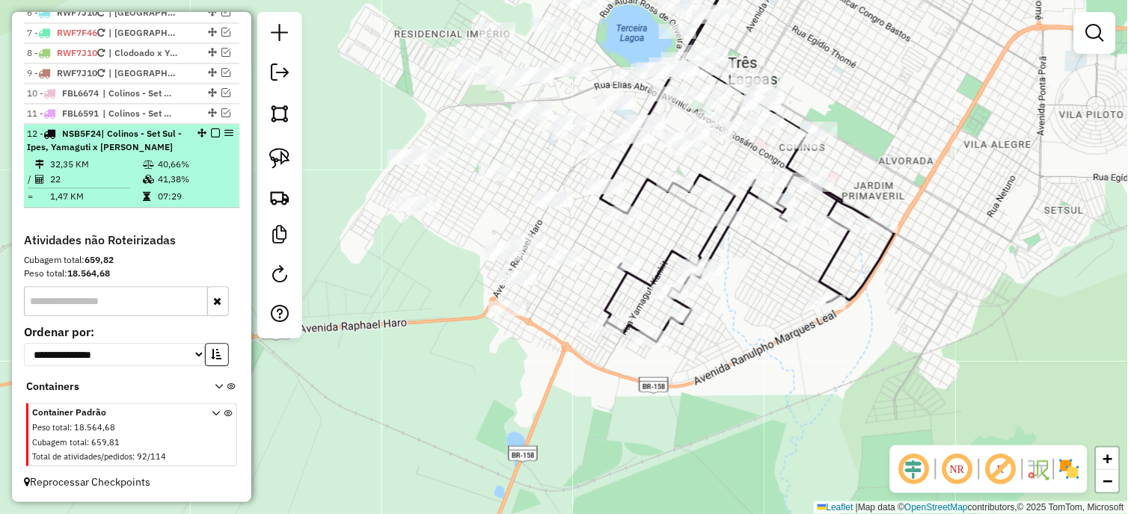
click at [226, 199] on td "07:29" at bounding box center [195, 196] width 76 height 15
select select "*********"
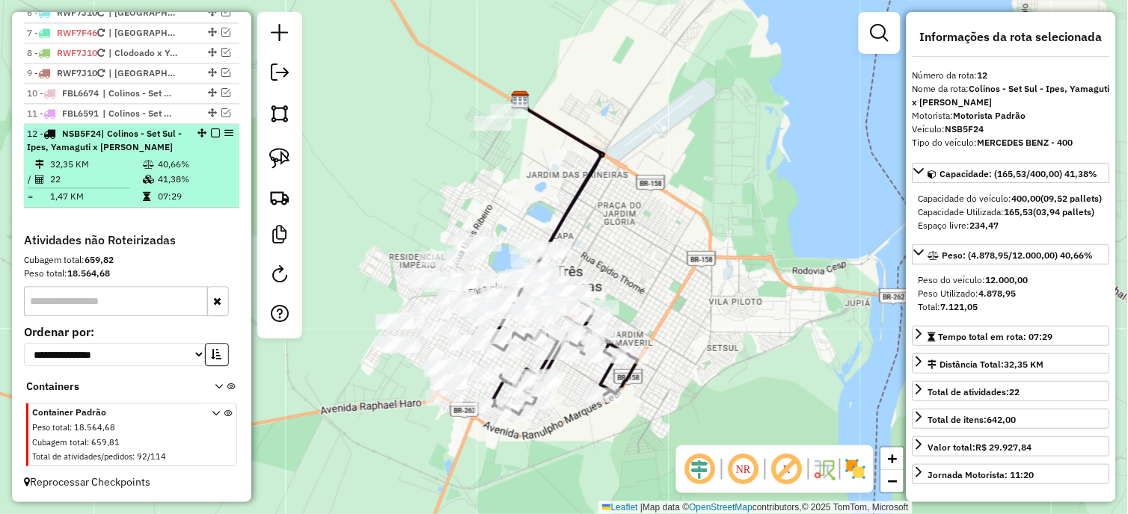
click at [211, 132] on em at bounding box center [215, 133] width 9 height 9
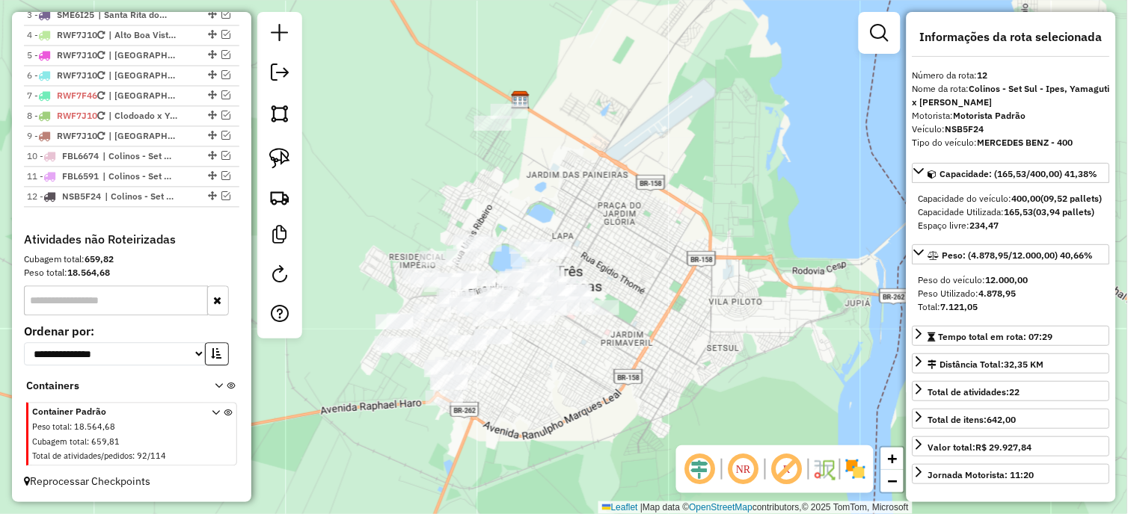
scroll to position [656, 0]
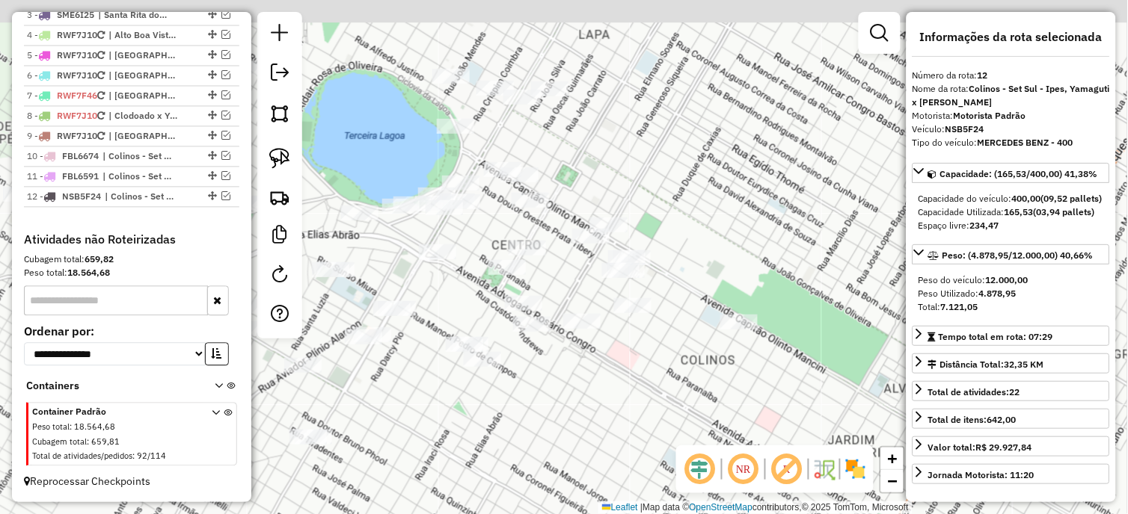
drag, startPoint x: 671, startPoint y: 295, endPoint x: 630, endPoint y: 392, distance: 105.6
click at [630, 392] on div "Janela de atendimento Grade de atendimento Capacidade Transportadoras Veículos …" at bounding box center [564, 257] width 1128 height 514
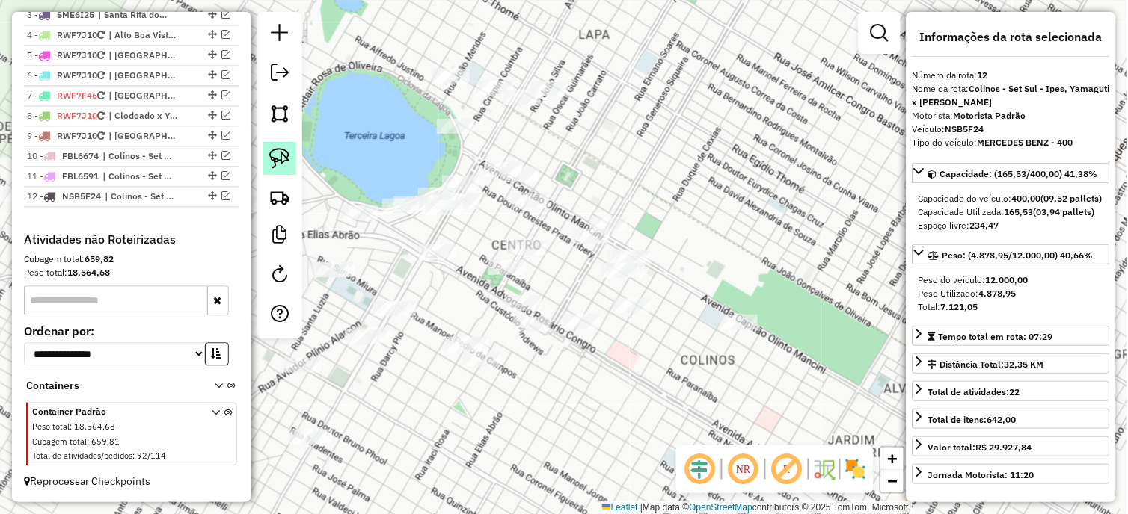
click at [289, 161] on img at bounding box center [279, 158] width 21 height 21
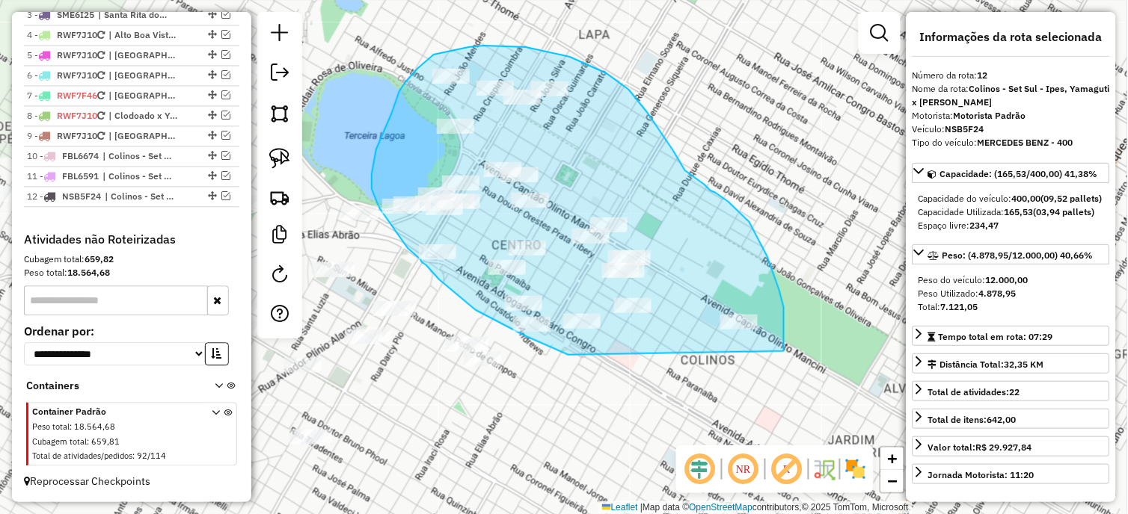
drag, startPoint x: 784, startPoint y: 351, endPoint x: 574, endPoint y: 359, distance: 209.5
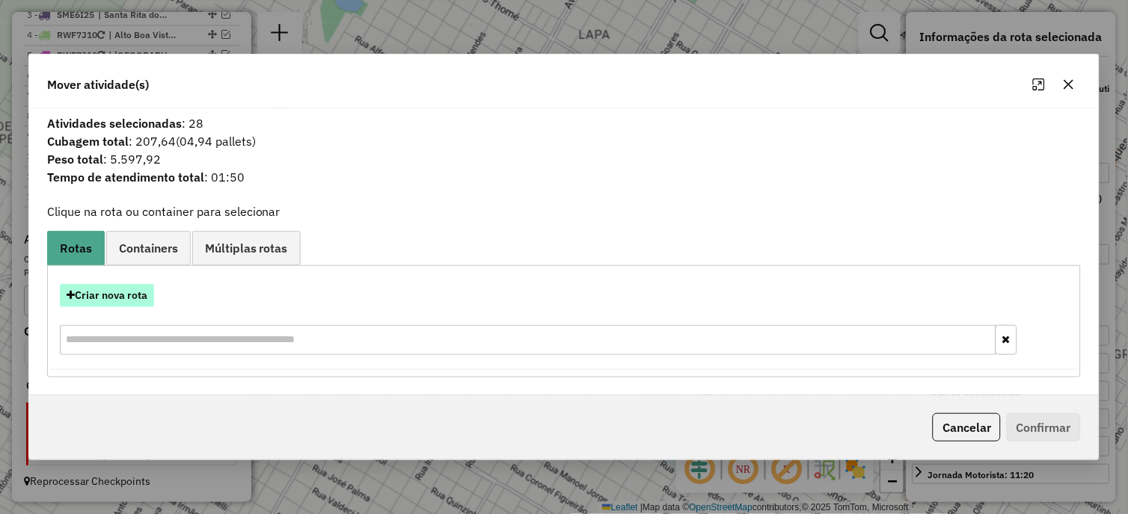
click at [123, 289] on button "Criar nova rota" at bounding box center [107, 295] width 94 height 23
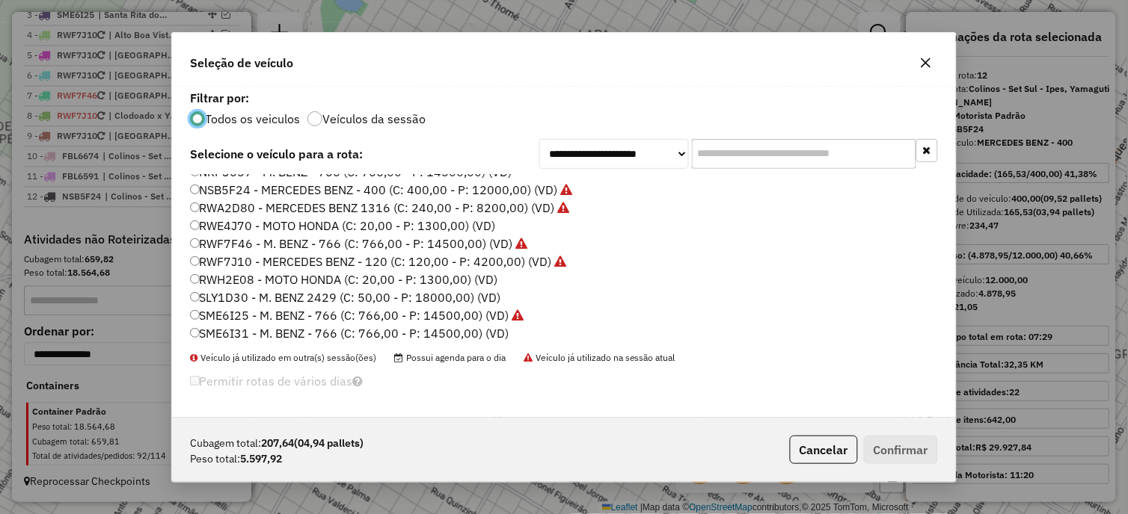
scroll to position [194, 0]
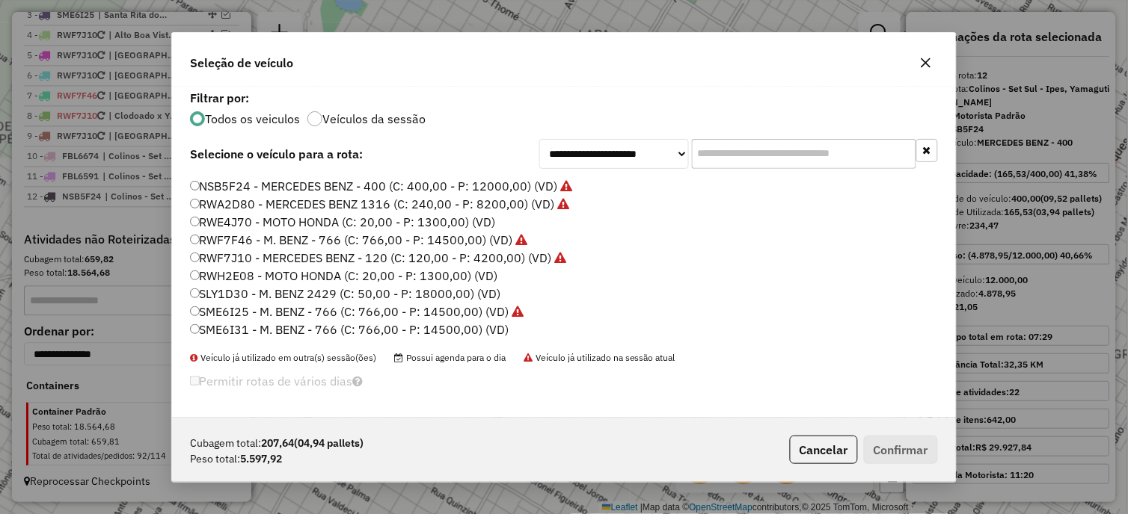
click at [251, 256] on label "RWF7J10 - MERCEDES BENZ - 120 (C: 120,00 - P: 4200,00) (VD)" at bounding box center [378, 258] width 377 height 18
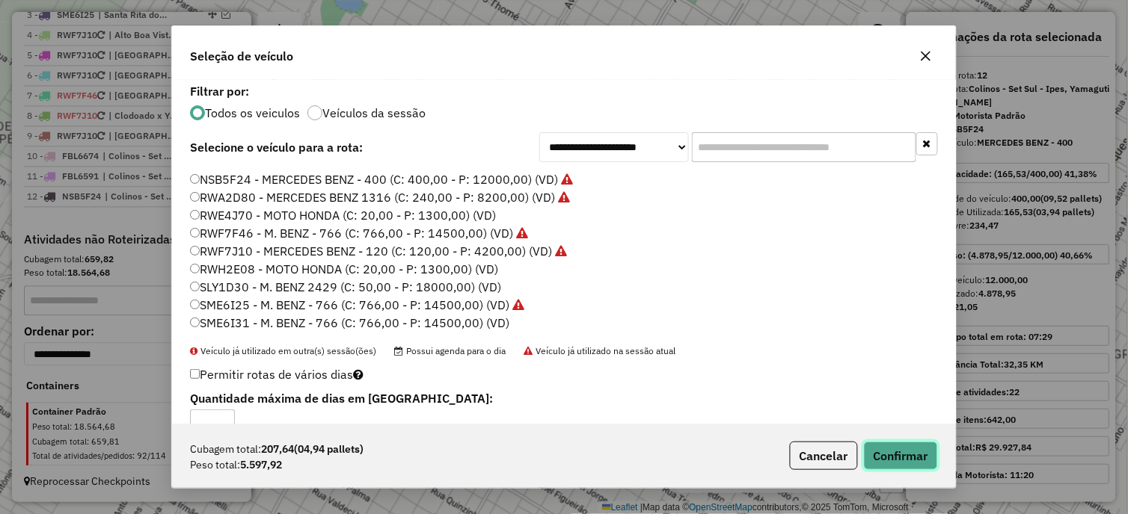
drag, startPoint x: 893, startPoint y: 467, endPoint x: 893, endPoint y: 457, distance: 9.7
click at [893, 457] on button "Confirmar" at bounding box center [901, 456] width 74 height 28
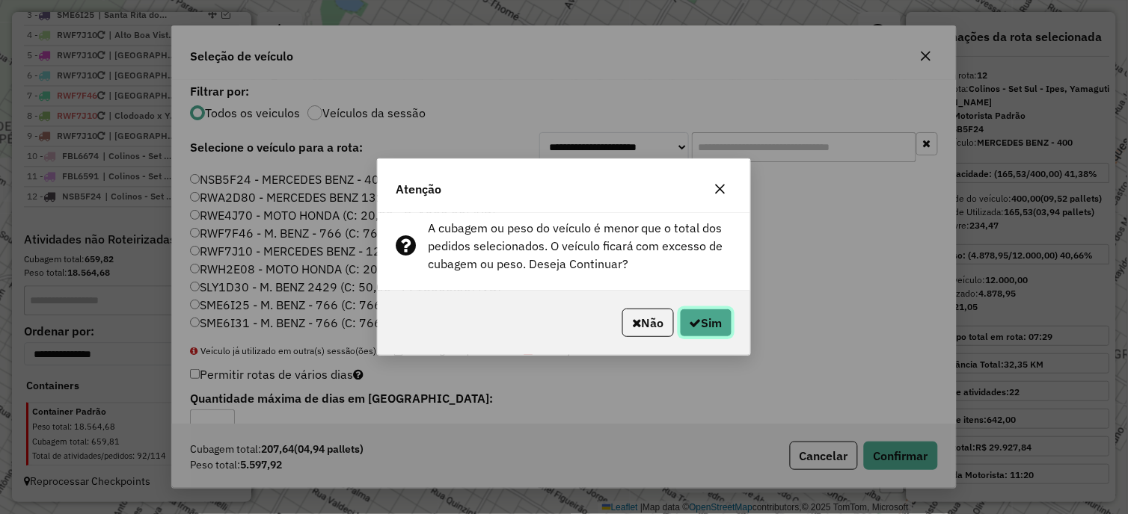
click at [699, 323] on button "Sim" at bounding box center [706, 323] width 52 height 28
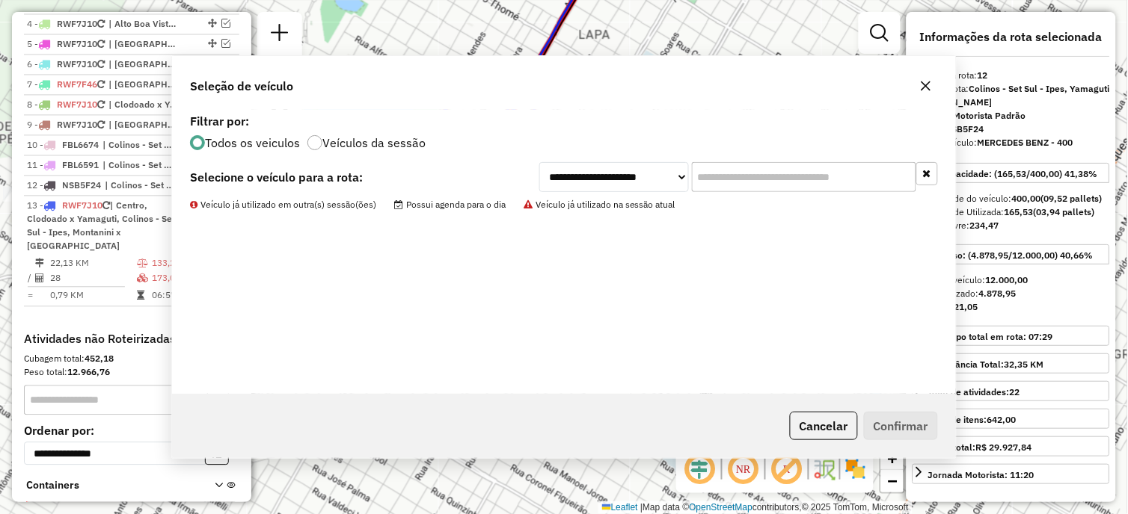
scroll to position [767, 0]
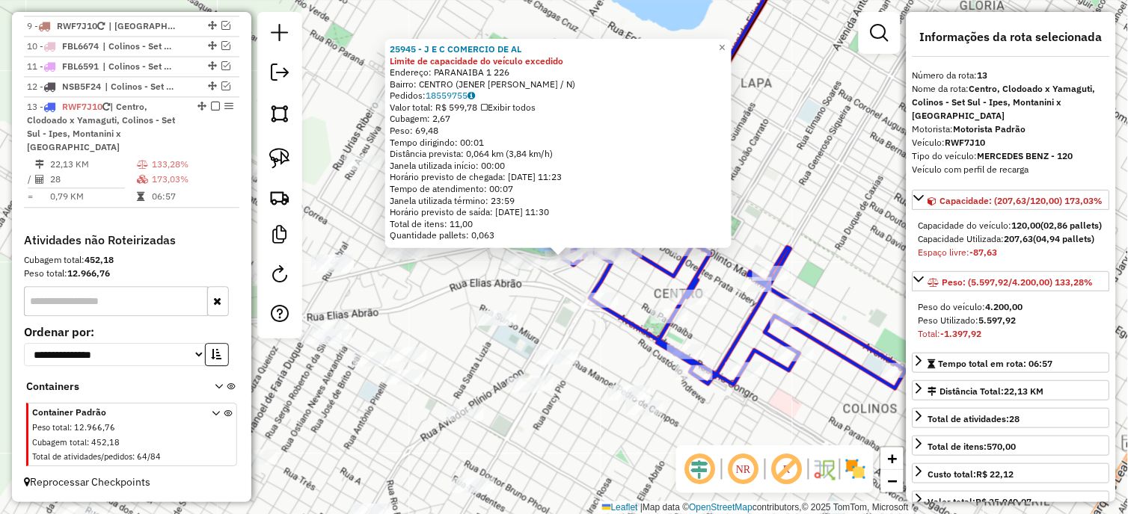
click at [550, 287] on div "25945 - J E C COMERCIO DE AL Limite de capacidade do veículo excedido Endereço:…" at bounding box center [564, 257] width 1128 height 514
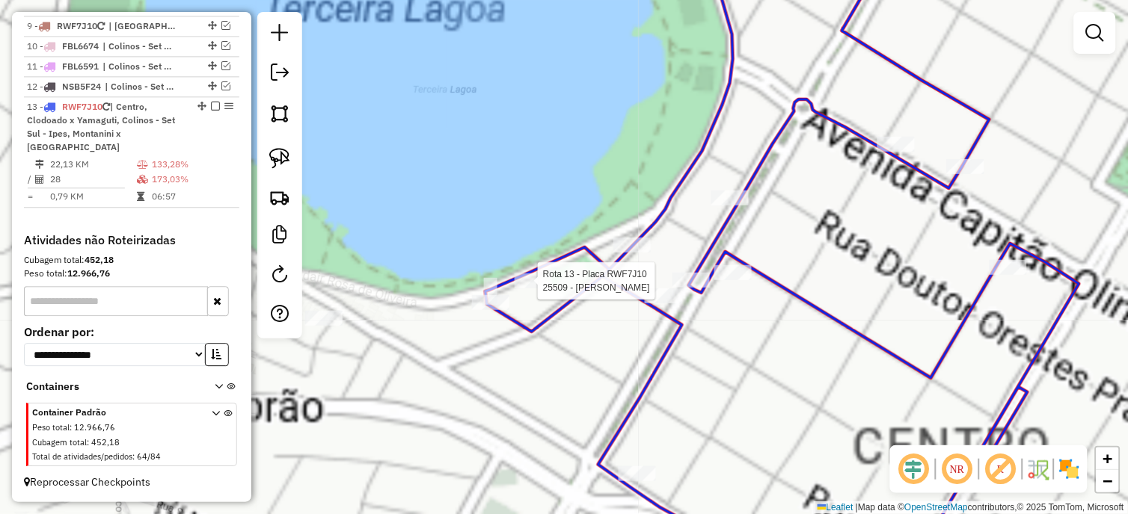
select select "*********"
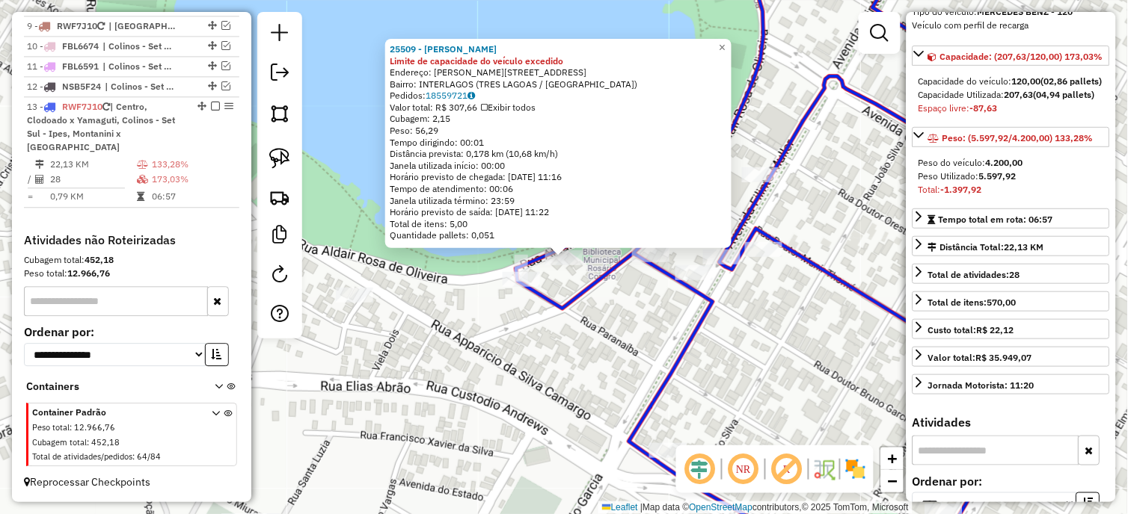
scroll to position [498, 0]
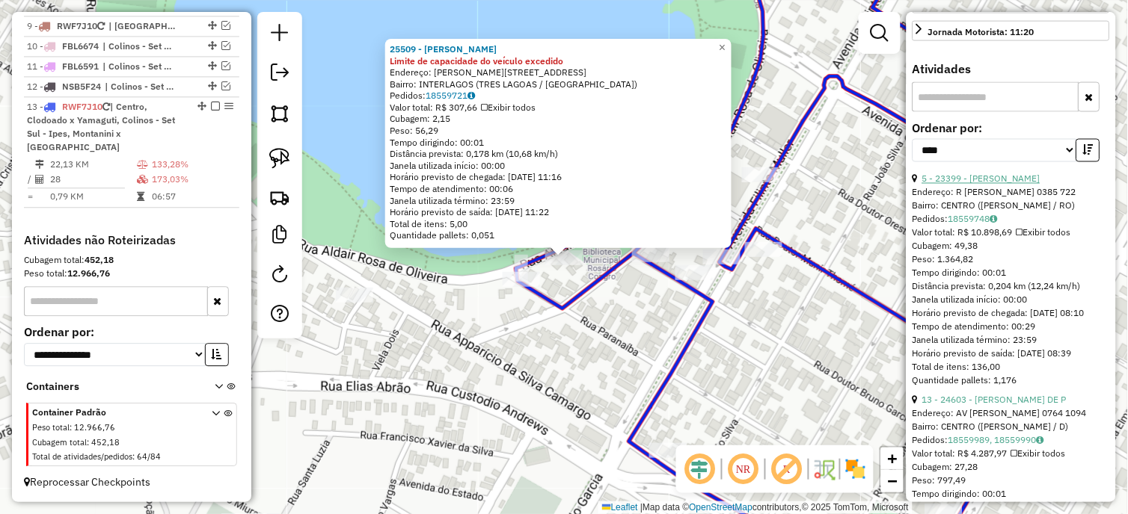
click at [1004, 185] on link "5 - 23399 - PEDRO HENRIQUE ROMAN" at bounding box center [981, 178] width 118 height 11
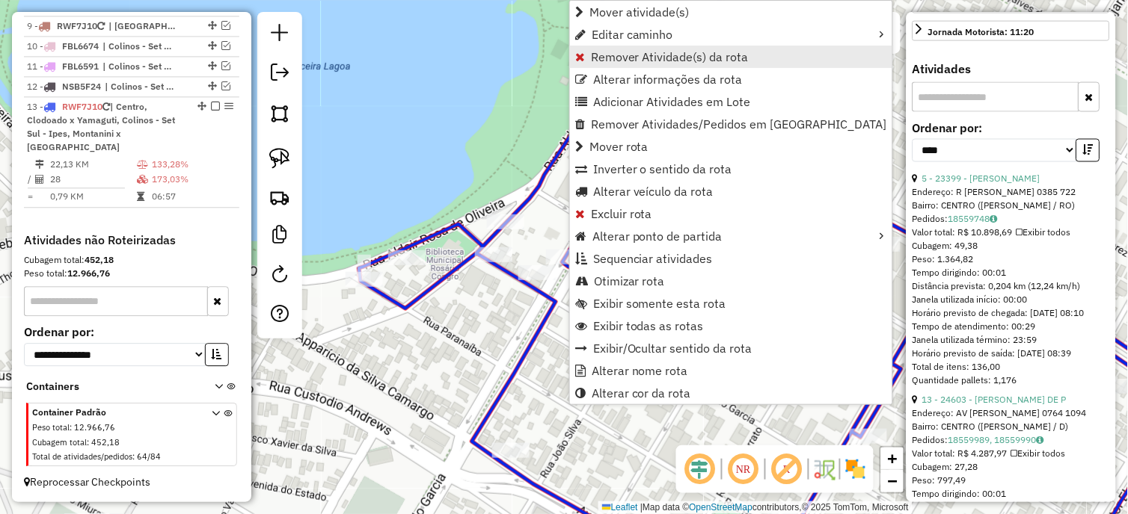
click at [625, 64] on link "Remover Atividade(s) da rota" at bounding box center [731, 57] width 322 height 22
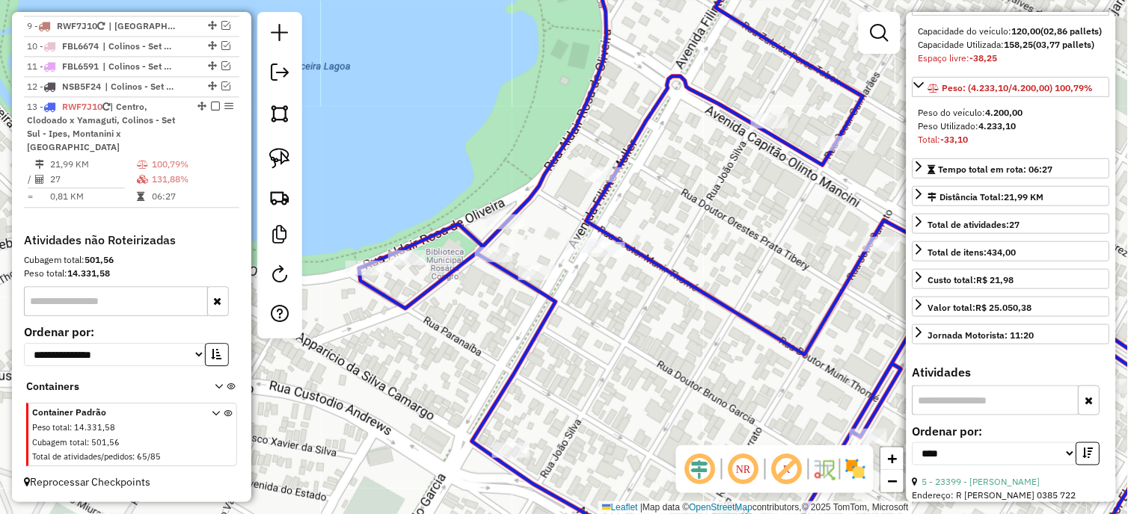
scroll to position [166, 0]
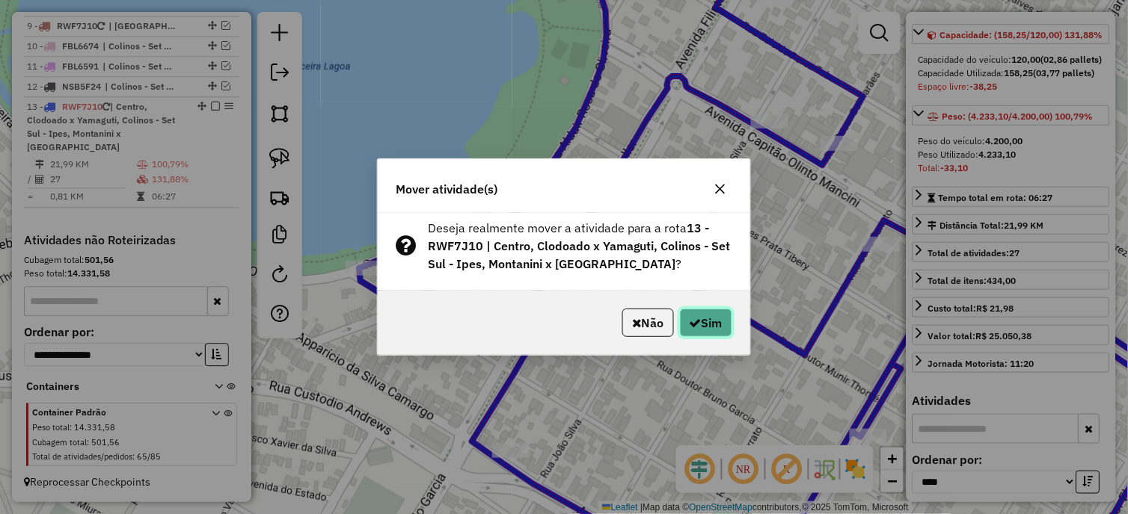
click at [715, 314] on button "Sim" at bounding box center [706, 323] width 52 height 28
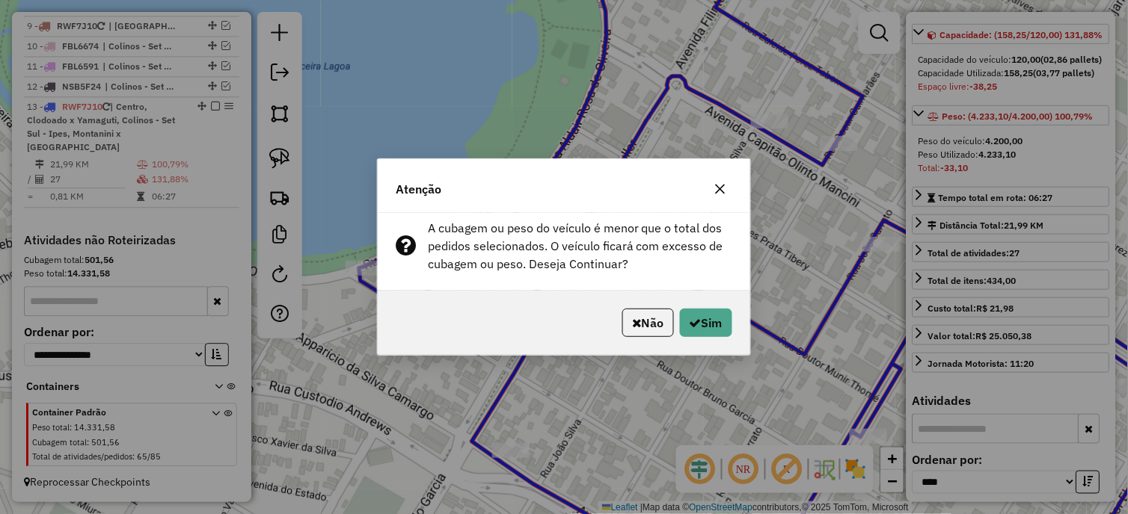
click at [715, 314] on button "Sim" at bounding box center [706, 323] width 52 height 28
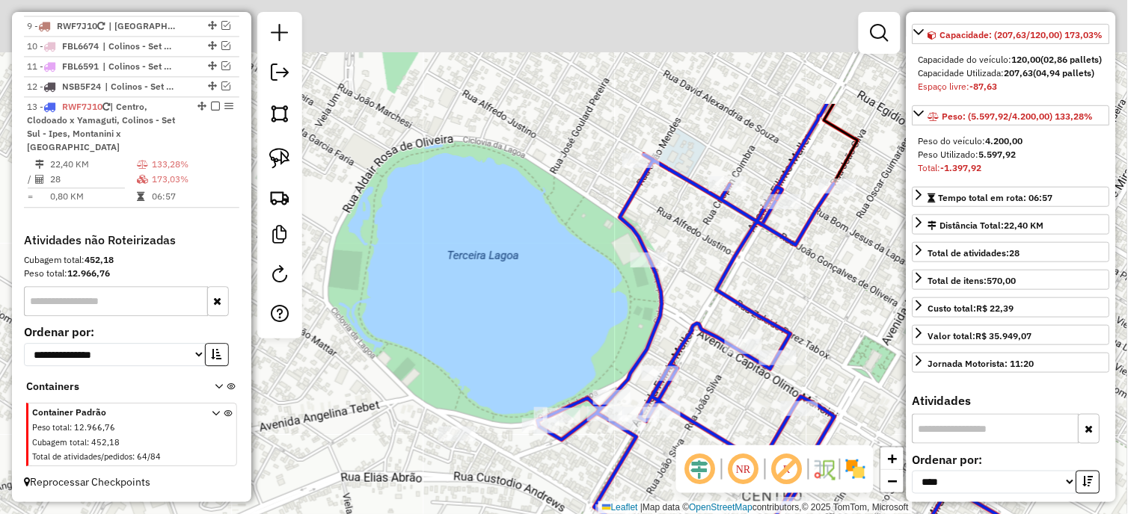
drag, startPoint x: 523, startPoint y: 160, endPoint x: 541, endPoint y: 316, distance: 156.5
click at [541, 316] on div "Janela de atendimento Grade de atendimento Capacidade Transportadoras Veículos …" at bounding box center [564, 257] width 1128 height 514
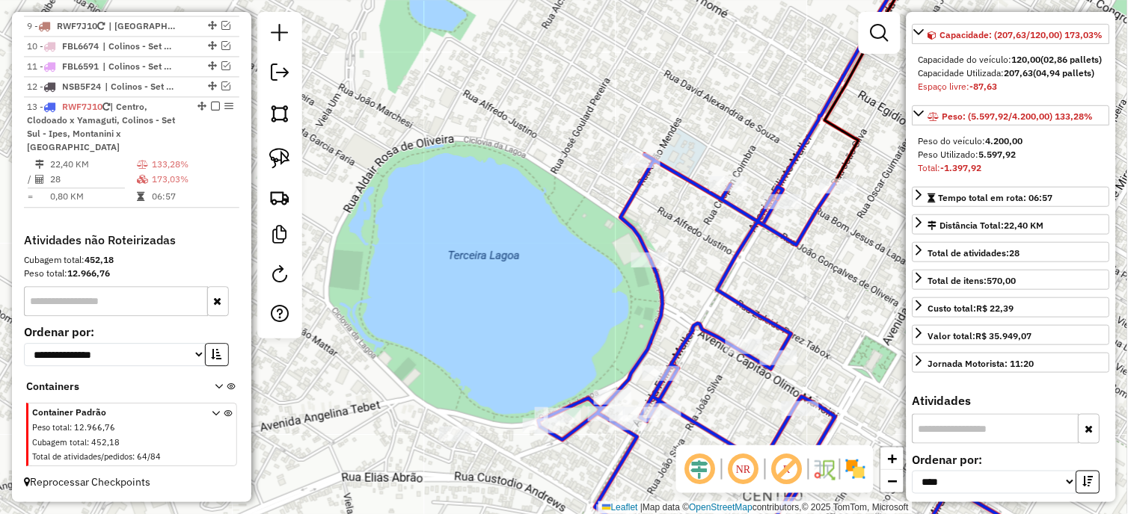
click at [543, 469] on div "Janela de atendimento Grade de atendimento Capacidade Transportadoras Veículos …" at bounding box center [564, 257] width 1128 height 514
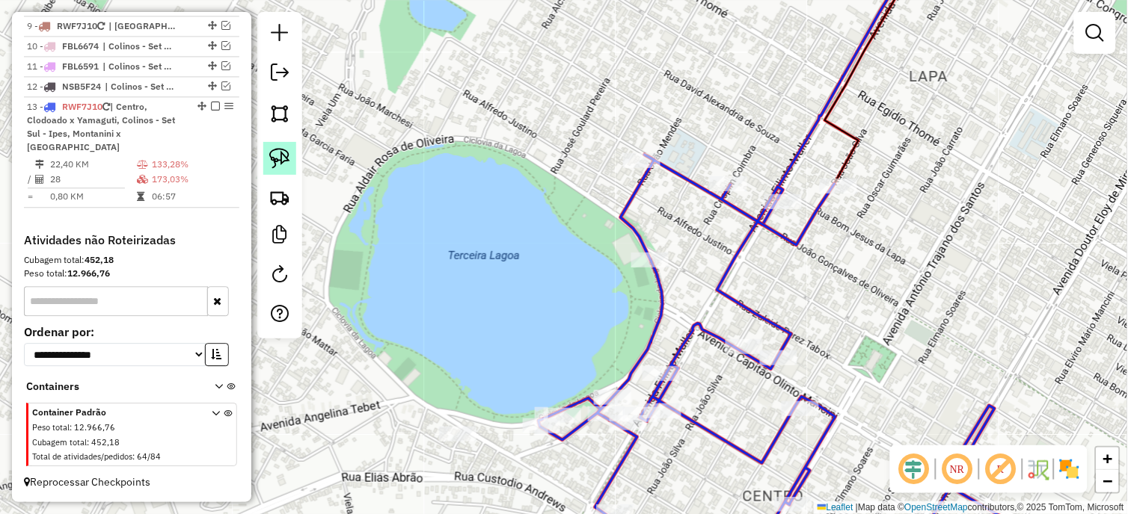
drag, startPoint x: 286, startPoint y: 161, endPoint x: 566, endPoint y: 377, distance: 354.0
click at [287, 163] on img at bounding box center [279, 158] width 21 height 21
drag, startPoint x: 519, startPoint y: 469, endPoint x: 505, endPoint y: 350, distance: 119.7
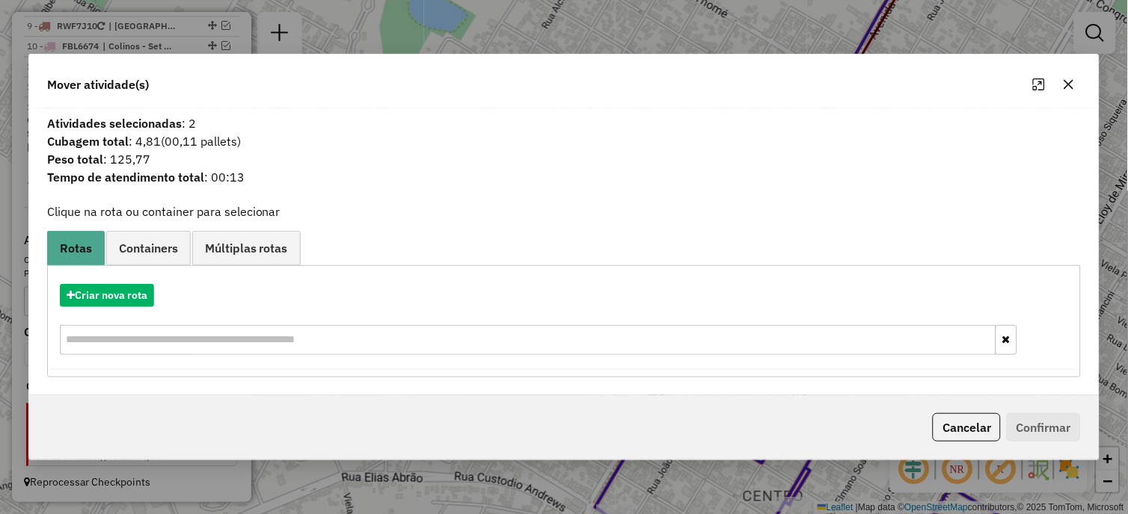
click at [1072, 81] on icon "button" at bounding box center [1069, 85] width 10 height 10
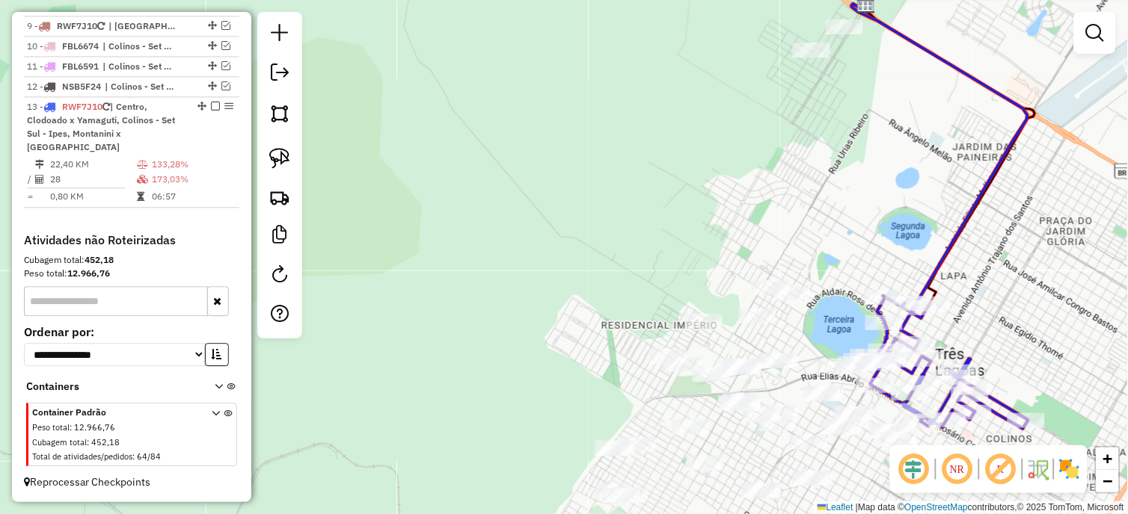
drag, startPoint x: 853, startPoint y: 320, endPoint x: 624, endPoint y: 38, distance: 363.1
click at [624, 40] on div "Janela de atendimento Grade de atendimento Capacidade Transportadoras Veículos …" at bounding box center [564, 257] width 1128 height 514
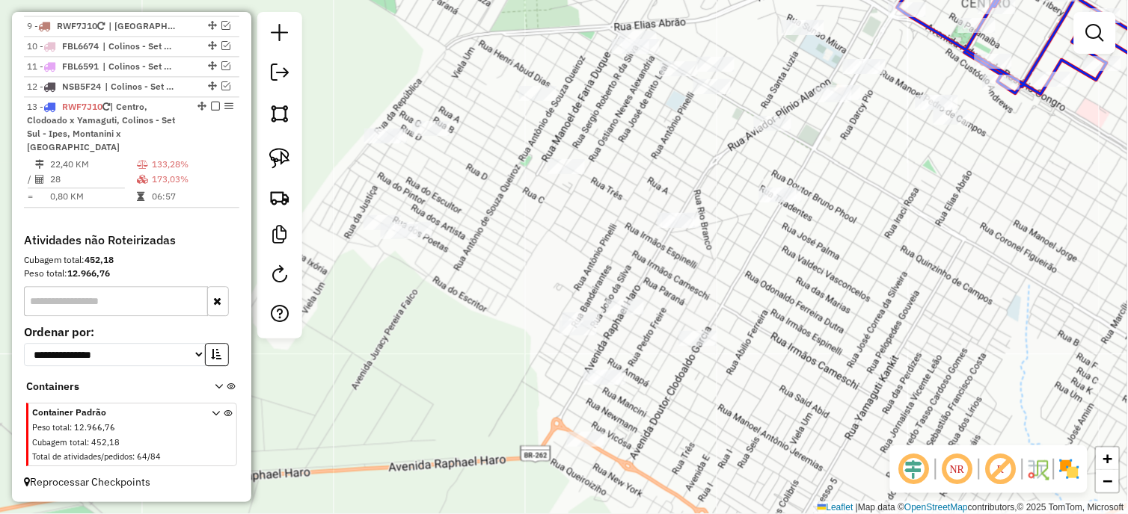
drag, startPoint x: 504, startPoint y: 252, endPoint x: 624, endPoint y: 254, distance: 120.4
click at [624, 254] on div "Janela de atendimento Grade de atendimento Capacidade Transportadoras Veículos …" at bounding box center [564, 257] width 1128 height 514
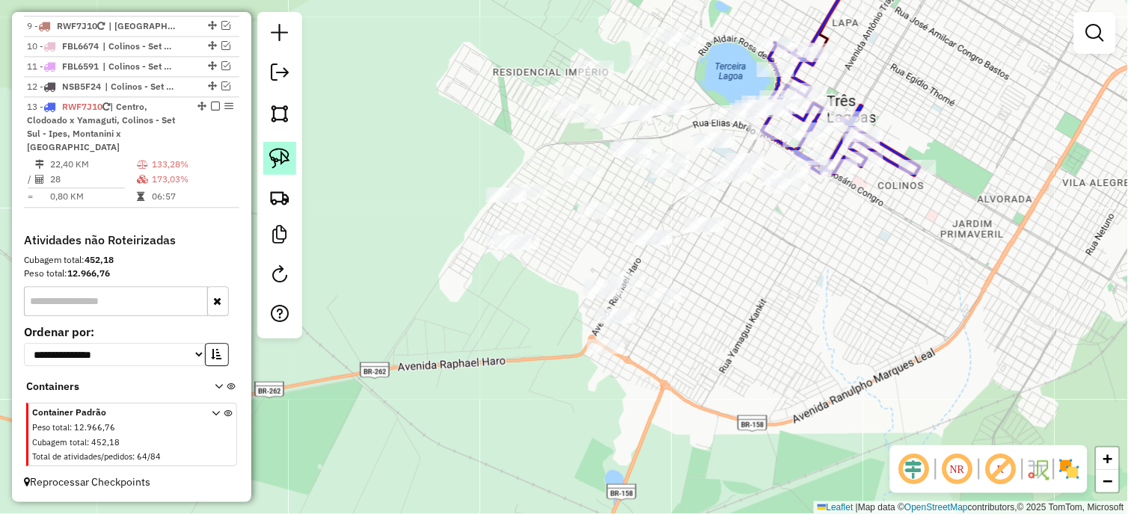
click at [272, 155] on img at bounding box center [279, 158] width 21 height 21
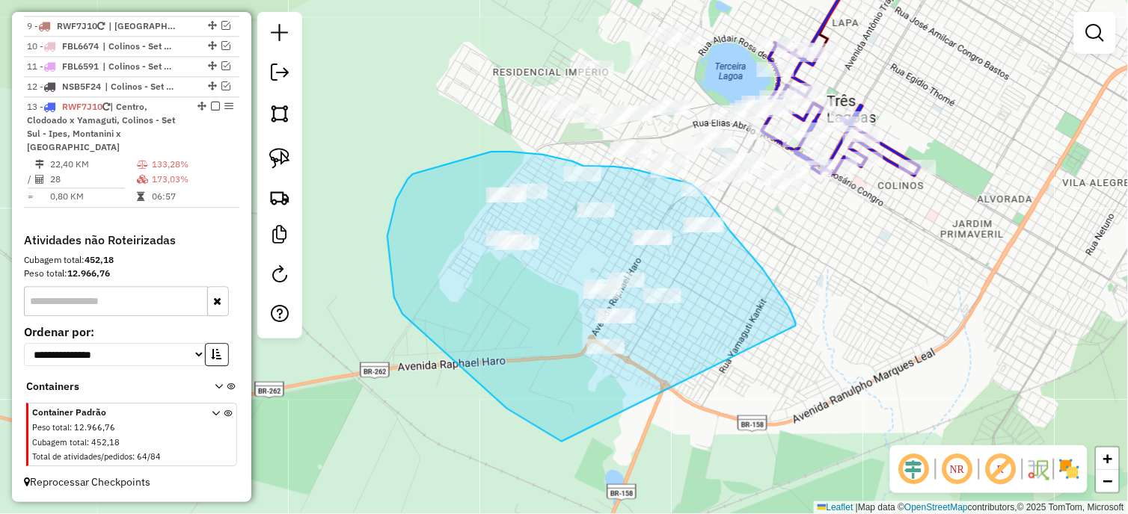
drag, startPoint x: 796, startPoint y: 323, endPoint x: 562, endPoint y: 442, distance: 262.5
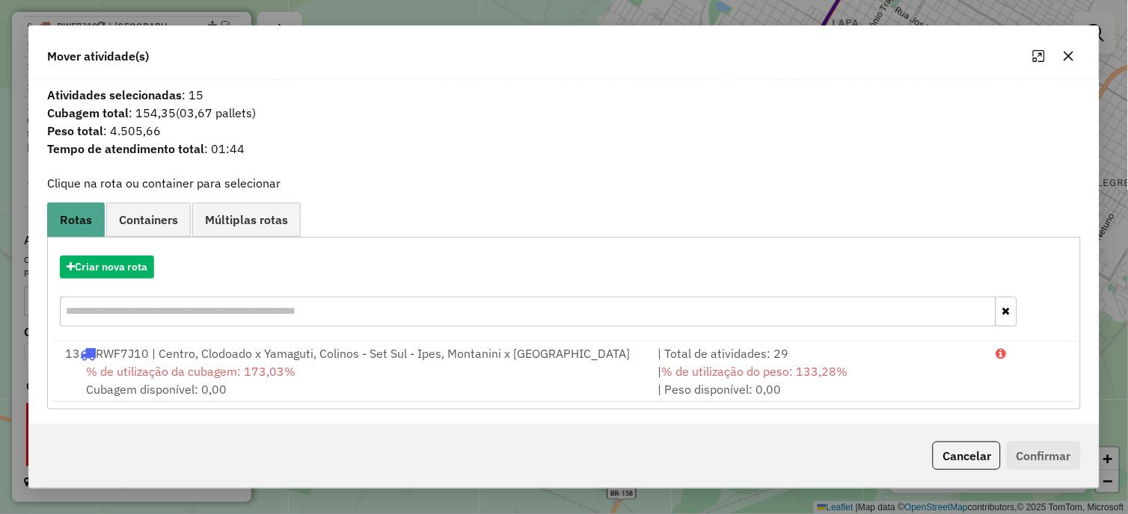
click at [90, 249] on div "Criar nova rota" at bounding box center [564, 293] width 1027 height 97
click at [93, 257] on button "Criar nova rota" at bounding box center [107, 267] width 94 height 23
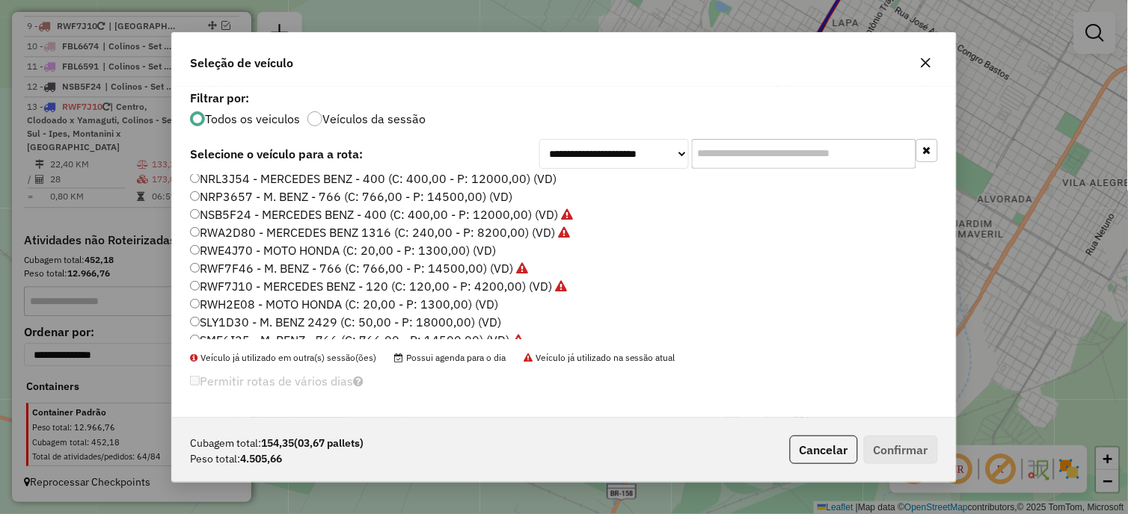
click at [257, 178] on label "NRL3J54 - MERCEDES BENZ - 400 (C: 400,00 - P: 12000,00) (VD)" at bounding box center [373, 179] width 366 height 18
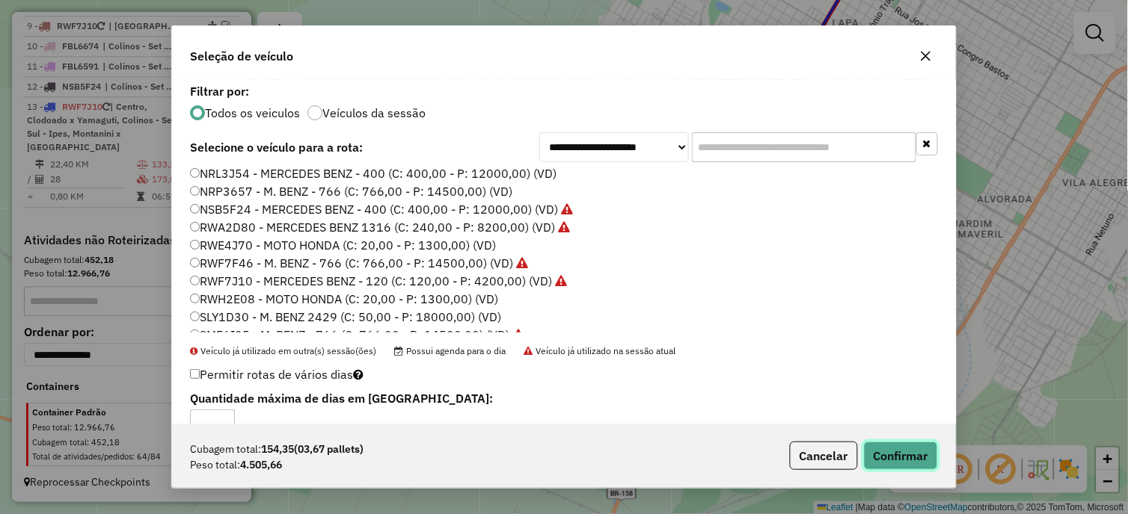
click at [909, 455] on button "Confirmar" at bounding box center [901, 456] width 74 height 28
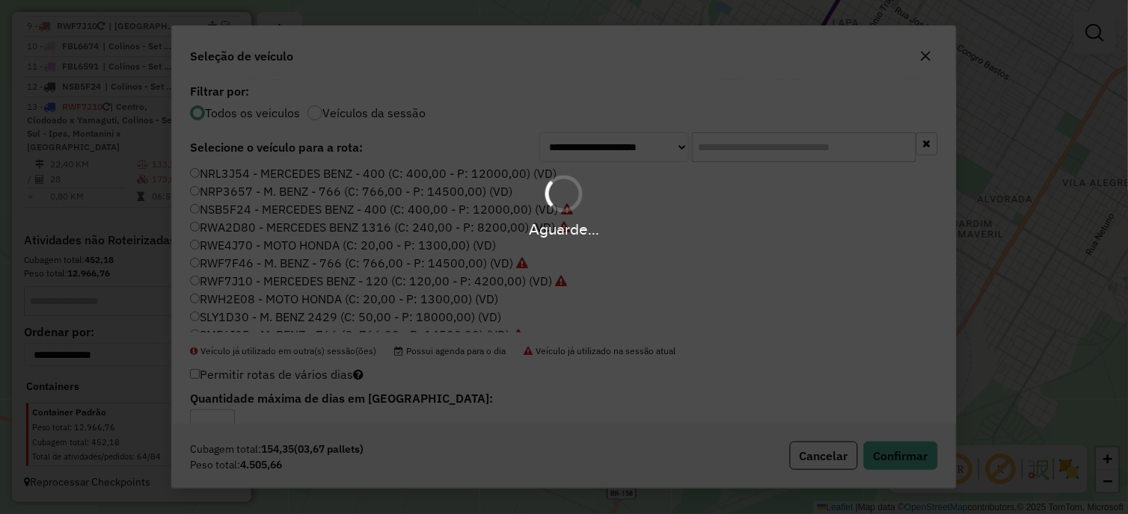
scroll to position [796, 0]
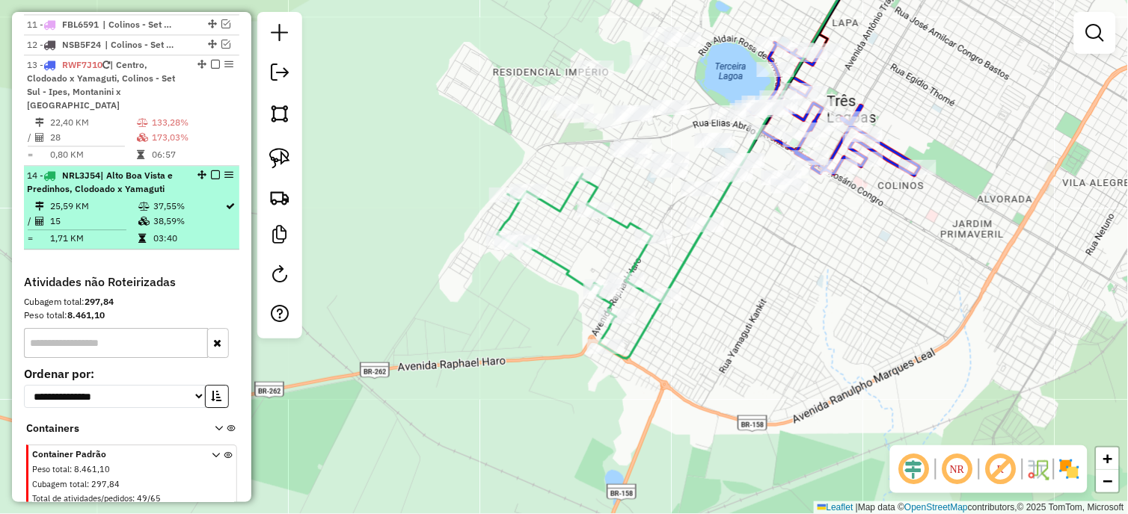
click at [189, 196] on div "14 - NRL3J54 | Alto Boa Vista e Predinhos, Clodoado x Yamaguti" at bounding box center [131, 182] width 209 height 27
select select "*********"
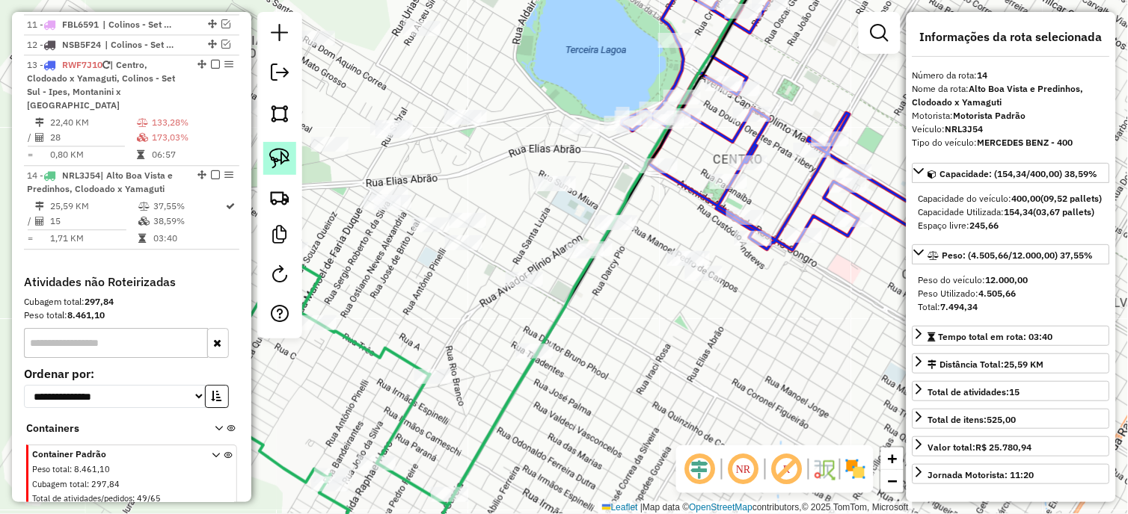
click at [286, 160] on img at bounding box center [279, 158] width 21 height 21
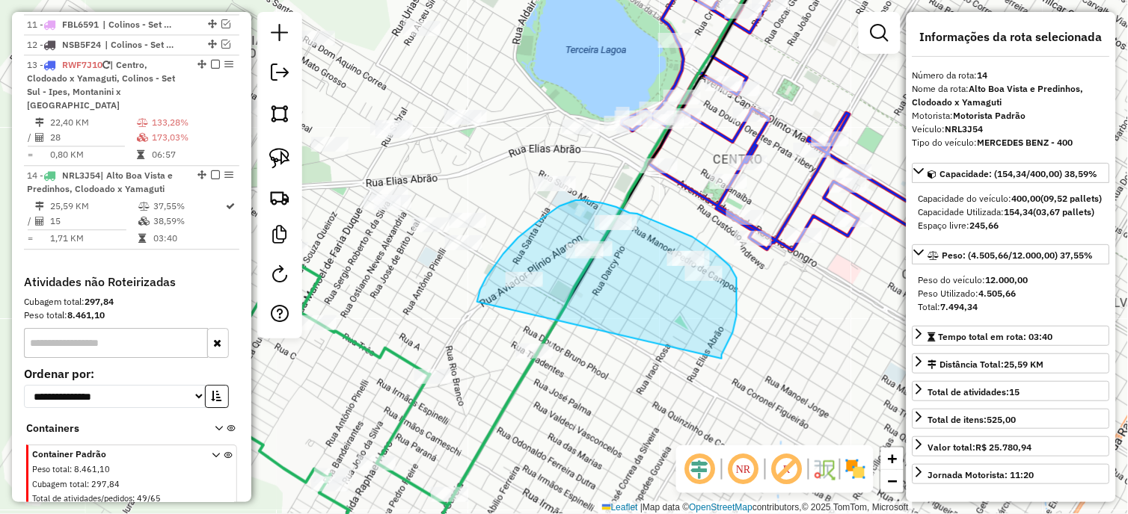
drag, startPoint x: 733, startPoint y: 333, endPoint x: 477, endPoint y: 302, distance: 257.6
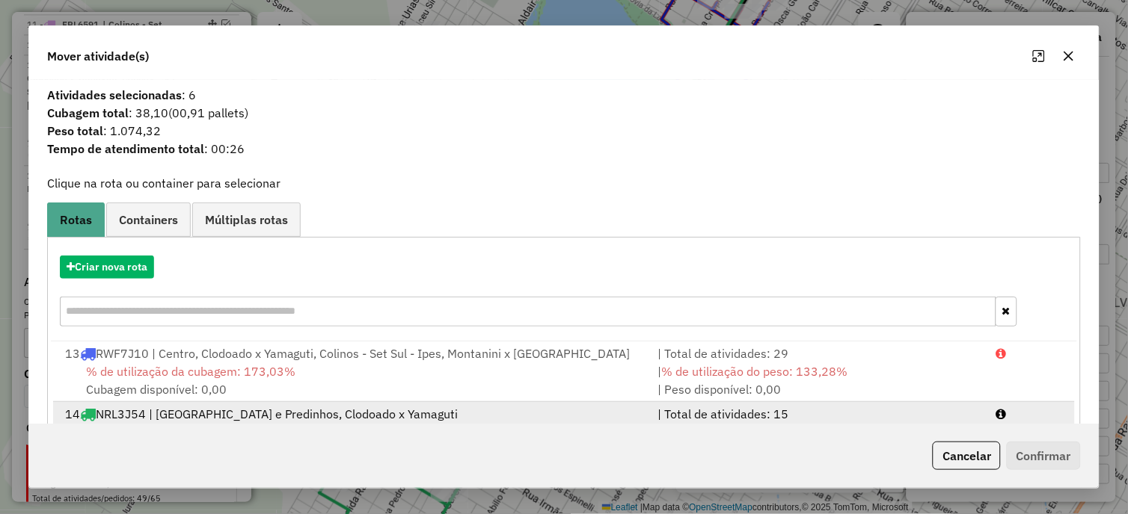
click at [238, 405] on div "14 NRL3J54 | Alto Boa Vista e Predinhos, Clodoado x Yamaguti" at bounding box center [352, 414] width 593 height 18
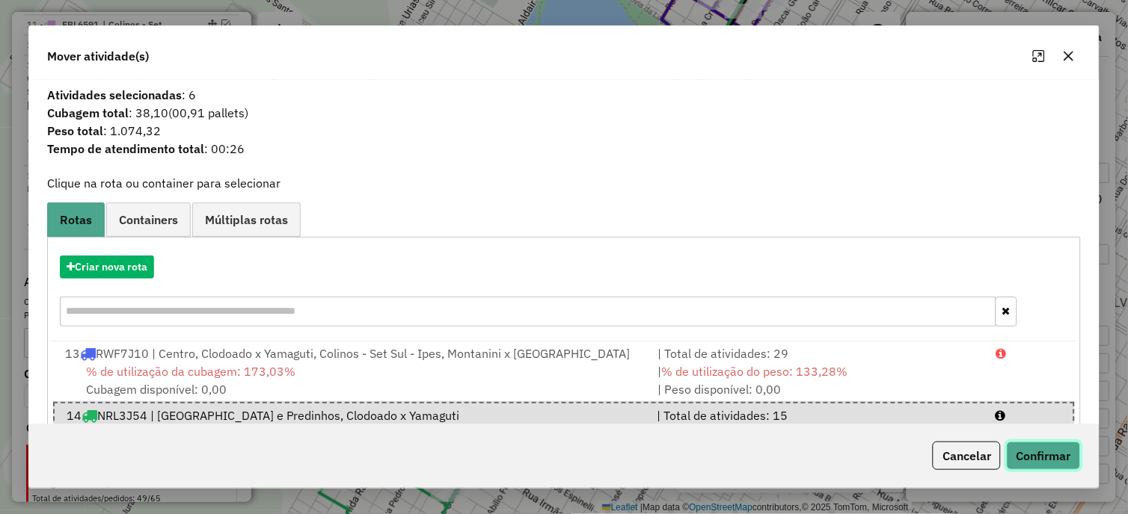
click at [1019, 455] on button "Confirmar" at bounding box center [1044, 456] width 74 height 28
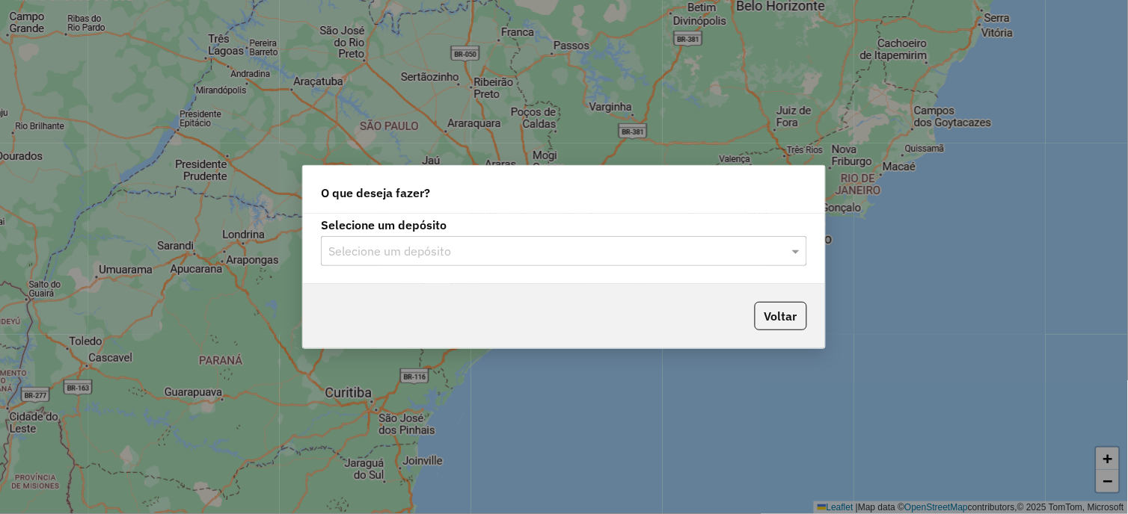
click at [431, 253] on input "text" at bounding box center [548, 252] width 441 height 18
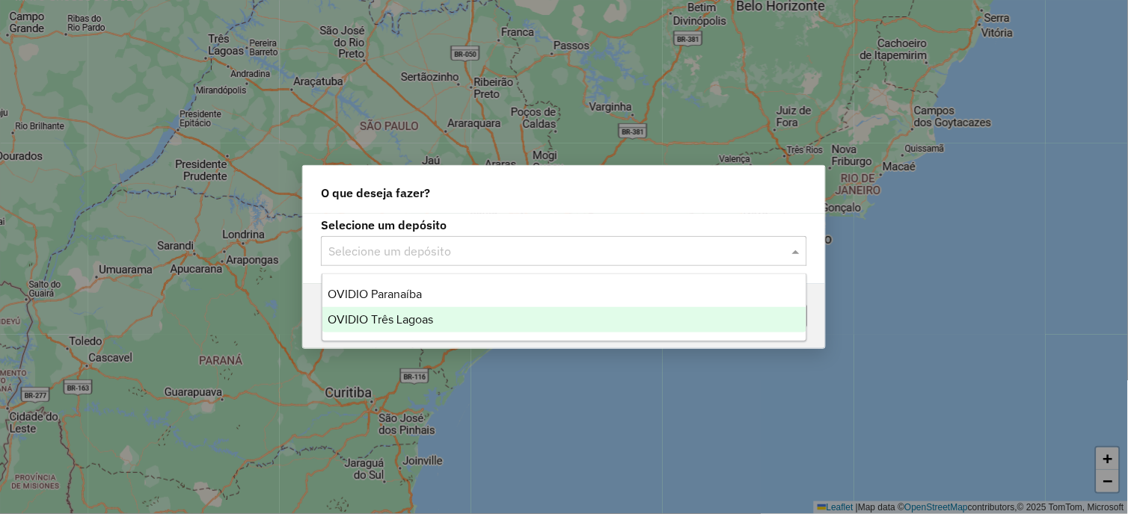
click at [401, 322] on span "OVIDIO Três Lagoas" at bounding box center [380, 319] width 105 height 13
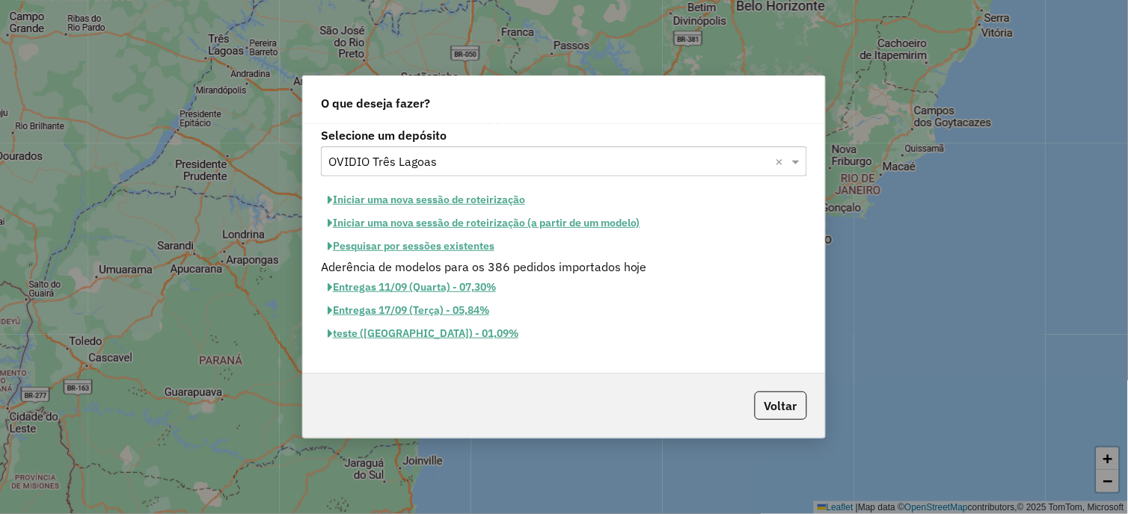
click at [479, 191] on button "Iniciar uma nova sessão de roteirização" at bounding box center [426, 199] width 211 height 23
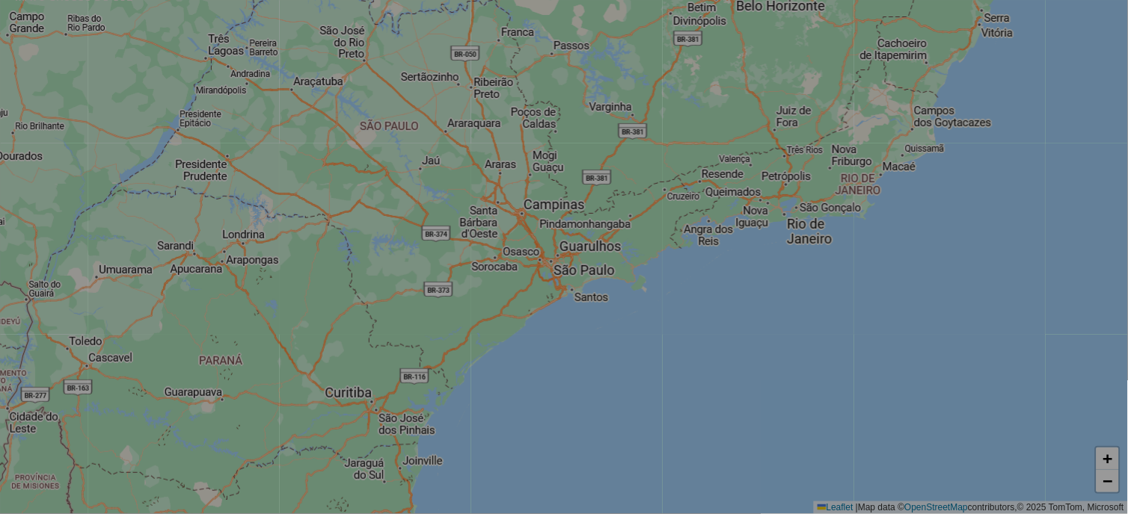
select select "*"
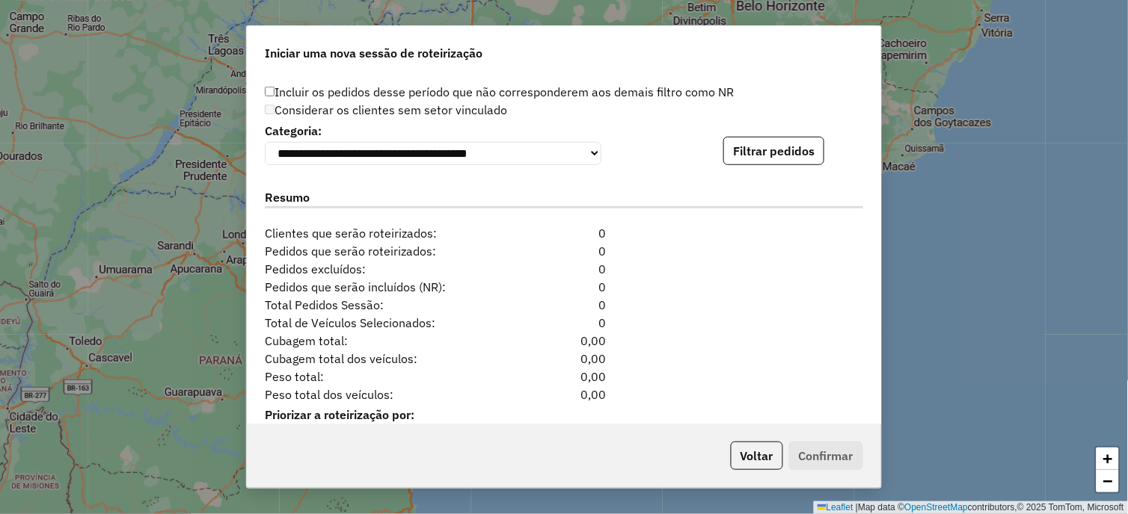
scroll to position [1543, 0]
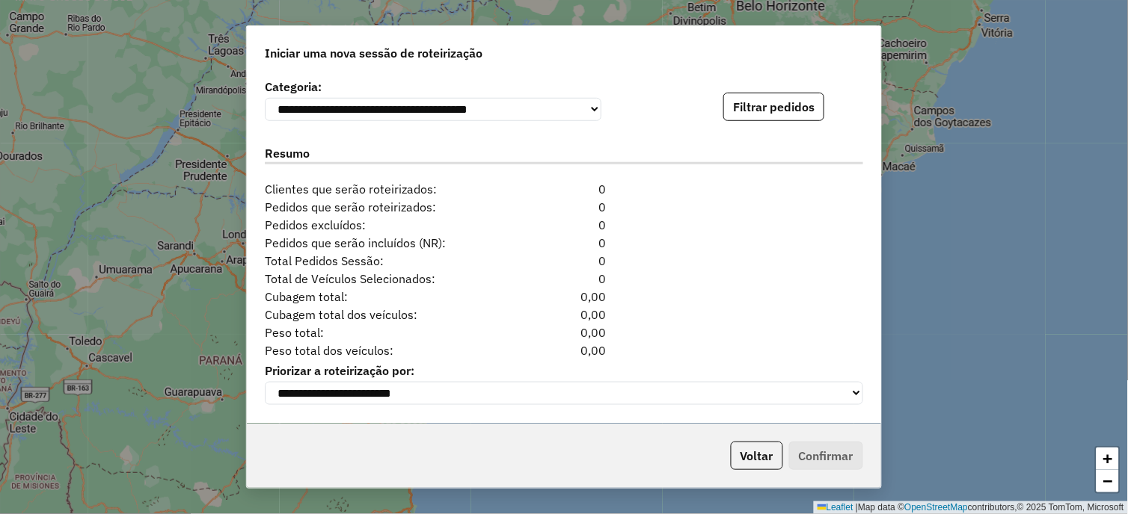
click at [784, 84] on div "**********" at bounding box center [564, 99] width 598 height 46
click at [780, 105] on button "Filtrar pedidos" at bounding box center [773, 107] width 101 height 28
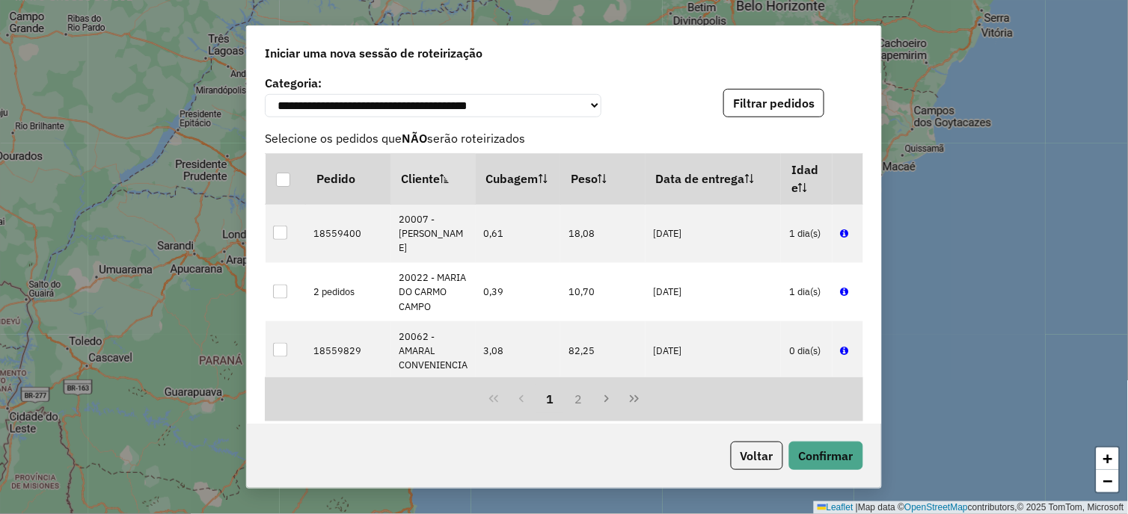
scroll to position [249, 0]
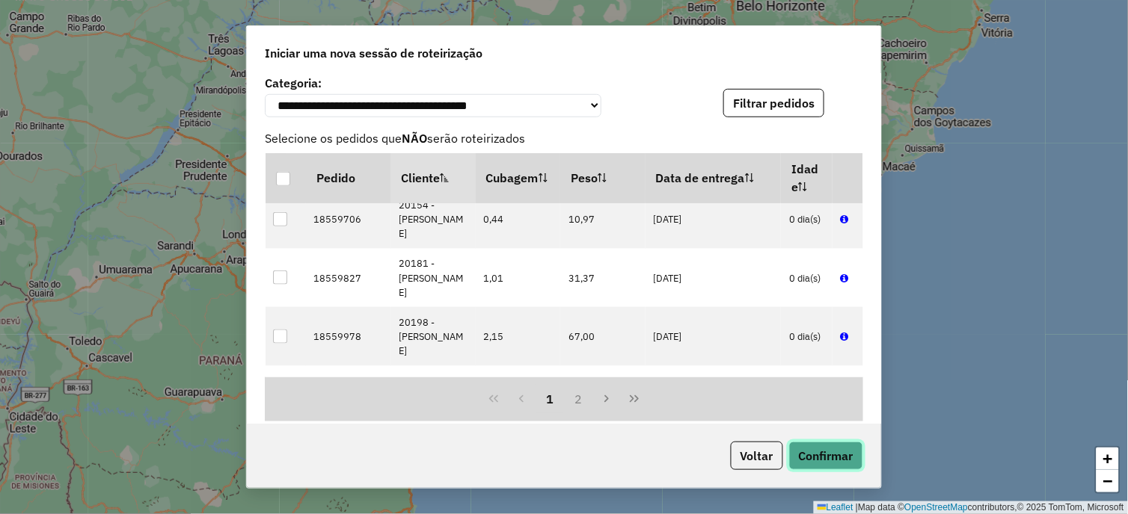
click at [842, 453] on button "Confirmar" at bounding box center [826, 456] width 74 height 28
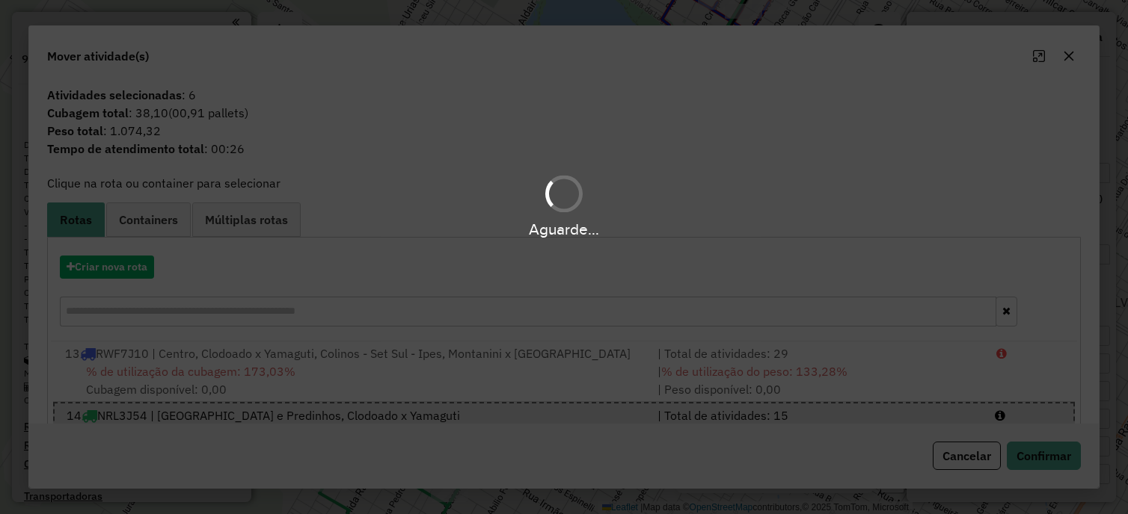
select select "*********"
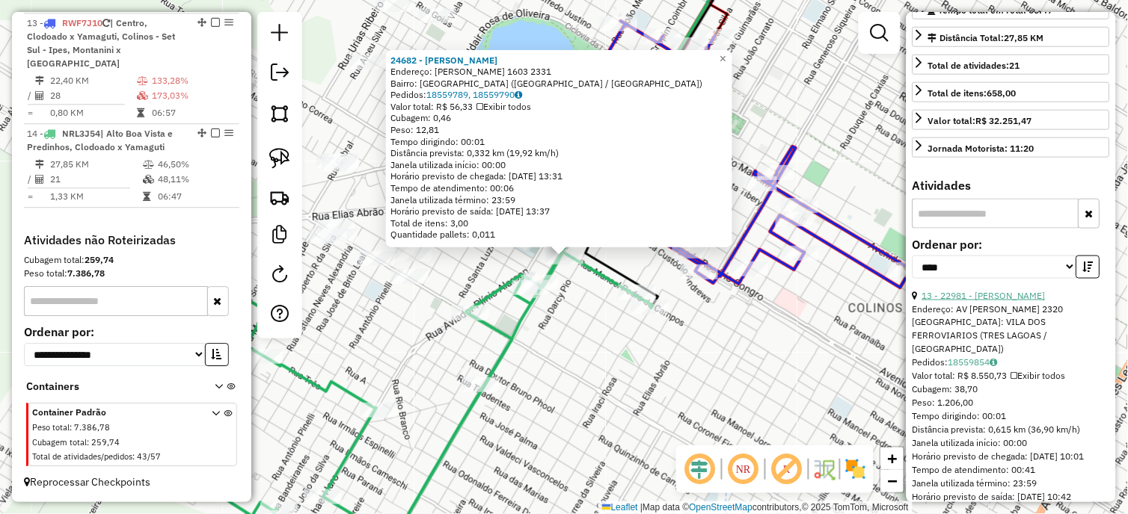
scroll to position [332, 0]
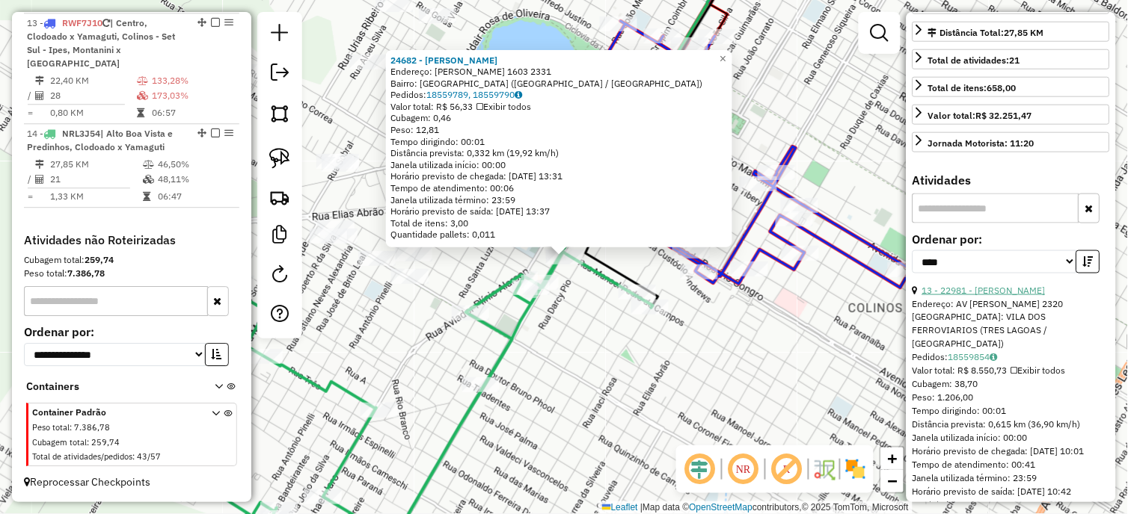
click at [1016, 296] on link "13 - 22981 - JESUS CARLOS NOGUEIR" at bounding box center [983, 290] width 123 height 11
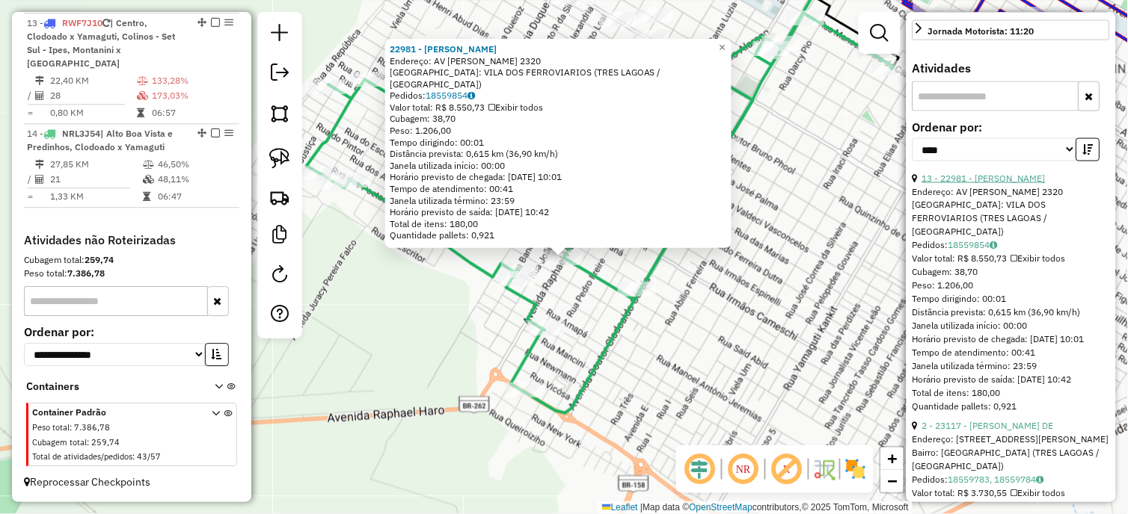
scroll to position [581, 0]
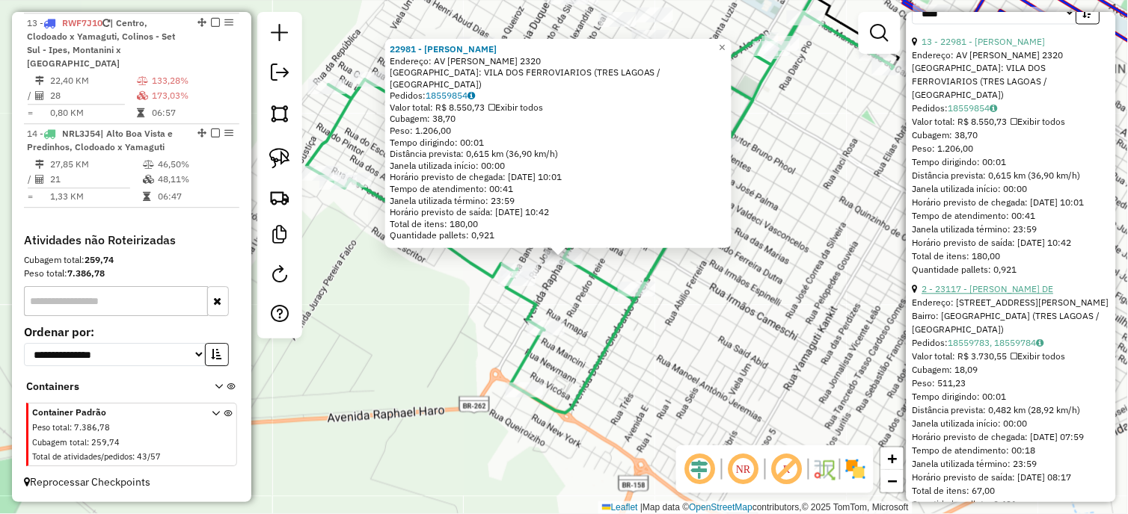
click at [1011, 295] on link "2 - 23117 - THIAGO VILLAMAYOR DE" at bounding box center [988, 289] width 132 height 11
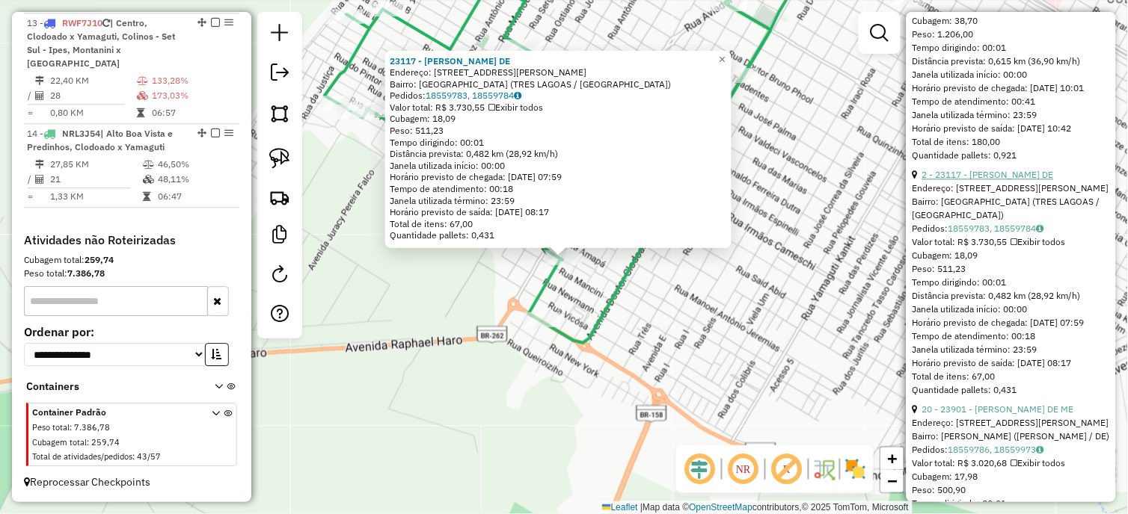
scroll to position [831, 0]
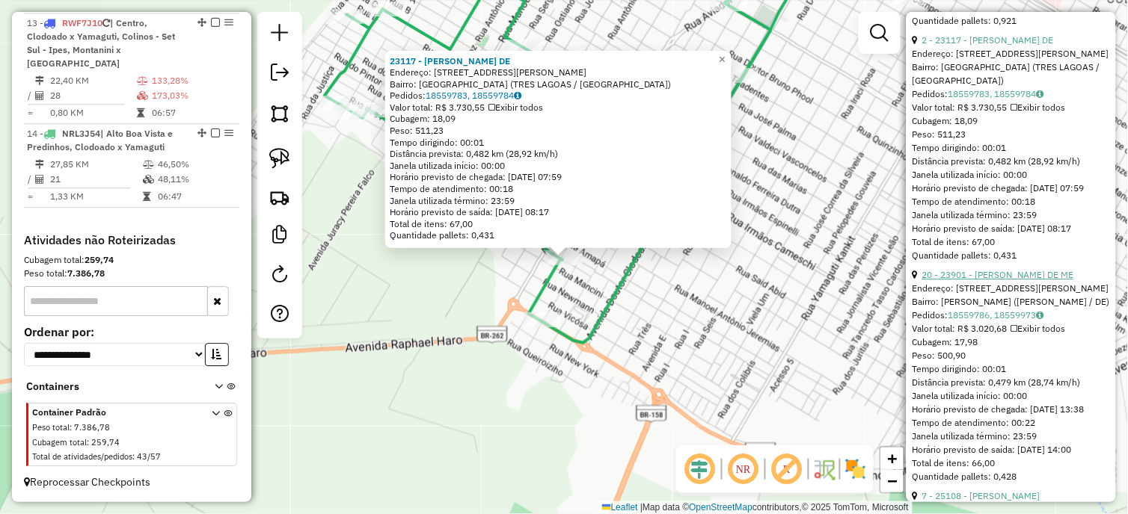
click at [1014, 280] on link "20 - 23901 - ITAMAR CAMARGO DE ME" at bounding box center [998, 274] width 152 height 11
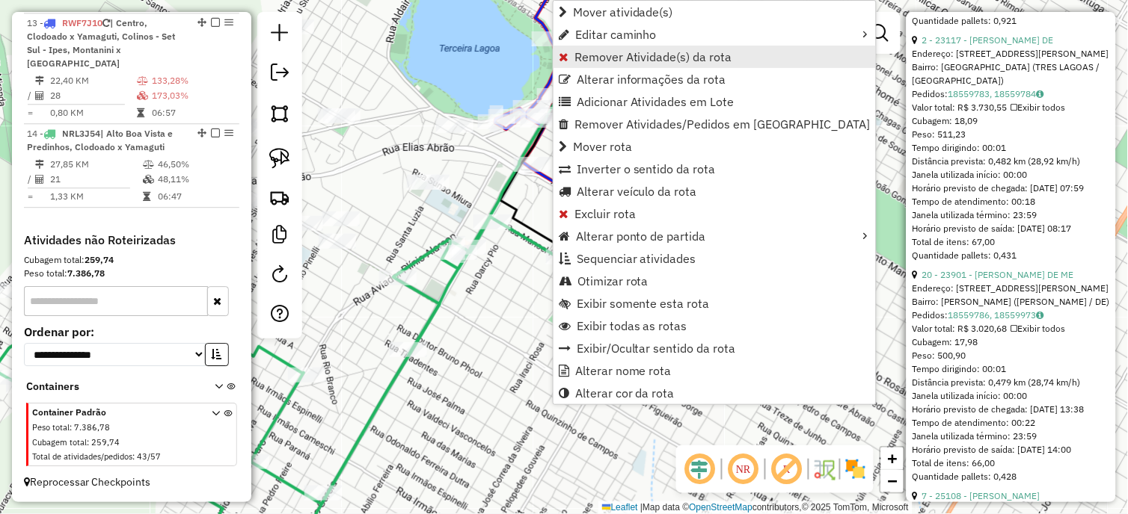
click at [579, 58] on span "Remover Atividade(s) da rota" at bounding box center [653, 57] width 158 height 12
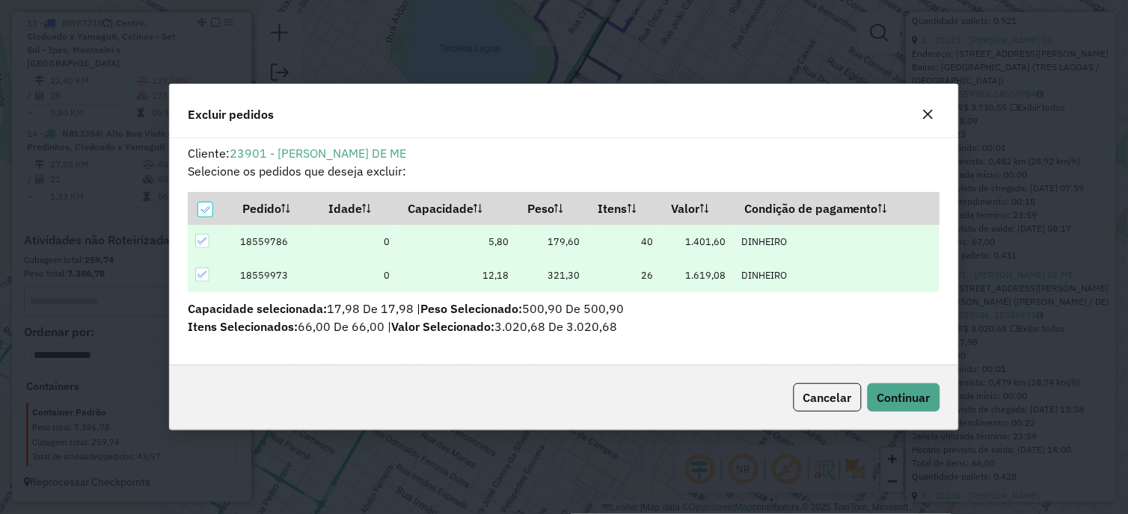
scroll to position [8, 4]
click at [905, 413] on div "Cancelar Continuar" at bounding box center [564, 398] width 788 height 64
click at [900, 405] on span "Continuar" at bounding box center [903, 397] width 53 height 15
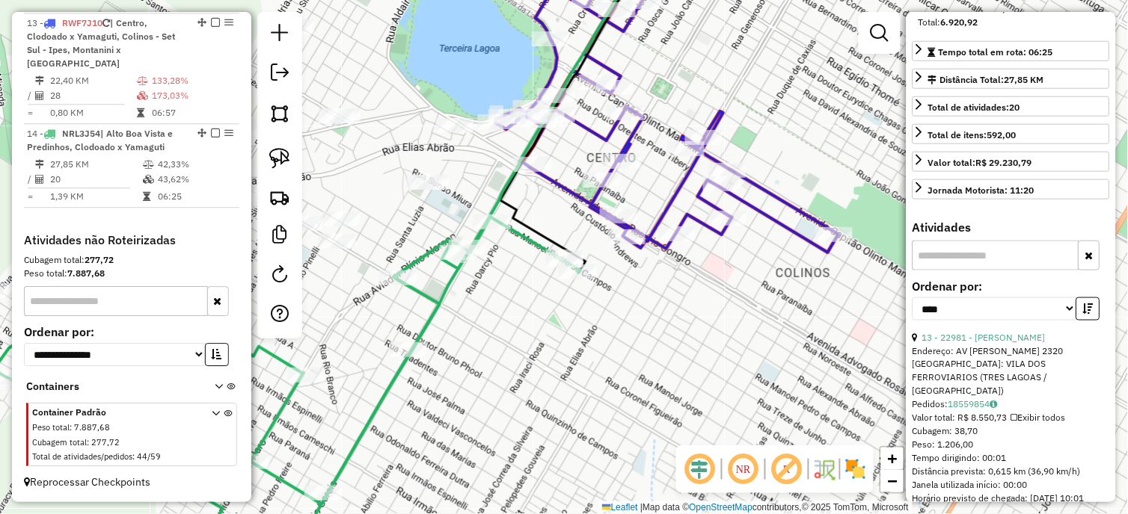
scroll to position [166, 0]
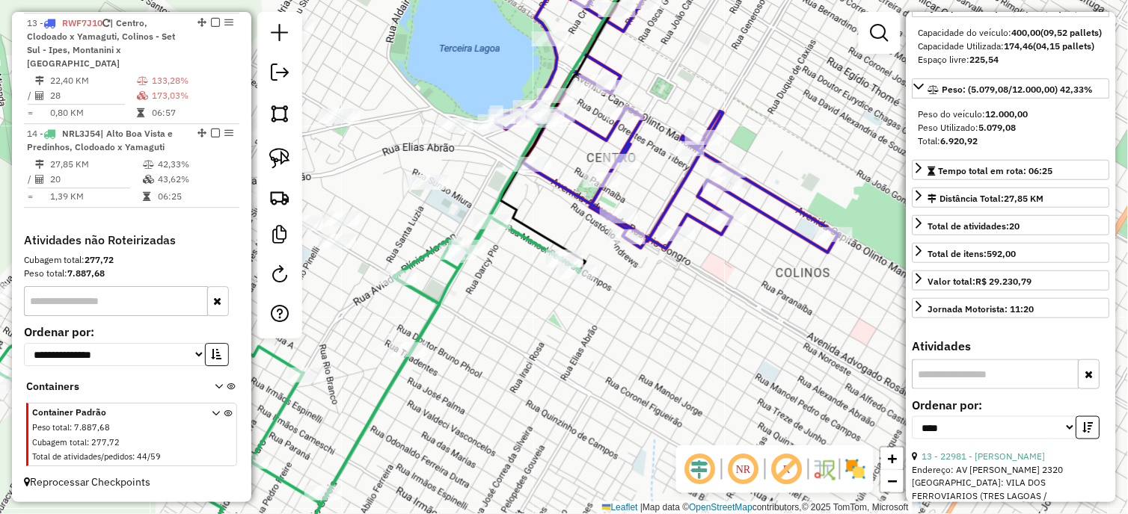
click at [580, 285] on div "Janela de atendimento Grade de atendimento Capacidade Transportadoras Veículos …" at bounding box center [564, 257] width 1128 height 514
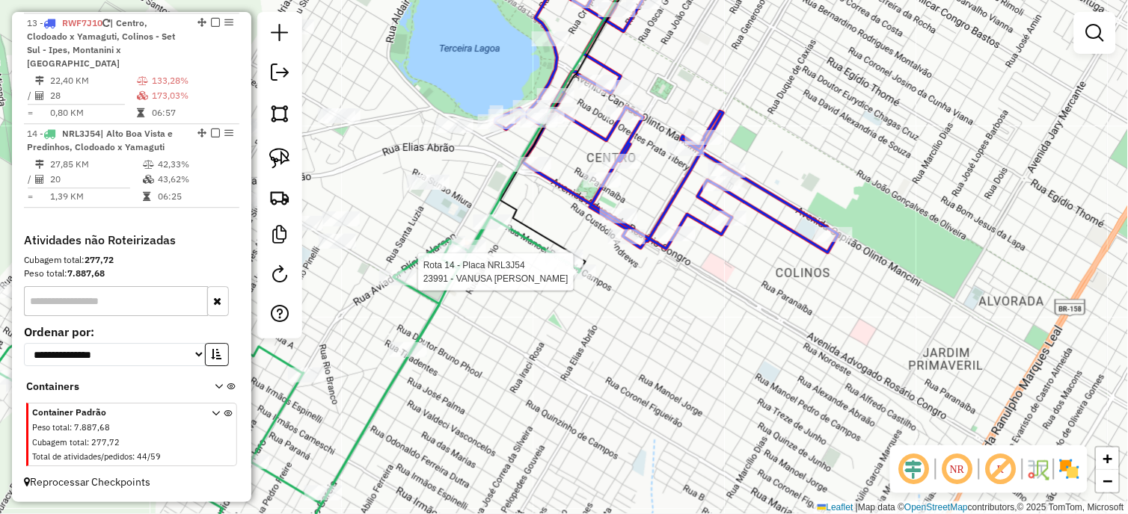
select select "*********"
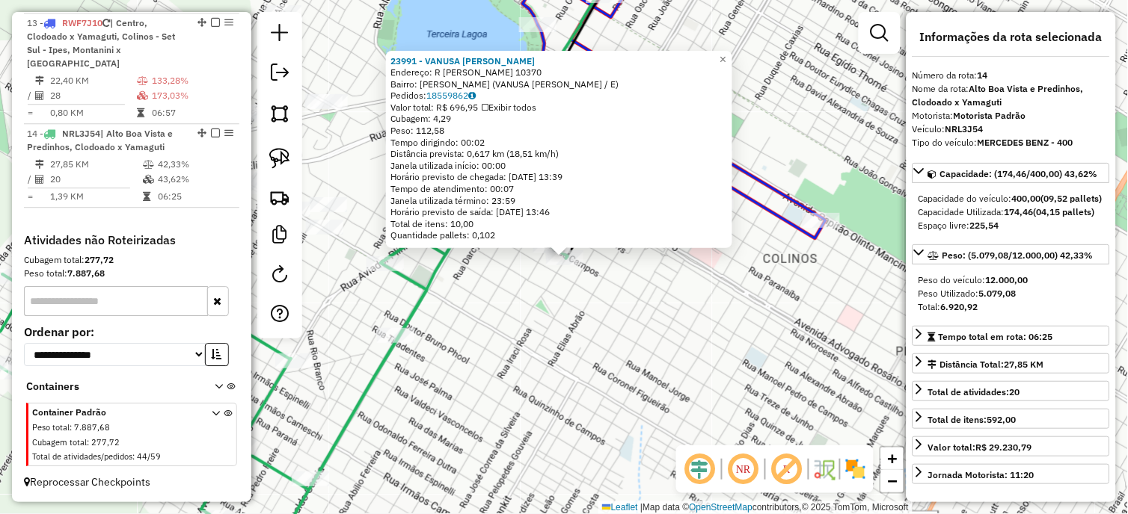
click at [533, 295] on div "23991 - VANUSA RAQUEL DE CAR Endereço: R JOSE RIBEIRO DE SA CARVALHO 10370 Bair…" at bounding box center [564, 257] width 1128 height 514
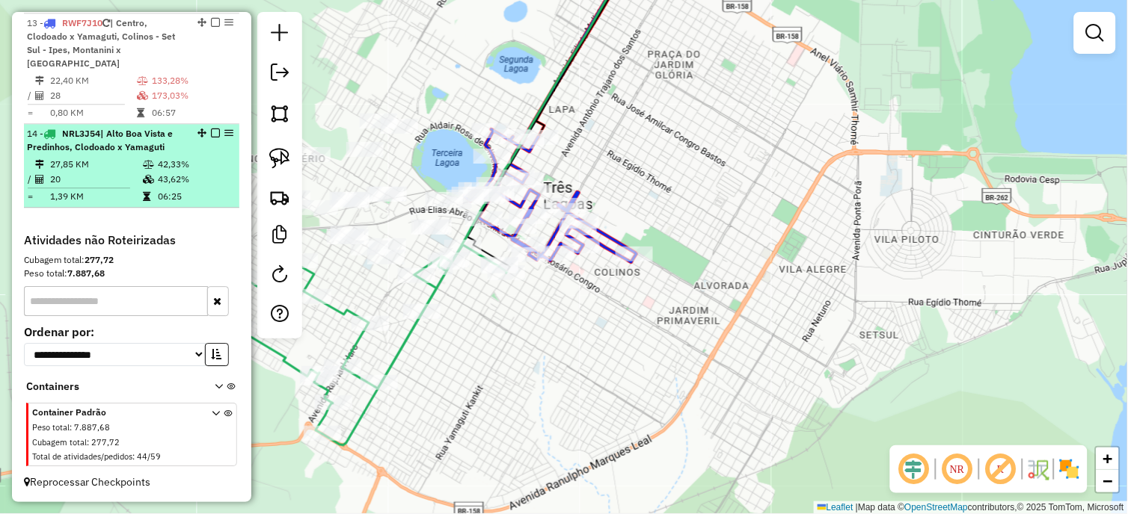
click at [211, 132] on em at bounding box center [215, 133] width 9 height 9
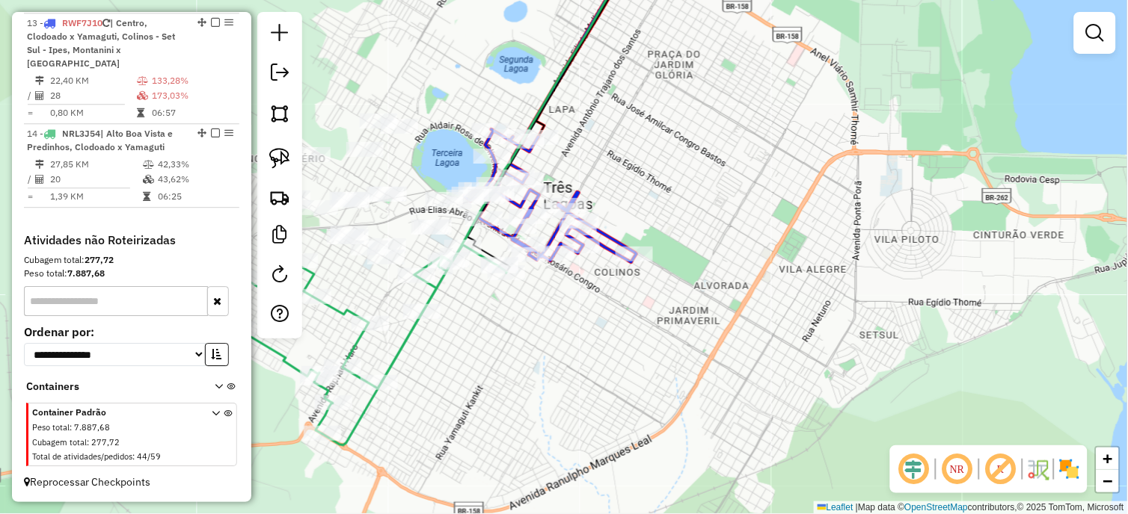
scroll to position [787, 0]
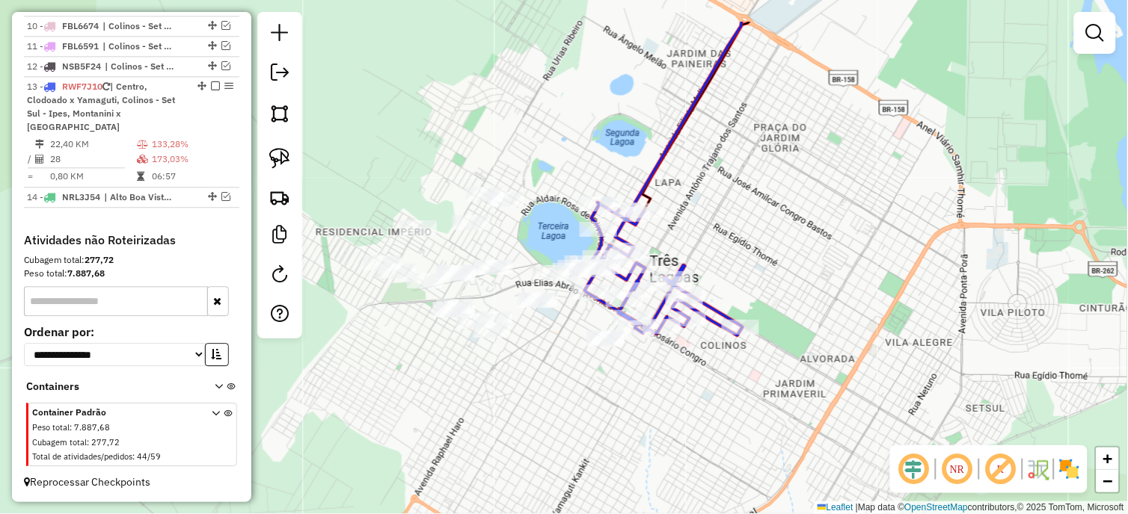
drag, startPoint x: 509, startPoint y: 325, endPoint x: 615, endPoint y: 399, distance: 129.0
click at [615, 399] on div "Janela de atendimento Grade de atendimento Capacidade Transportadoras Veículos …" at bounding box center [564, 257] width 1128 height 514
click at [286, 159] on img at bounding box center [279, 158] width 21 height 21
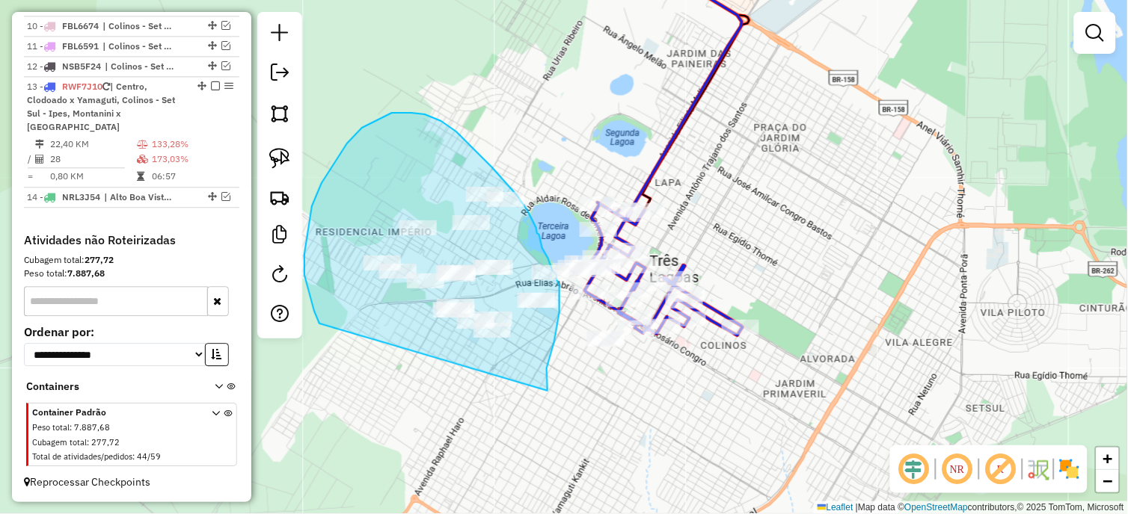
drag, startPoint x: 547, startPoint y: 391, endPoint x: 319, endPoint y: 324, distance: 237.8
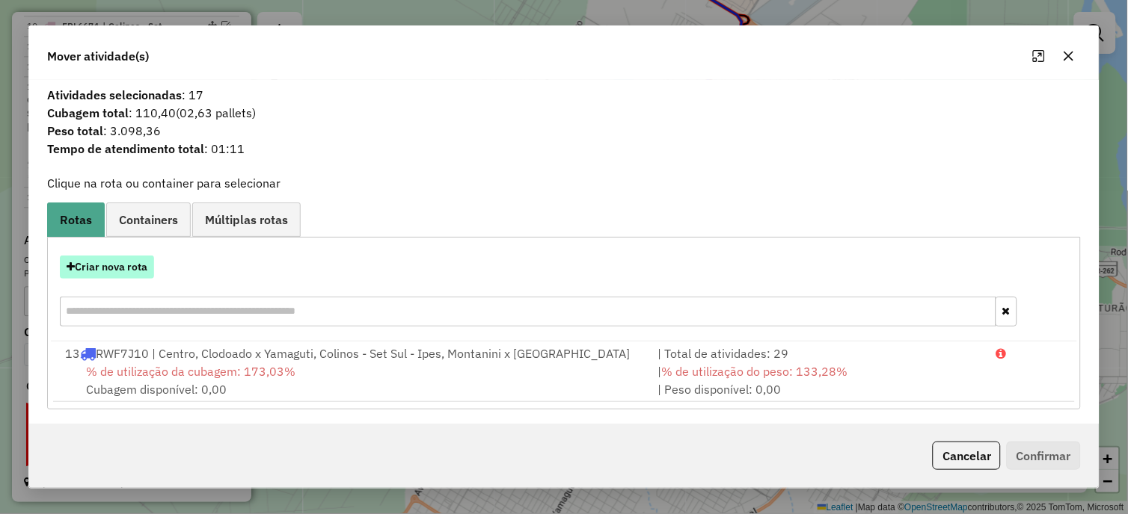
click at [114, 256] on button "Criar nova rota" at bounding box center [107, 267] width 94 height 23
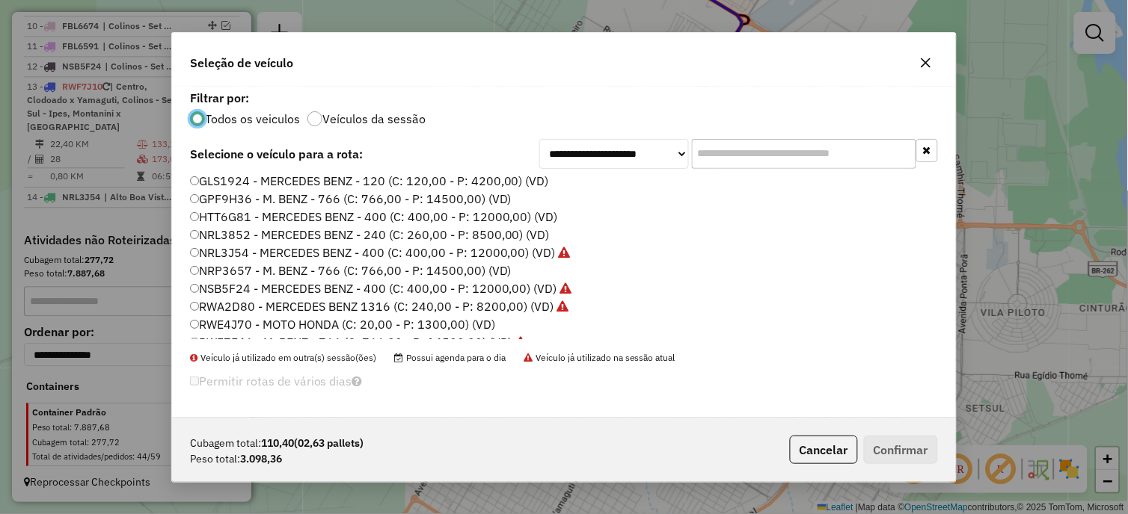
scroll to position [83, 0]
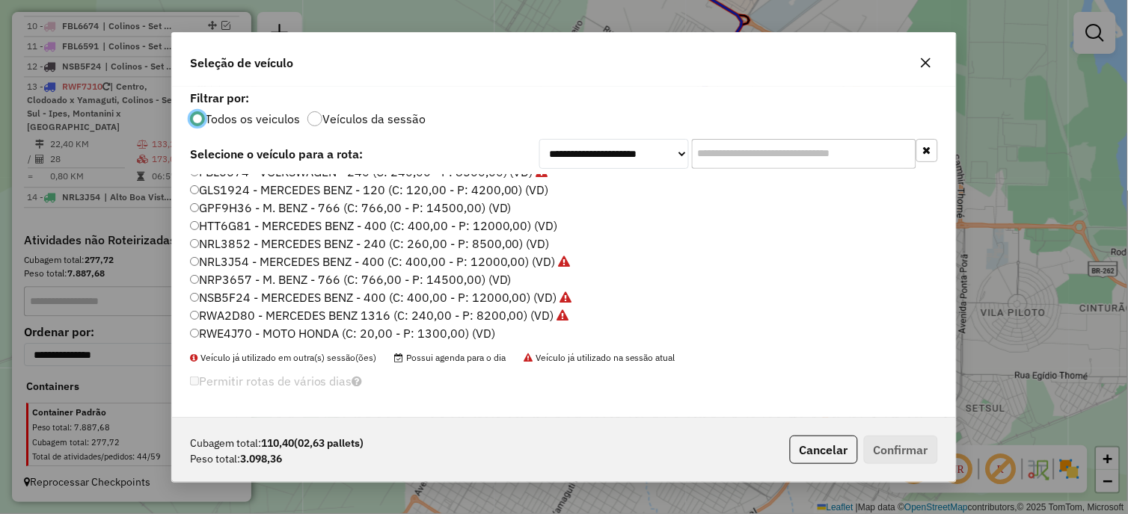
click at [241, 245] on label "NRL3852 - MERCEDES BENZ - 240 (C: 260,00 - P: 8500,00) (VD)" at bounding box center [370, 244] width 360 height 18
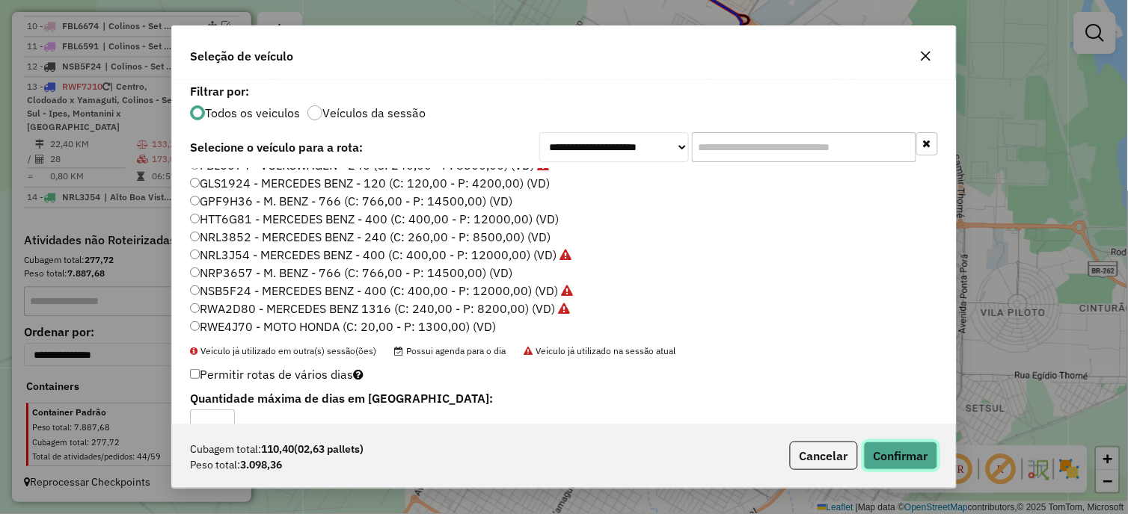
click at [897, 452] on button "Confirmar" at bounding box center [901, 456] width 74 height 28
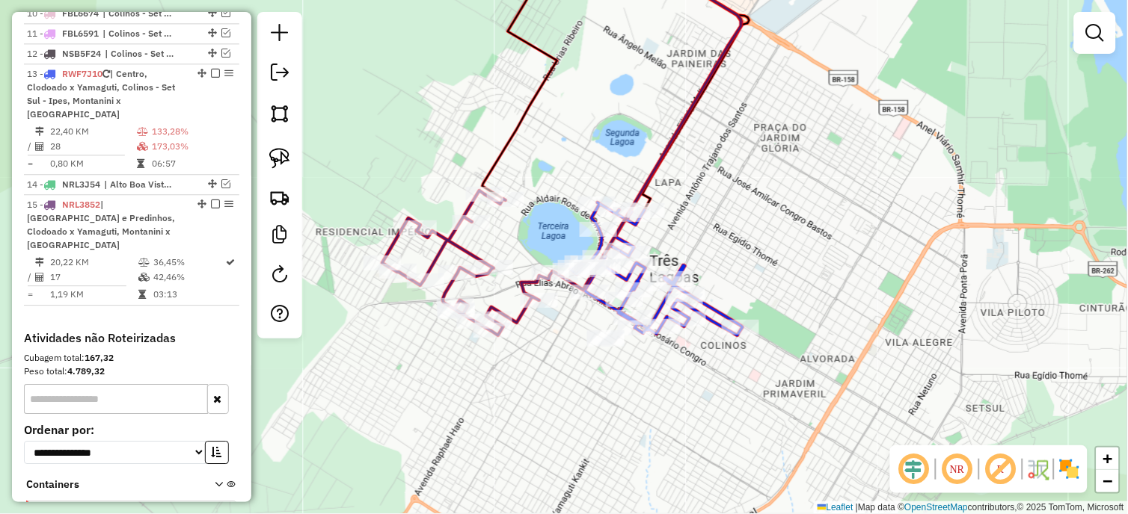
scroll to position [850, 0]
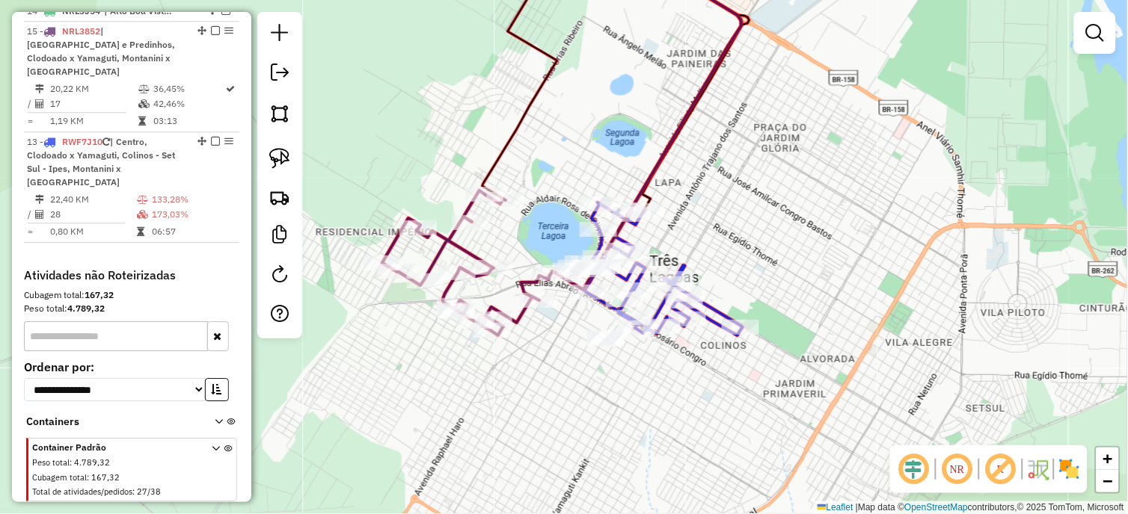
drag, startPoint x: 198, startPoint y: 23, endPoint x: 205, endPoint y: 217, distance: 193.8
select select "*********"
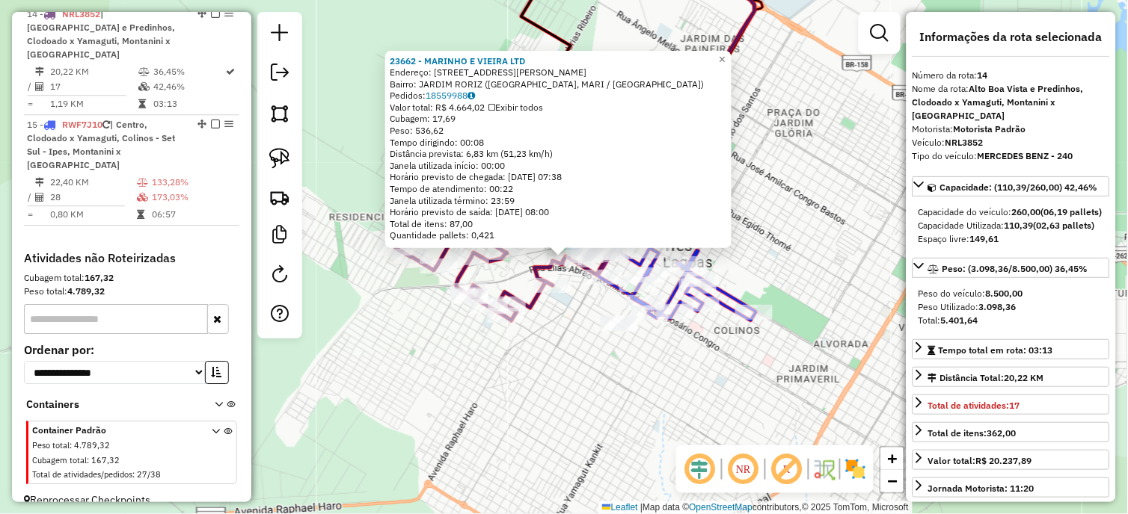
scroll to position [873, 0]
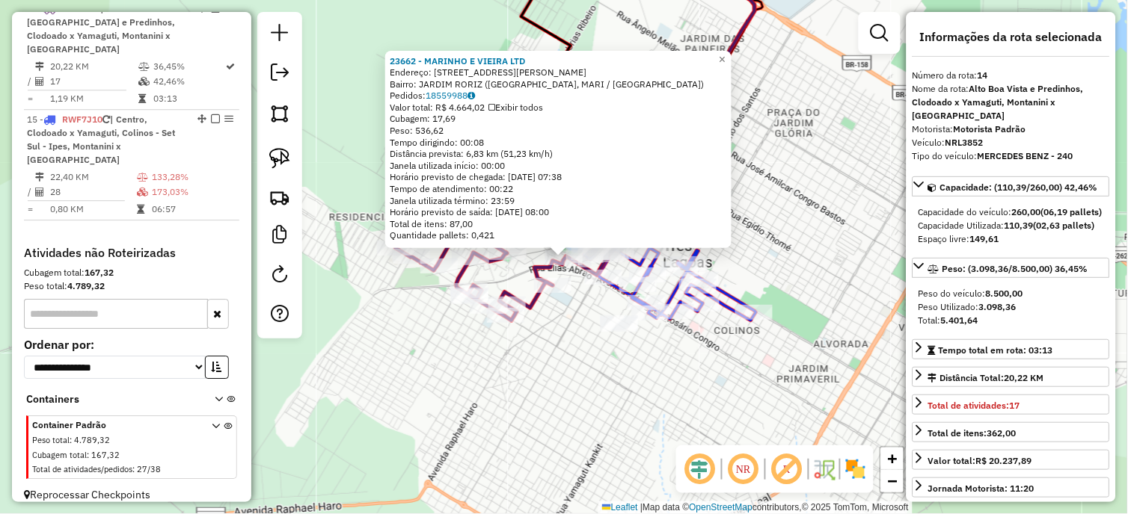
click at [698, 412] on div "23662 - MARINHO E VIEIRA LTD Endereço: R R APARICIO DA SILVA CAMARGO 435 Bairro…" at bounding box center [564, 257] width 1128 height 514
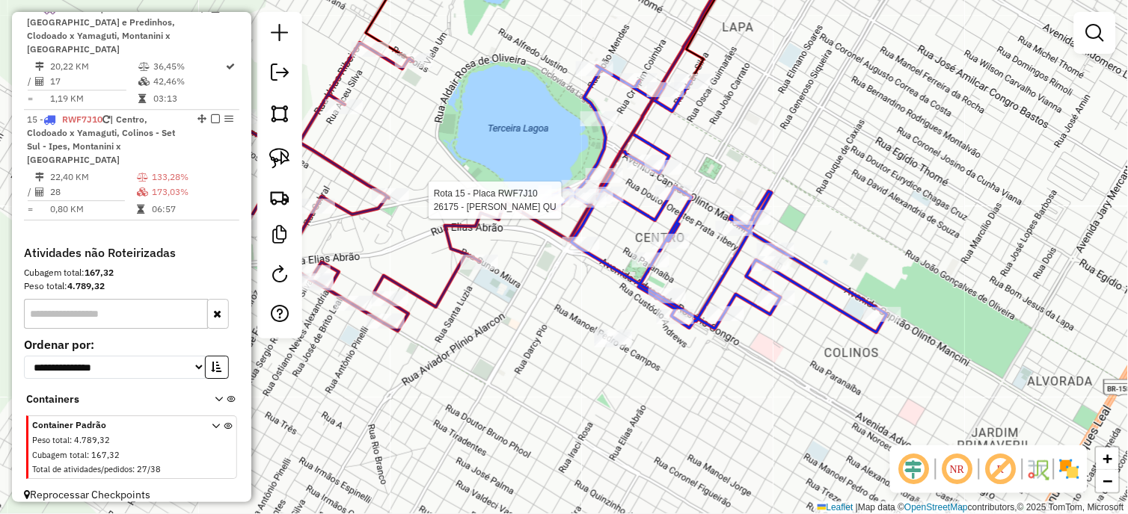
select select "*********"
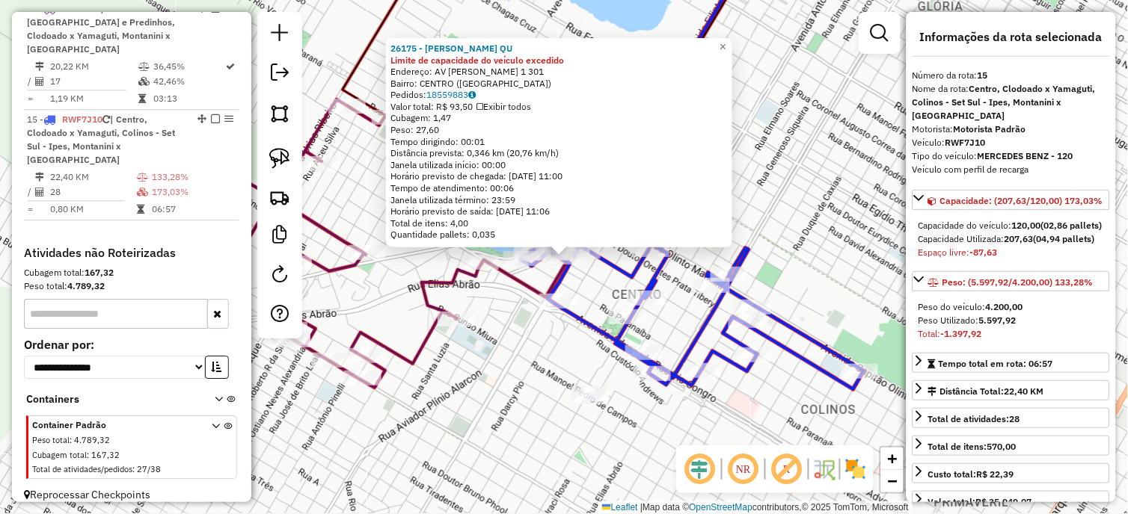
scroll to position [885, 0]
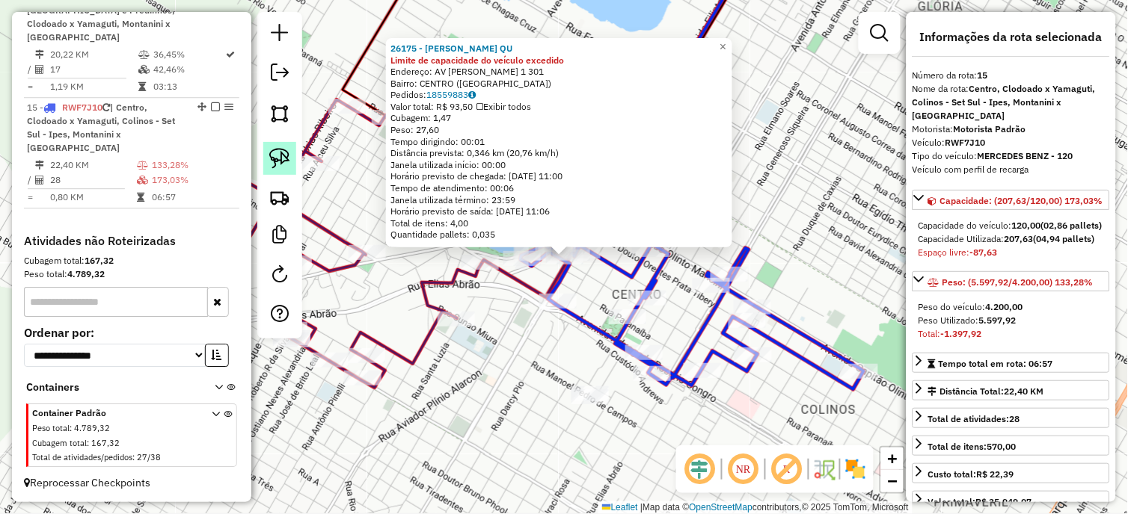
click at [286, 162] on img at bounding box center [279, 158] width 21 height 21
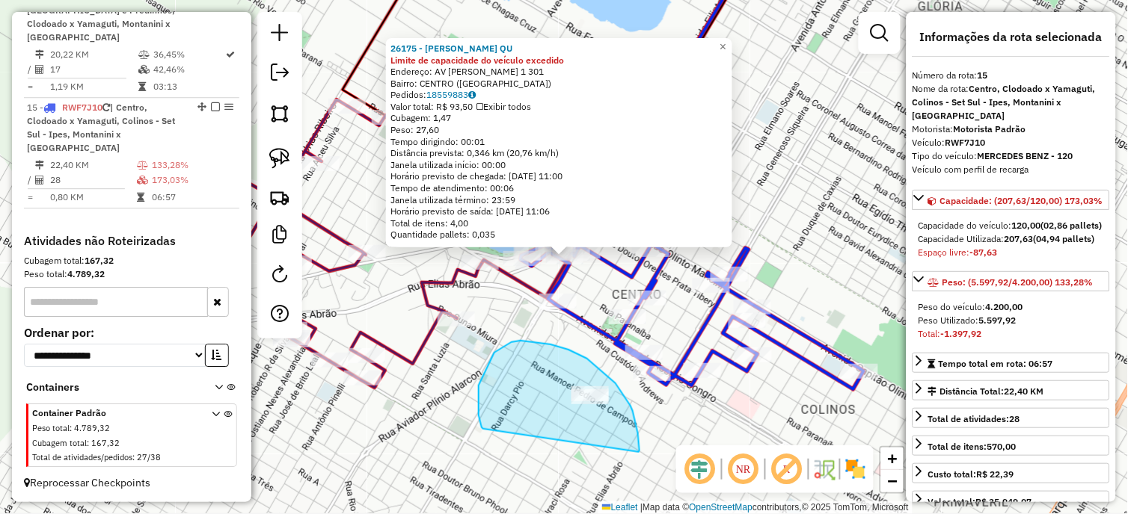
drag, startPoint x: 639, startPoint y: 452, endPoint x: 483, endPoint y: 429, distance: 157.3
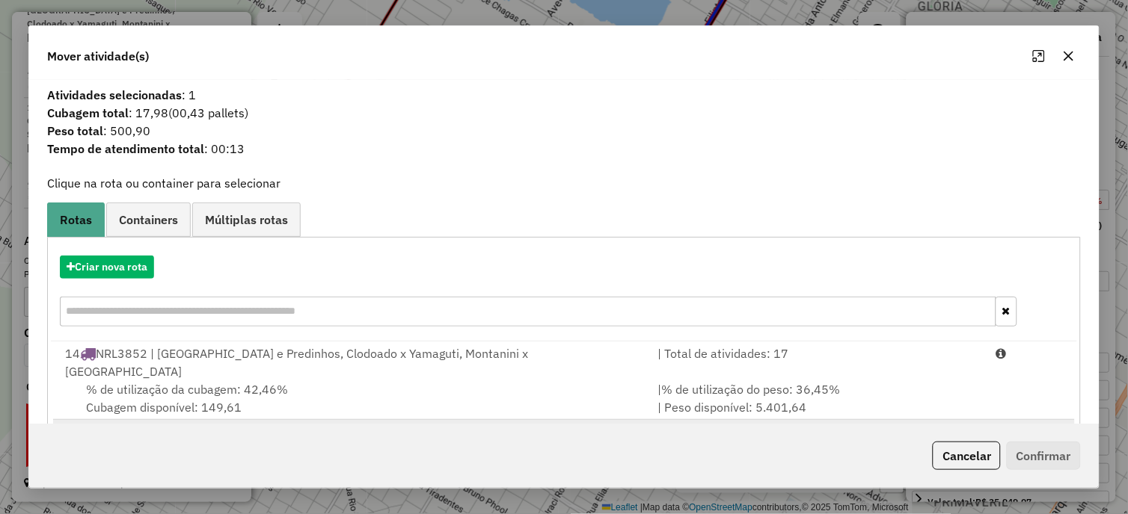
click at [446, 423] on div "15 RWF7J10 | Centro, Clodoado x Yamaguti, Colinos - Set Sul - Ipes, Montanini x…" at bounding box center [352, 432] width 593 height 18
click at [1057, 462] on button "Confirmar" at bounding box center [1044, 456] width 74 height 28
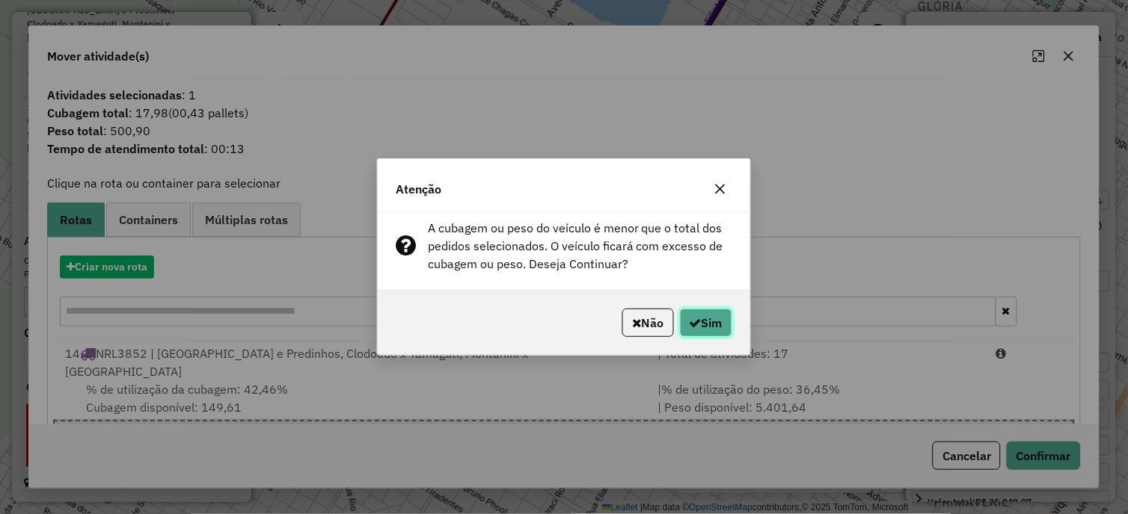
click at [707, 313] on button "Sim" at bounding box center [706, 323] width 52 height 28
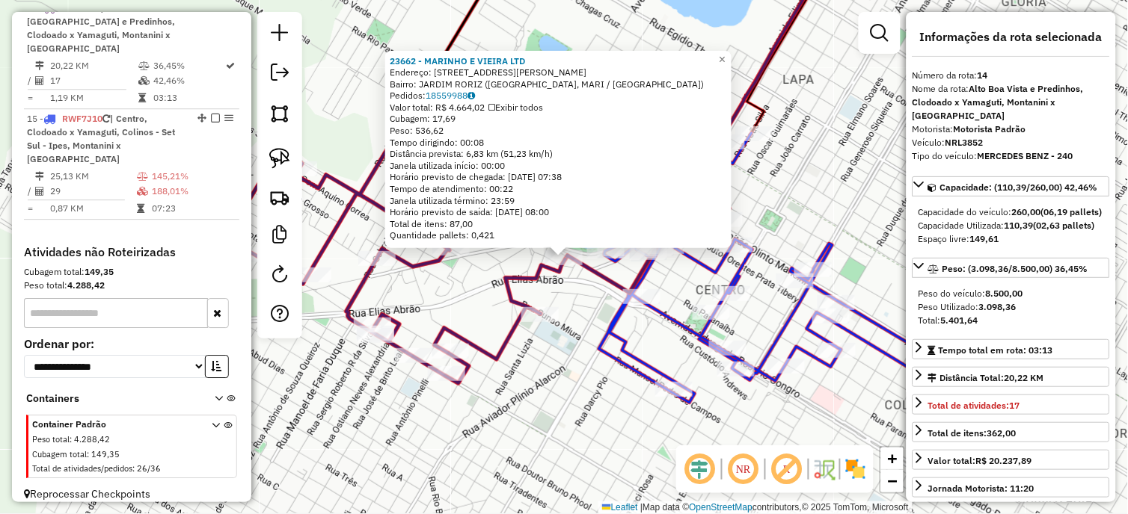
scroll to position [873, 0]
click at [580, 357] on div "23662 - MARINHO E VIEIRA LTD Endereço: R R APARICIO DA SILVA CAMARGO 435 Bairro…" at bounding box center [564, 257] width 1128 height 514
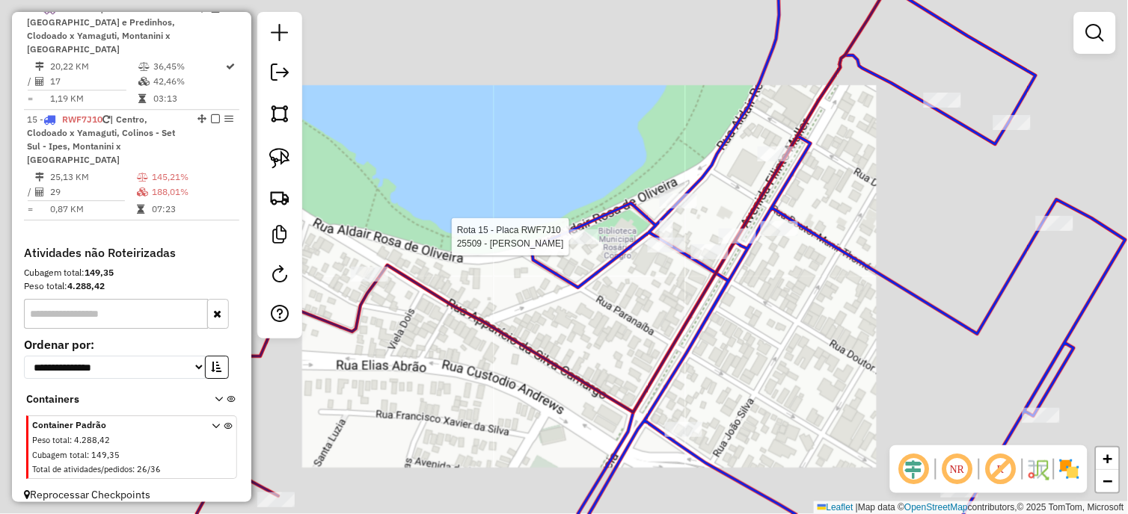
select select "*********"
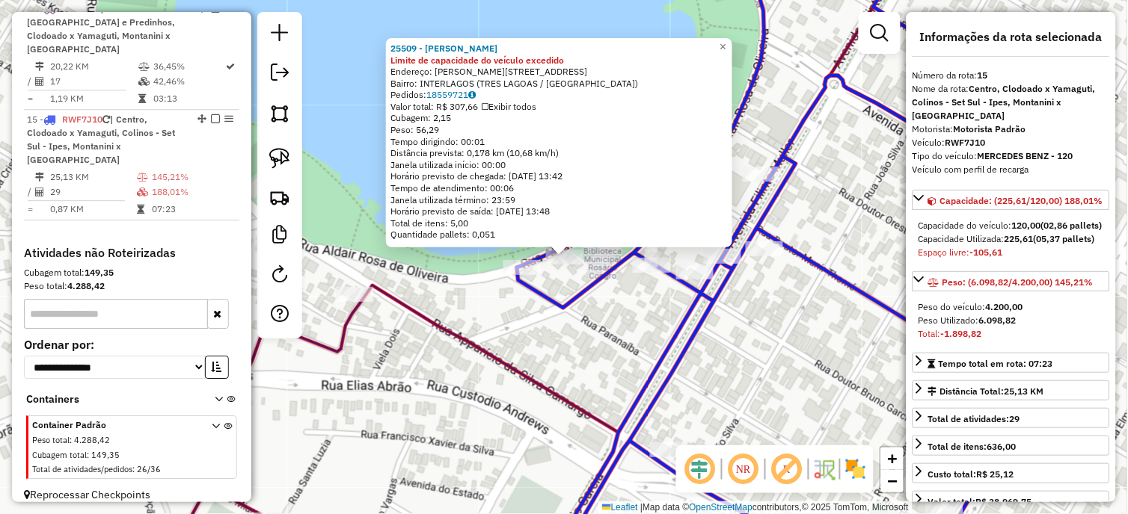
scroll to position [885, 0]
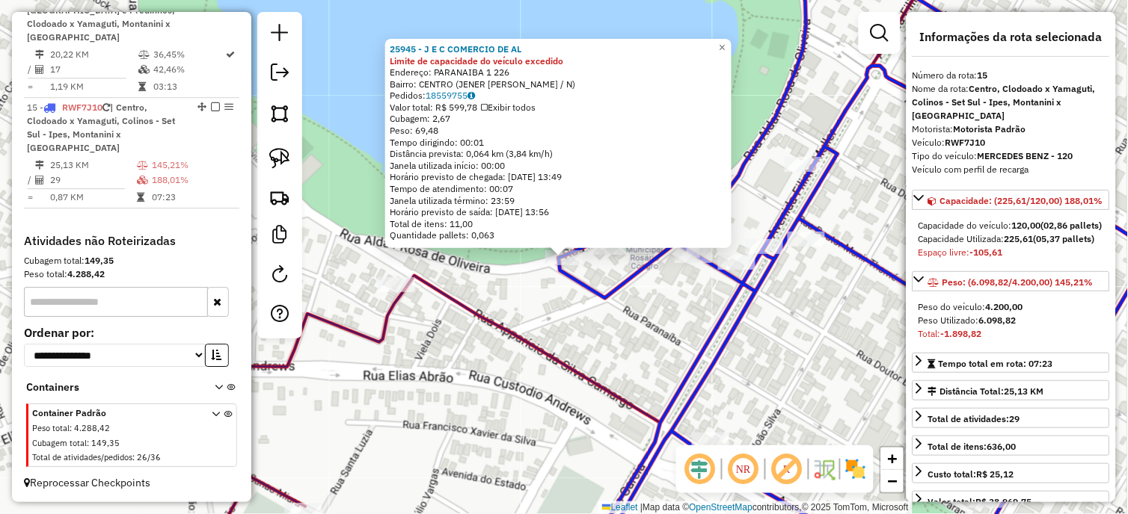
click at [550, 311] on div "25945 - J E C COMERCIO DE AL Limite de capacidade do veículo excedido Endereço:…" at bounding box center [564, 257] width 1128 height 514
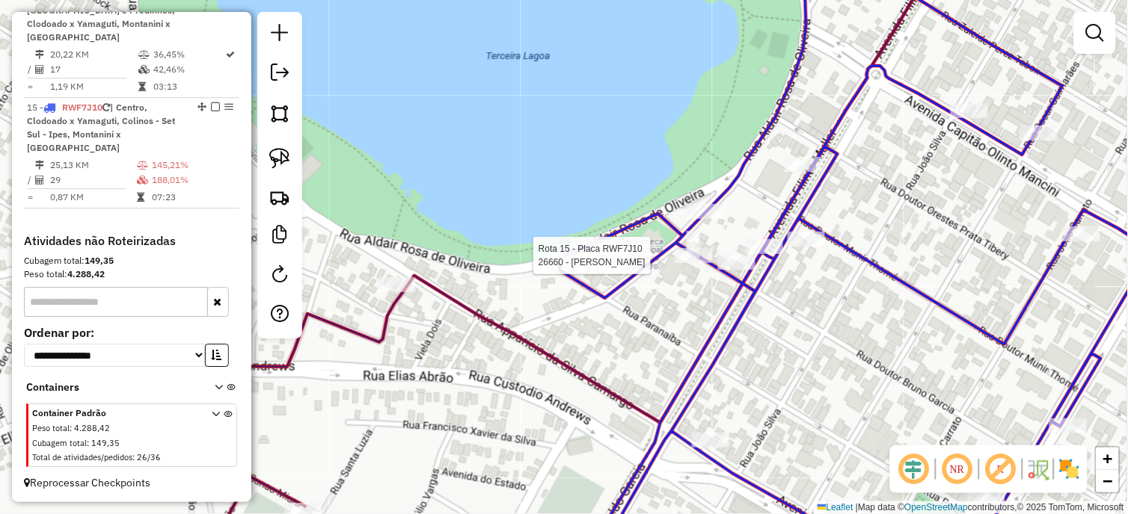
click at [694, 263] on div at bounding box center [693, 255] width 37 height 15
select select "*********"
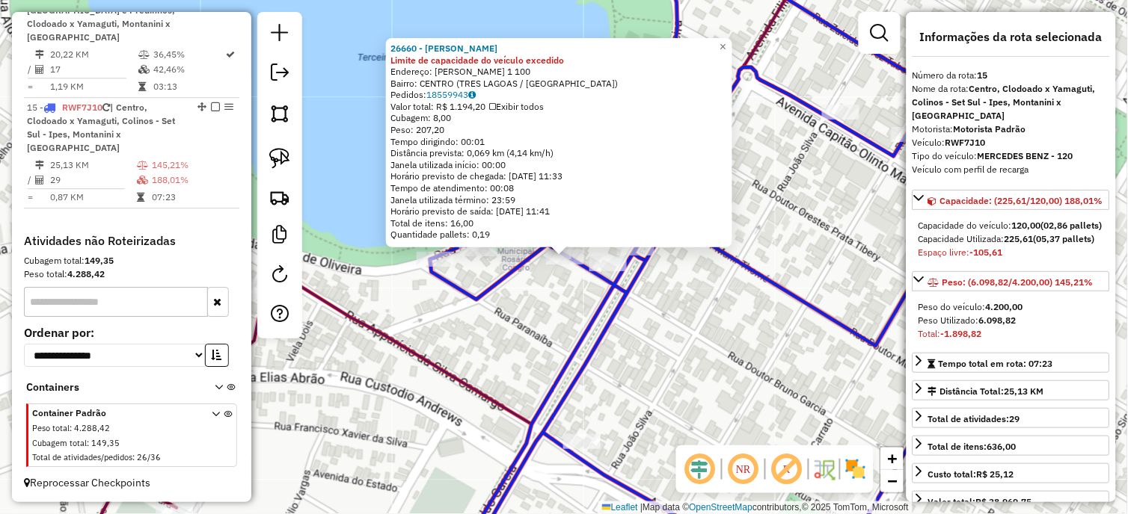
click at [578, 333] on icon at bounding box center [835, 257] width 811 height 618
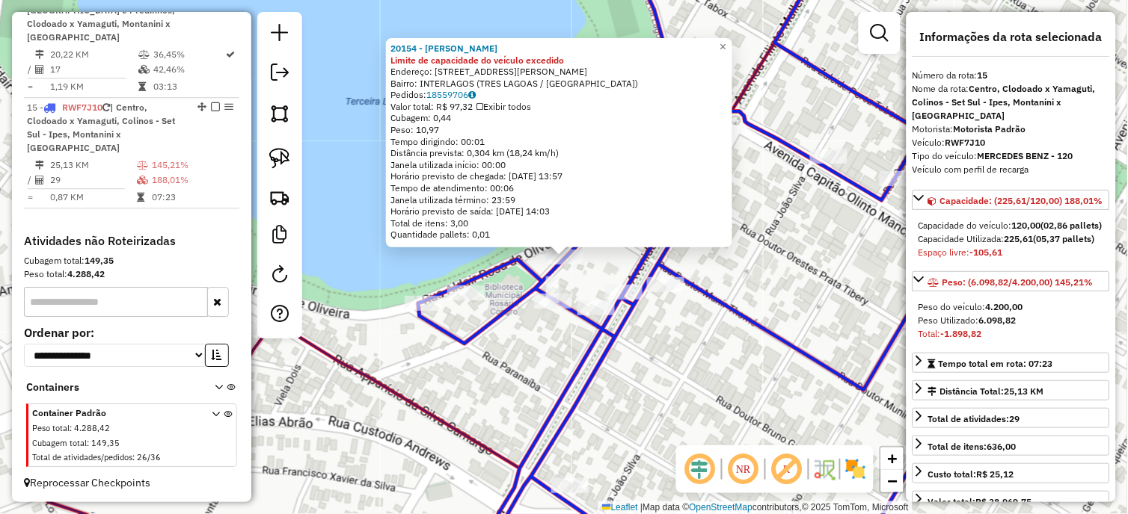
click at [544, 320] on div "Rota 15 - Placa RWF7J10 26660 - LEO ESPTO CHOP DANKE 20154 - VALMIR GOMES SANDI…" at bounding box center [564, 257] width 1128 height 514
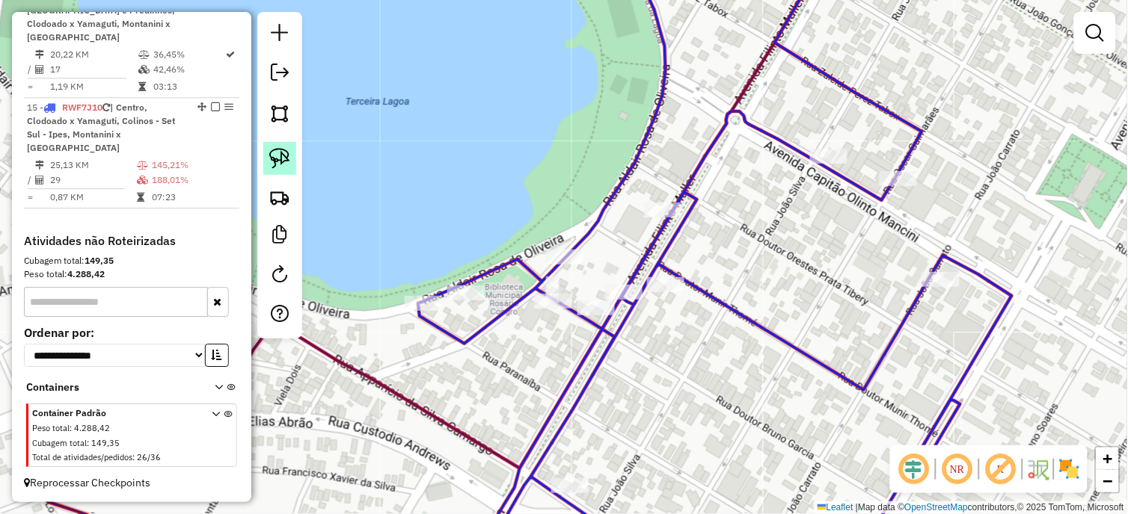
click at [288, 159] on img at bounding box center [279, 158] width 21 height 21
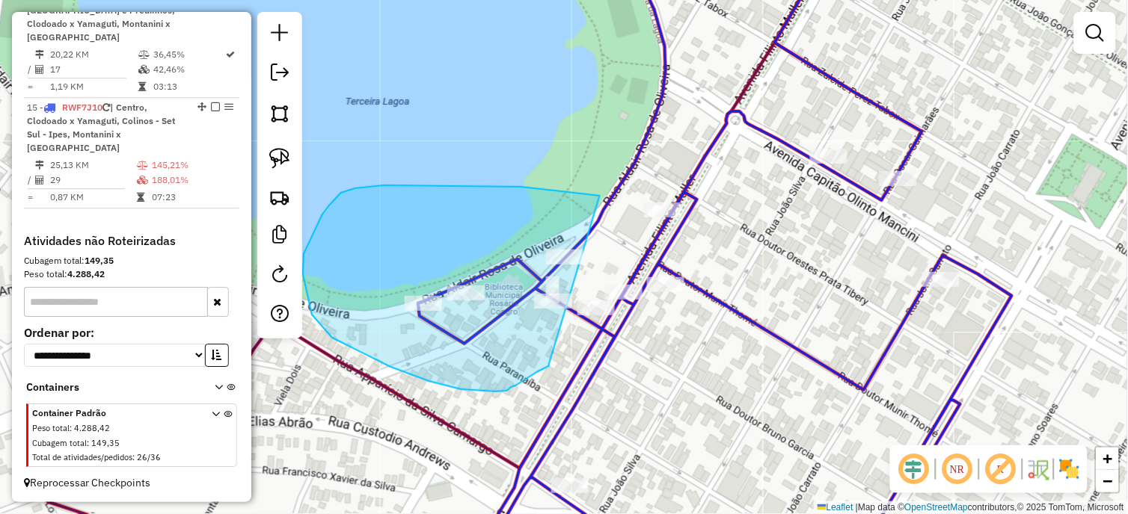
drag, startPoint x: 600, startPoint y: 196, endPoint x: 549, endPoint y: 365, distance: 176.5
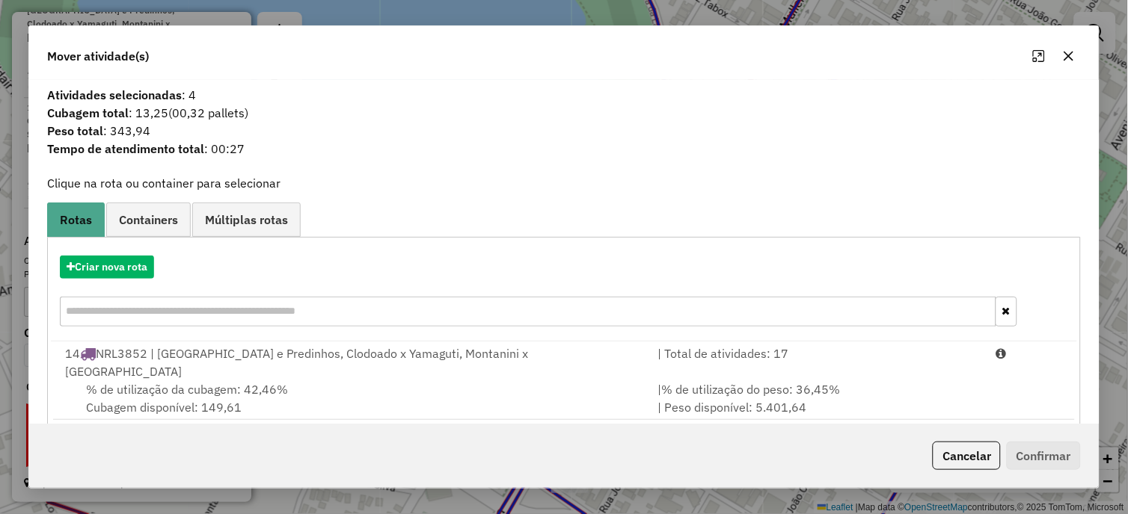
click at [265, 389] on hb-app "Aguarde... Pop-up bloqueado! Seu navegador bloqueou automáticamente a abertura …" at bounding box center [564, 257] width 1128 height 514
click at [265, 389] on div "% de utilização da cubagem: 42,46% Cubagem disponível: 149,61" at bounding box center [352, 399] width 593 height 36
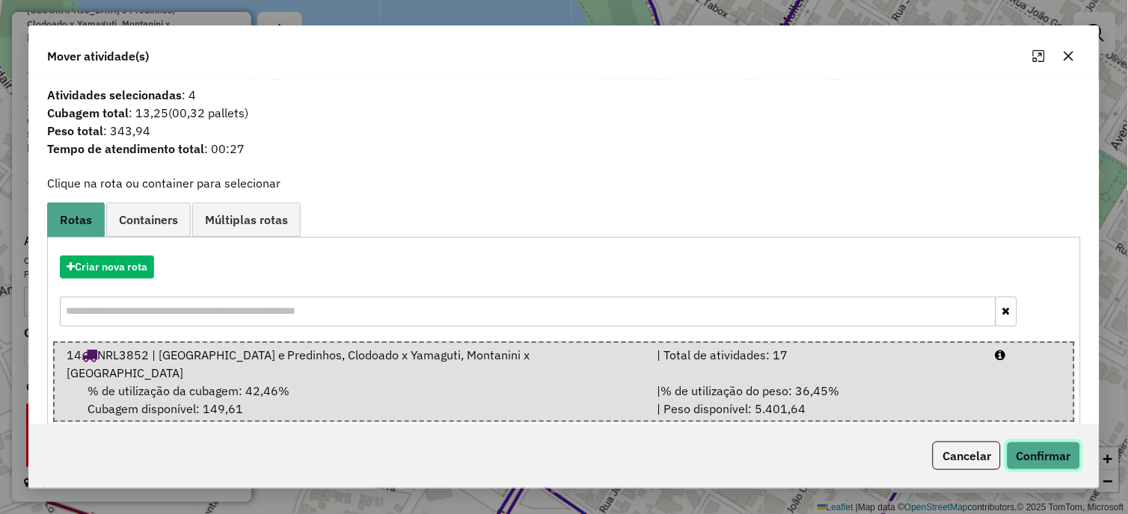
click at [1019, 444] on button "Confirmar" at bounding box center [1044, 456] width 74 height 28
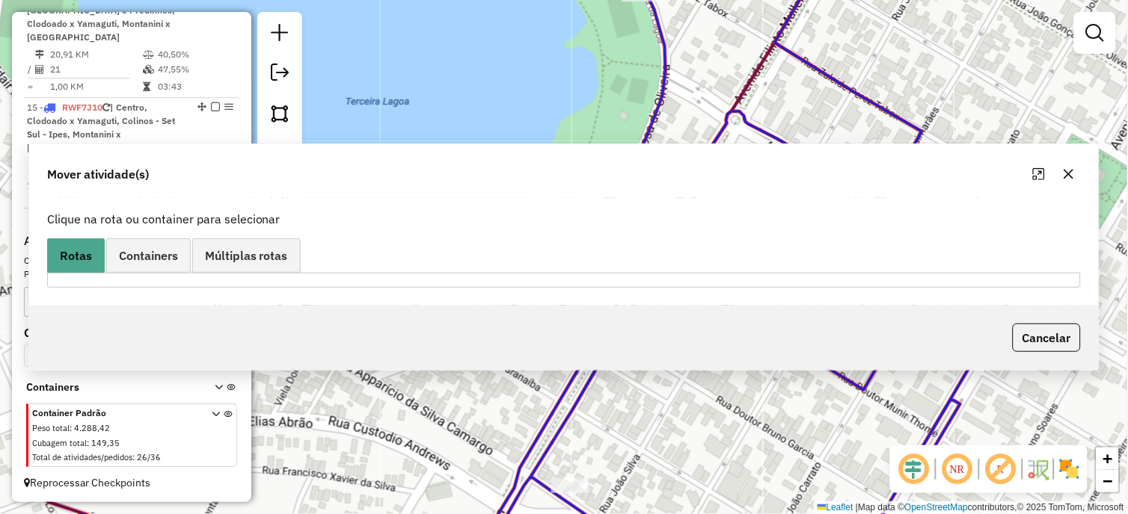
scroll to position [677, 0]
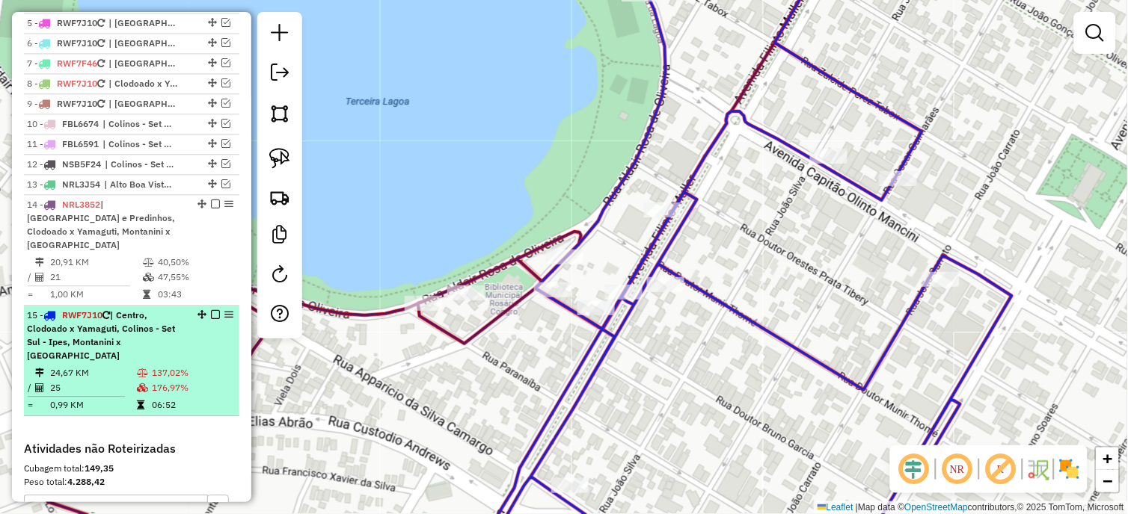
click at [144, 390] on icon at bounding box center [142, 388] width 11 height 9
select select "*********"
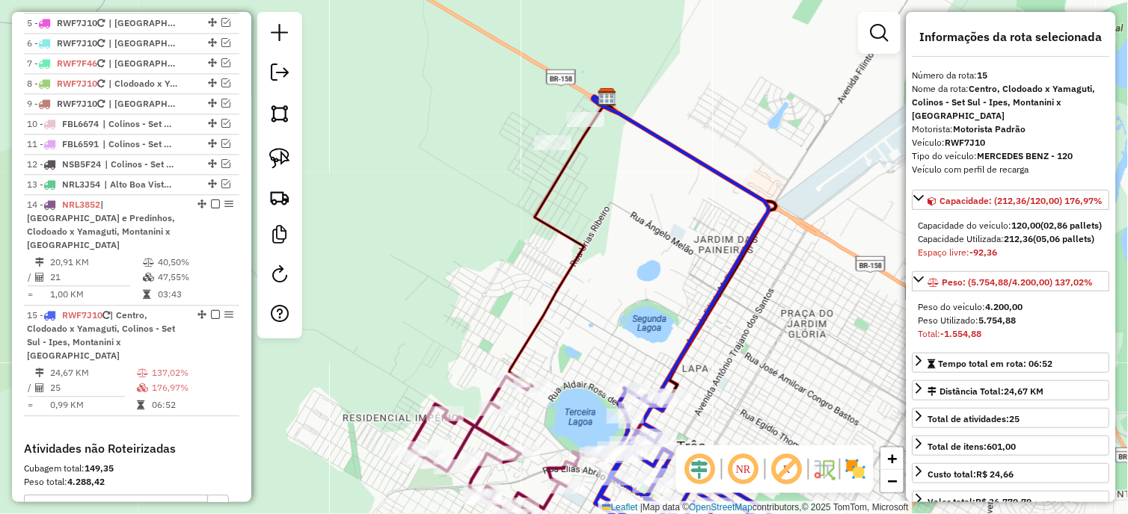
drag, startPoint x: 659, startPoint y: 191, endPoint x: 779, endPoint y: 248, distance: 132.8
click at [779, 248] on div "Janela de atendimento Grade de atendimento Capacidade Transportadoras Veículos …" at bounding box center [564, 257] width 1128 height 514
drag, startPoint x: 283, startPoint y: 155, endPoint x: 709, endPoint y: 100, distance: 429.7
click at [284, 155] on img at bounding box center [279, 158] width 21 height 21
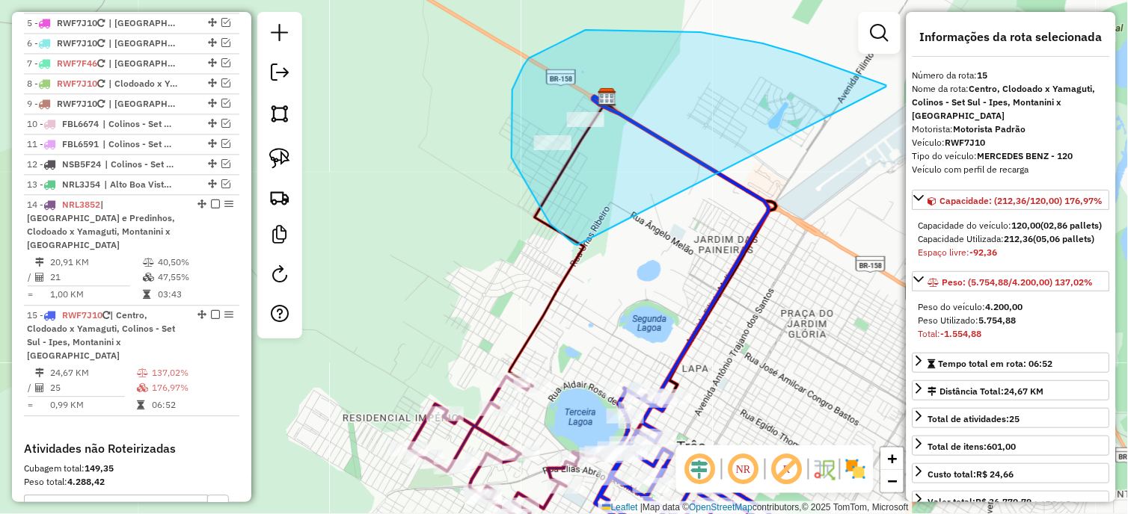
drag, startPoint x: 886, startPoint y: 87, endPoint x: 577, endPoint y: 245, distance: 347.2
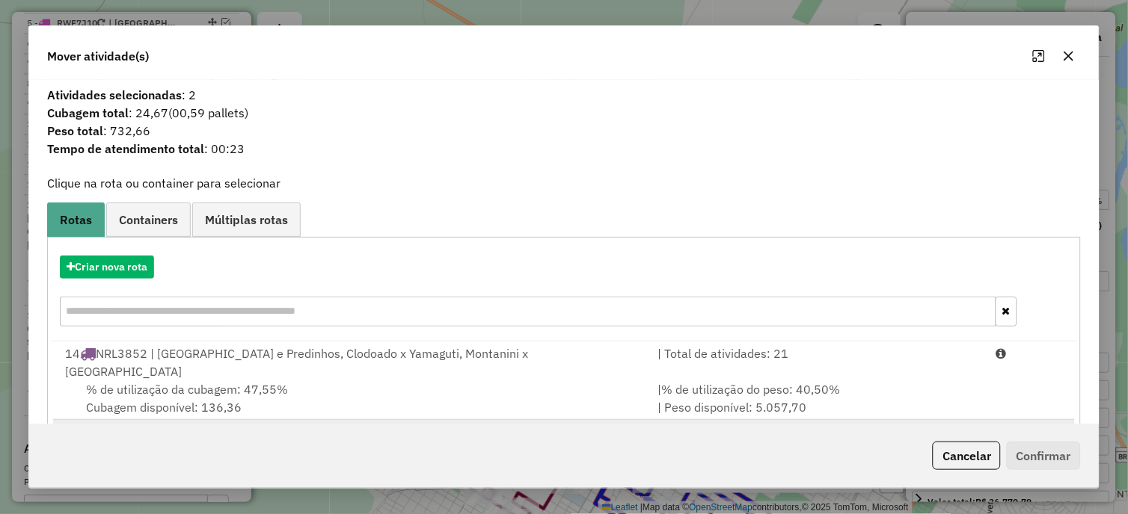
click at [556, 423] on div "15 RWF7J10 | Centro, Clodoado x Yamaguti, Colinos - Set Sul - Ipes, Montanini x…" at bounding box center [352, 432] width 593 height 18
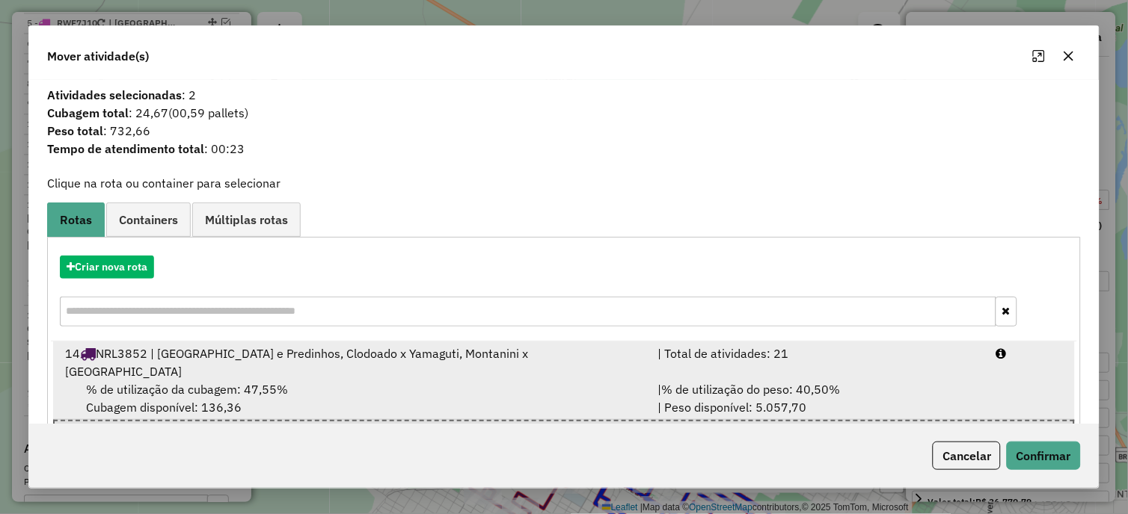
click at [796, 359] on div "| Total de atividades: 21" at bounding box center [817, 363] width 339 height 36
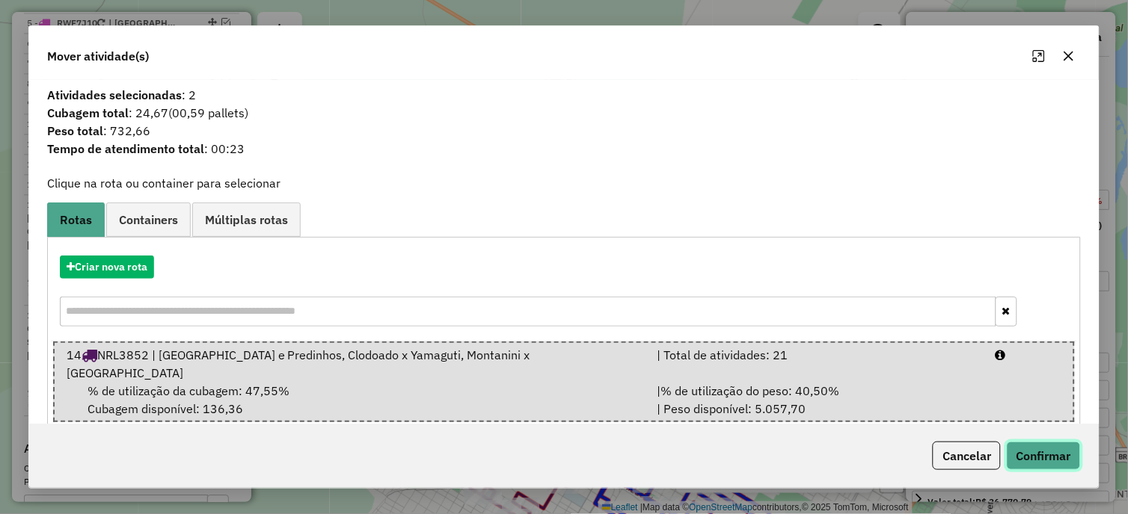
click at [1055, 446] on button "Confirmar" at bounding box center [1044, 456] width 74 height 28
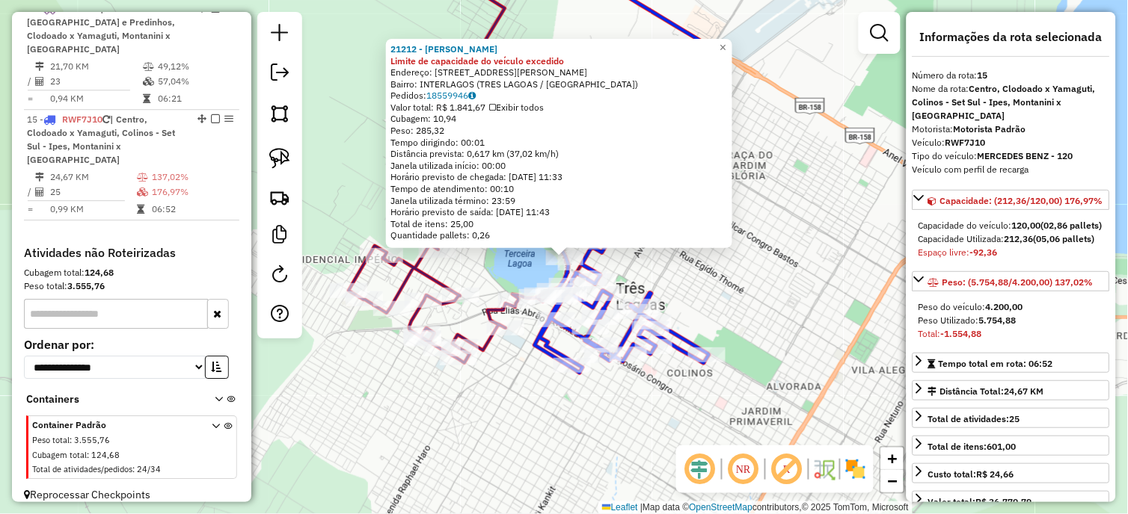
scroll to position [885, 0]
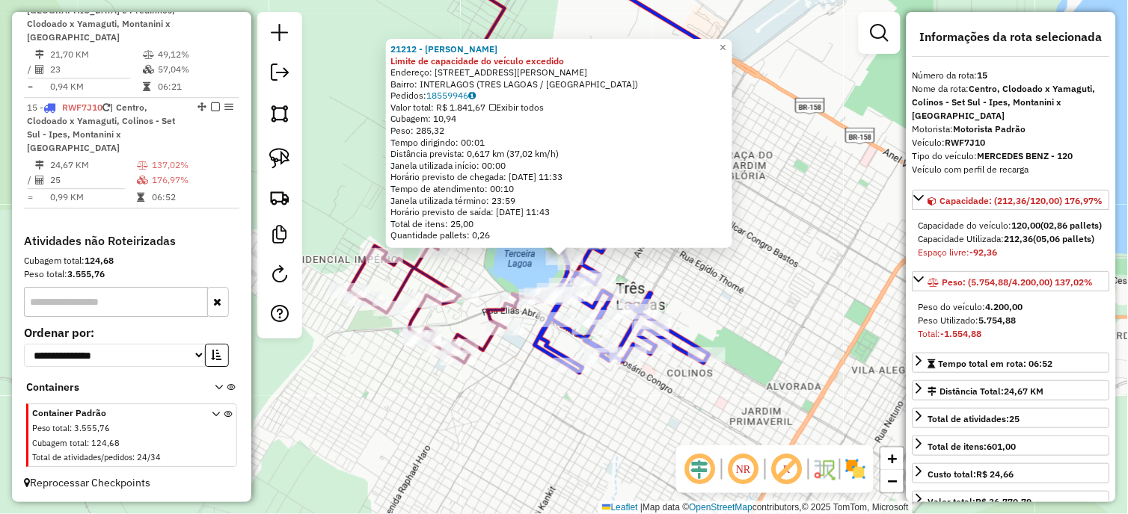
click at [735, 307] on div "21212 - MARIA DE FATIMA BEZE Limite de capacidade do veículo excedido Endereço:…" at bounding box center [564, 257] width 1128 height 514
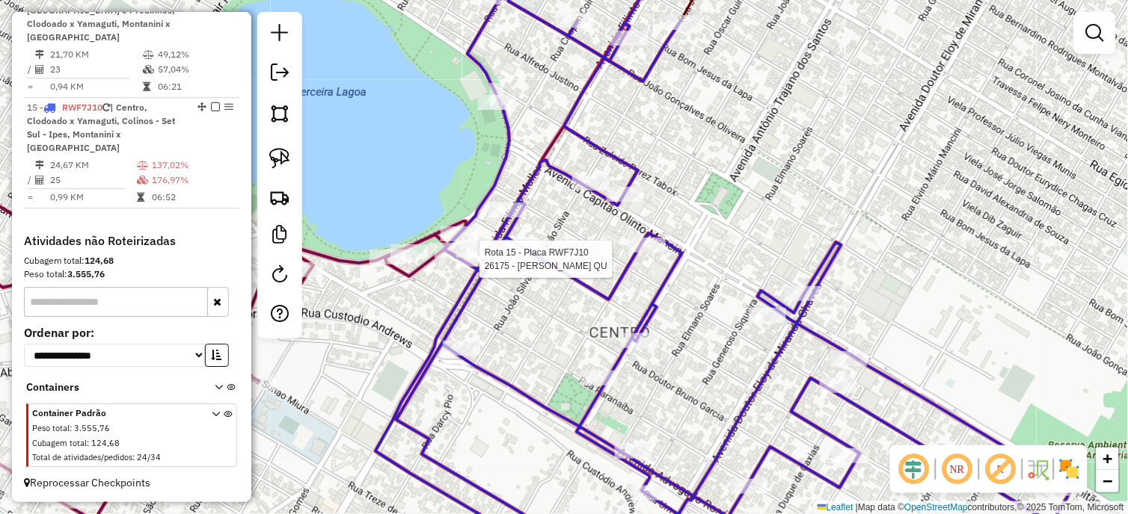
select select "*********"
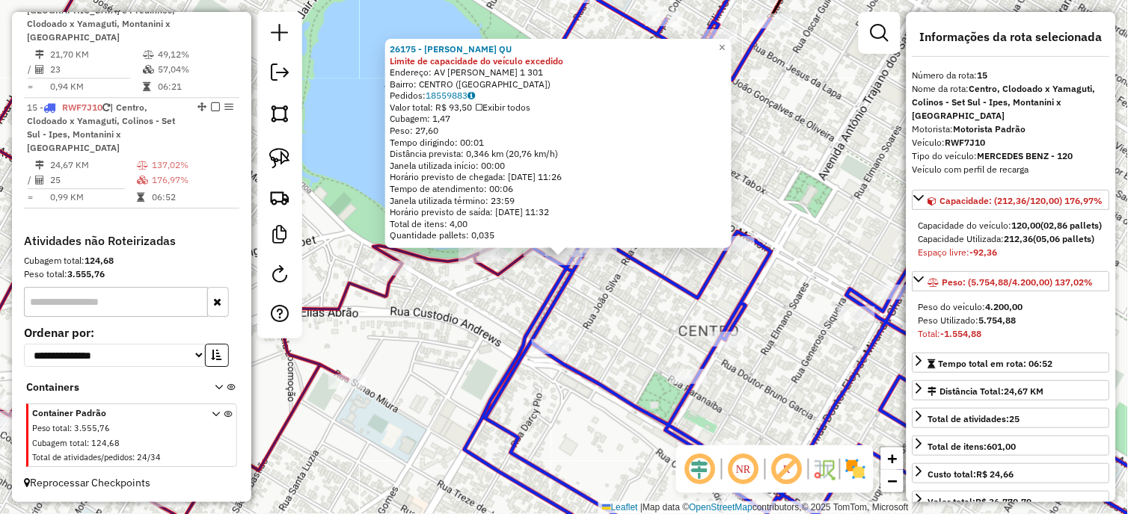
click at [588, 283] on div "26175 - RAFAEL DOS SANTOS QU Limite de capacidade do veículo excedido Endereço:…" at bounding box center [564, 257] width 1128 height 514
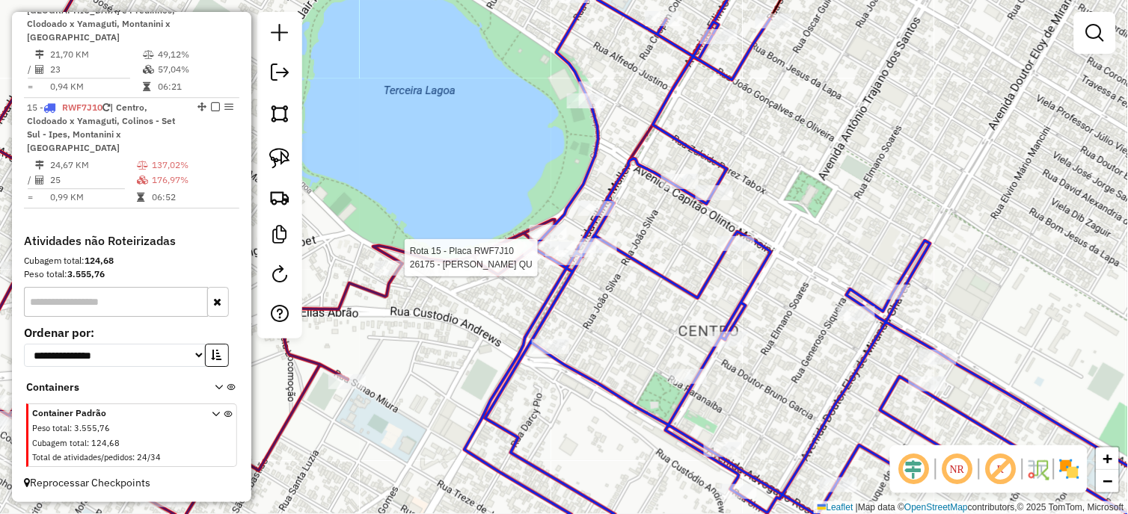
select select "*********"
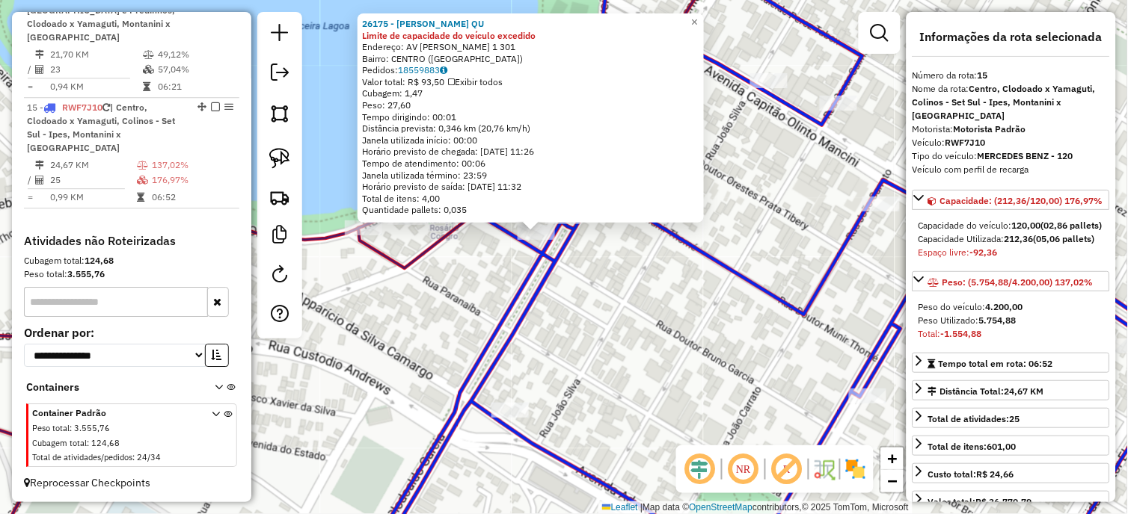
click at [559, 221] on div "26175 - RAFAEL DOS SANTOS QU Limite de capacidade do veículo excedido Endereço:…" at bounding box center [530, 117] width 346 height 209
click at [572, 241] on icon at bounding box center [803, 257] width 875 height 618
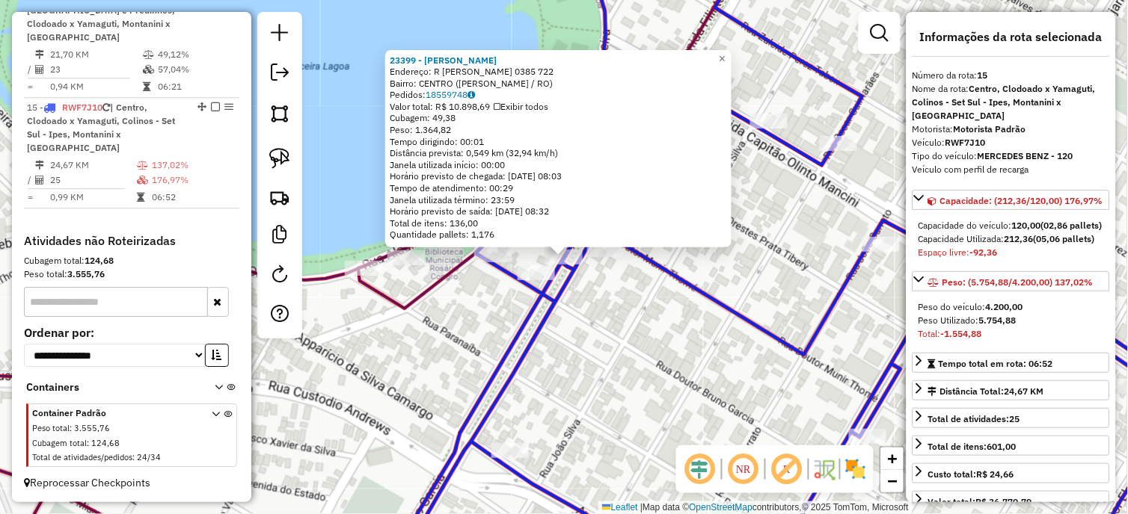
click at [613, 319] on div "Rota 15 - Placa RWF7J10 23363 - LUANA FERREIRA DA SI 23399 - PEDRO HENRIQUE ROM…" at bounding box center [564, 257] width 1128 height 514
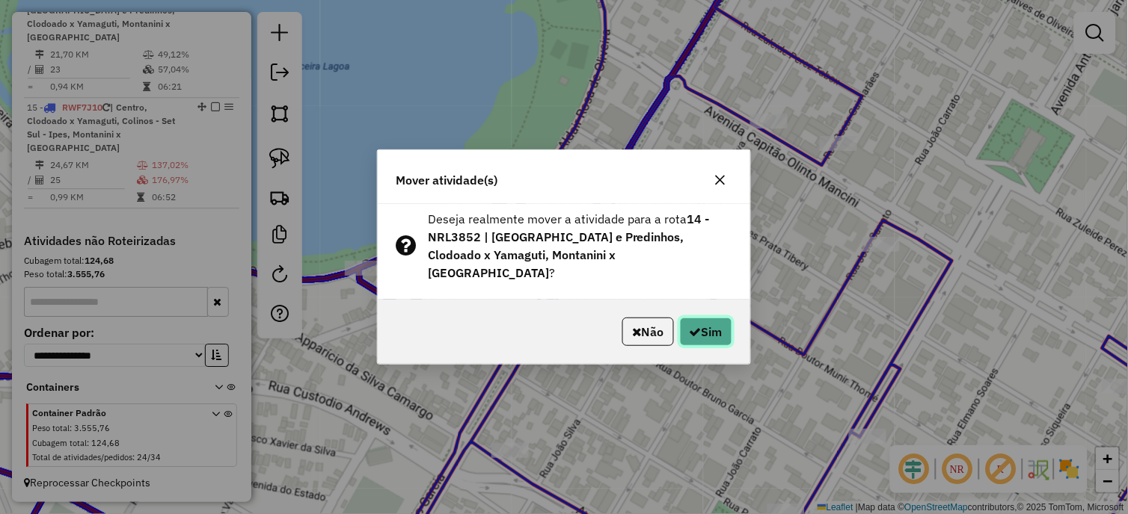
click at [694, 318] on button "Sim" at bounding box center [706, 332] width 52 height 28
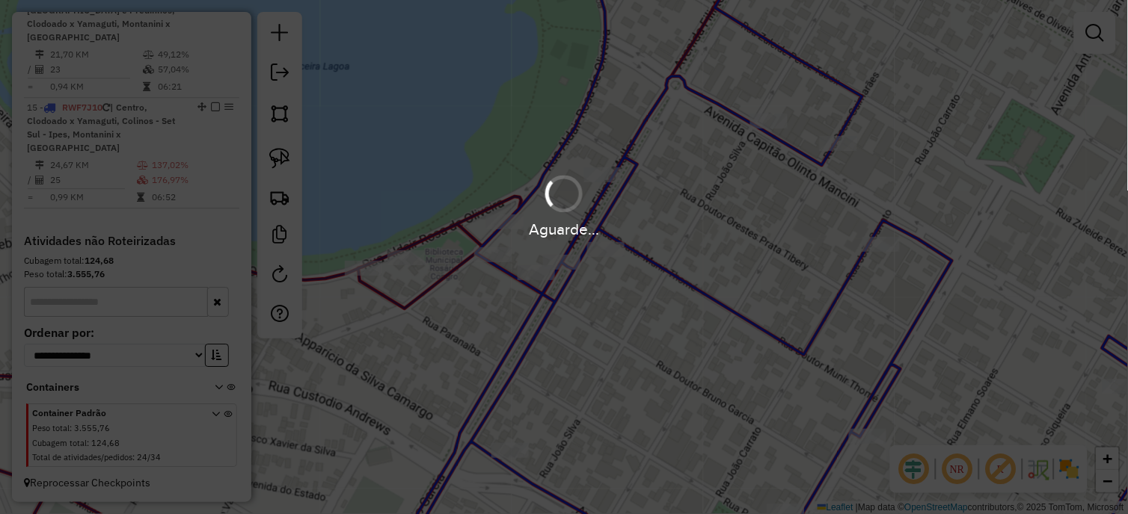
click at [694, 316] on div "Aguarde..." at bounding box center [564, 257] width 1128 height 514
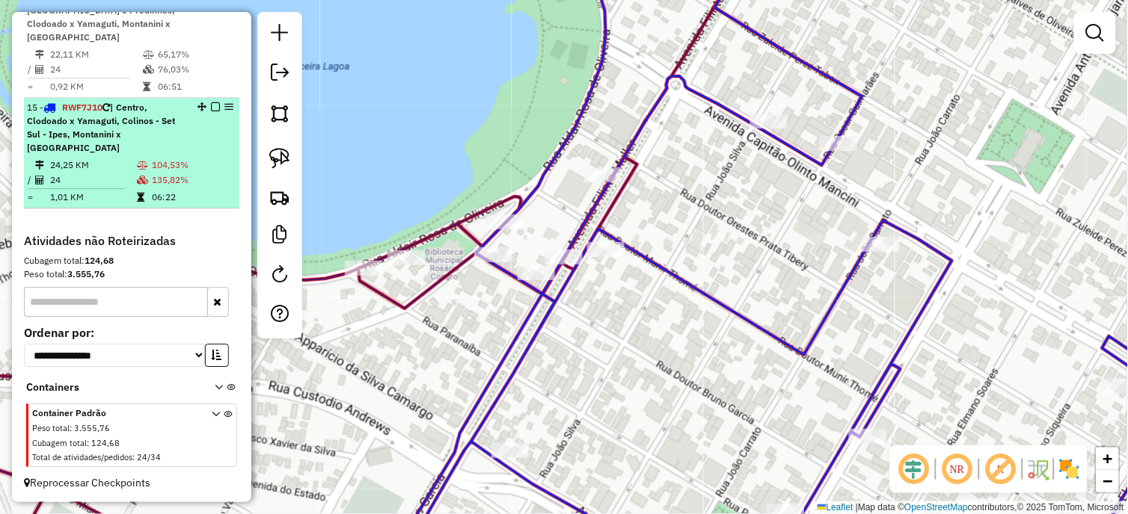
click at [90, 190] on td "1,01 KM" at bounding box center [92, 197] width 87 height 15
select select "*********"
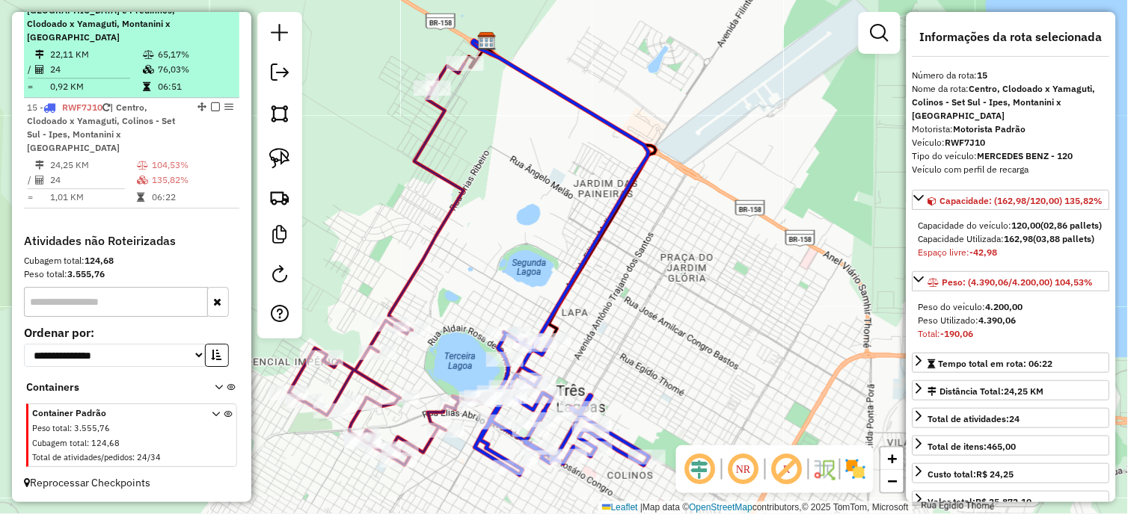
click at [143, 74] on icon at bounding box center [148, 69] width 11 height 9
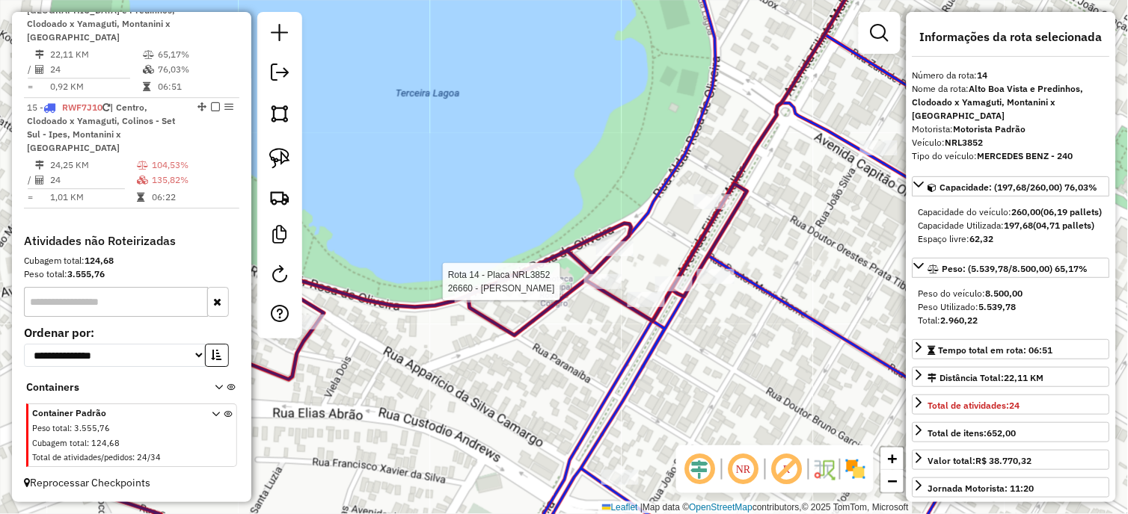
click at [607, 289] on div at bounding box center [602, 281] width 37 height 15
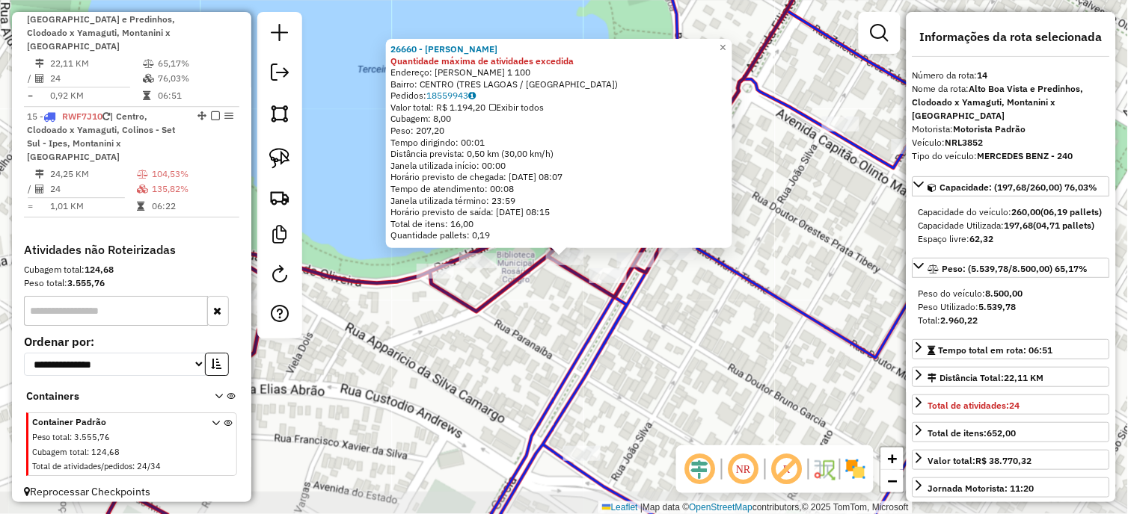
scroll to position [873, 0]
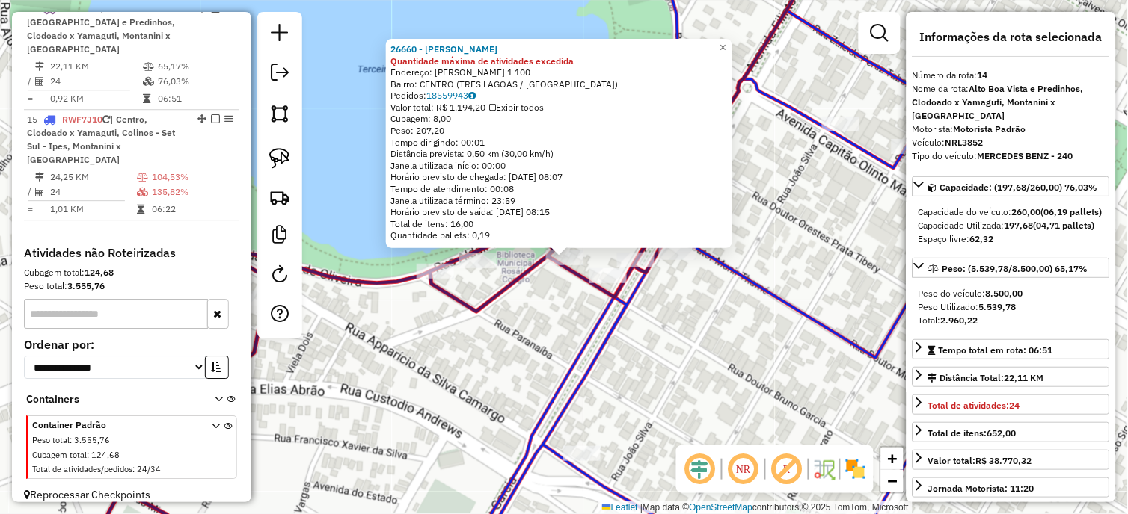
click at [529, 352] on div "26660 - LEO ESPTO CHOP DANKE Quantidade máxima de atividades excedida Endereço:…" at bounding box center [564, 257] width 1128 height 514
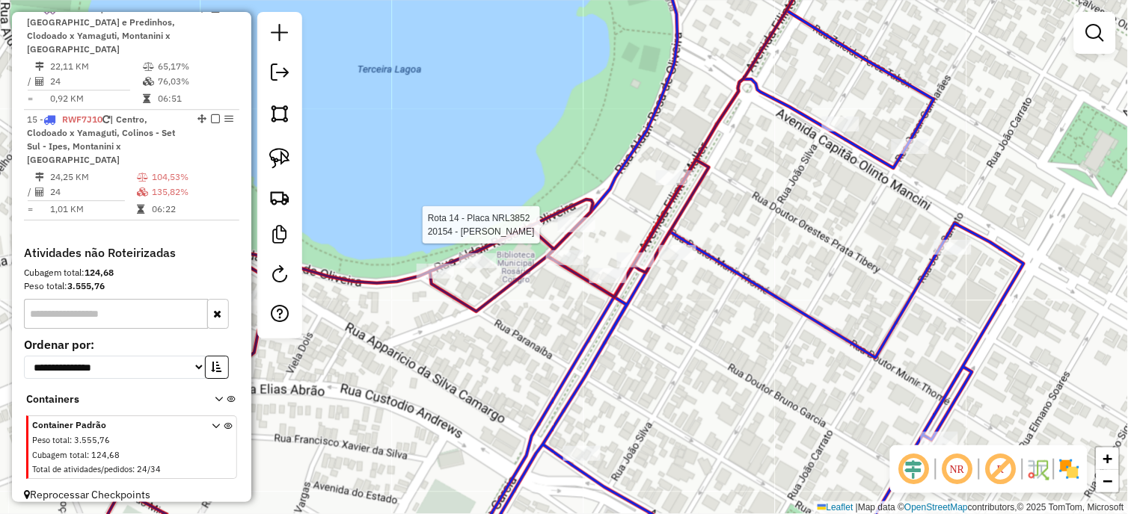
select select "*********"
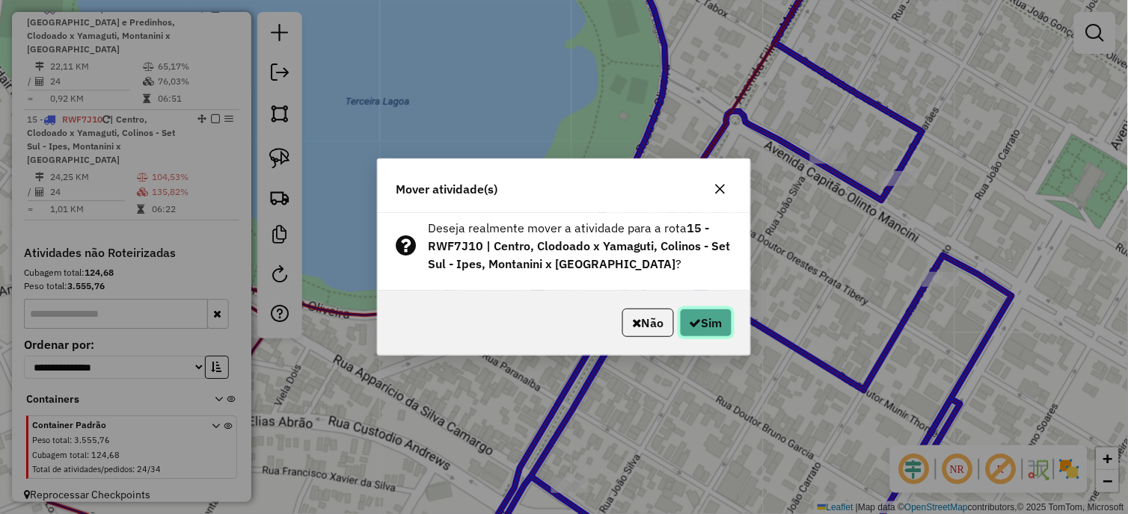
click at [692, 330] on button "Sim" at bounding box center [706, 323] width 52 height 28
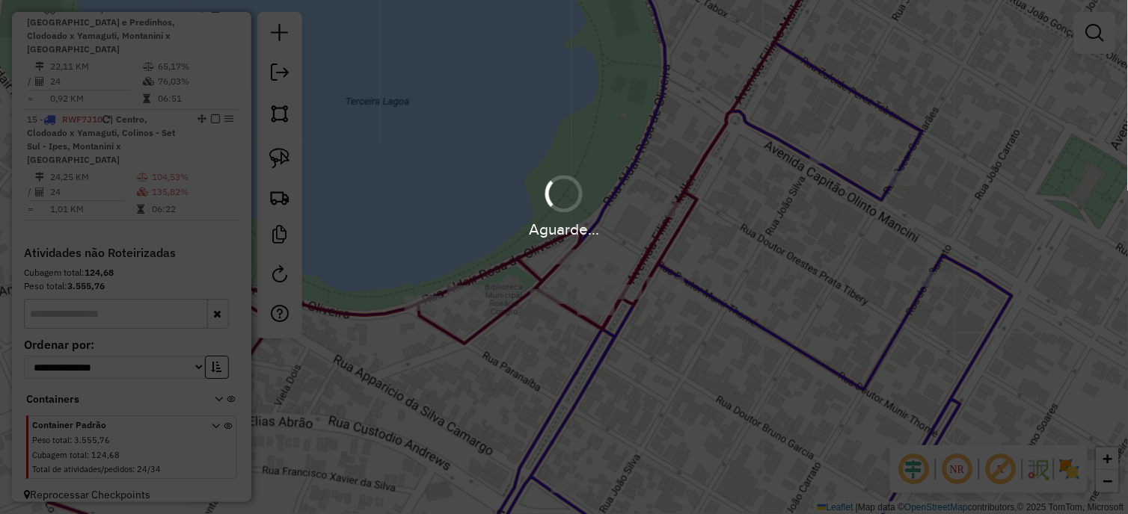
click at [692, 330] on div "Aguarde..." at bounding box center [564, 257] width 1128 height 514
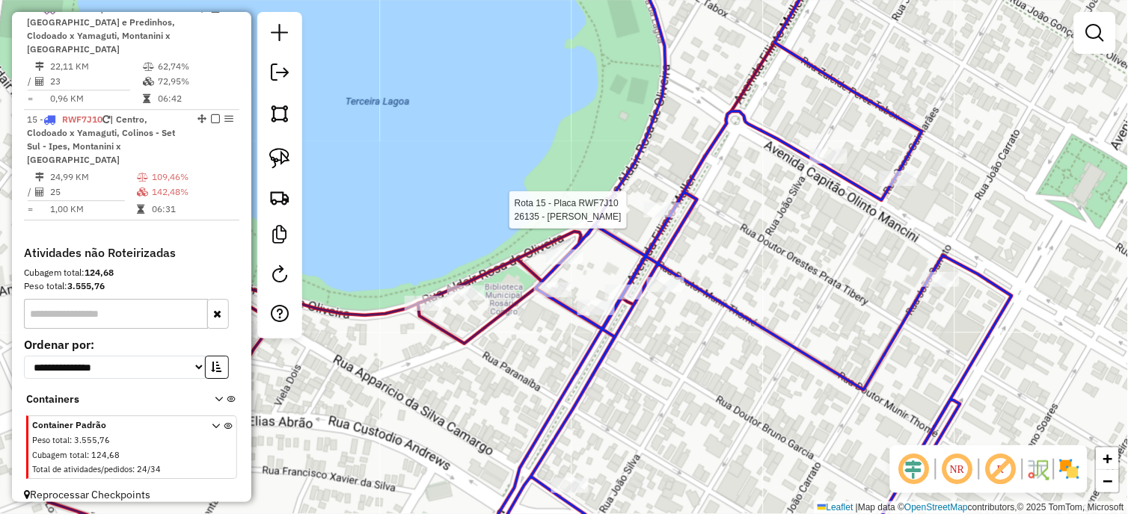
select select "*********"
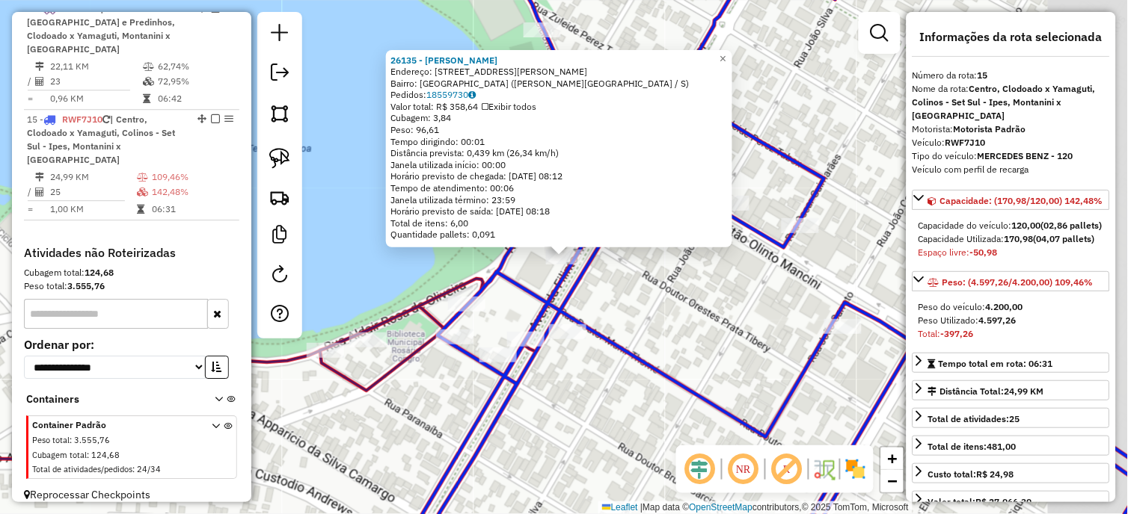
scroll to position [885, 0]
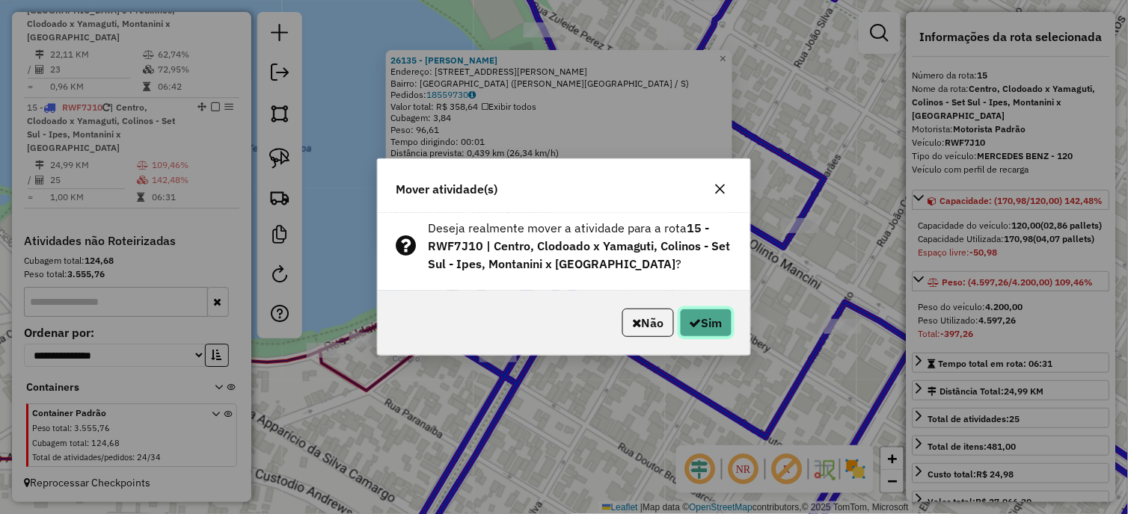
click at [689, 311] on button "Sim" at bounding box center [706, 323] width 52 height 28
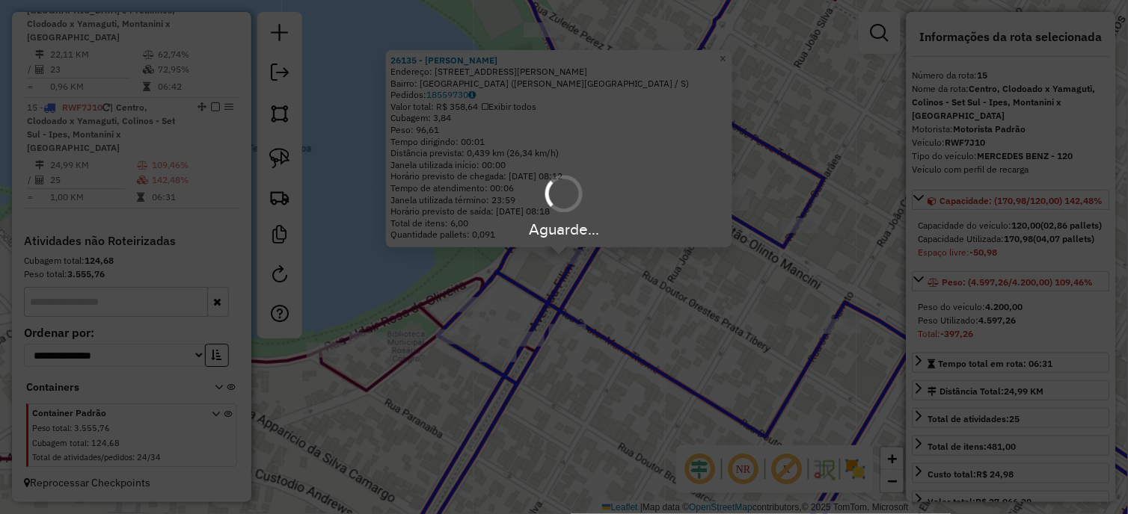
click at [689, 311] on div "Aguarde..." at bounding box center [564, 257] width 1128 height 514
click at [132, 157] on div "Aguarde..." at bounding box center [564, 257] width 1128 height 514
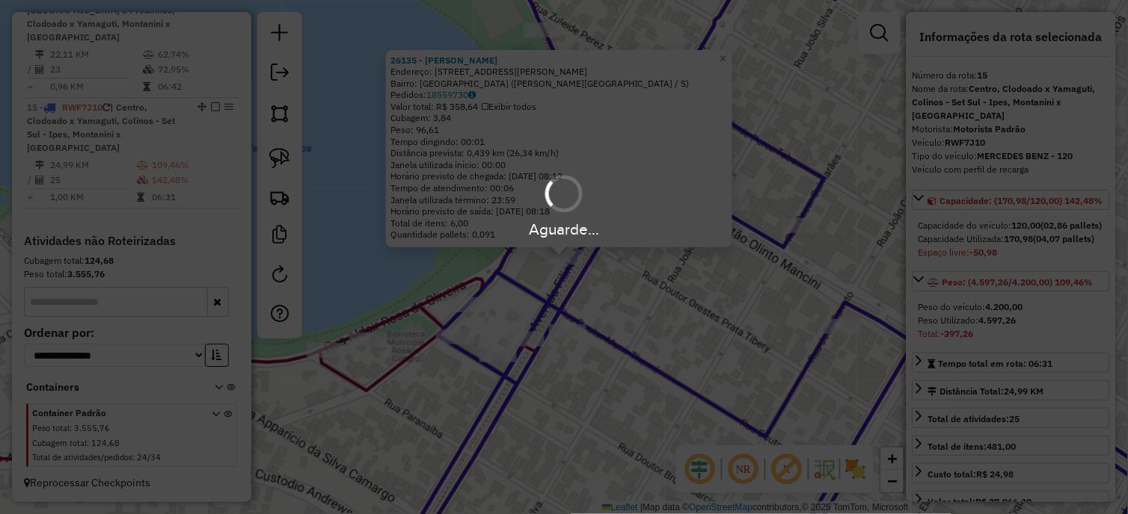
click at [132, 157] on div "Aguarde..." at bounding box center [564, 257] width 1128 height 514
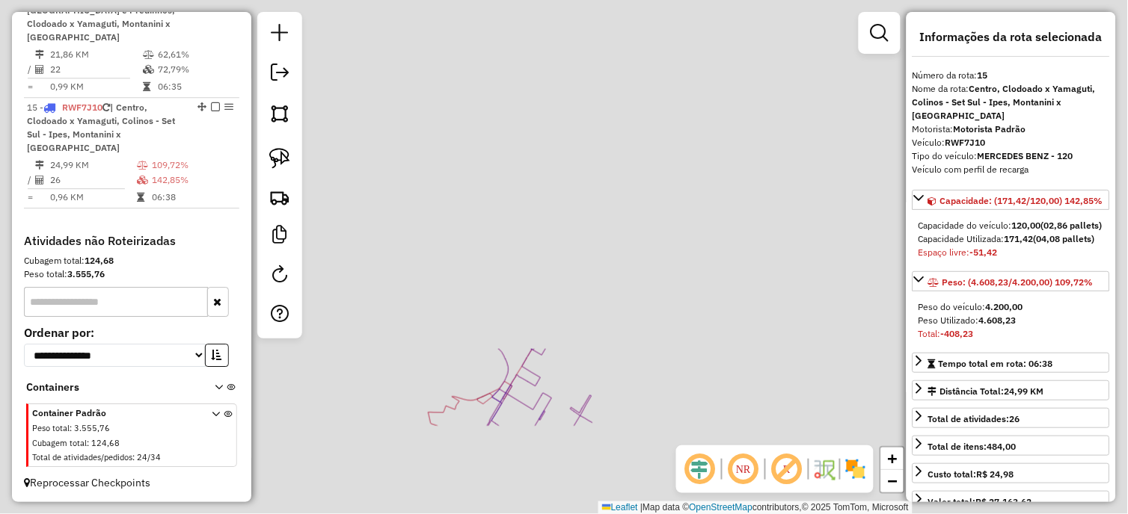
click at [132, 158] on td "24,99 KM" at bounding box center [92, 165] width 87 height 15
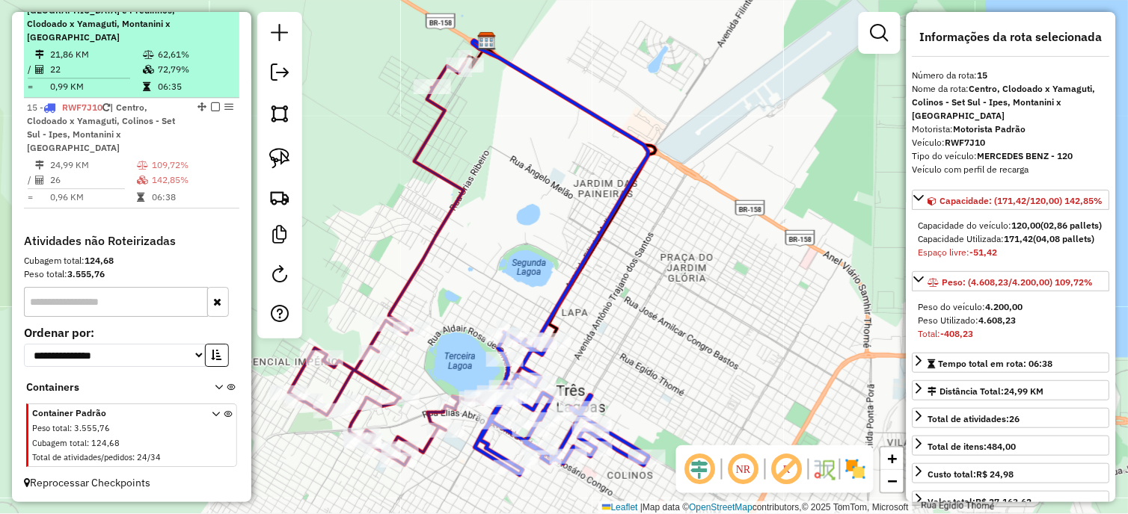
drag, startPoint x: 132, startPoint y: 157, endPoint x: 99, endPoint y: 57, distance: 105.2
click at [99, 57] on td "21,86 KM" at bounding box center [95, 54] width 93 height 15
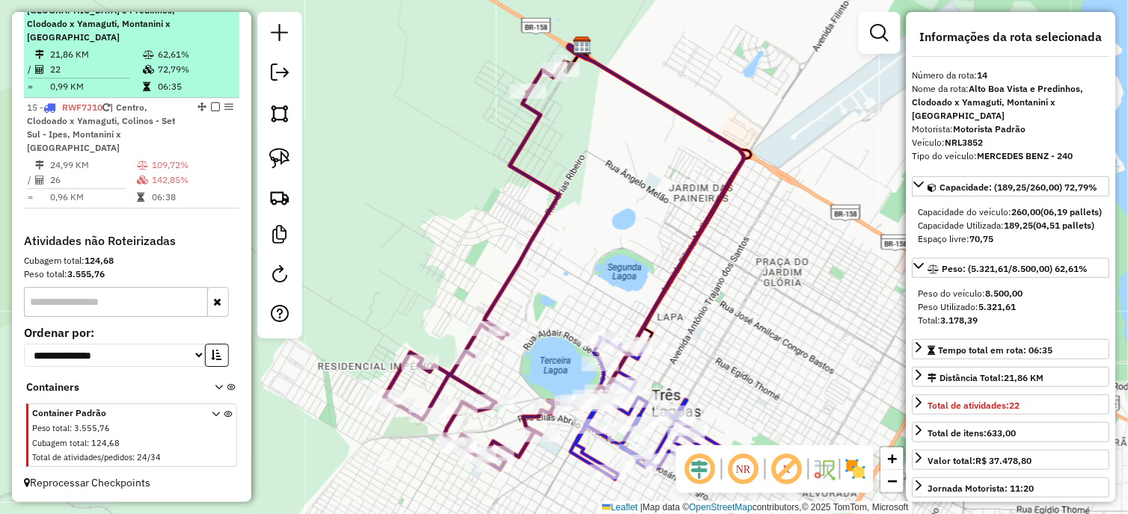
click at [99, 57] on td "21,86 KM" at bounding box center [95, 54] width 93 height 15
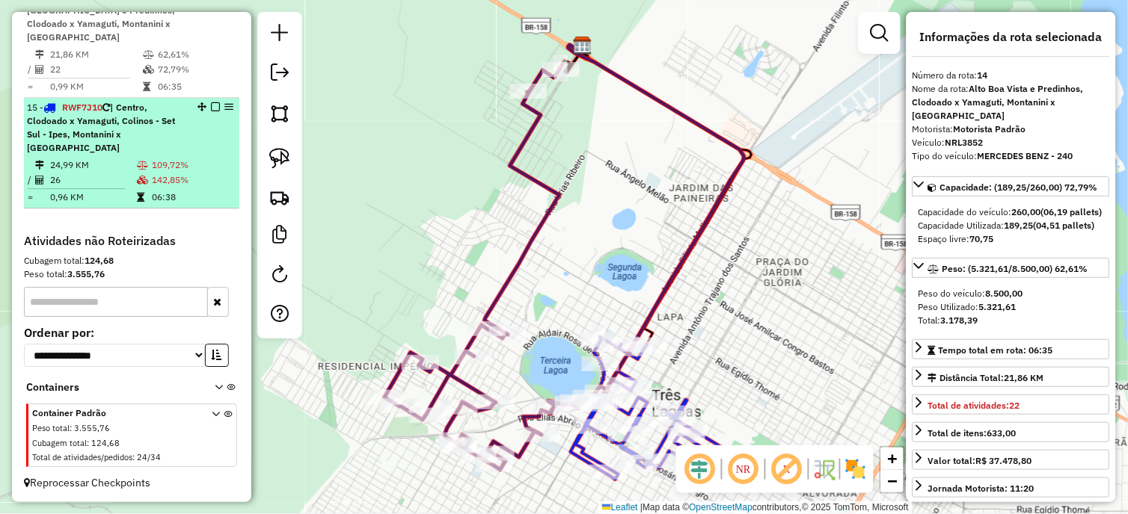
scroll to position [802, 0]
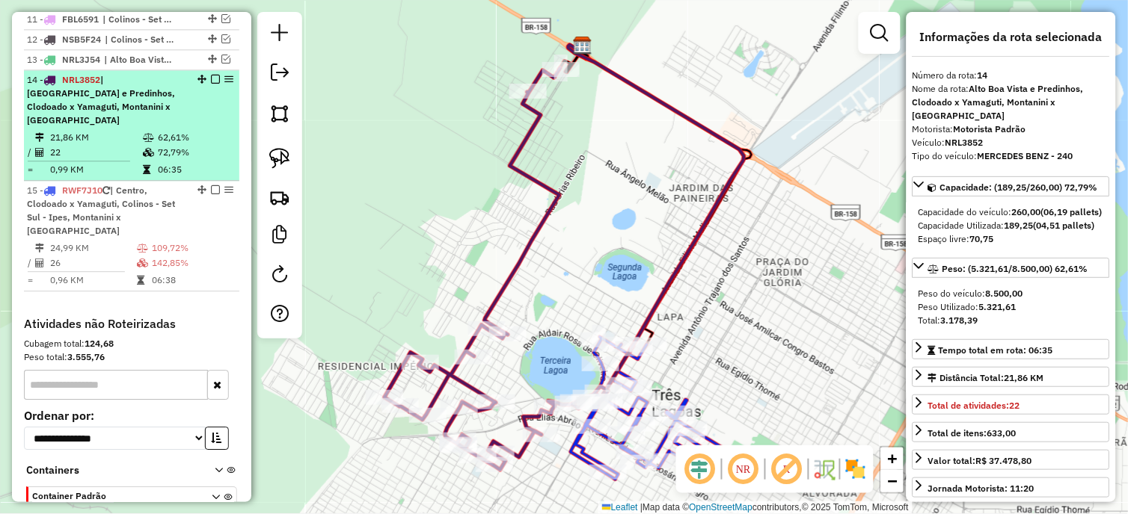
click at [213, 84] on em at bounding box center [215, 79] width 9 height 9
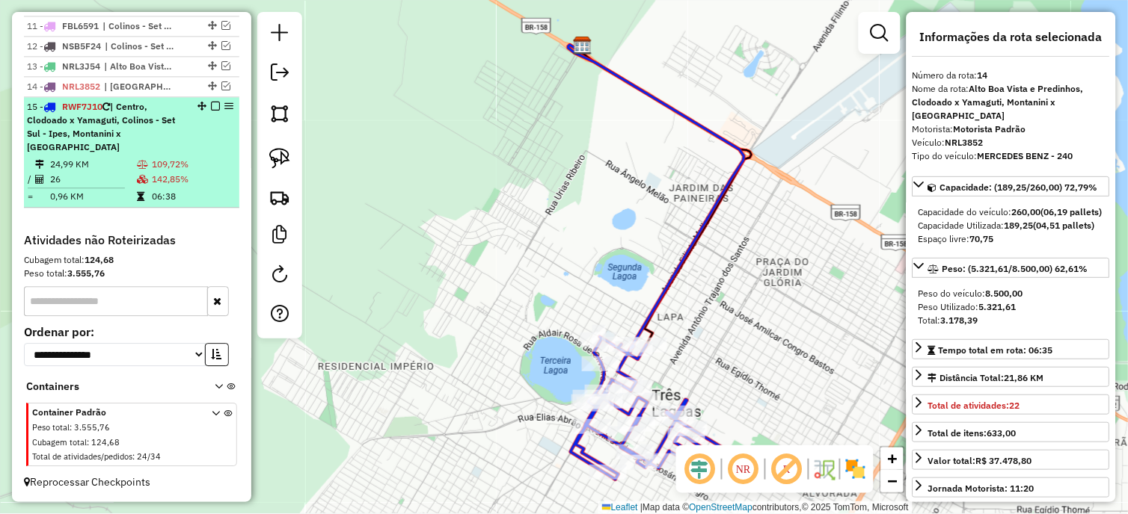
drag, startPoint x: 212, startPoint y: 111, endPoint x: 224, endPoint y: 132, distance: 24.8
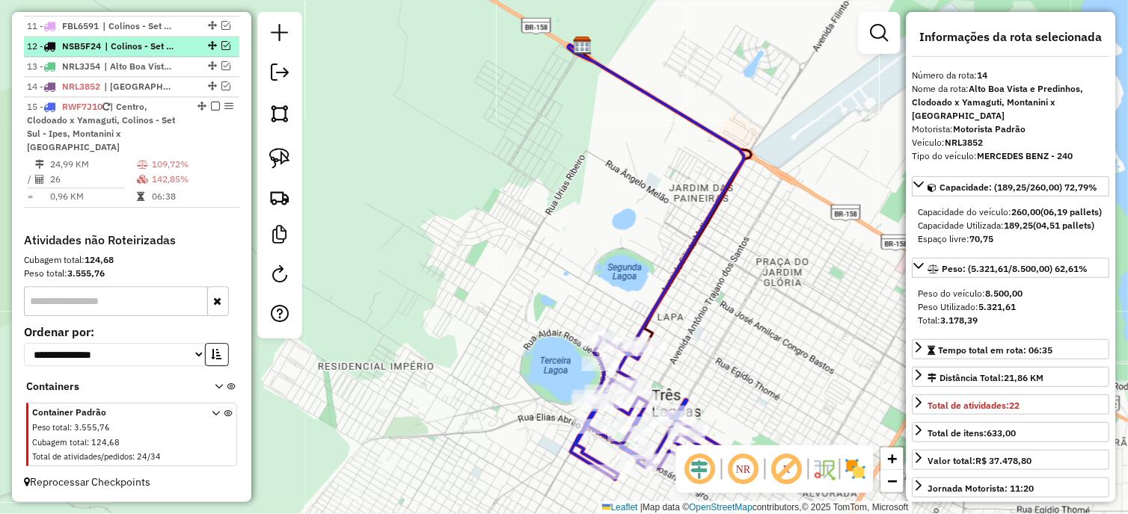
click at [212, 111] on em at bounding box center [215, 106] width 9 height 9
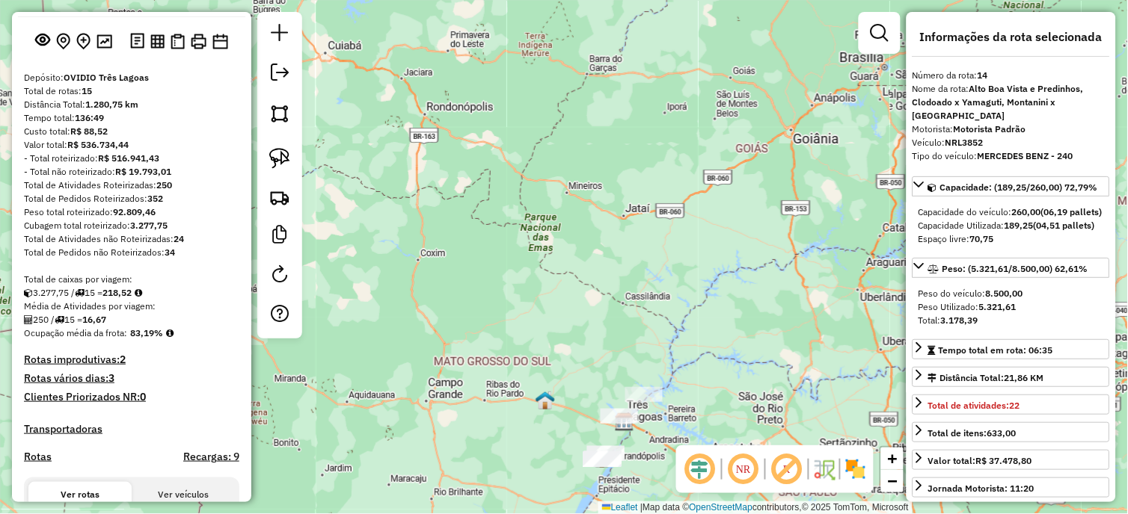
scroll to position [0, 0]
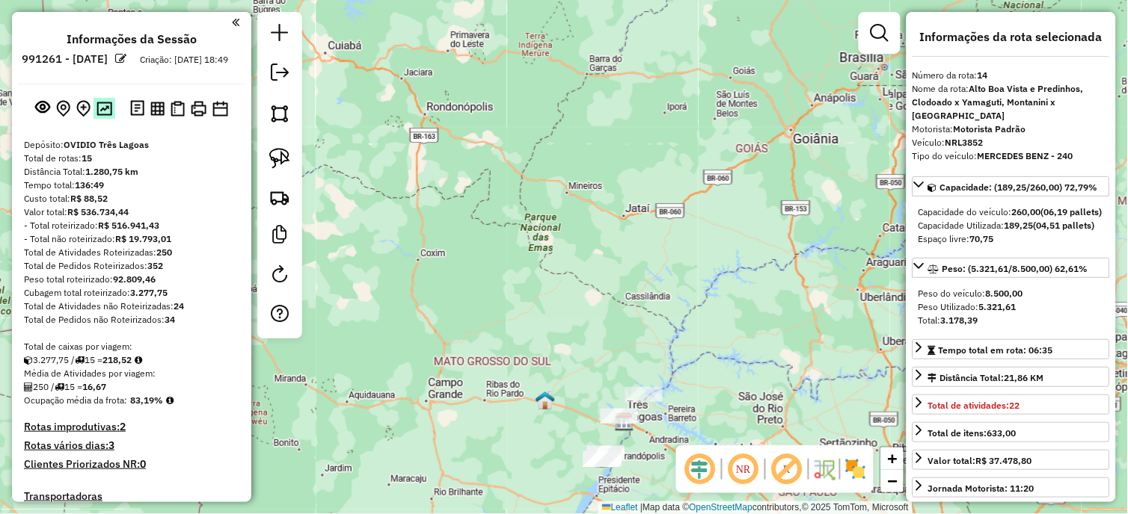
click at [110, 118] on button at bounding box center [104, 108] width 22 height 20
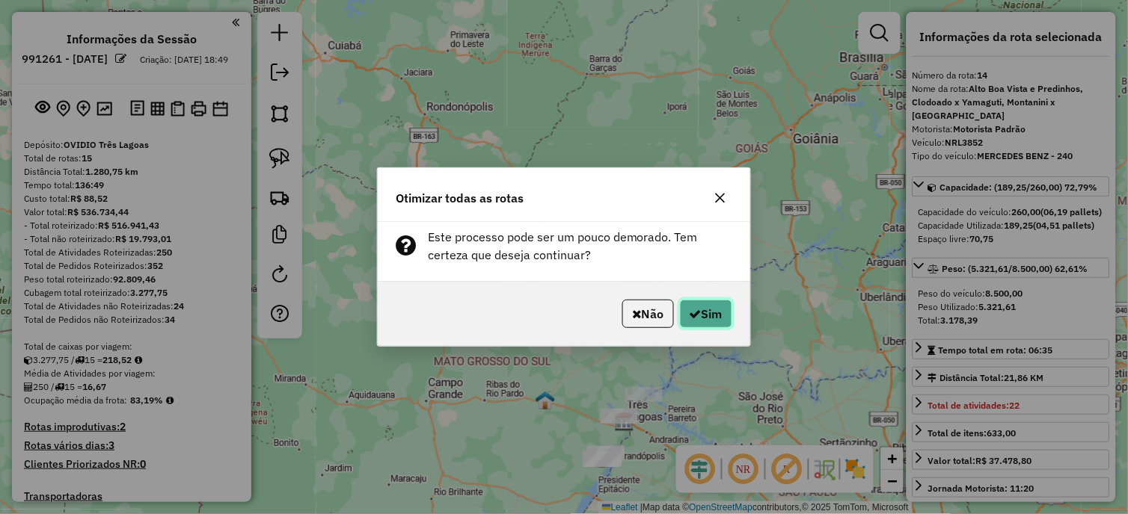
drag, startPoint x: 704, startPoint y: 312, endPoint x: 670, endPoint y: 334, distance: 40.0
click at [703, 312] on button "Sim" at bounding box center [706, 314] width 52 height 28
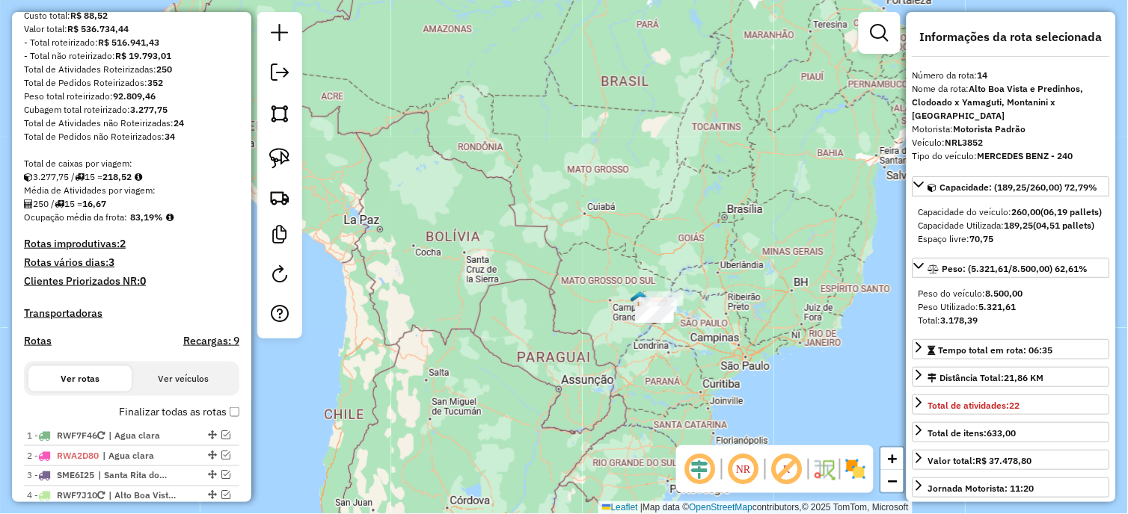
scroll to position [53, 0]
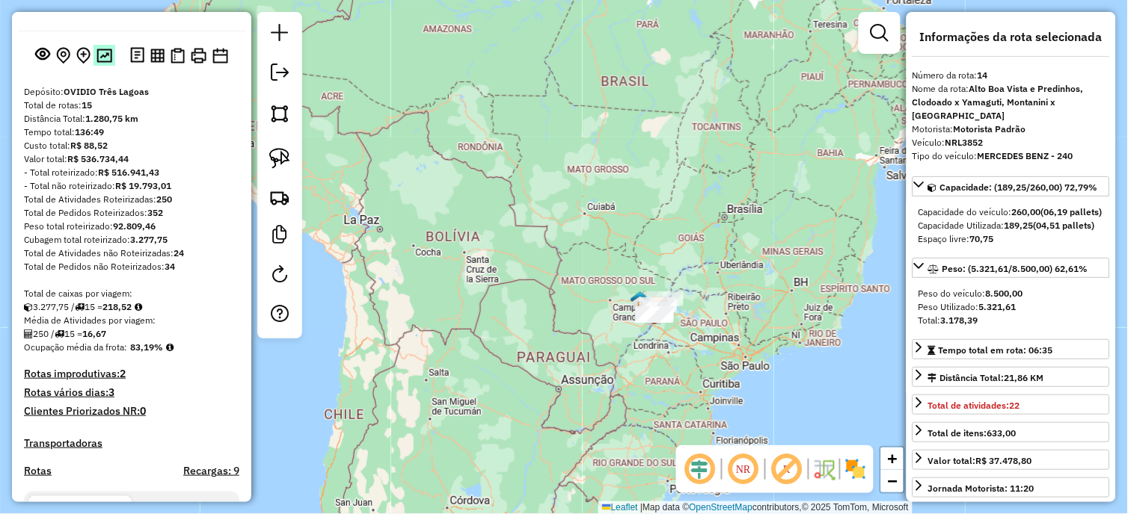
click at [103, 63] on img at bounding box center [104, 56] width 16 height 14
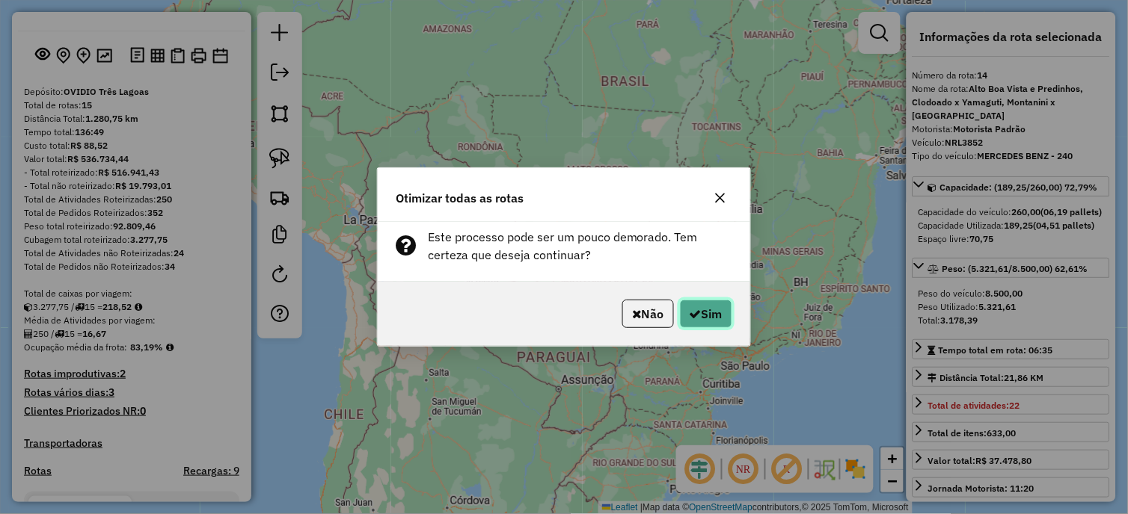
click at [689, 310] on icon "button" at bounding box center [695, 314] width 12 height 12
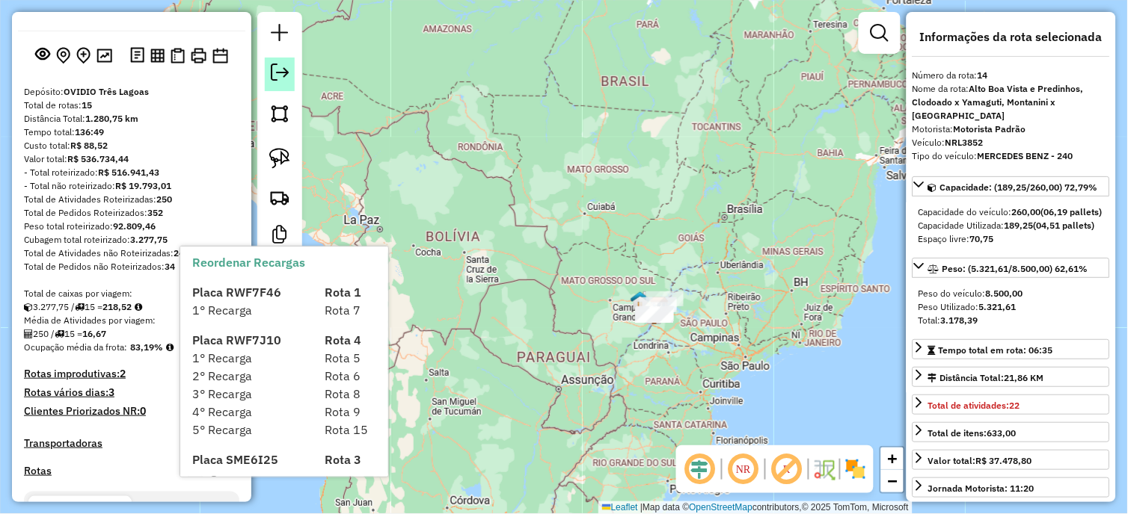
click at [292, 64] on link at bounding box center [280, 75] width 30 height 34
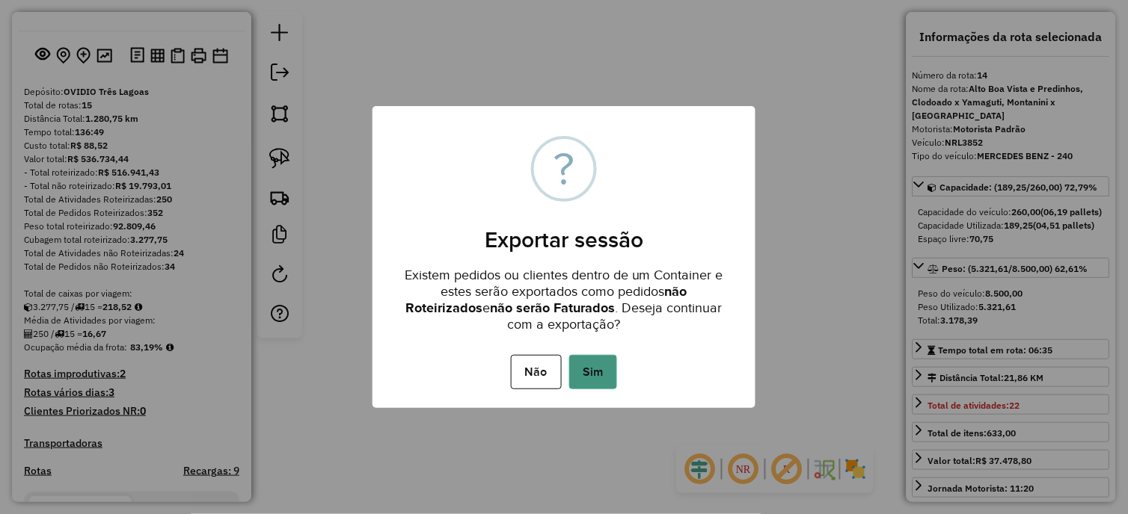
click at [594, 375] on button "Sim" at bounding box center [593, 372] width 48 height 34
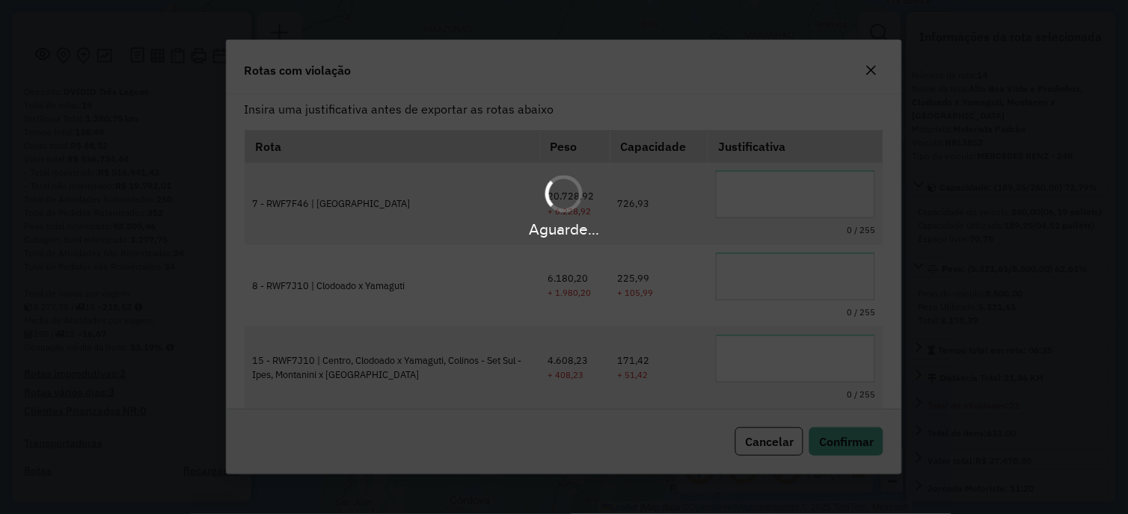
scroll to position [0, 0]
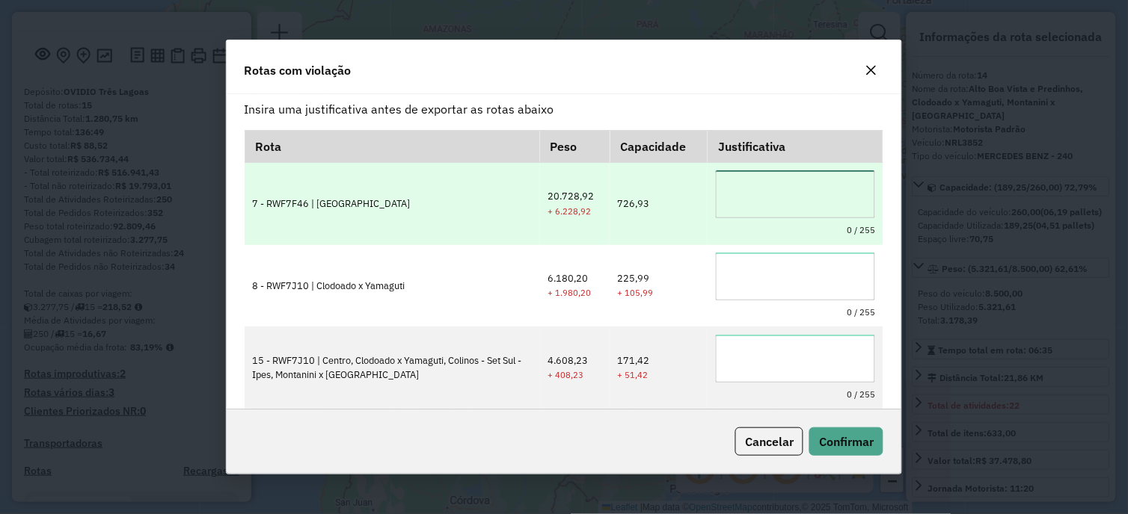
click at [764, 200] on textarea at bounding box center [795, 194] width 159 height 48
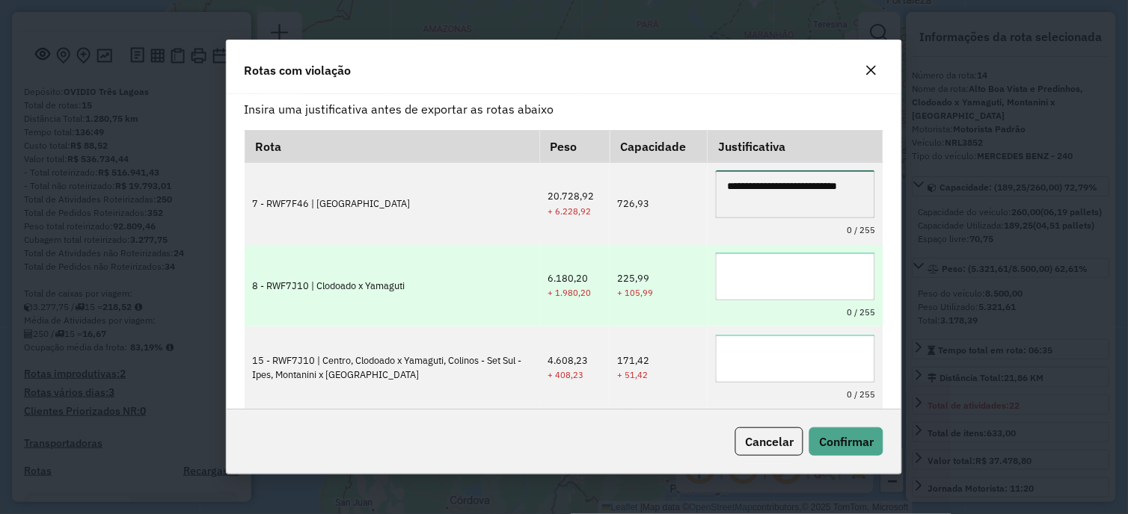
type textarea "**********"
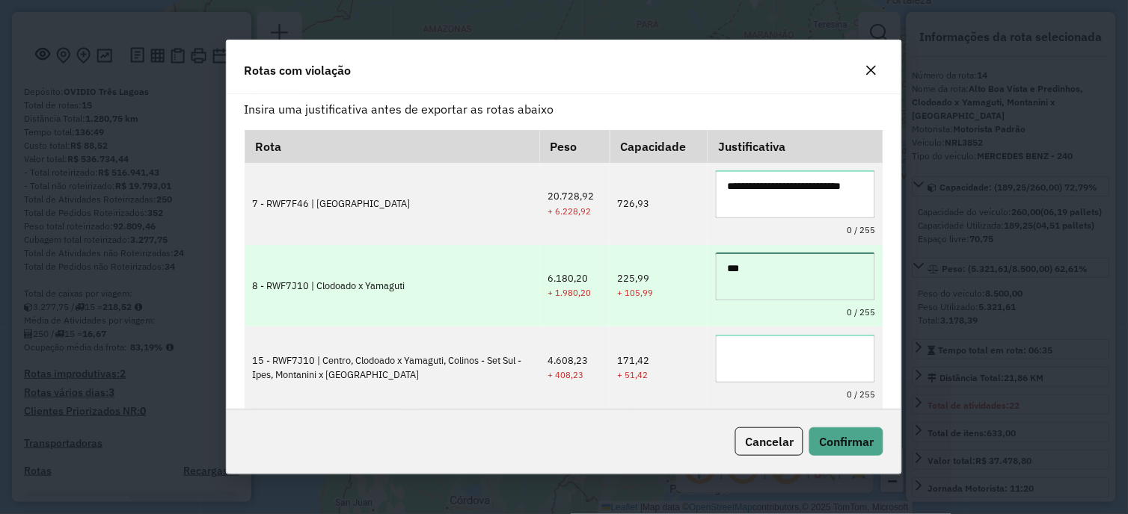
click at [804, 279] on textarea "***" at bounding box center [795, 277] width 159 height 48
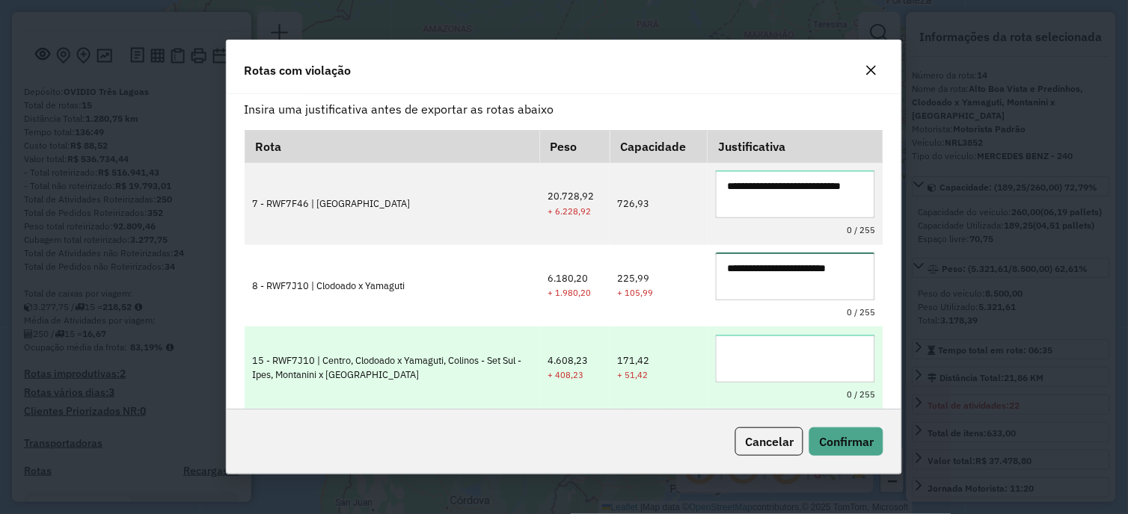
type textarea "**********"
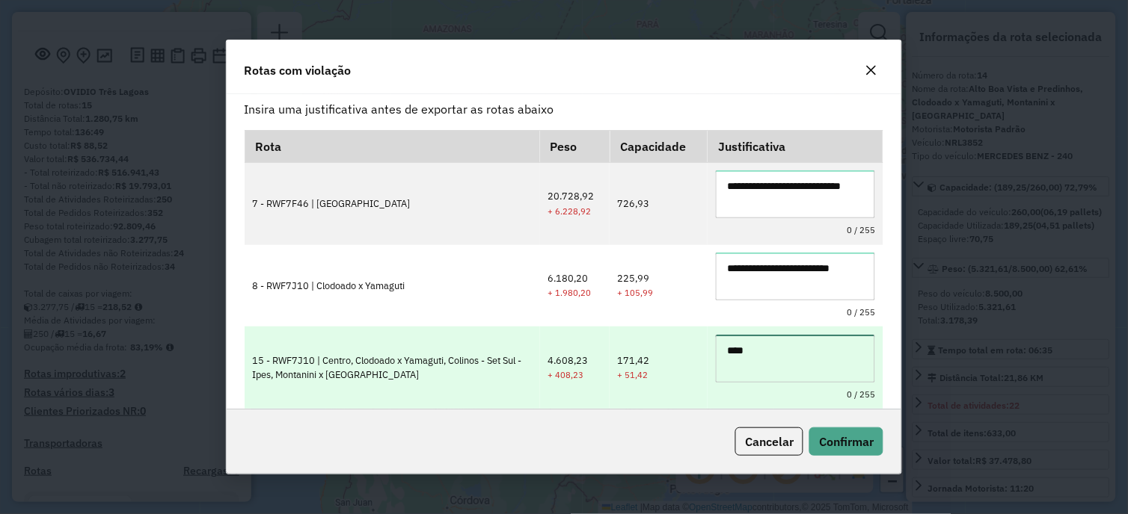
click at [818, 354] on textarea "****" at bounding box center [795, 359] width 159 height 48
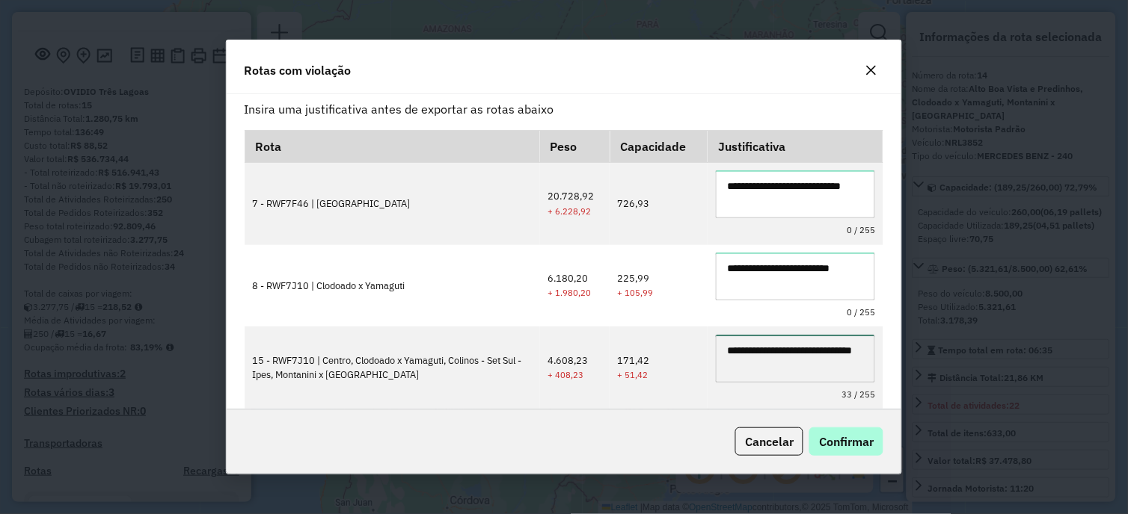
type textarea "**********"
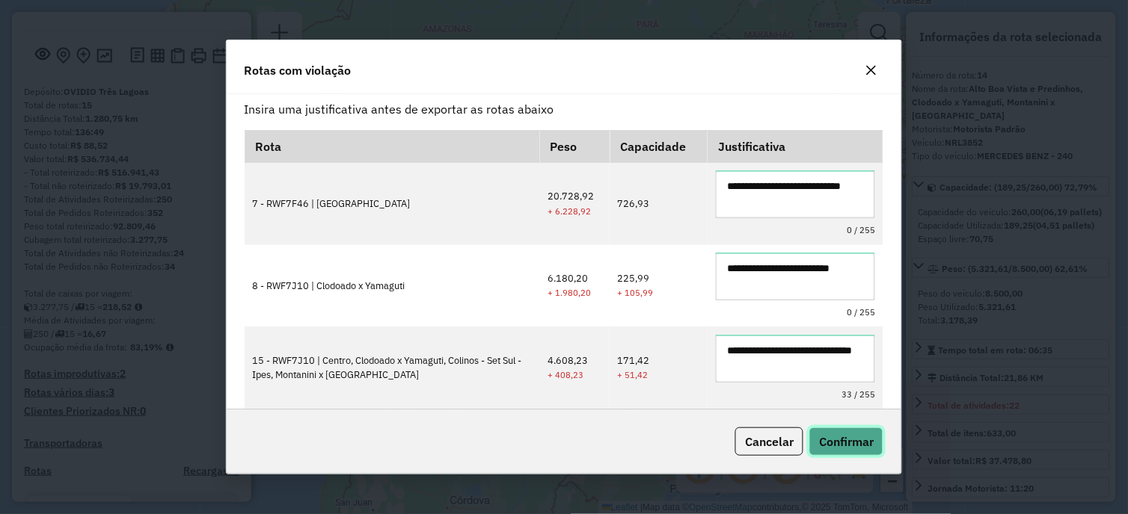
click at [843, 429] on button "Confirmar" at bounding box center [846, 442] width 74 height 28
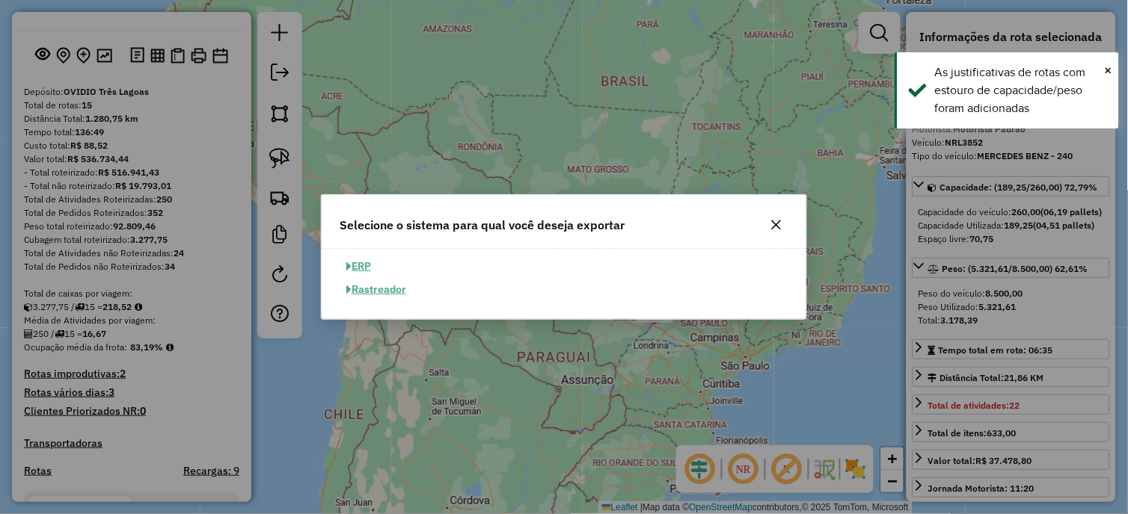
click at [363, 271] on button "ERP" at bounding box center [359, 266] width 38 height 23
select select "**"
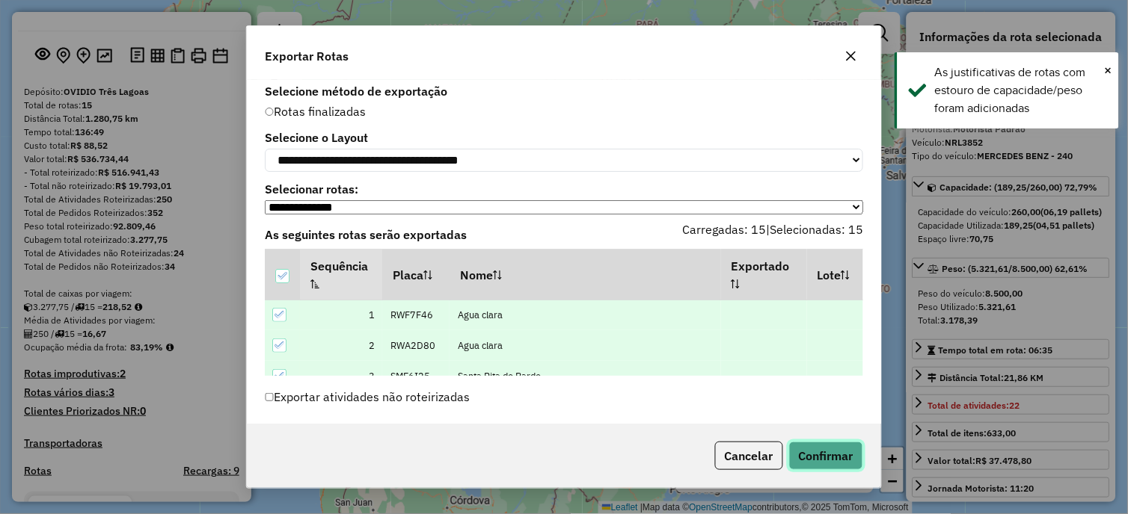
click at [831, 452] on button "Confirmar" at bounding box center [826, 456] width 74 height 28
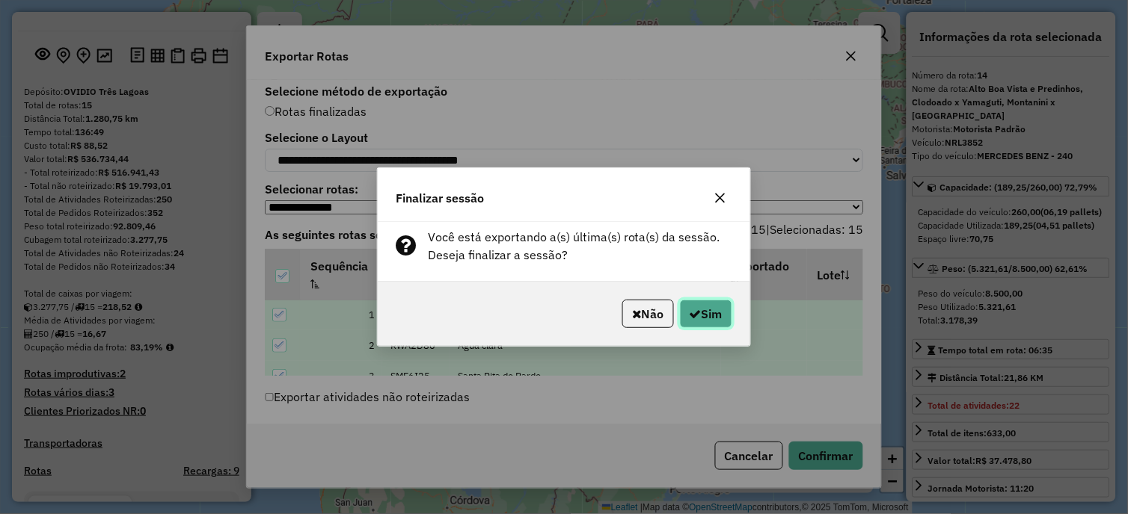
click at [705, 323] on button "Sim" at bounding box center [706, 314] width 52 height 28
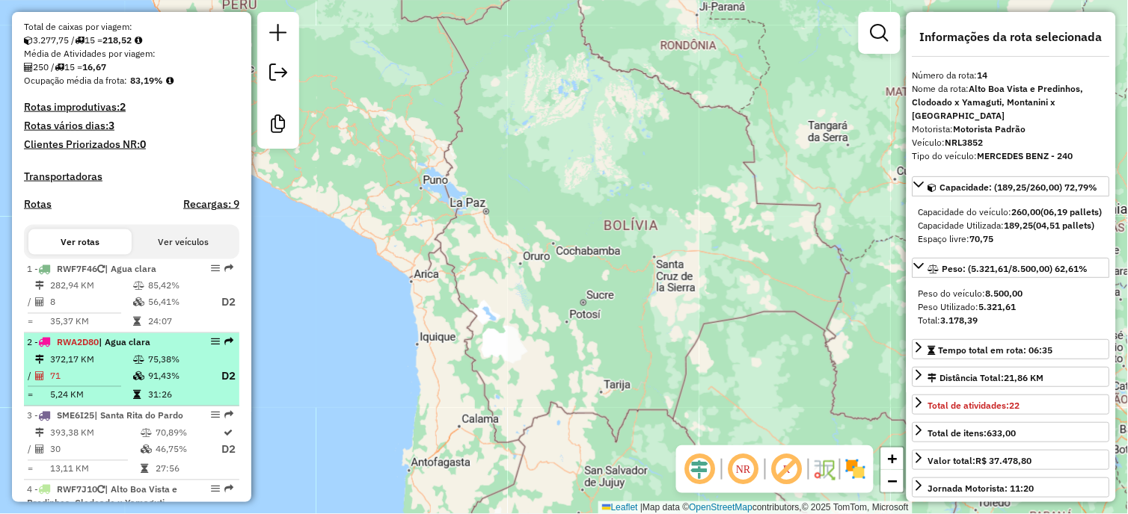
scroll to position [415, 0]
